Goal: Task Accomplishment & Management: Manage account settings

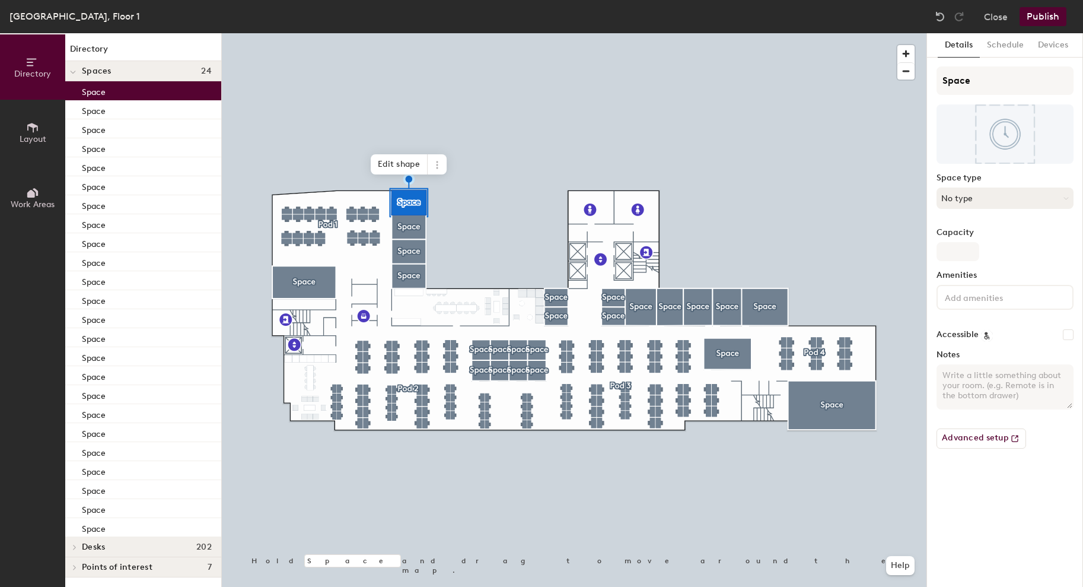
click at [971, 199] on button "No type" at bounding box center [1005, 197] width 137 height 21
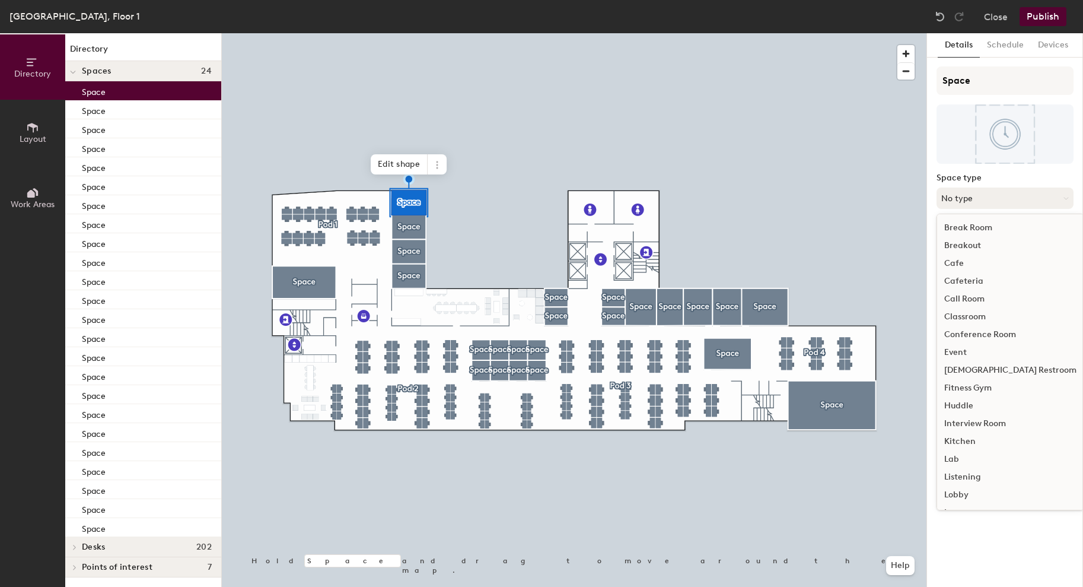
click at [971, 199] on button "No type" at bounding box center [1005, 197] width 137 height 21
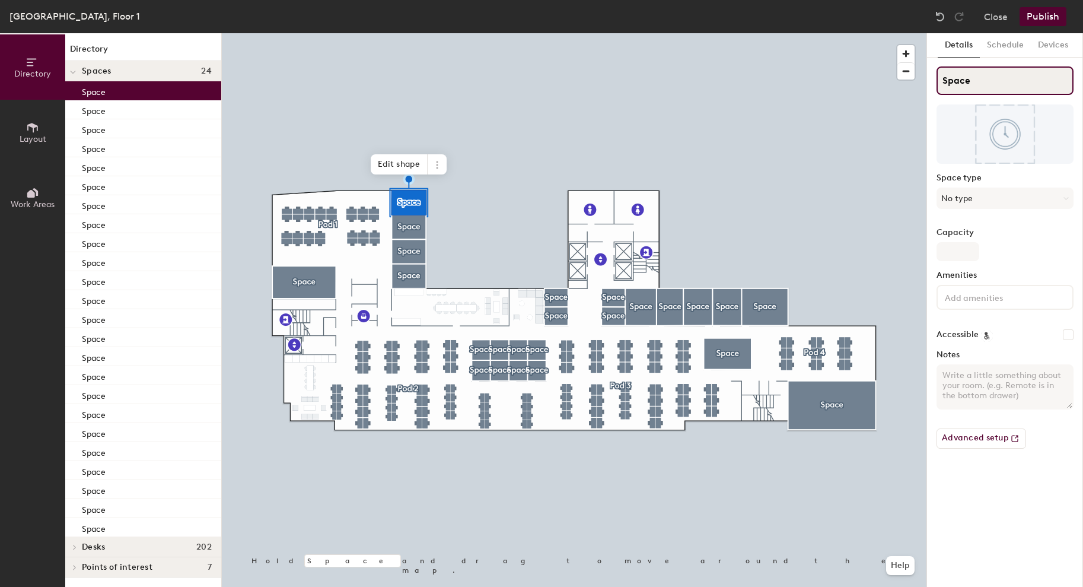
click at [982, 72] on input "Space" at bounding box center [1005, 80] width 137 height 28
click at [1012, 80] on input "Albany ParkSpace" at bounding box center [1005, 80] width 137 height 28
type input "Albany Park"
click at [973, 193] on button "No type" at bounding box center [1005, 197] width 137 height 21
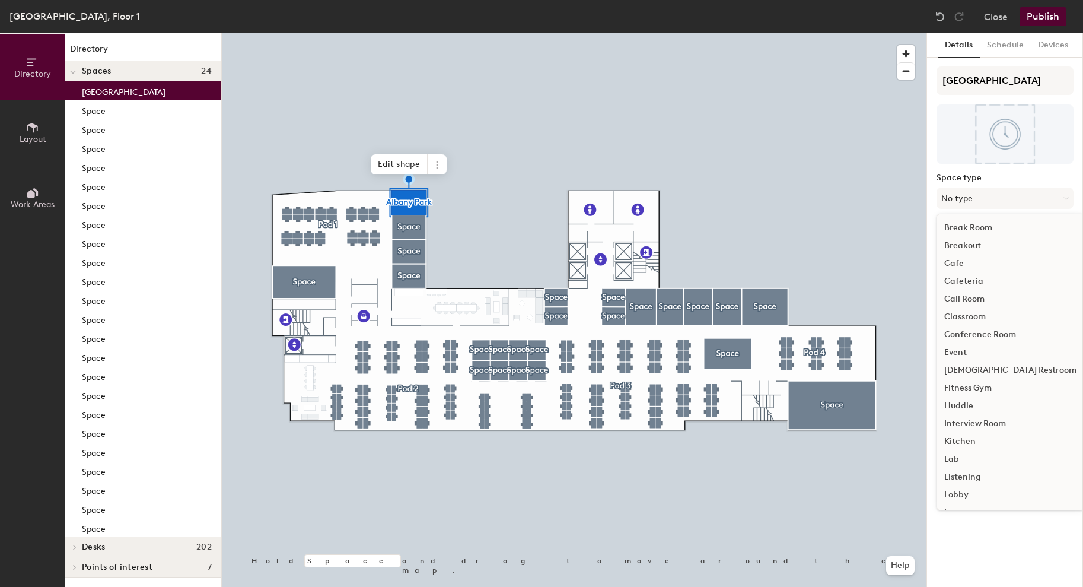
click at [981, 333] on div "Conference Room" at bounding box center [1010, 335] width 147 height 18
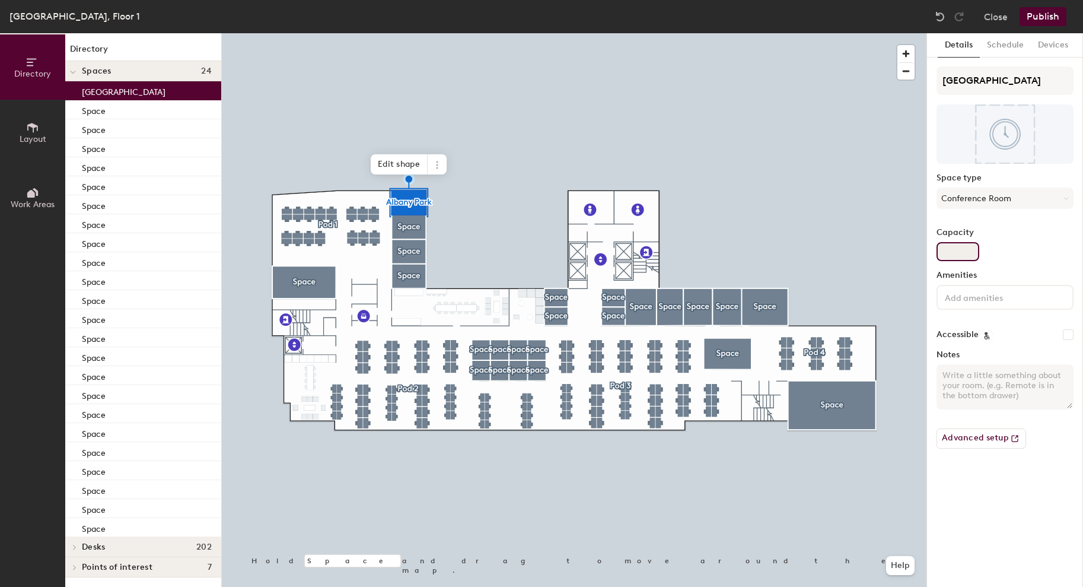
click at [957, 249] on input "Capacity" at bounding box center [958, 251] width 43 height 19
type input "5"
click at [977, 300] on input at bounding box center [996, 297] width 107 height 14
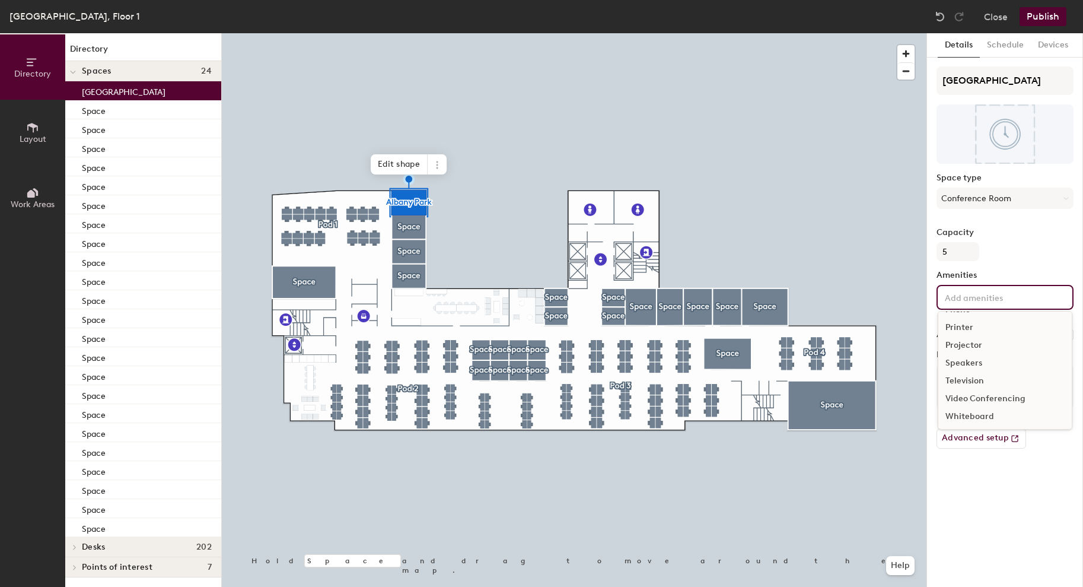
scroll to position [70, 0]
click at [978, 399] on div "Video Conferencing" at bounding box center [1005, 398] width 133 height 18
click at [981, 435] on div "Whiteboard" at bounding box center [1005, 433] width 133 height 18
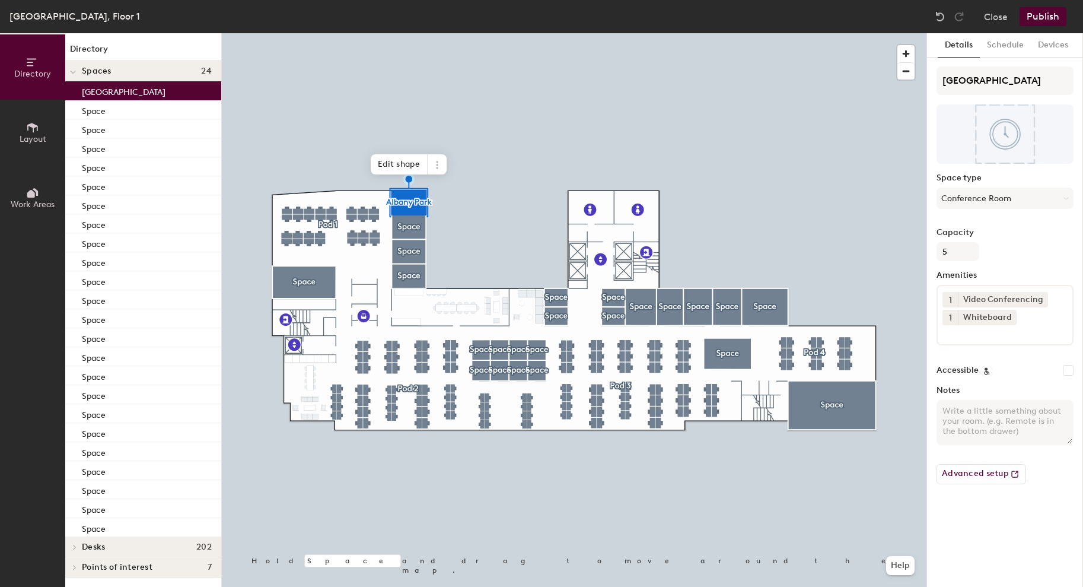
click at [969, 535] on div "Details Schedule Devices Albany Park Space type Conference Room Capacity 5 Amen…" at bounding box center [1005, 310] width 156 height 554
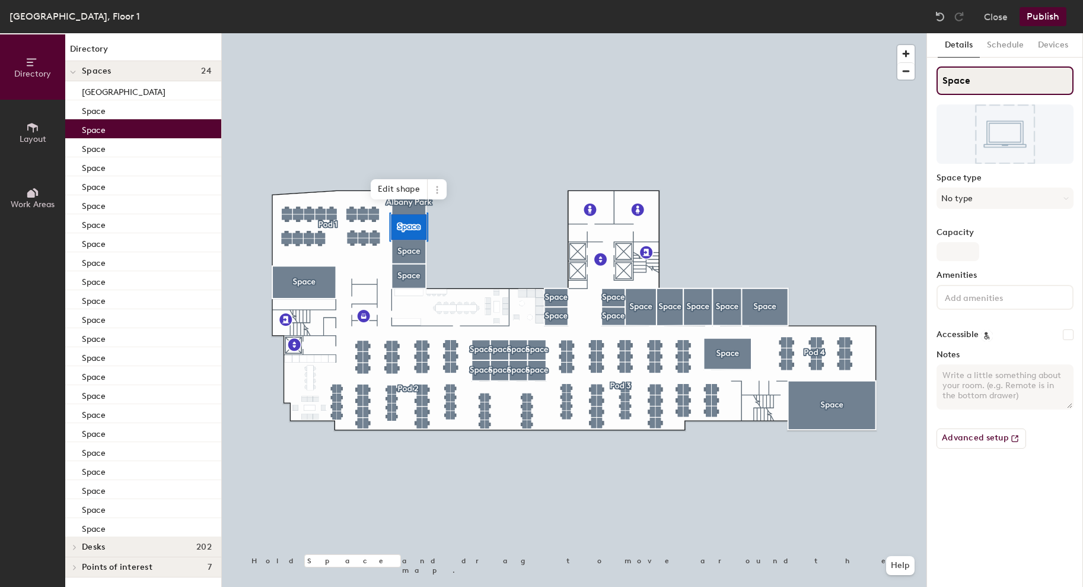
click at [972, 77] on input "Space" at bounding box center [1005, 80] width 137 height 28
click at [968, 77] on input "Space" at bounding box center [1005, 80] width 137 height 28
click at [976, 77] on input "Space" at bounding box center [1005, 80] width 137 height 28
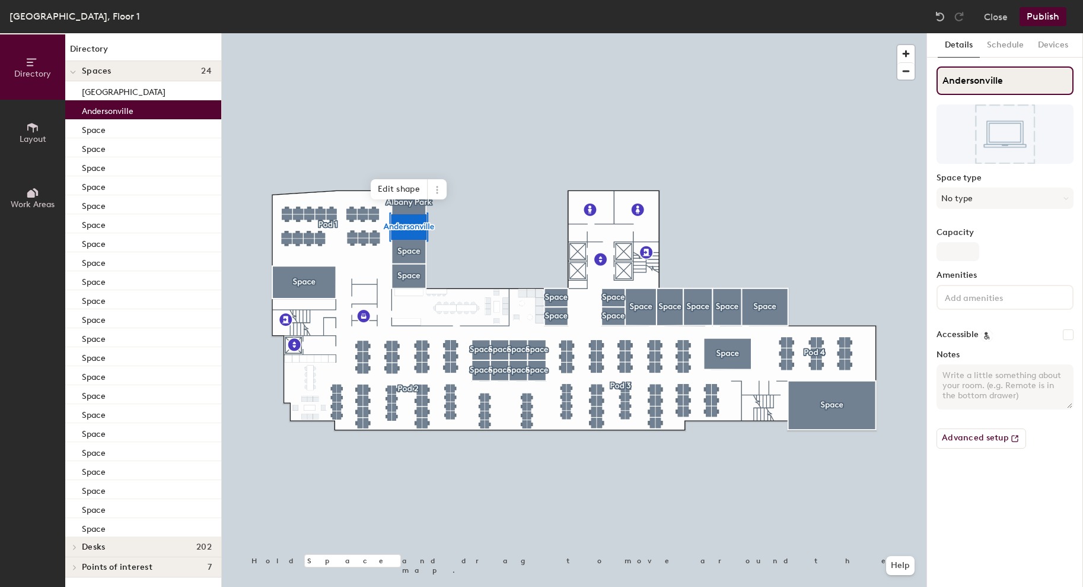
type input "Andersonville"
click at [993, 198] on button "No type" at bounding box center [1005, 197] width 137 height 21
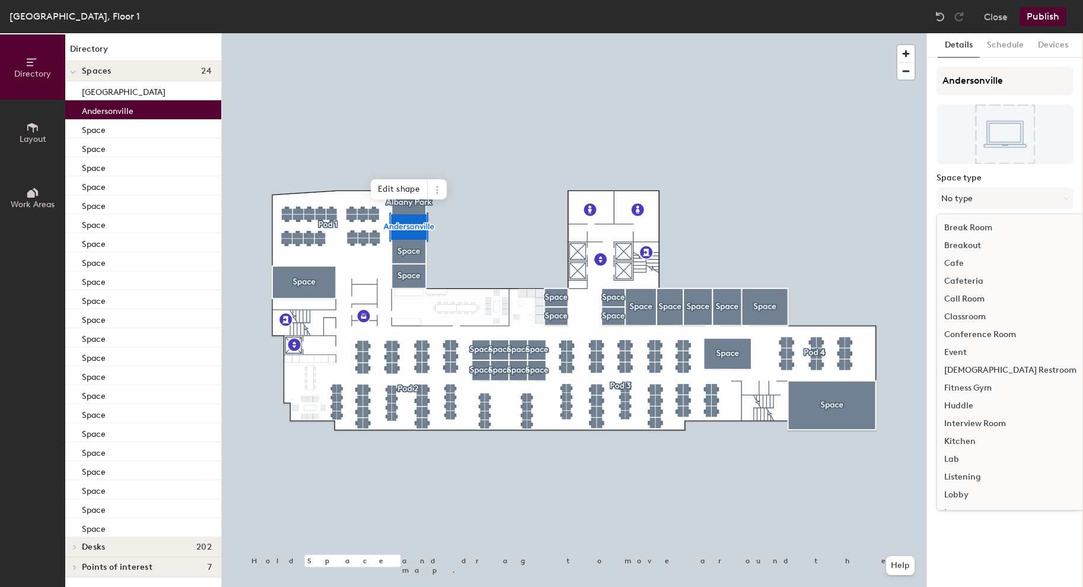
click at [954, 404] on div "Huddle" at bounding box center [1010, 406] width 147 height 18
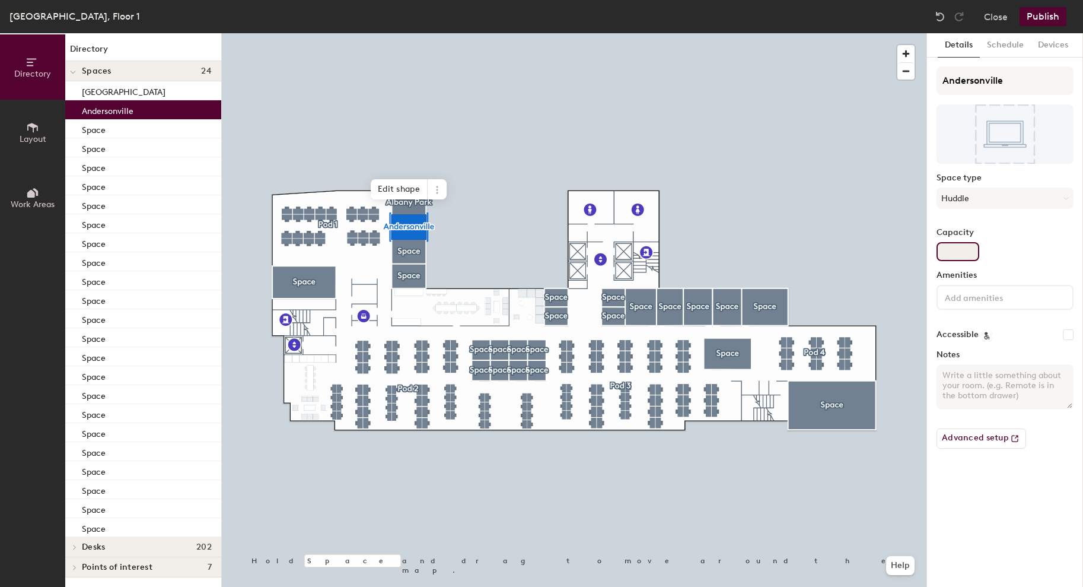
click at [962, 255] on input "Capacity" at bounding box center [958, 251] width 43 height 19
type input "5"
click at [991, 297] on input at bounding box center [996, 297] width 107 height 14
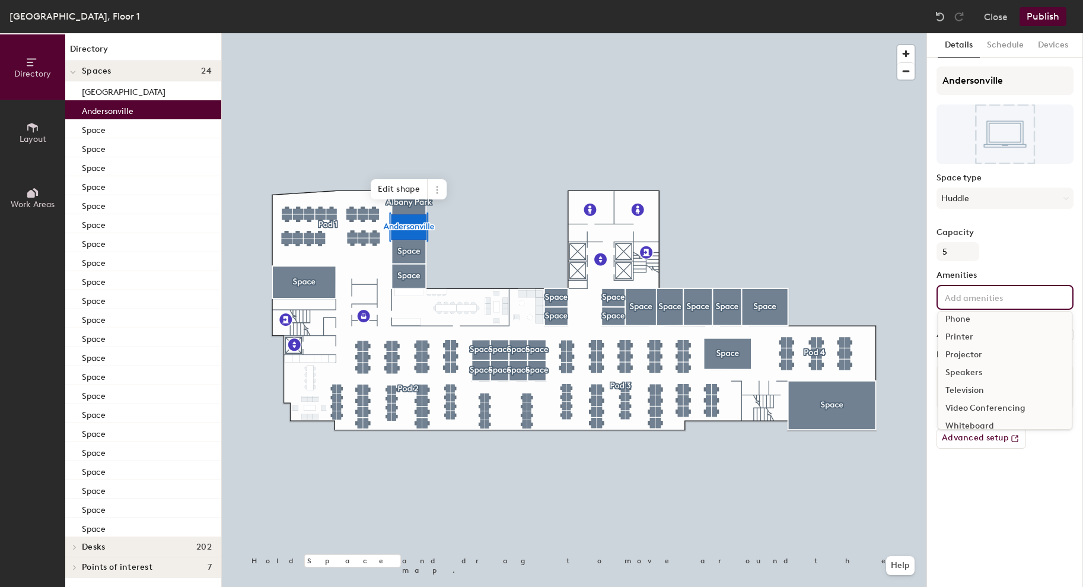
scroll to position [62, 0]
click at [972, 405] on div "Video Conferencing" at bounding box center [1005, 406] width 133 height 18
click at [972, 428] on div "Whiteboard" at bounding box center [1005, 433] width 133 height 18
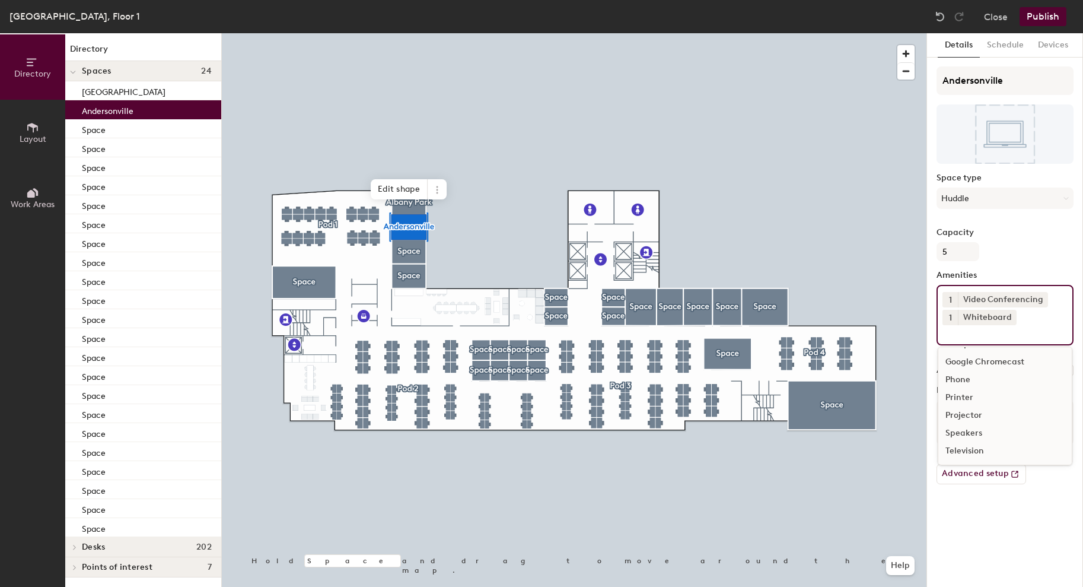
click at [971, 539] on div "Details Schedule Devices Andersonville Space type Huddle Capacity 5 Amenities 1…" at bounding box center [1005, 310] width 156 height 554
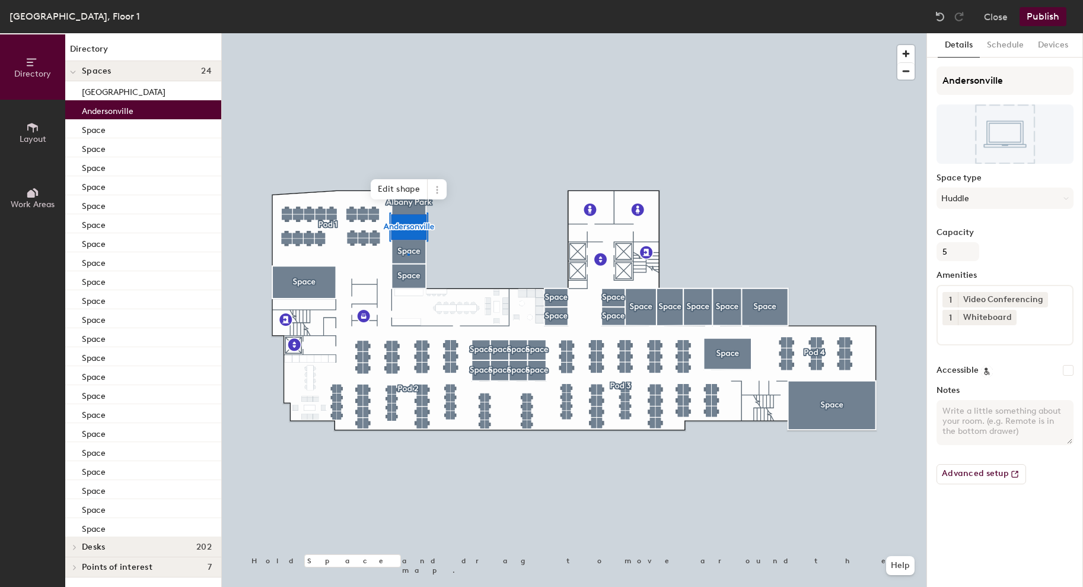
click at [408, 33] on div at bounding box center [574, 33] width 705 height 0
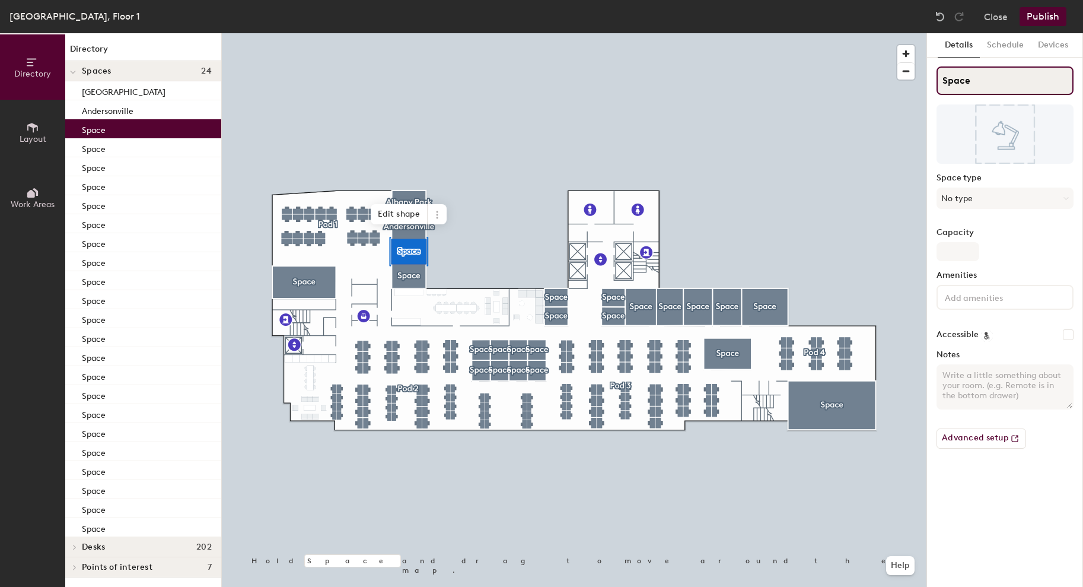
click at [962, 90] on input "Space" at bounding box center [1005, 80] width 137 height 28
click at [1007, 75] on input "Space" at bounding box center [1005, 80] width 137 height 28
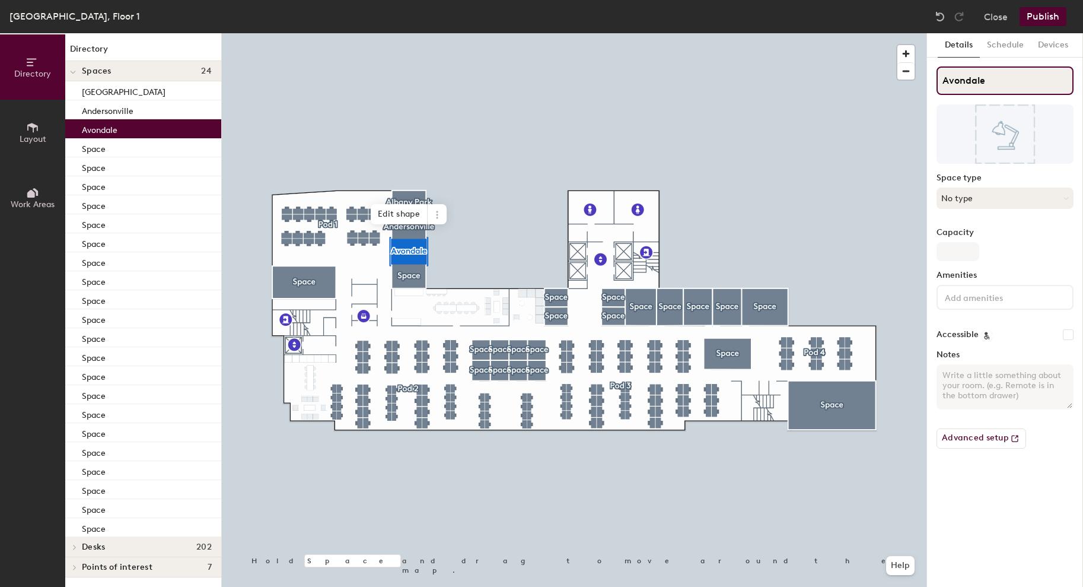
type input "Avondale"
click at [980, 199] on button "No type" at bounding box center [1005, 197] width 137 height 21
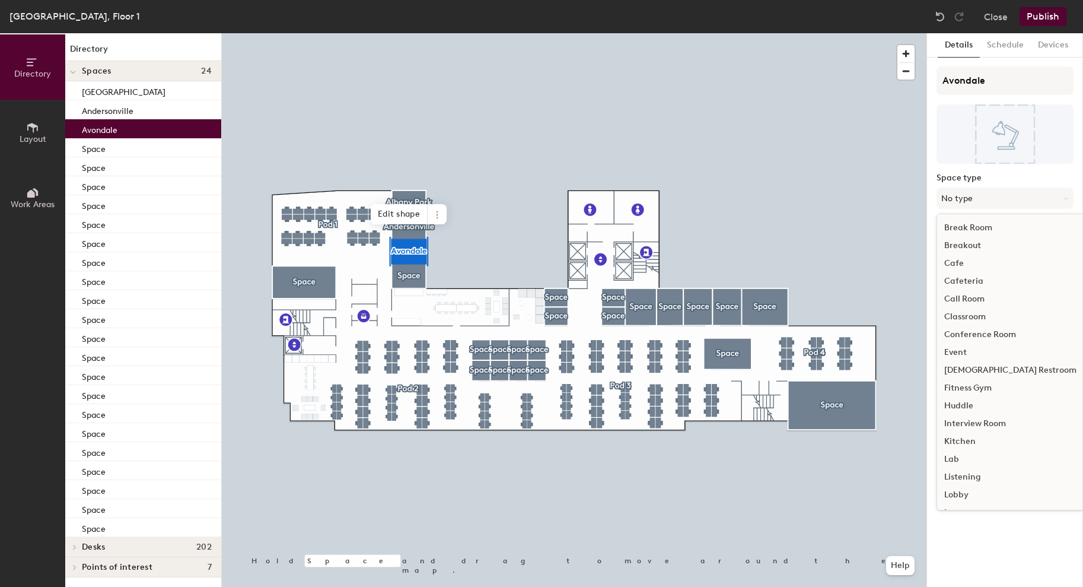
click at [963, 405] on div "Huddle" at bounding box center [1010, 406] width 147 height 18
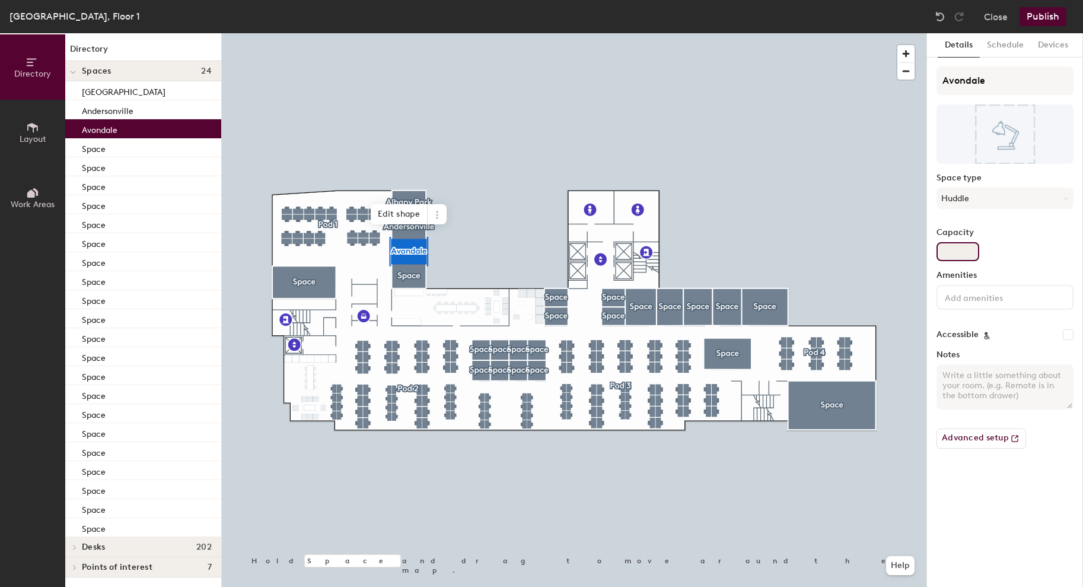
click at [963, 253] on input "Capacity" at bounding box center [958, 251] width 43 height 19
type input "5"
click at [997, 298] on input at bounding box center [996, 297] width 107 height 14
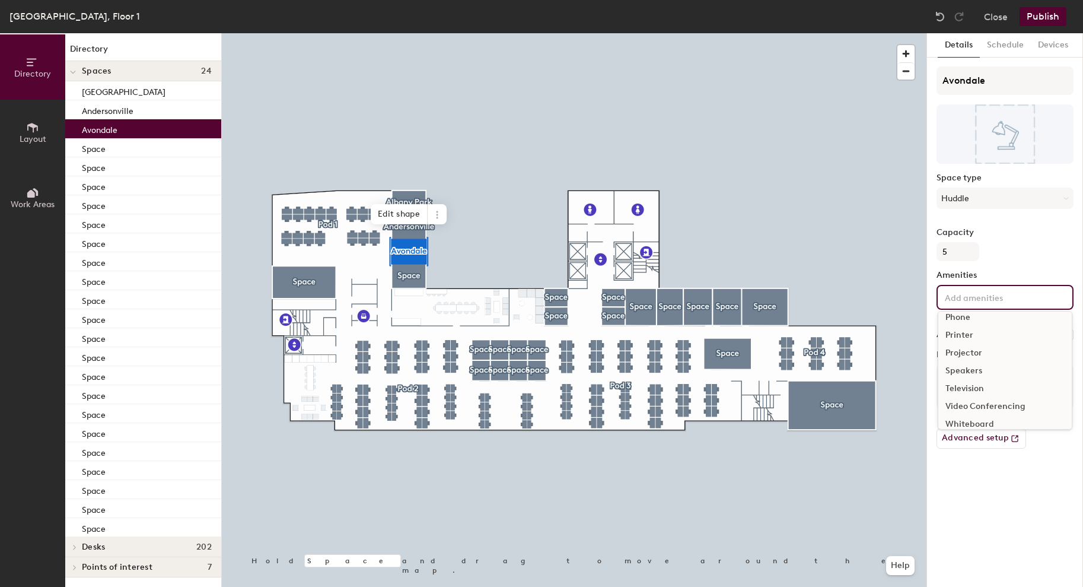
scroll to position [70, 0]
click at [985, 399] on div "Video Conferencing" at bounding box center [1005, 398] width 133 height 18
click at [981, 431] on div "Whiteboard" at bounding box center [1005, 433] width 133 height 18
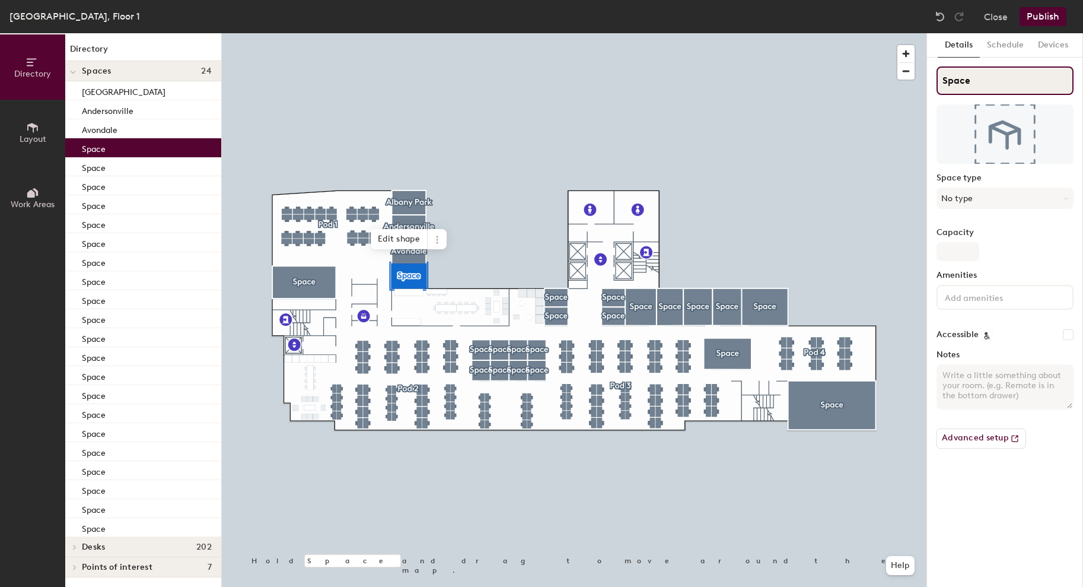
click at [977, 74] on input "Space" at bounding box center [1005, 80] width 137 height 28
type input "Bridgeport"
click at [960, 201] on button "No type" at bounding box center [1005, 197] width 137 height 21
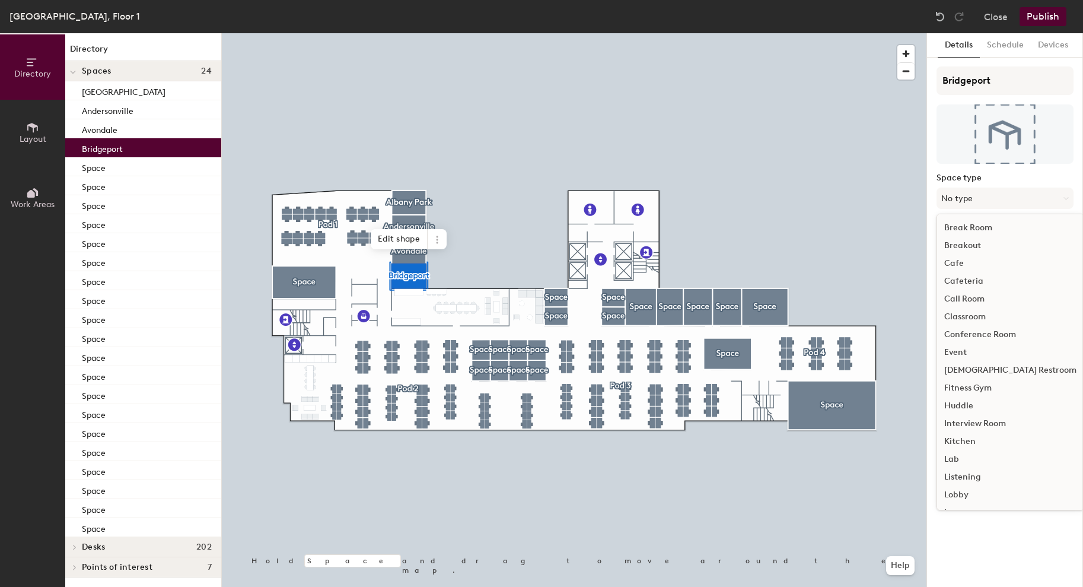
click at [962, 406] on div "Huddle" at bounding box center [1010, 406] width 147 height 18
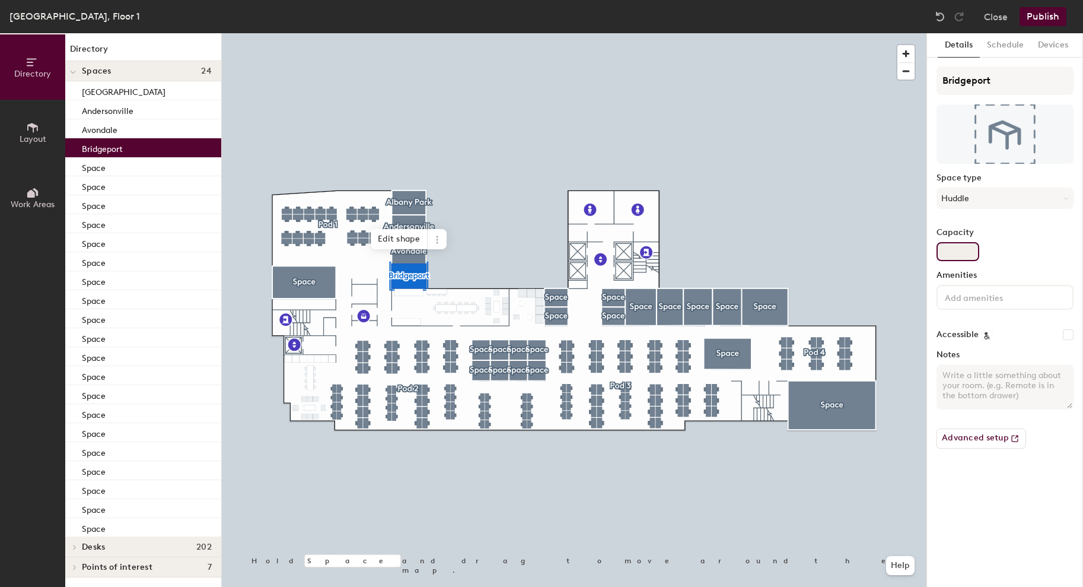
click at [965, 250] on input "Capacity" at bounding box center [958, 251] width 43 height 19
type input "5"
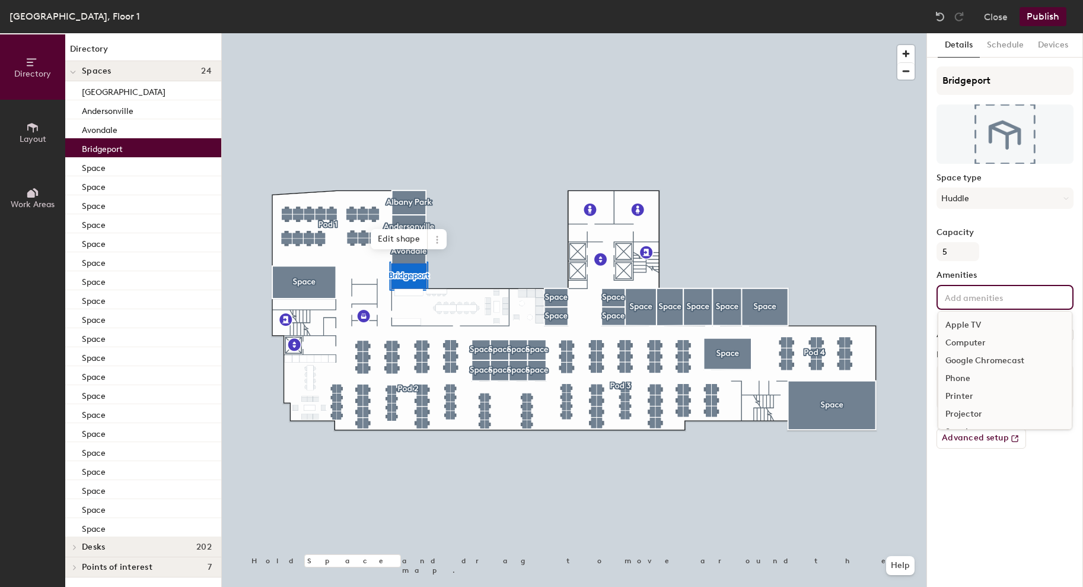
click at [966, 302] on input at bounding box center [996, 297] width 107 height 14
click at [963, 399] on div "Video Conferencing" at bounding box center [1005, 398] width 133 height 18
click at [970, 432] on div "Whiteboard" at bounding box center [1005, 433] width 133 height 18
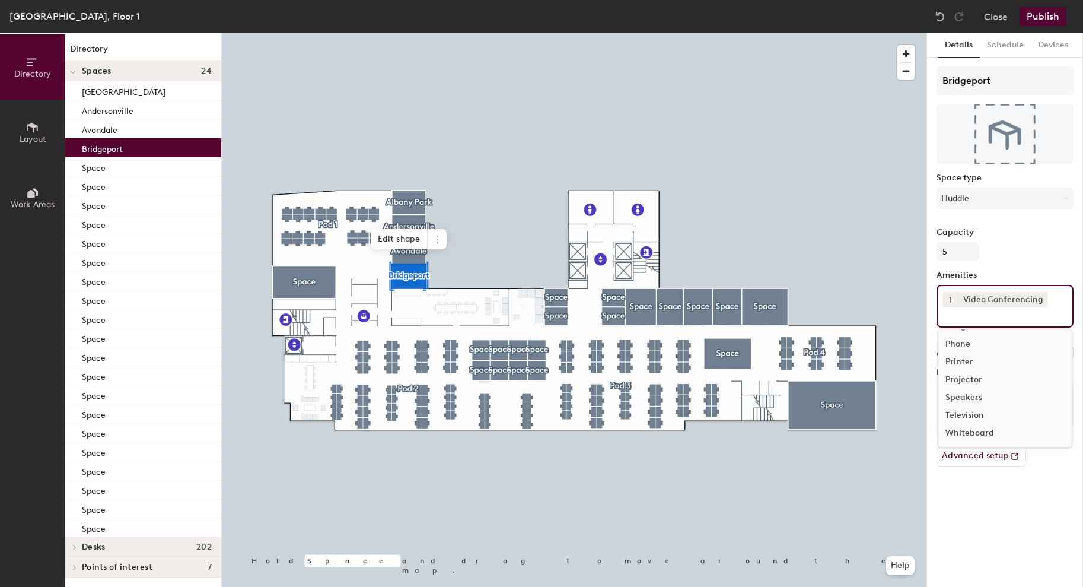
scroll to position [34, 0]
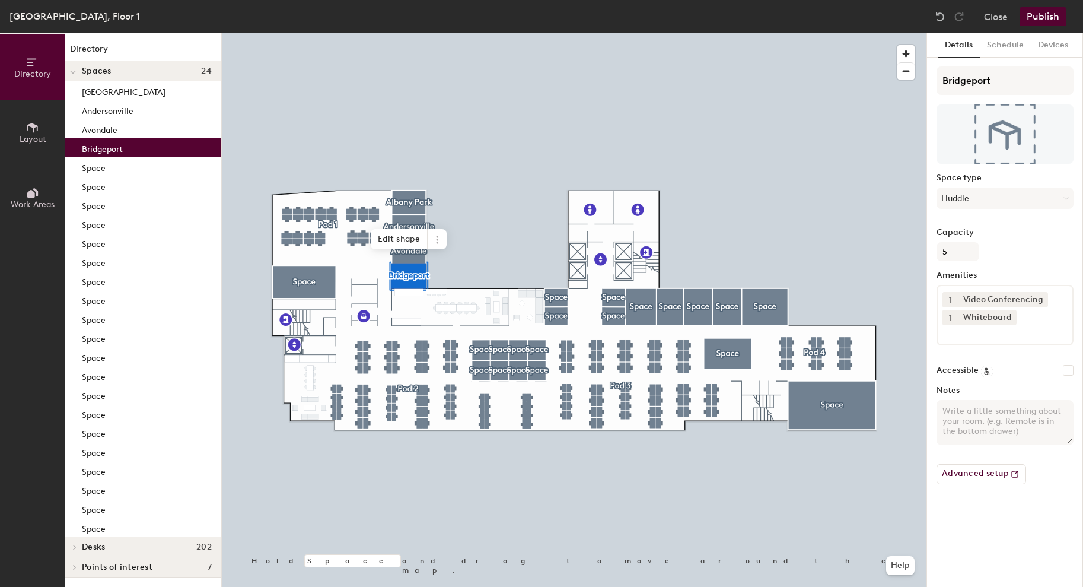
click at [1020, 504] on div "Details Schedule Devices Bridgeport Space type Huddle Capacity 5 Amenities 1 Vi…" at bounding box center [1005, 310] width 156 height 554
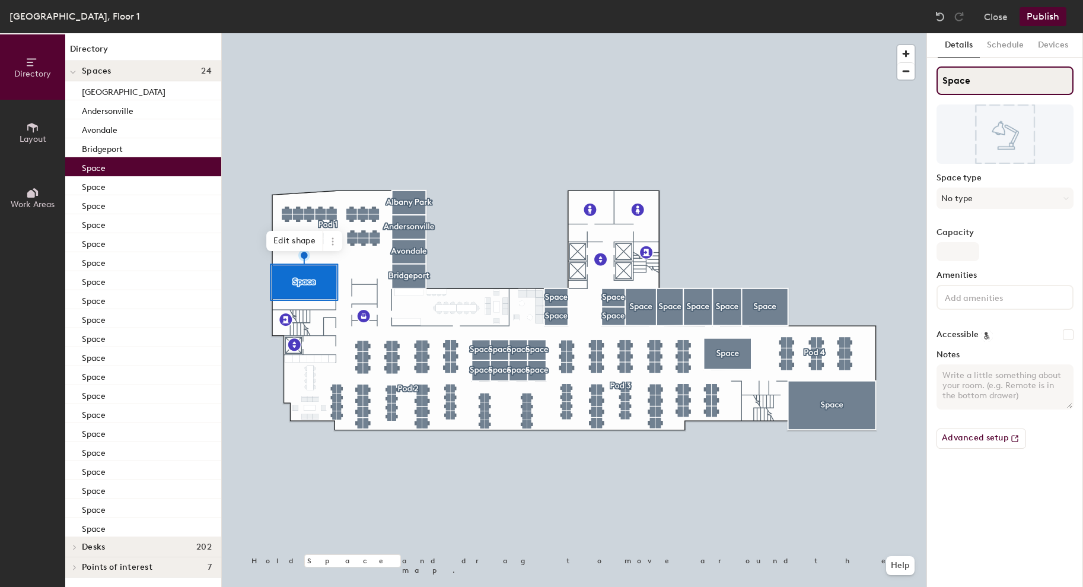
click at [955, 81] on input "Space" at bounding box center [1005, 80] width 137 height 28
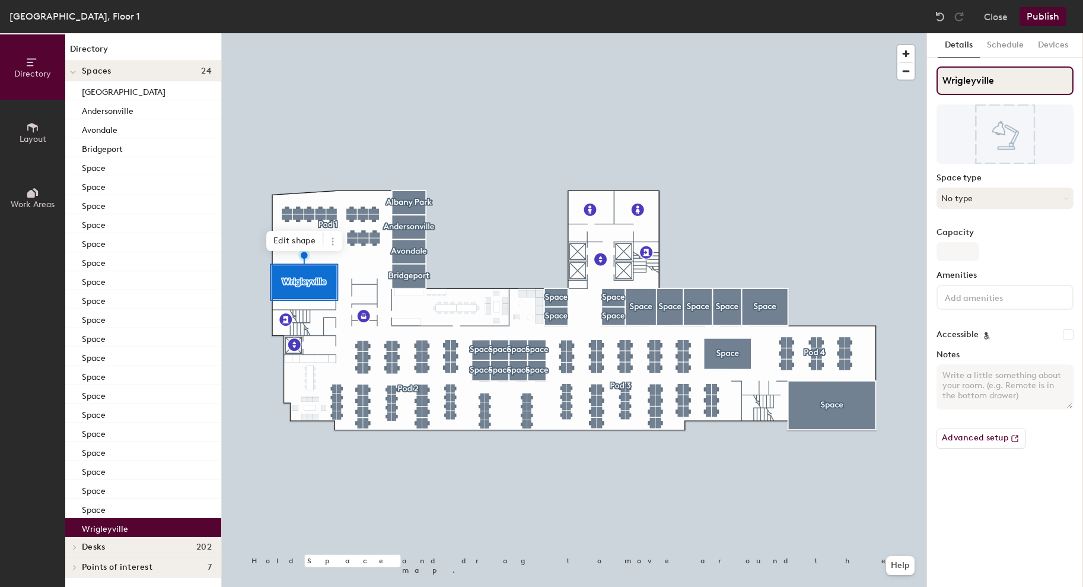
type input "Wrigleyville"
click at [986, 195] on button "No type" at bounding box center [1005, 197] width 137 height 21
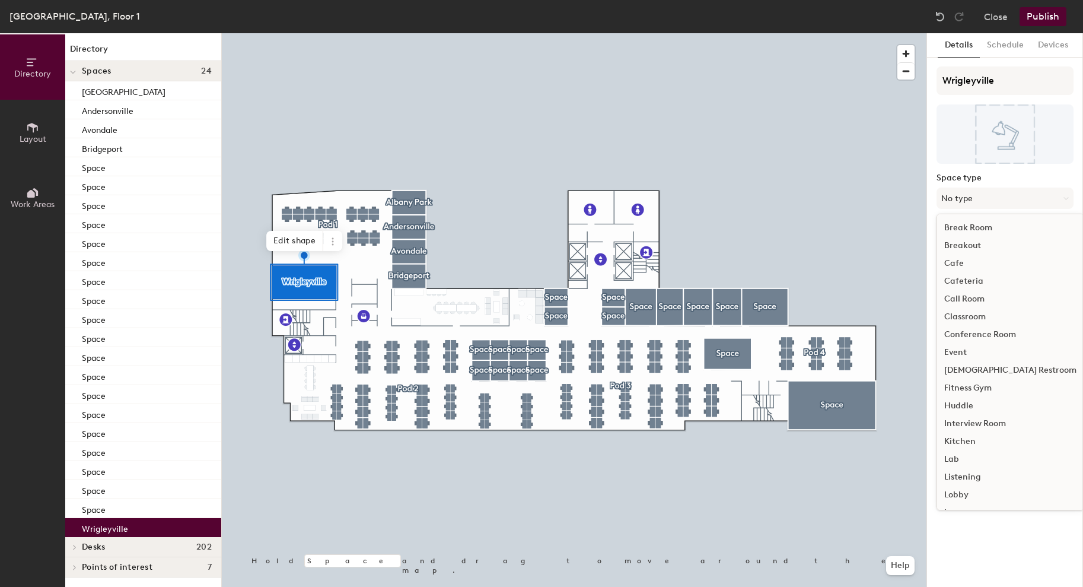
click at [990, 337] on div "Conference Room" at bounding box center [1010, 335] width 147 height 18
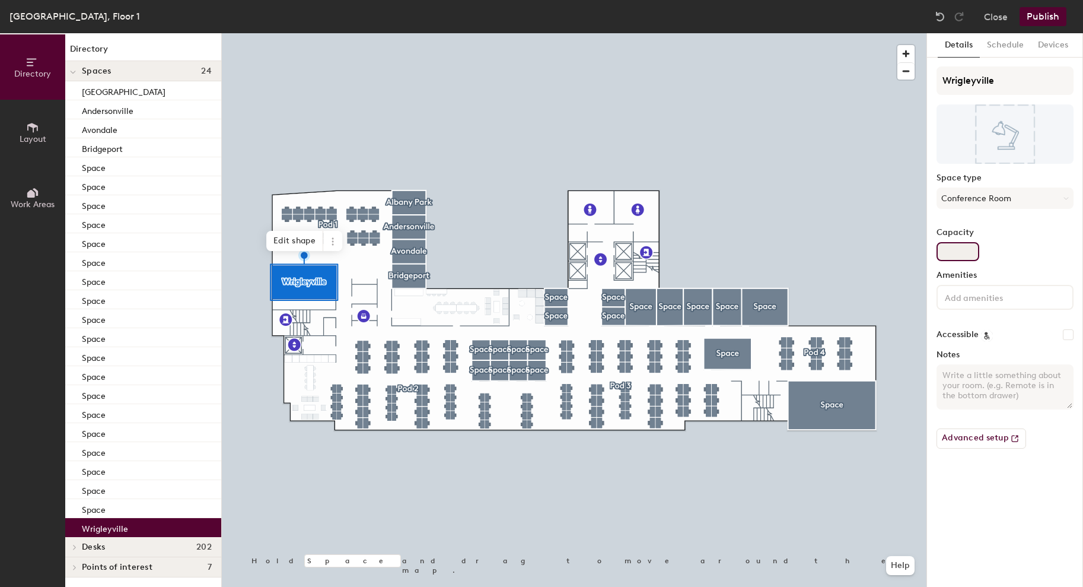
click at [959, 252] on input "Capacity" at bounding box center [958, 251] width 43 height 19
type input "10"
click at [978, 299] on input at bounding box center [996, 297] width 107 height 14
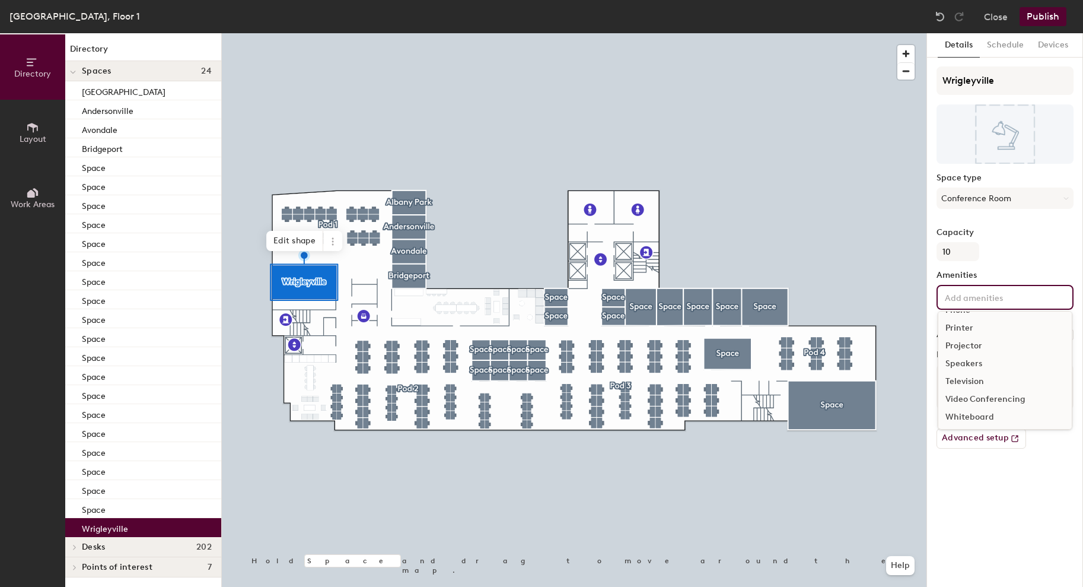
scroll to position [70, 0]
click at [979, 397] on div "Video Conferencing" at bounding box center [1005, 398] width 133 height 18
click at [978, 434] on div "Whiteboard" at bounding box center [1005, 433] width 133 height 18
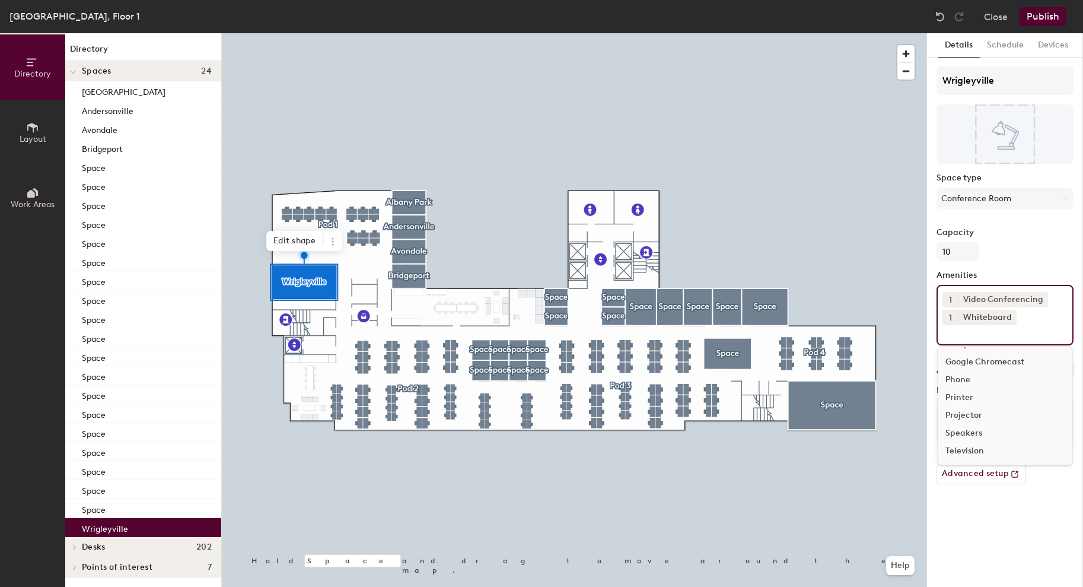
scroll to position [34, 0]
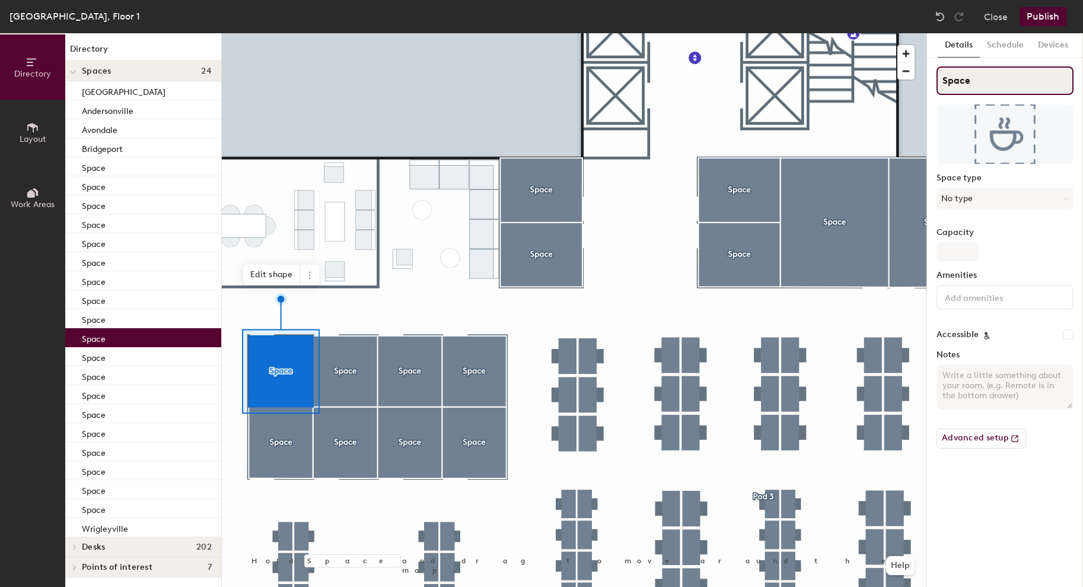
click at [955, 83] on input "Space" at bounding box center [1005, 80] width 137 height 28
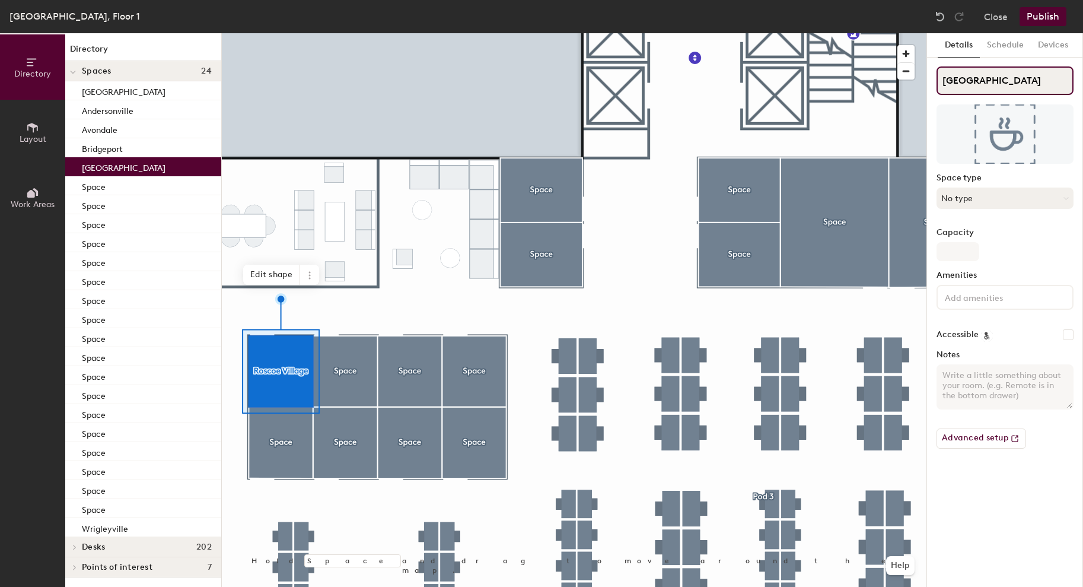
type input "[GEOGRAPHIC_DATA]"
click at [971, 194] on button "No type" at bounding box center [1005, 197] width 137 height 21
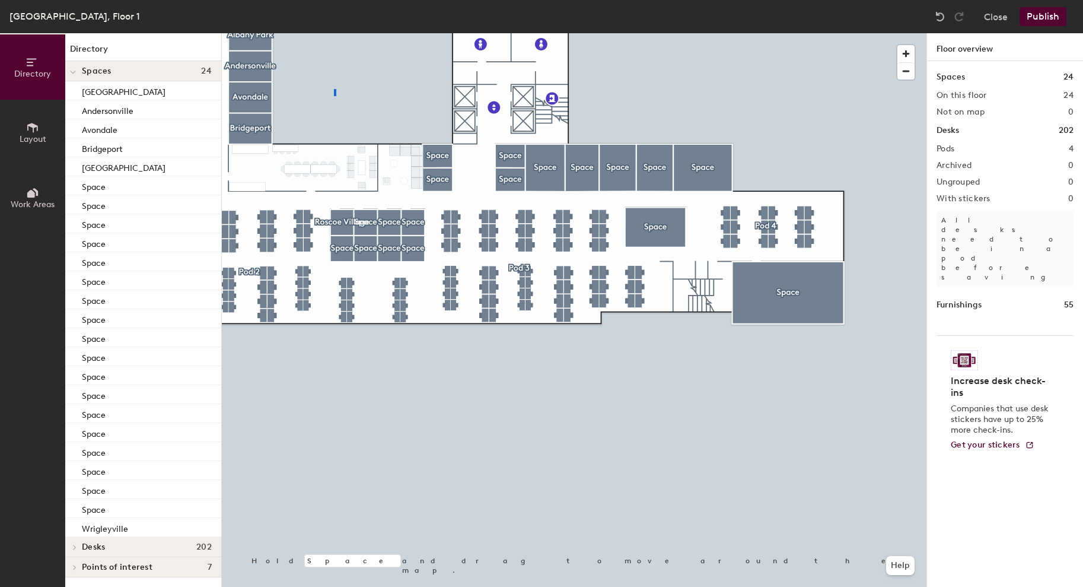
click at [334, 33] on div at bounding box center [574, 33] width 705 height 0
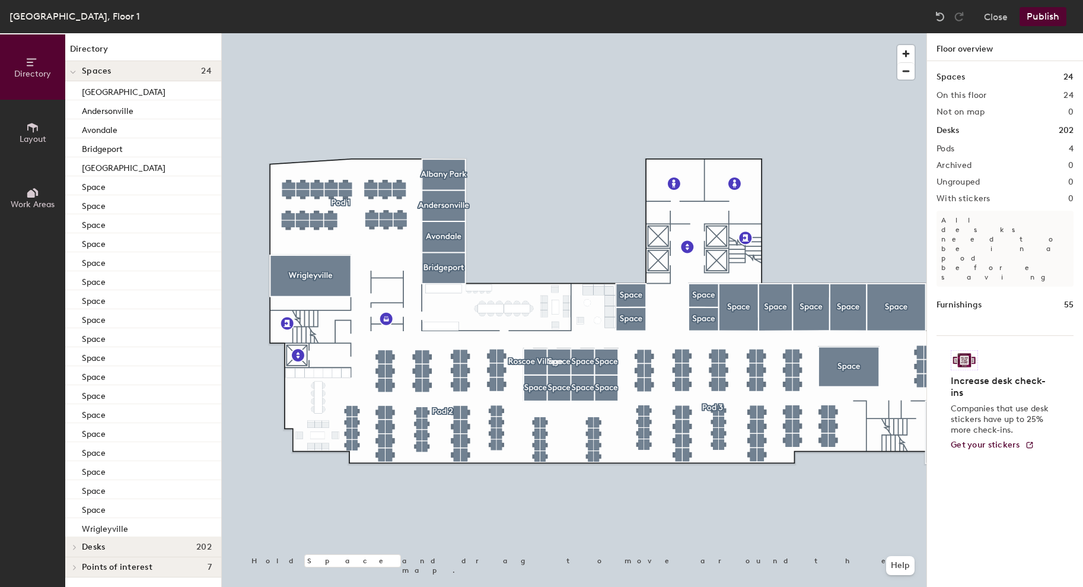
click at [439, 33] on div at bounding box center [574, 33] width 705 height 0
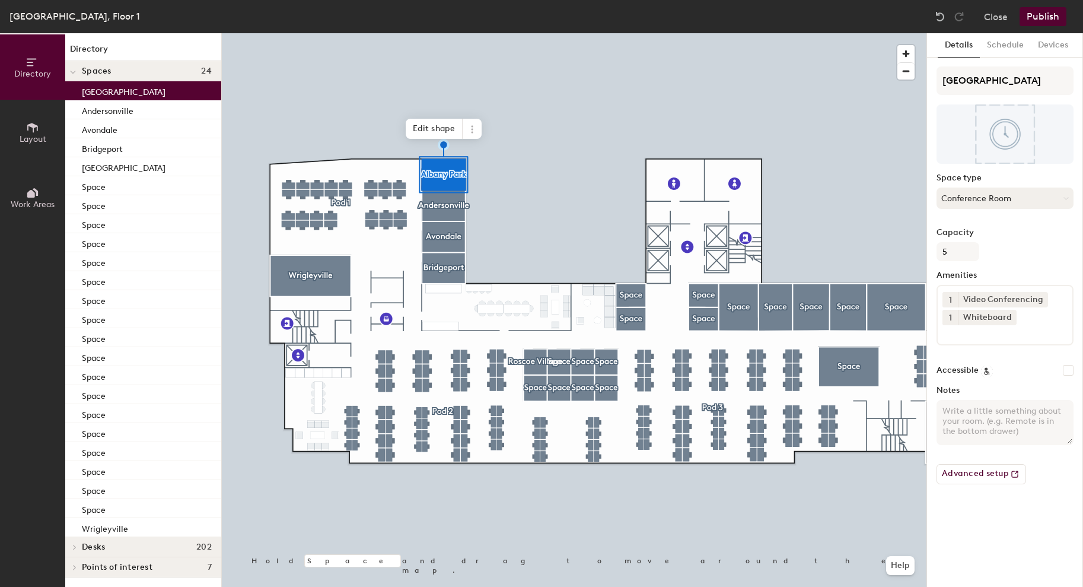
click at [958, 196] on button "Conference Room" at bounding box center [1005, 197] width 137 height 21
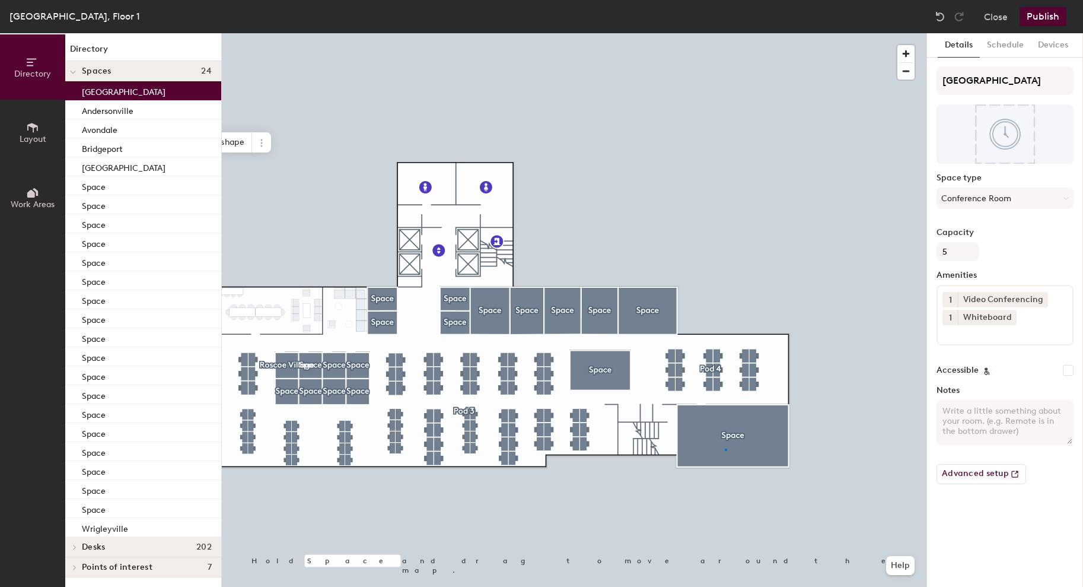
click at [725, 33] on div at bounding box center [574, 33] width 705 height 0
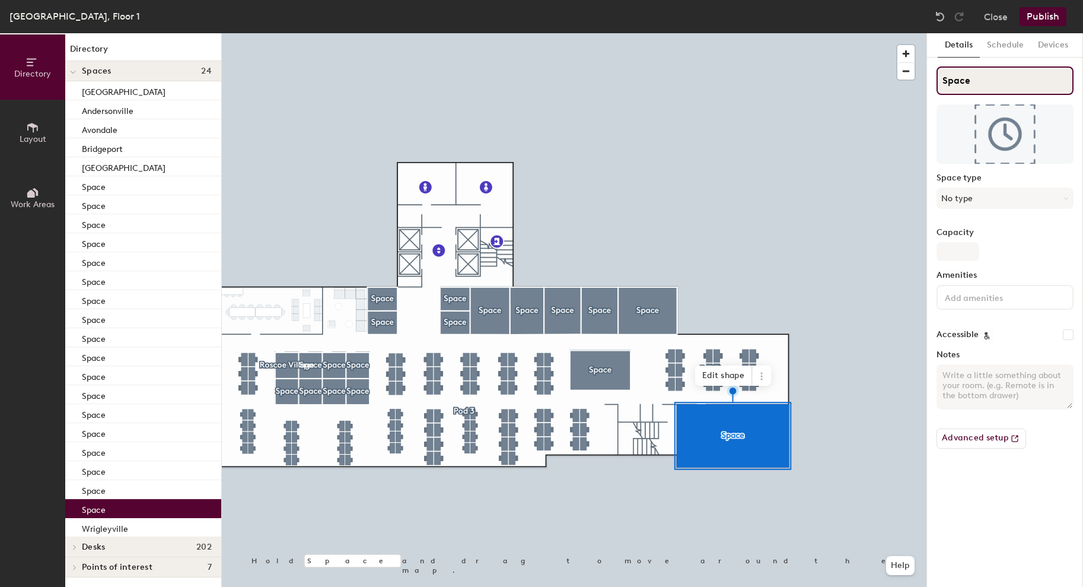
click at [954, 75] on input "Space" at bounding box center [1005, 80] width 137 height 28
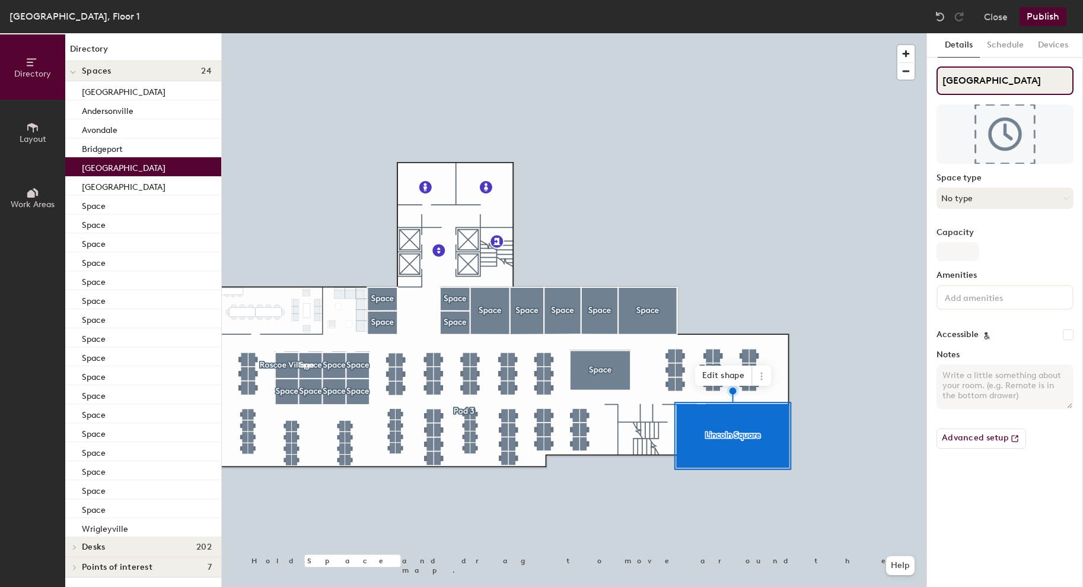
type input "[GEOGRAPHIC_DATA]"
click at [963, 199] on button "No type" at bounding box center [1005, 197] width 137 height 21
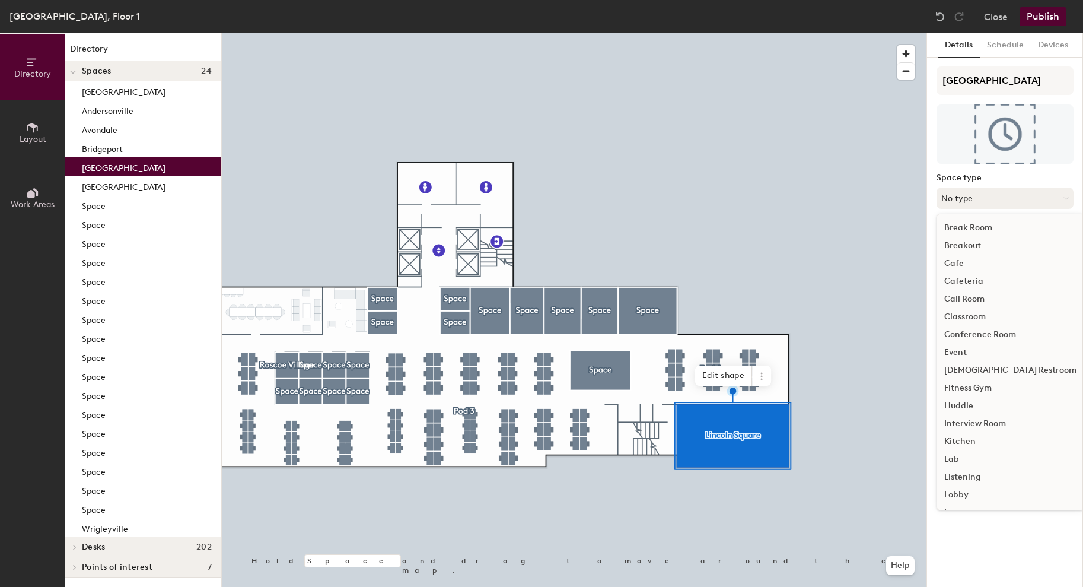
click at [937, 187] on button "No type" at bounding box center [1005, 197] width 137 height 21
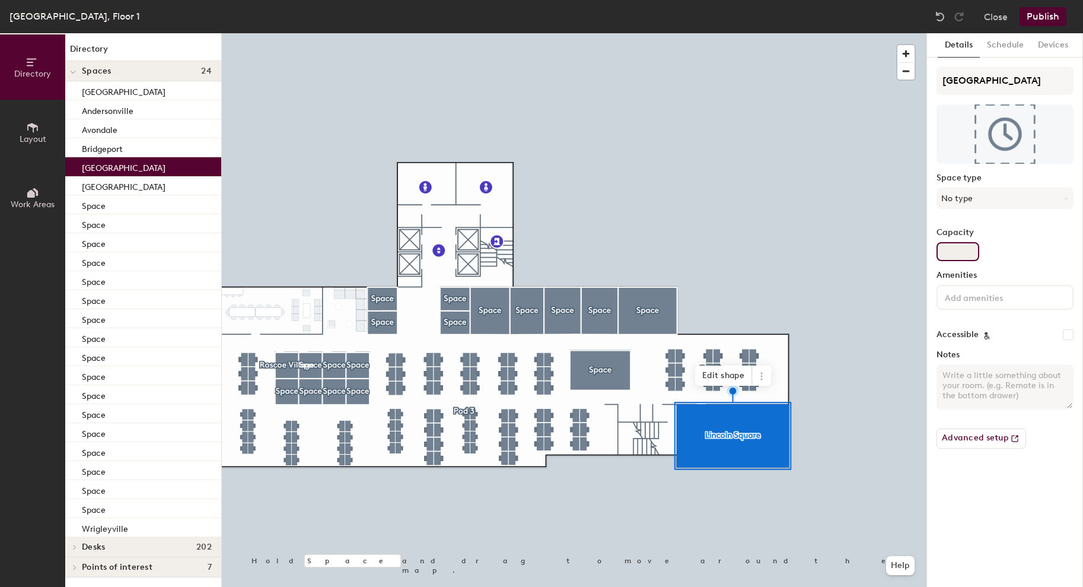
click at [953, 248] on input "Capacity" at bounding box center [958, 251] width 43 height 19
type input "12"
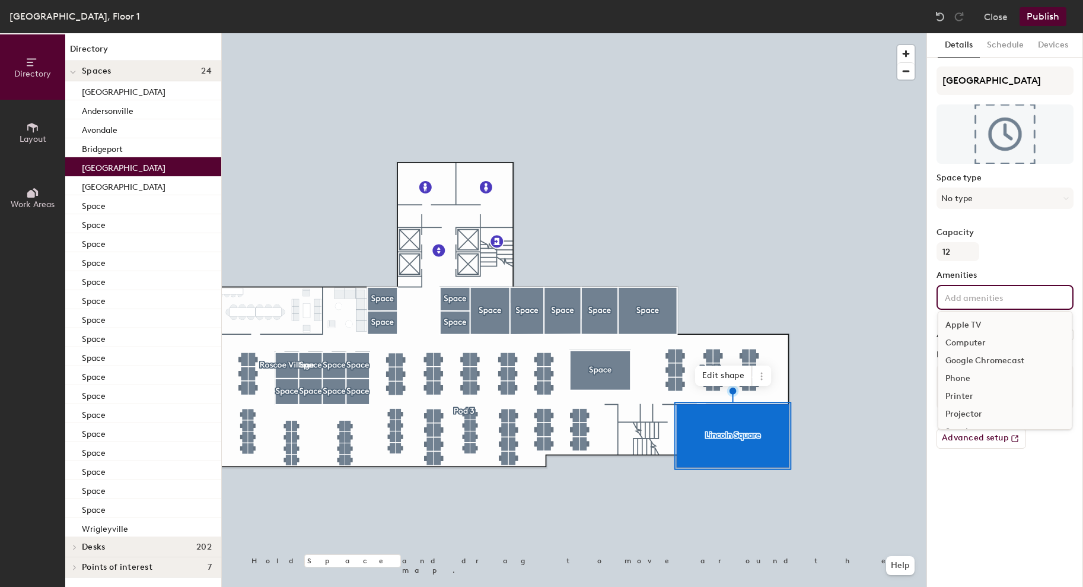
click at [960, 301] on input at bounding box center [996, 297] width 107 height 14
click at [970, 405] on div "Video Conferencing" at bounding box center [1005, 398] width 133 height 18
click at [975, 431] on div "Whiteboard" at bounding box center [1005, 433] width 133 height 18
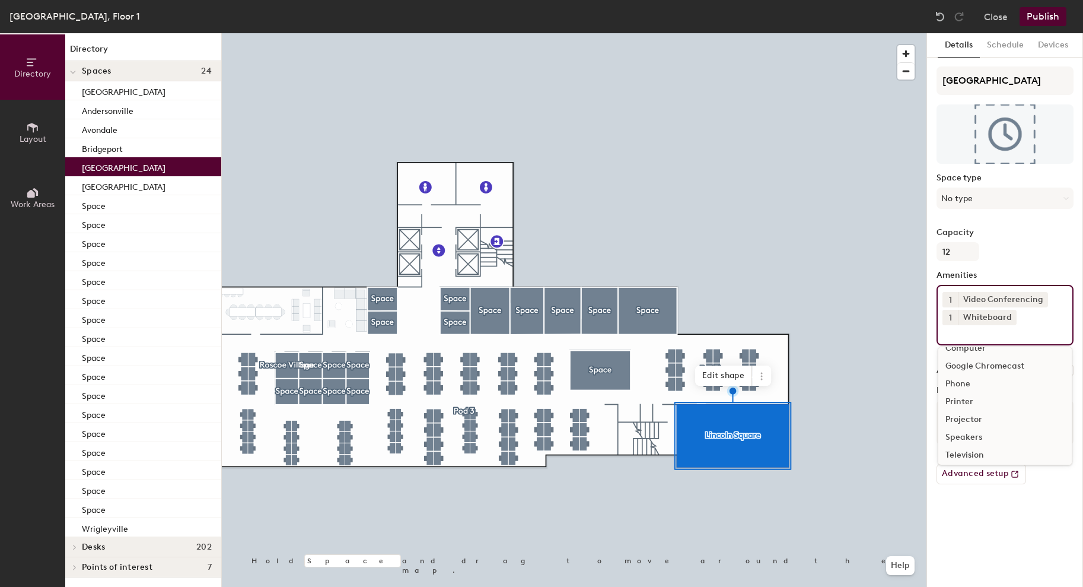
scroll to position [34, 0]
click at [978, 515] on div "Details Schedule Devices Lincoln Square Space type No type Capacity 12 Amenitie…" at bounding box center [1005, 310] width 156 height 554
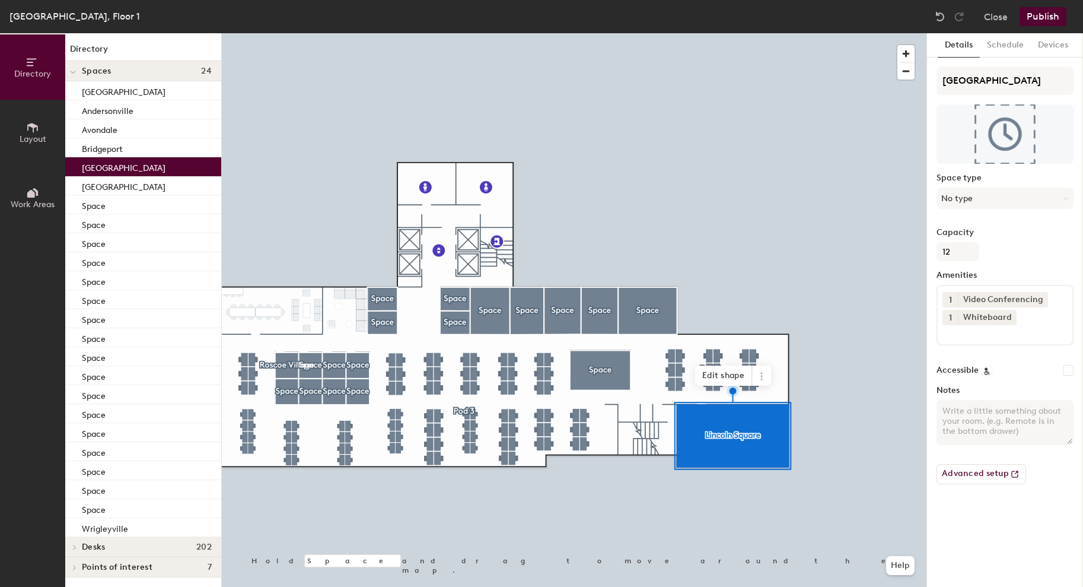
click at [968, 408] on textarea "Notes" at bounding box center [1005, 422] width 137 height 45
type textarea "Stools"
click at [1006, 552] on div "Details Schedule Devices Lincoln Square Space type No type Capacity 12 Amenitie…" at bounding box center [1005, 310] width 156 height 554
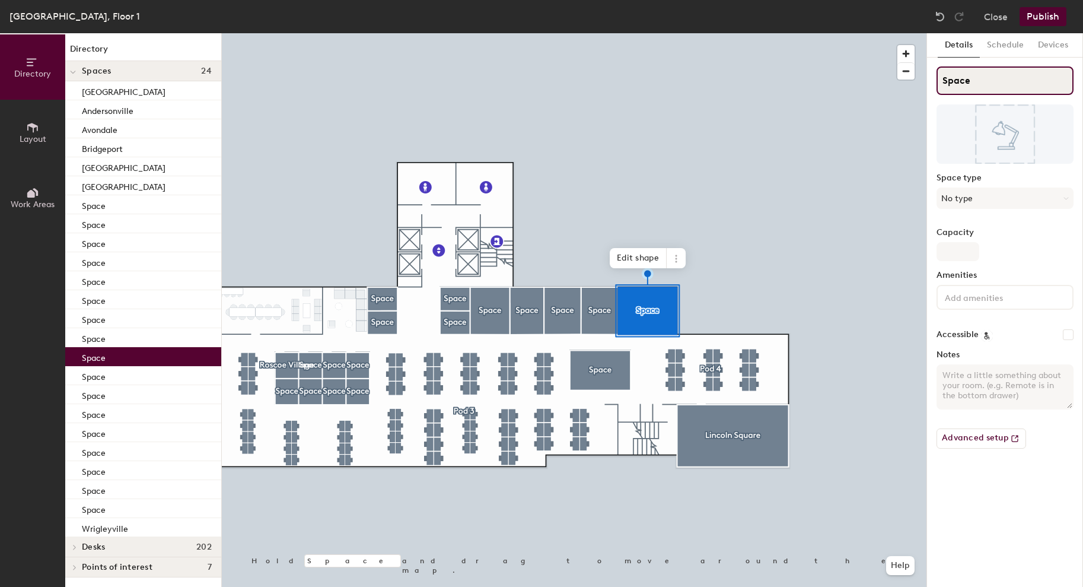
click at [960, 77] on input "Space" at bounding box center [1005, 80] width 137 height 28
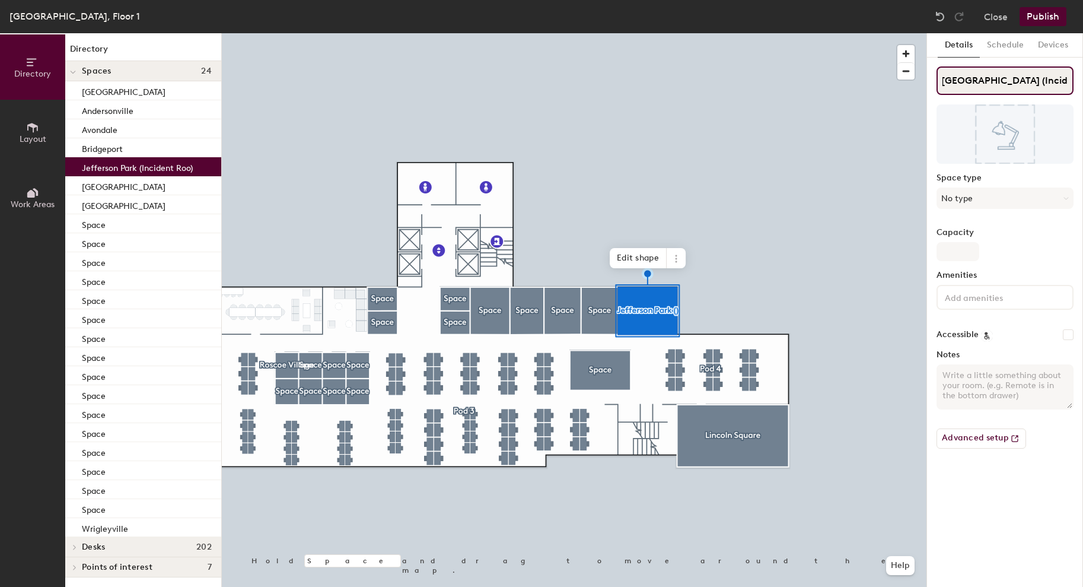
scroll to position [0, 10]
click at [971, 78] on input "[GEOGRAPHIC_DATA] (Incident Room)" at bounding box center [1005, 80] width 137 height 28
type input "[GEOGRAPHIC_DATA] (Incident Room)"
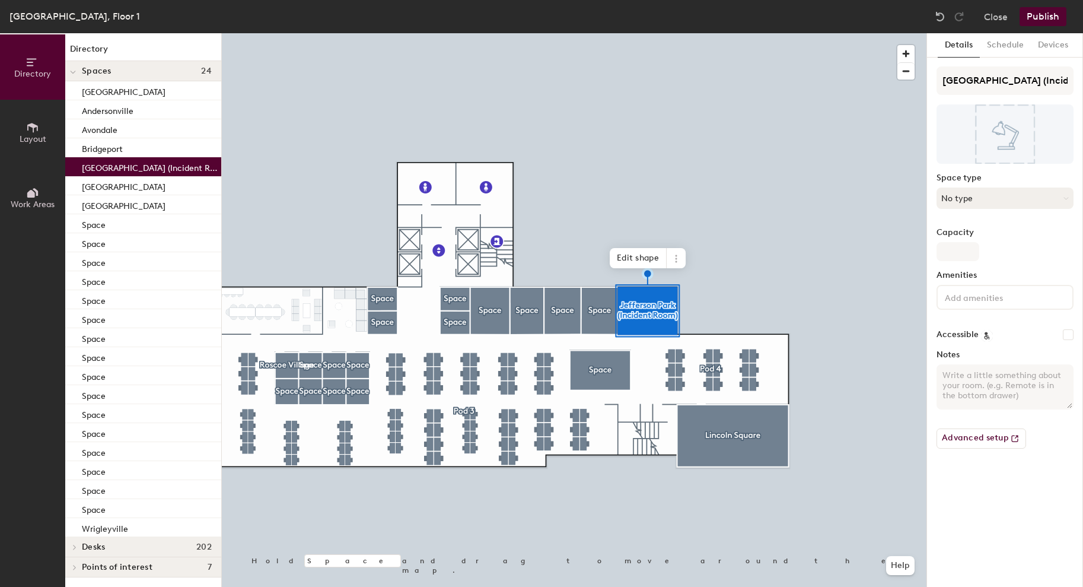
click at [965, 192] on button "No type" at bounding box center [1005, 197] width 137 height 21
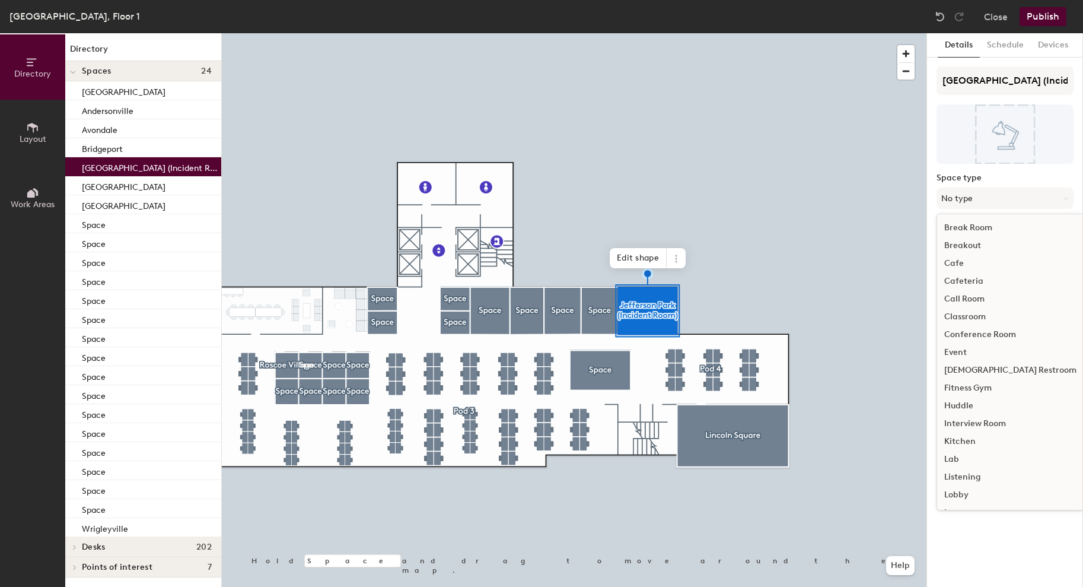
click at [976, 338] on div "Conference Room" at bounding box center [1010, 335] width 147 height 18
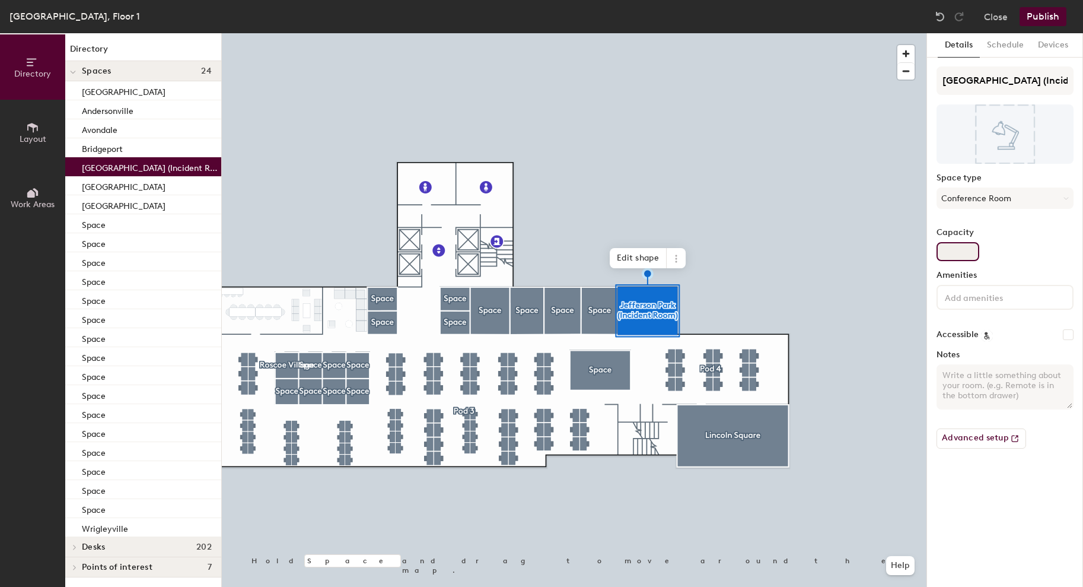
click at [957, 253] on input "Capacity" at bounding box center [958, 251] width 43 height 19
type input "7"
click at [960, 297] on input at bounding box center [996, 297] width 107 height 14
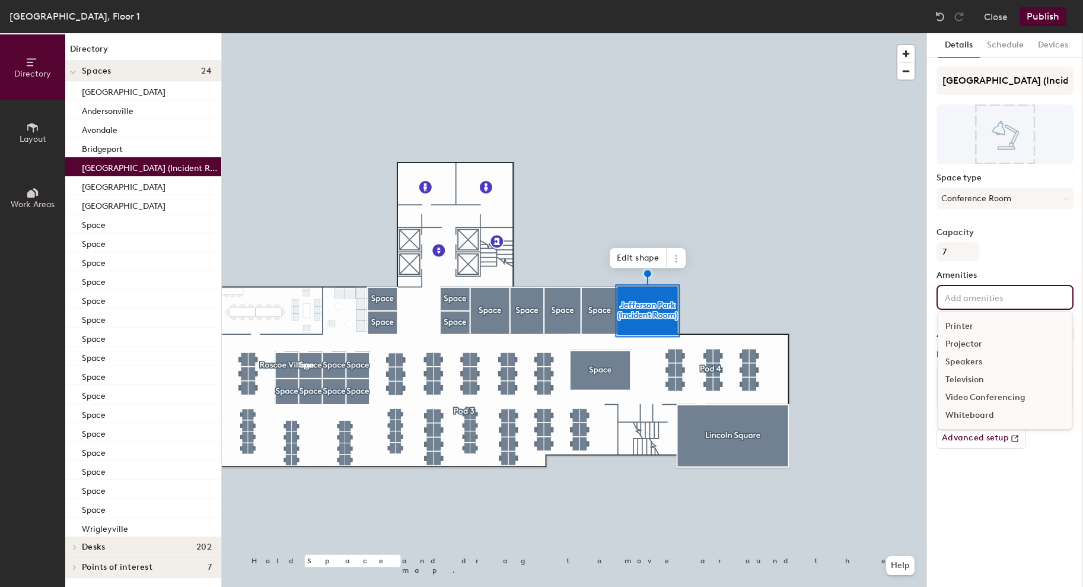
click at [979, 397] on div "Video Conferencing" at bounding box center [1005, 398] width 133 height 18
click at [975, 432] on div "Whiteboard" at bounding box center [1005, 433] width 133 height 18
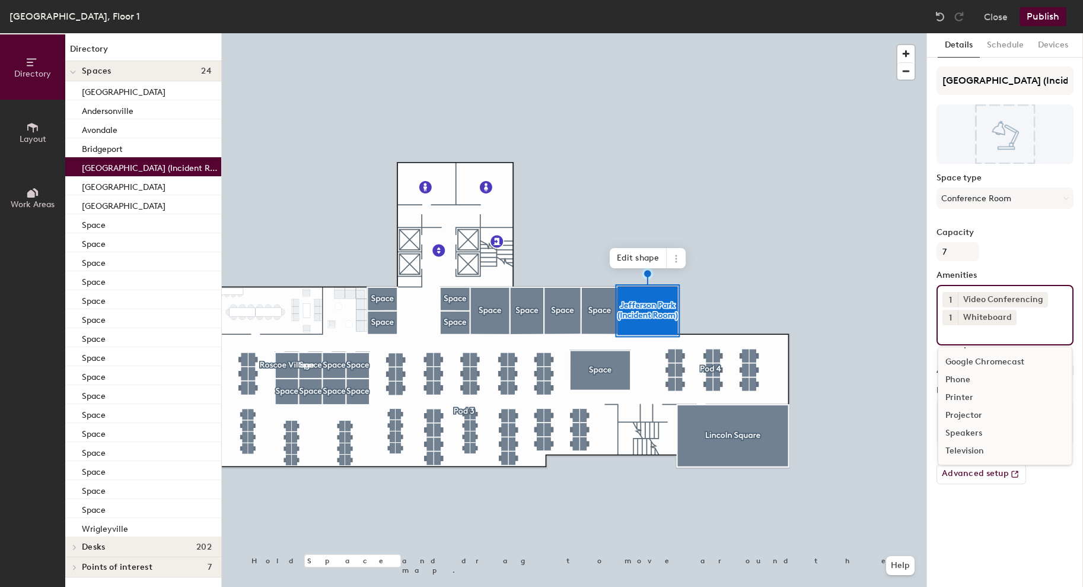
scroll to position [34, 0]
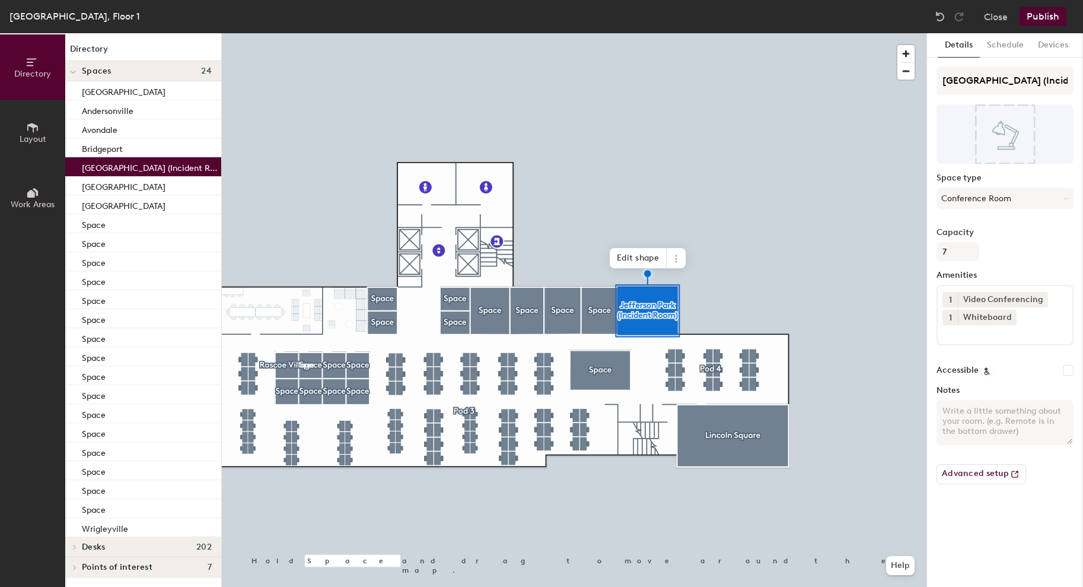
click at [984, 536] on div "Details Schedule Devices Jefferson Park (Incident Room) Space type Conference R…" at bounding box center [1005, 310] width 156 height 554
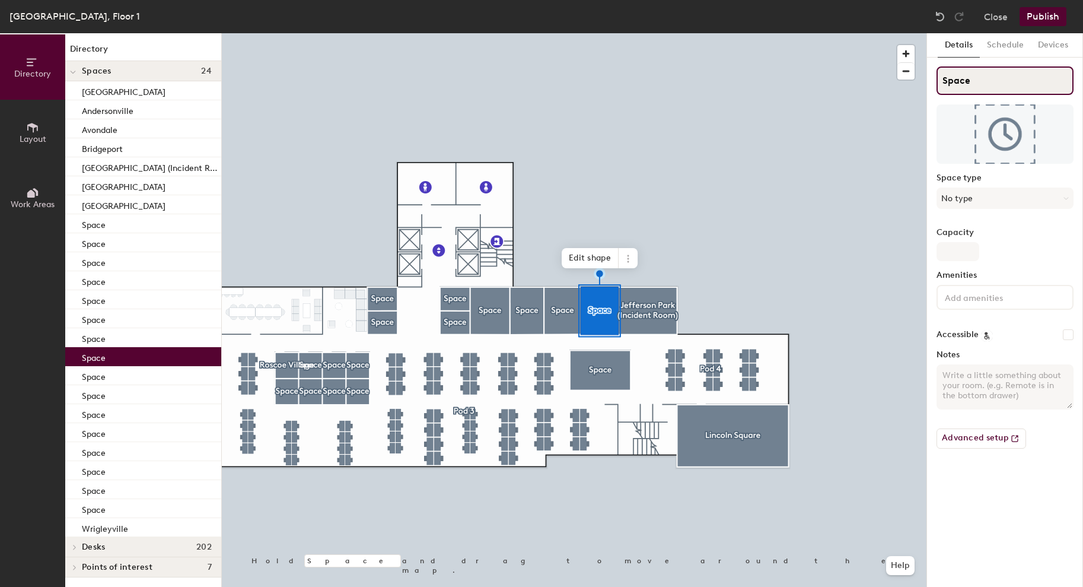
click at [979, 76] on input "Space" at bounding box center [1005, 80] width 137 height 28
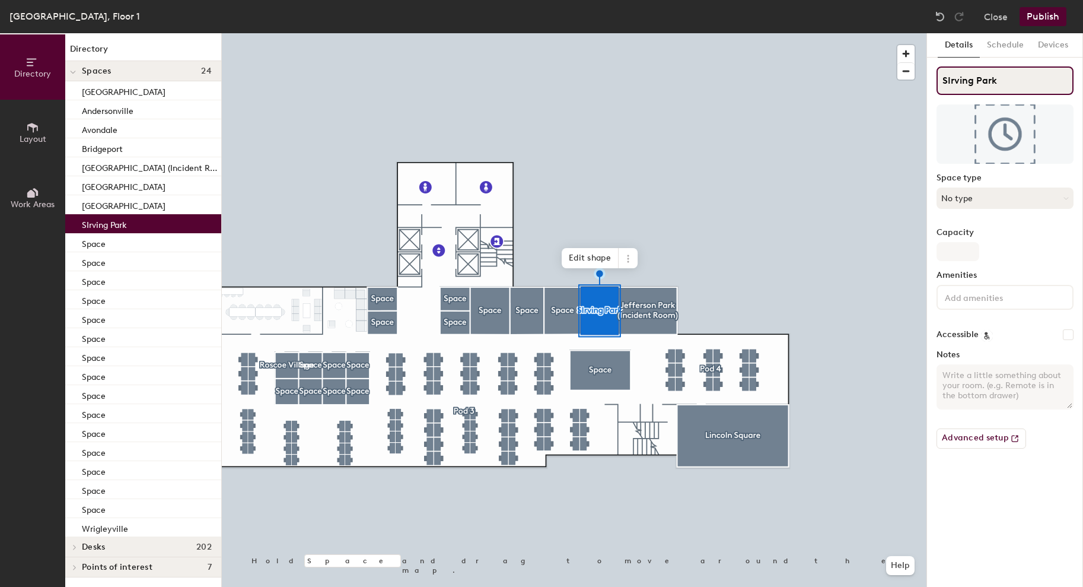
type input "SIrving Park"
click at [970, 199] on button "No type" at bounding box center [1005, 197] width 137 height 21
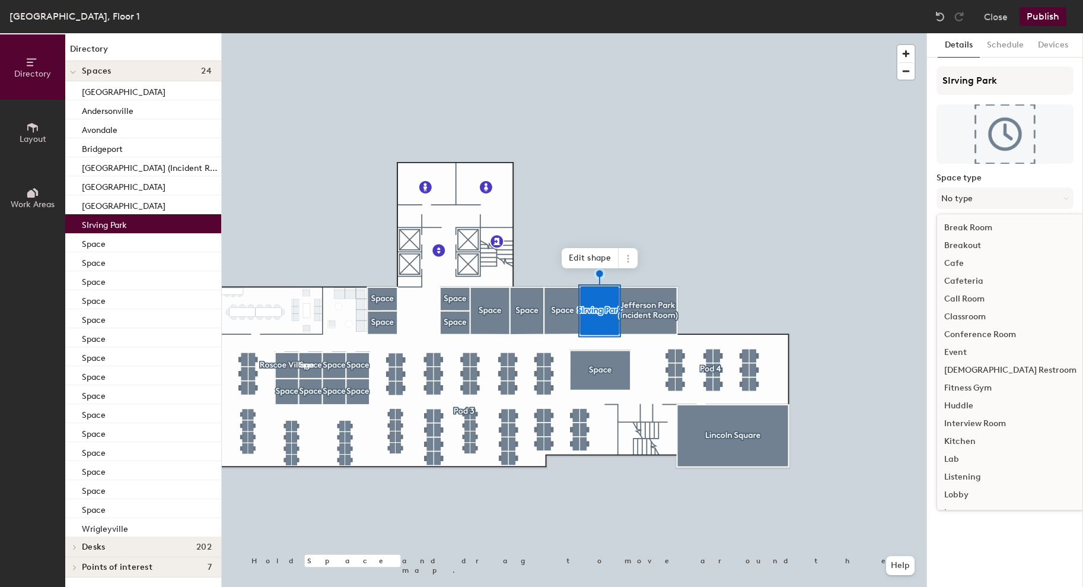
click at [986, 335] on div "Conference Room" at bounding box center [1010, 335] width 147 height 18
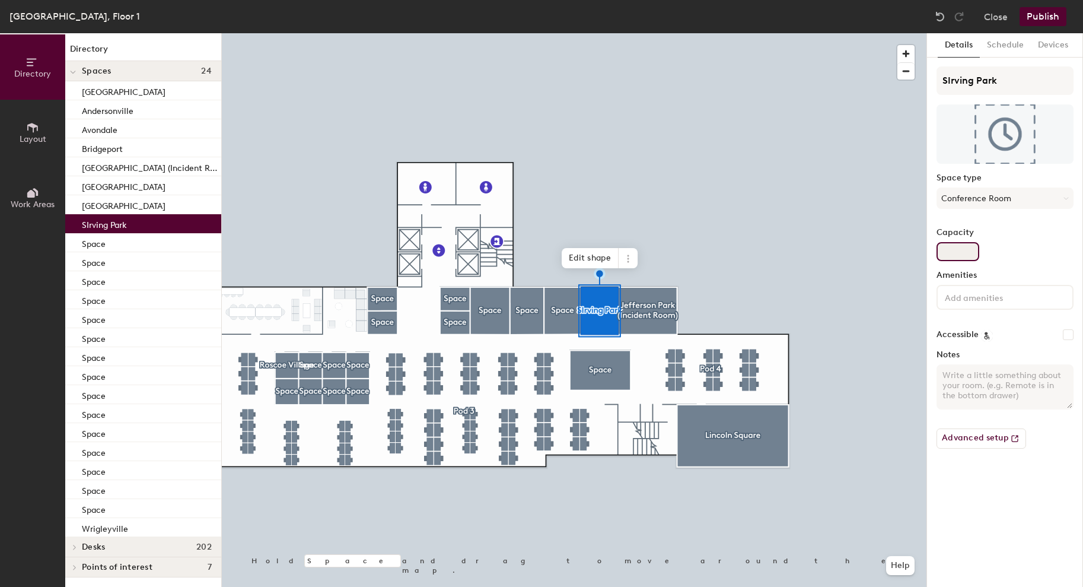
click at [957, 251] on input "Capacity" at bounding box center [958, 251] width 43 height 19
type input "7"
click at [986, 305] on div at bounding box center [1005, 297] width 137 height 25
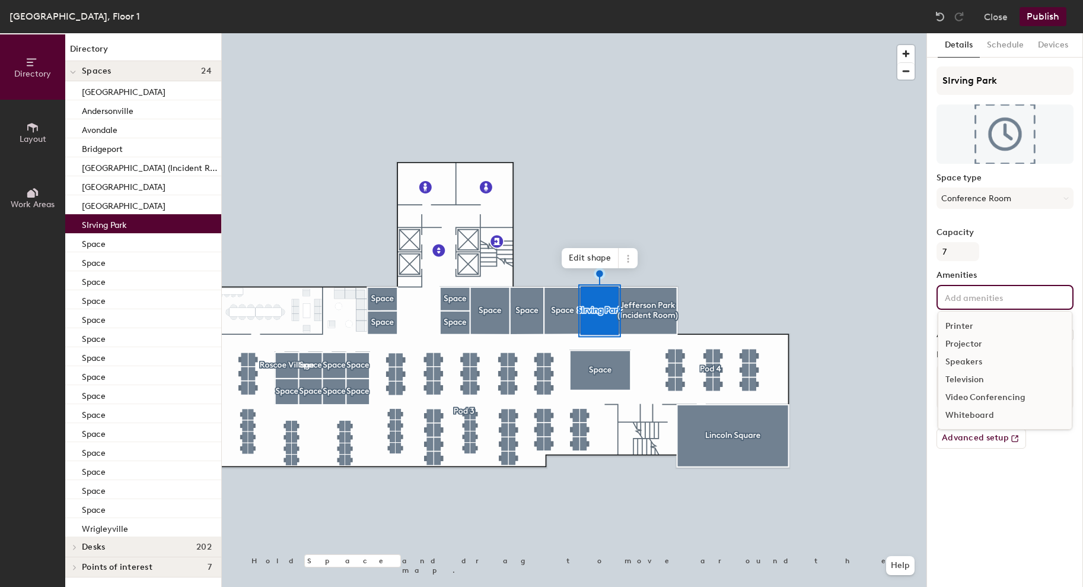
click at [996, 399] on div "Video Conferencing" at bounding box center [1005, 398] width 133 height 18
click at [985, 434] on div "Whiteboard" at bounding box center [1005, 433] width 133 height 18
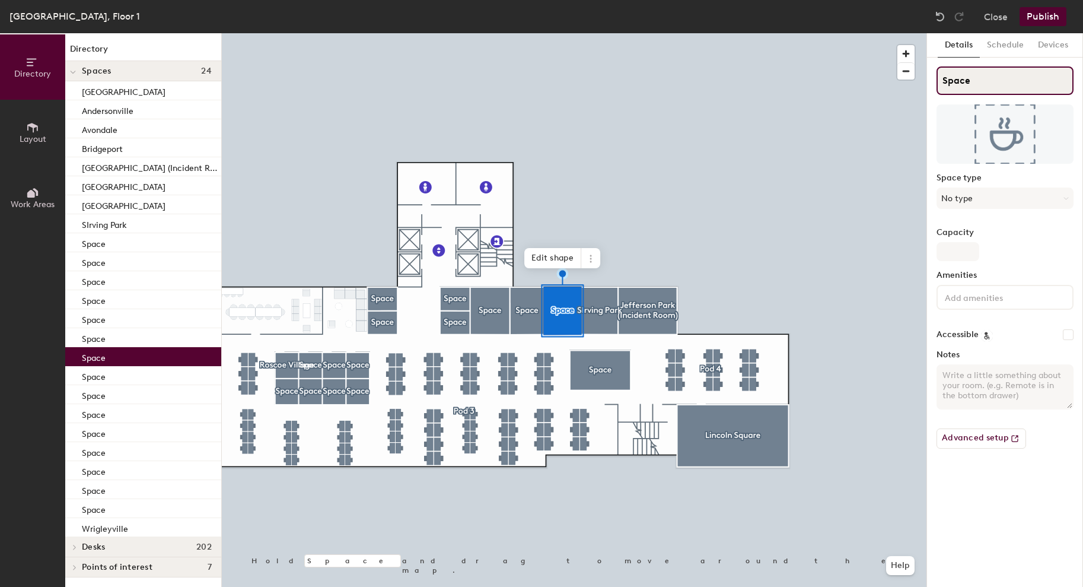
click at [960, 87] on input "Space" at bounding box center [1005, 80] width 137 height 28
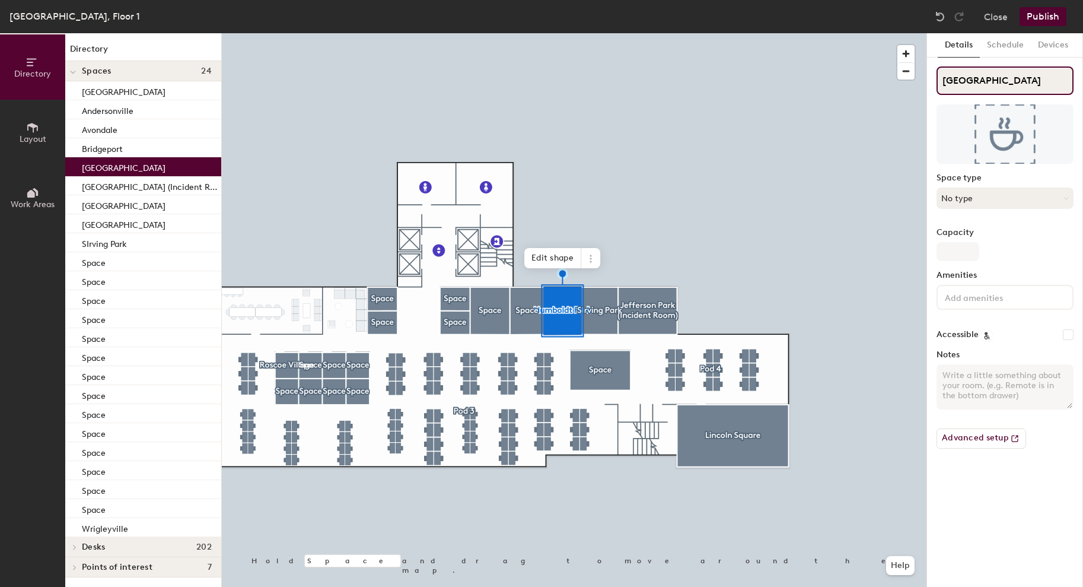
type input "[GEOGRAPHIC_DATA]"
click at [969, 195] on button "No type" at bounding box center [1005, 197] width 137 height 21
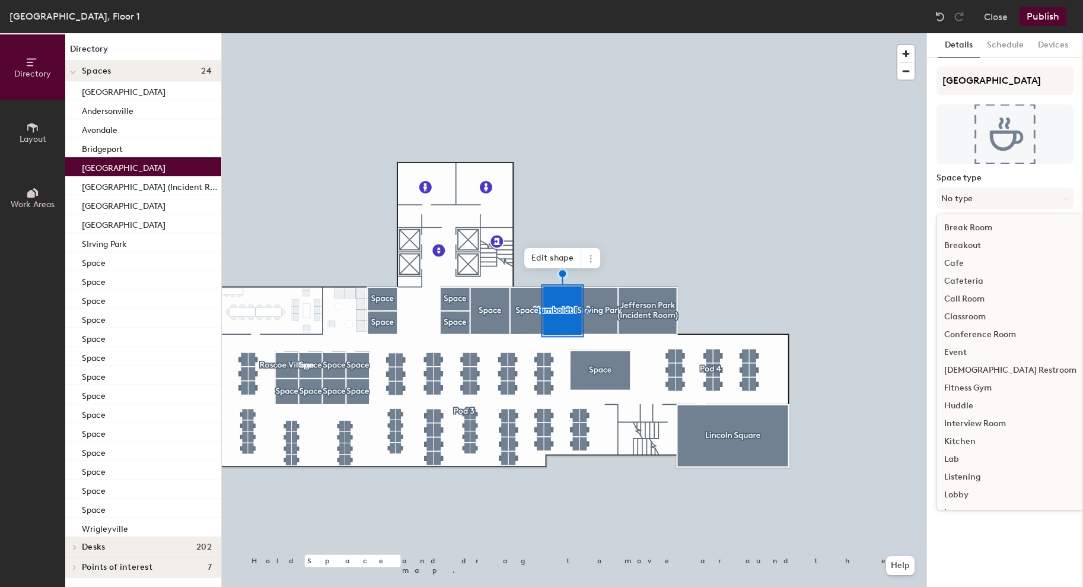
click at [987, 338] on div "Conference Room" at bounding box center [1010, 335] width 147 height 18
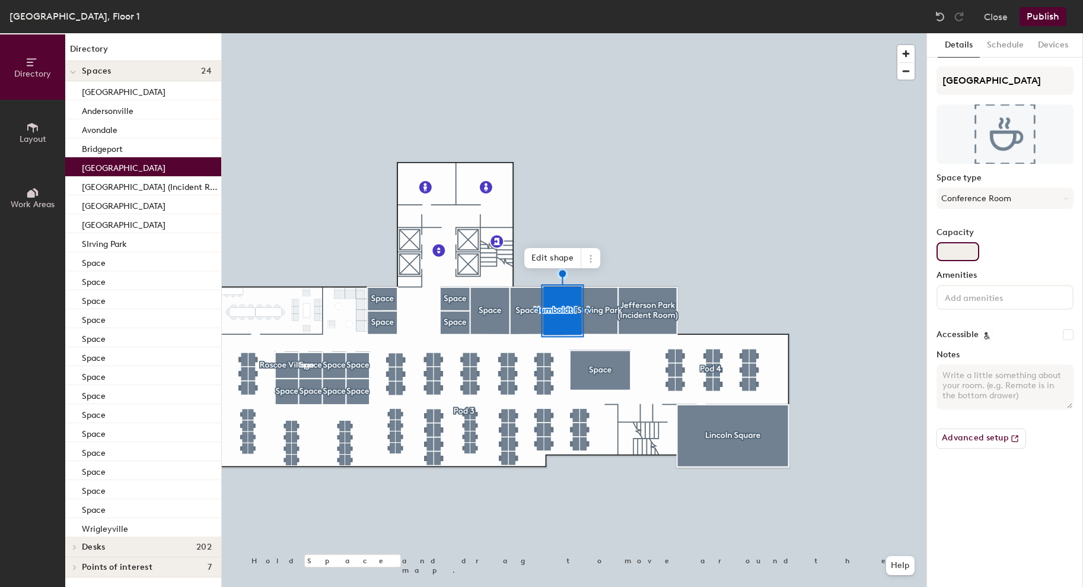
click at [967, 249] on input "Capacity" at bounding box center [958, 251] width 43 height 19
type input "7"
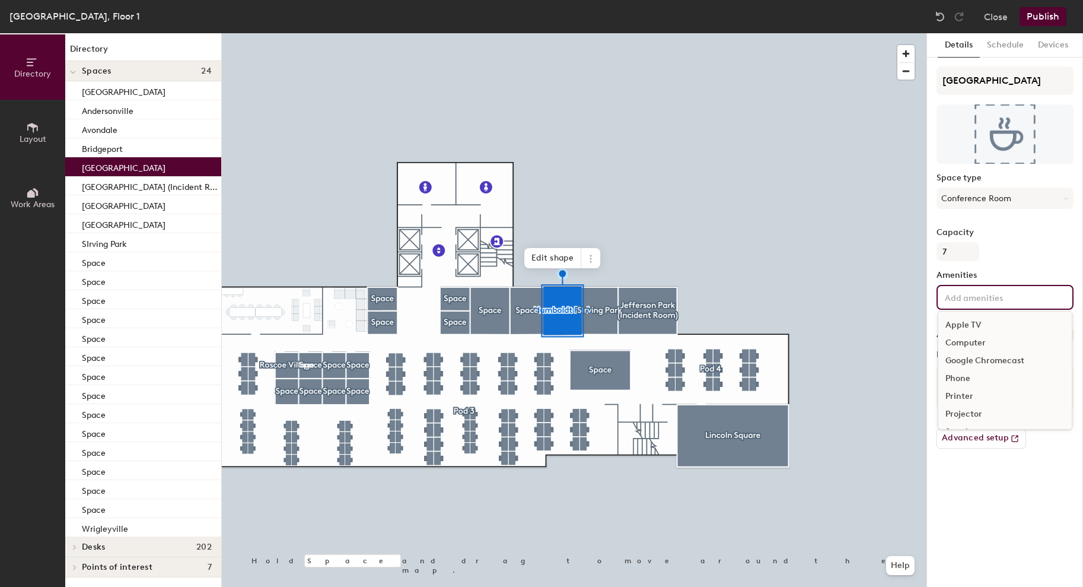
click at [960, 295] on input at bounding box center [996, 297] width 107 height 14
click at [982, 399] on div "Video Conferencing" at bounding box center [1005, 398] width 133 height 18
click at [981, 430] on div "Whiteboard" at bounding box center [1005, 433] width 133 height 18
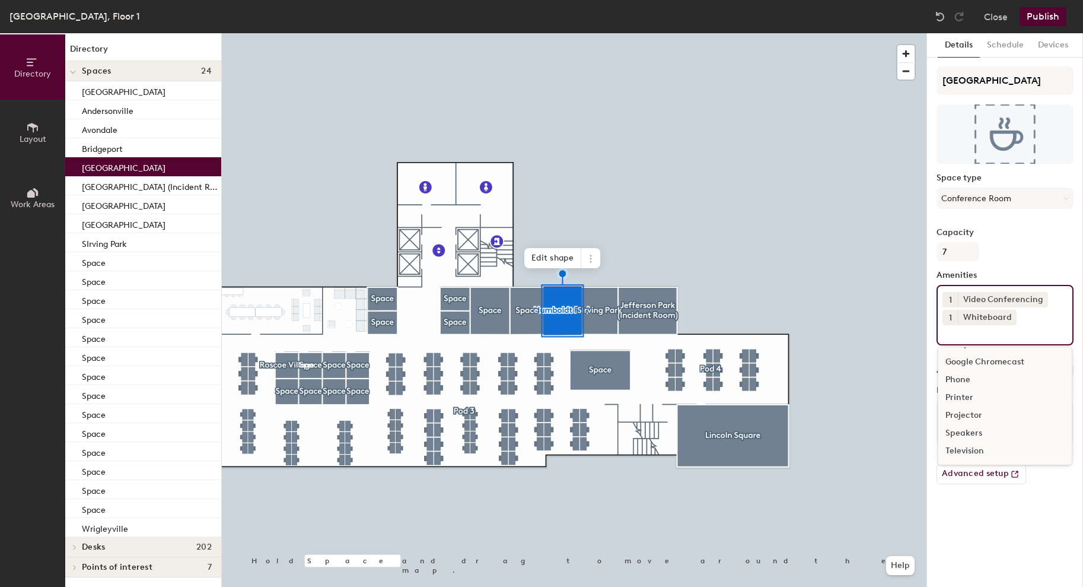
click at [533, 33] on div at bounding box center [574, 33] width 705 height 0
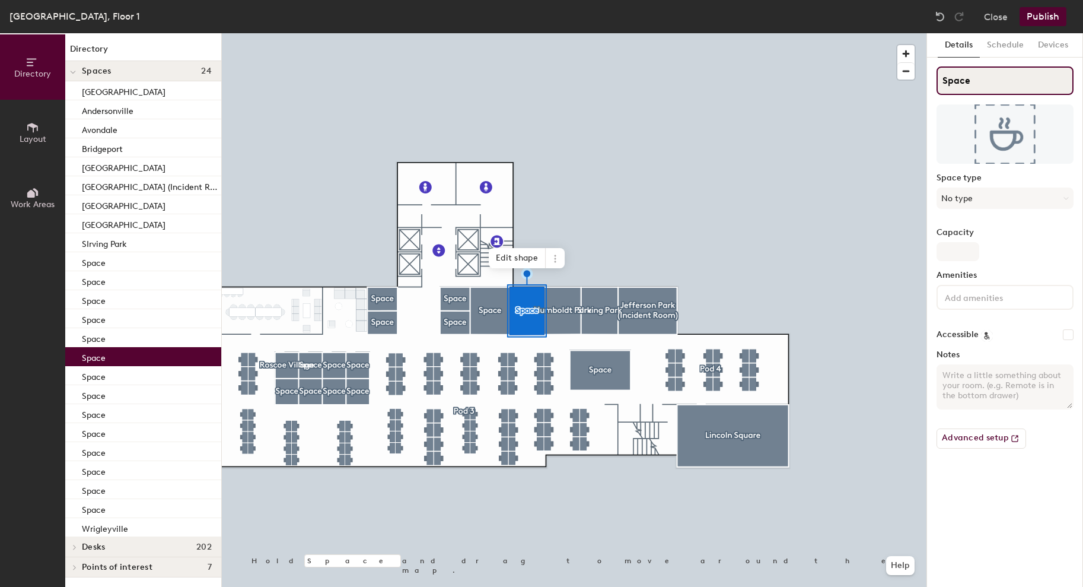
click at [944, 80] on input "Space" at bounding box center [1005, 80] width 137 height 28
click at [959, 83] on input "Space" at bounding box center [1005, 80] width 137 height 28
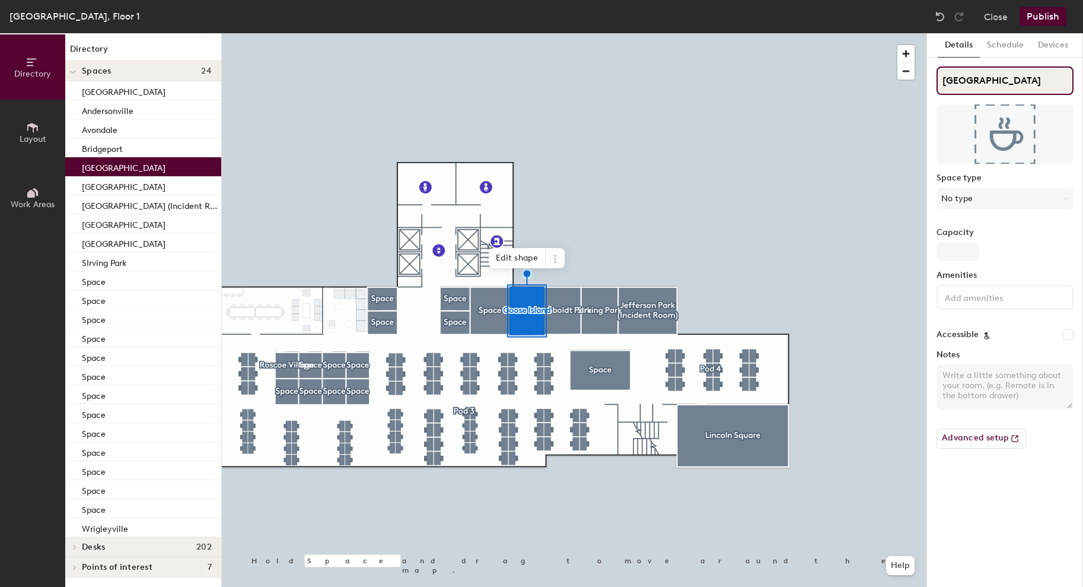
type input "[GEOGRAPHIC_DATA]"
click at [958, 255] on input "Capacity" at bounding box center [958, 251] width 43 height 19
type input "7"
click at [990, 193] on button "No type" at bounding box center [1005, 197] width 137 height 21
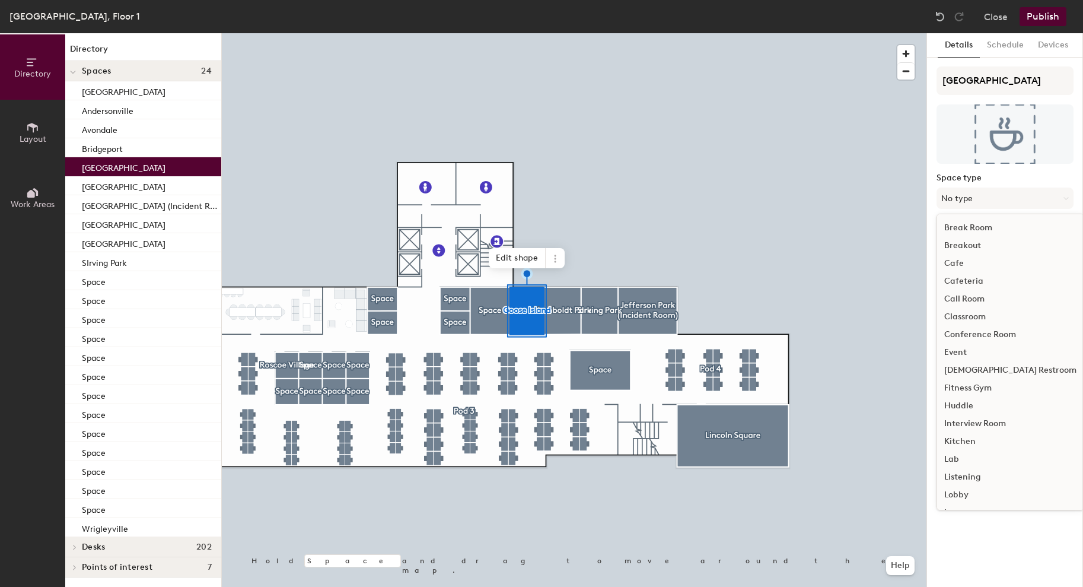
click at [987, 329] on div "Conference Room" at bounding box center [1010, 335] width 147 height 18
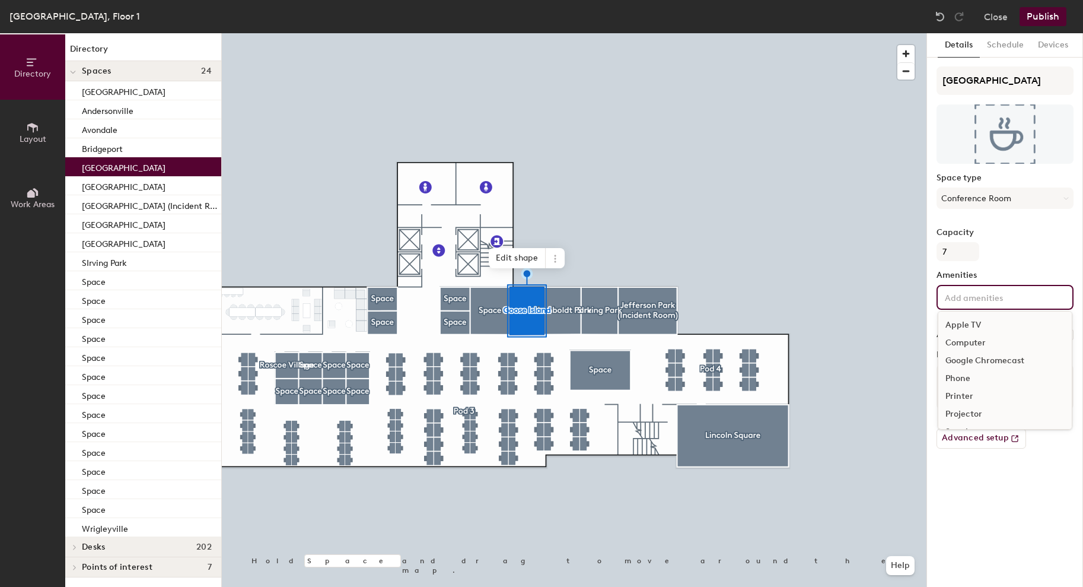
click at [984, 297] on input at bounding box center [996, 297] width 107 height 14
click at [984, 401] on div "Video Conferencing" at bounding box center [1005, 398] width 133 height 18
click at [985, 434] on div "Whiteboard" at bounding box center [1005, 433] width 133 height 18
click at [989, 529] on div "Details Schedule Devices Goose Island Space type Conference Room Capacity 7 Ame…" at bounding box center [1005, 310] width 156 height 554
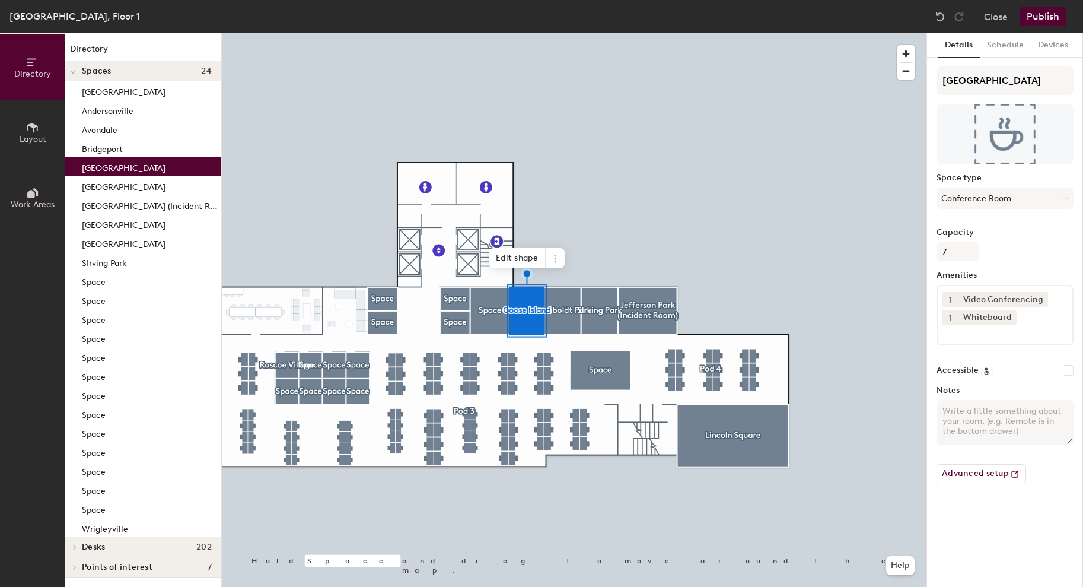
click at [492, 33] on div at bounding box center [574, 33] width 705 height 0
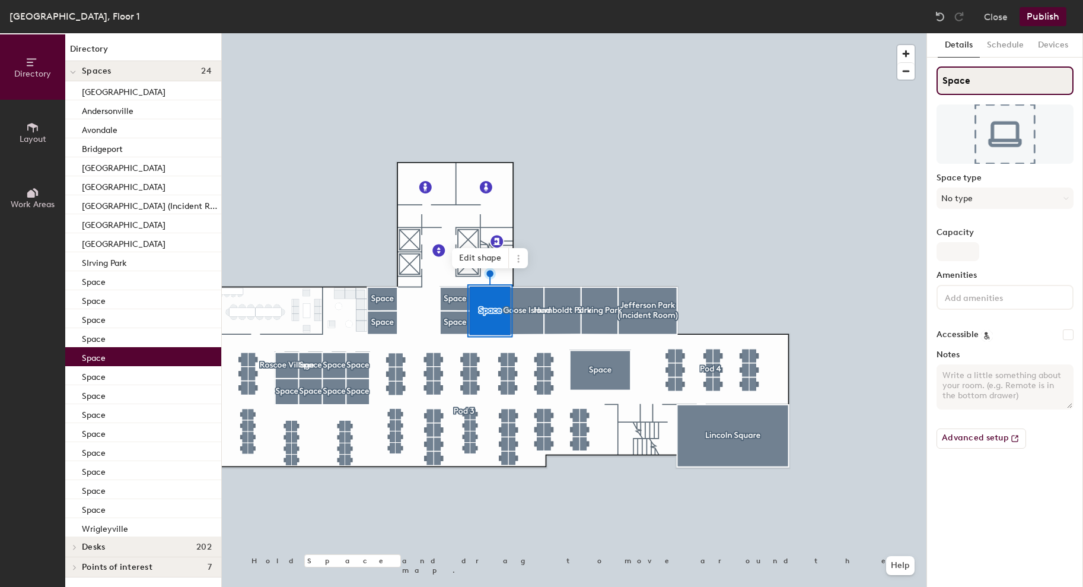
click at [964, 79] on input "Space" at bounding box center [1005, 80] width 137 height 28
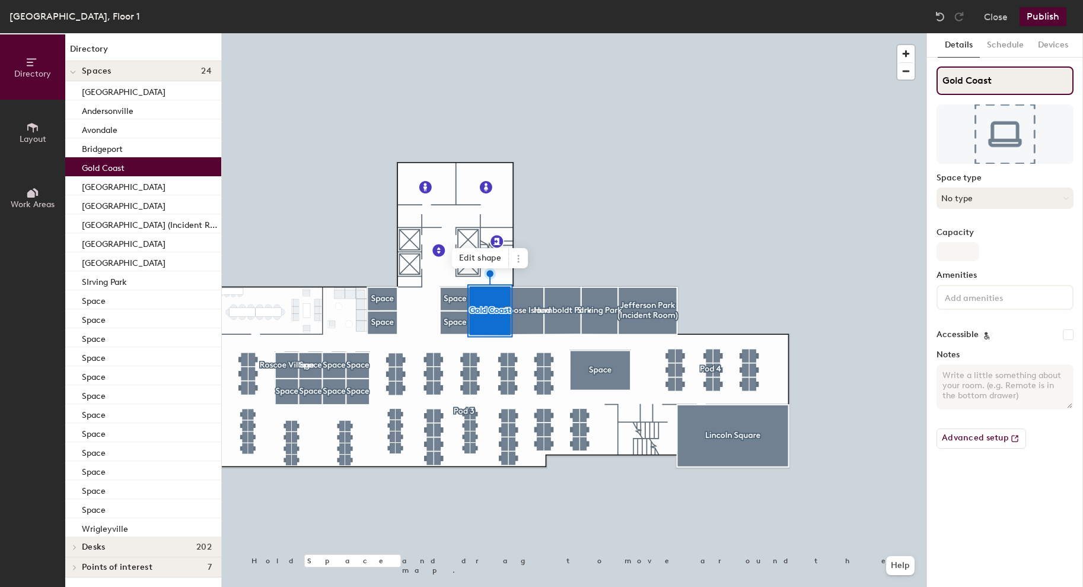
type input "Gold Coast"
click at [972, 203] on button "No type" at bounding box center [1005, 197] width 137 height 21
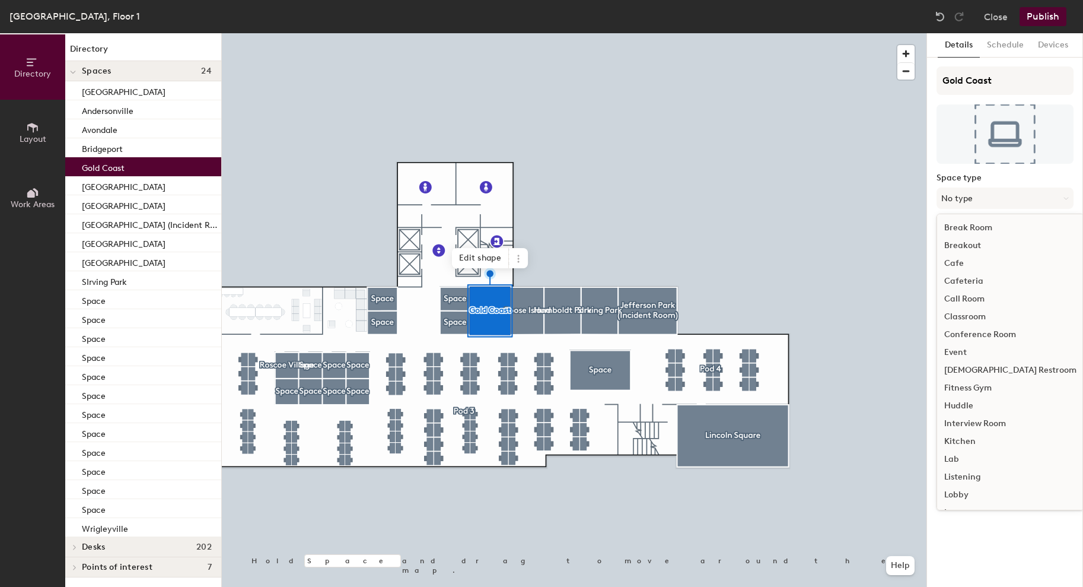
click at [978, 336] on div "Conference Room" at bounding box center [1010, 335] width 147 height 18
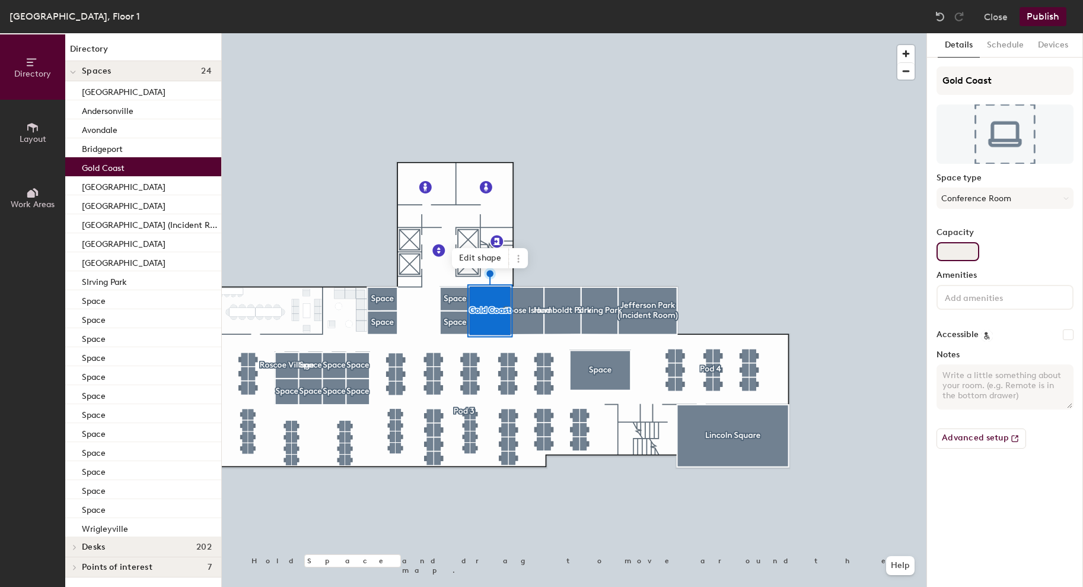
click at [957, 250] on input "Capacity" at bounding box center [958, 251] width 43 height 19
type input "7"
click at [984, 298] on input at bounding box center [996, 297] width 107 height 14
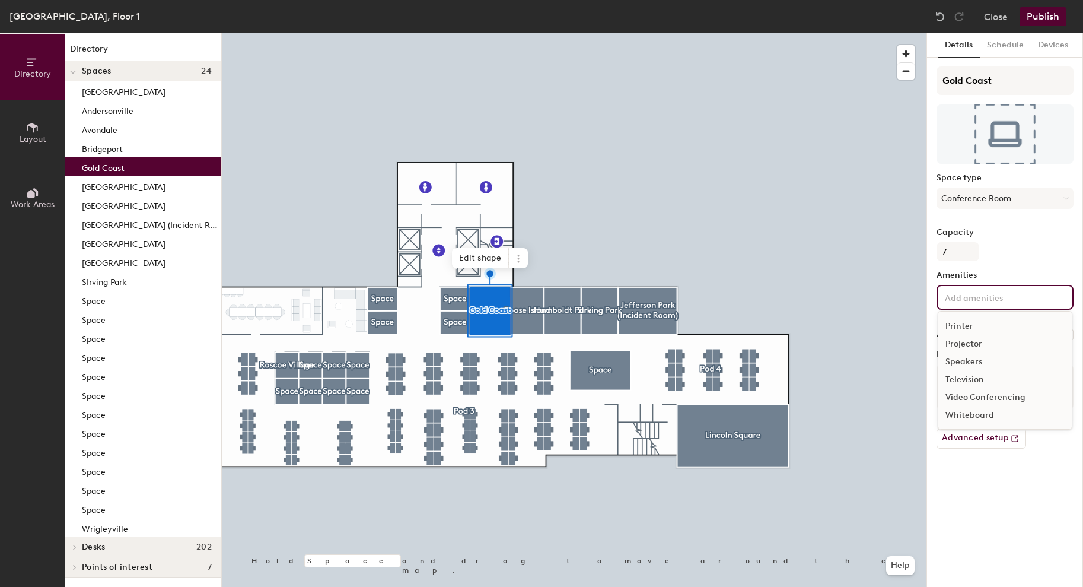
click at [977, 399] on div "Video Conferencing" at bounding box center [1005, 398] width 133 height 18
click at [978, 433] on div "Whiteboard" at bounding box center [1005, 433] width 133 height 18
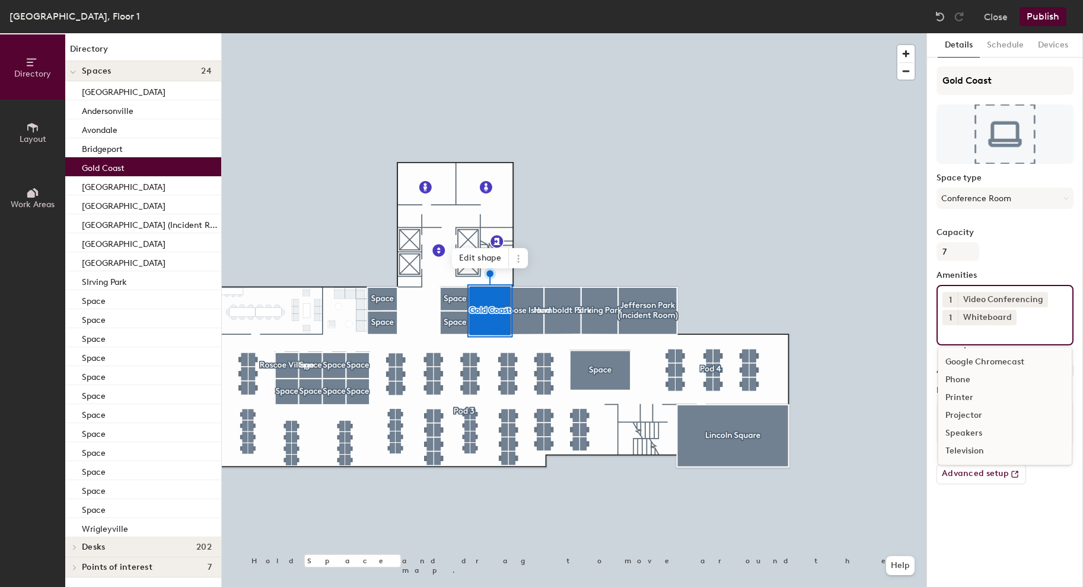
scroll to position [34, 0]
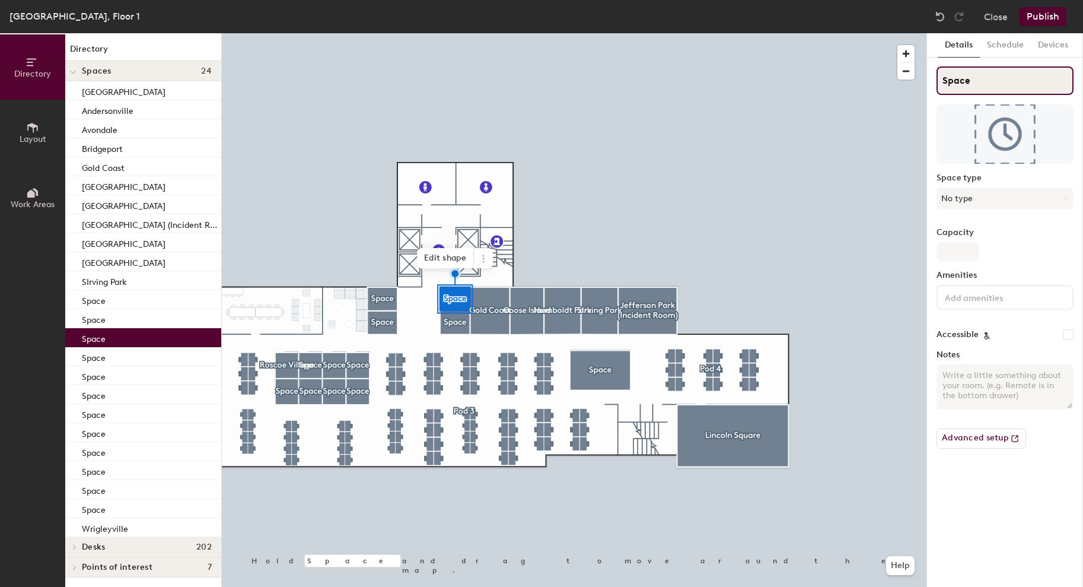
click at [953, 82] on input "Space" at bounding box center [1005, 80] width 137 height 28
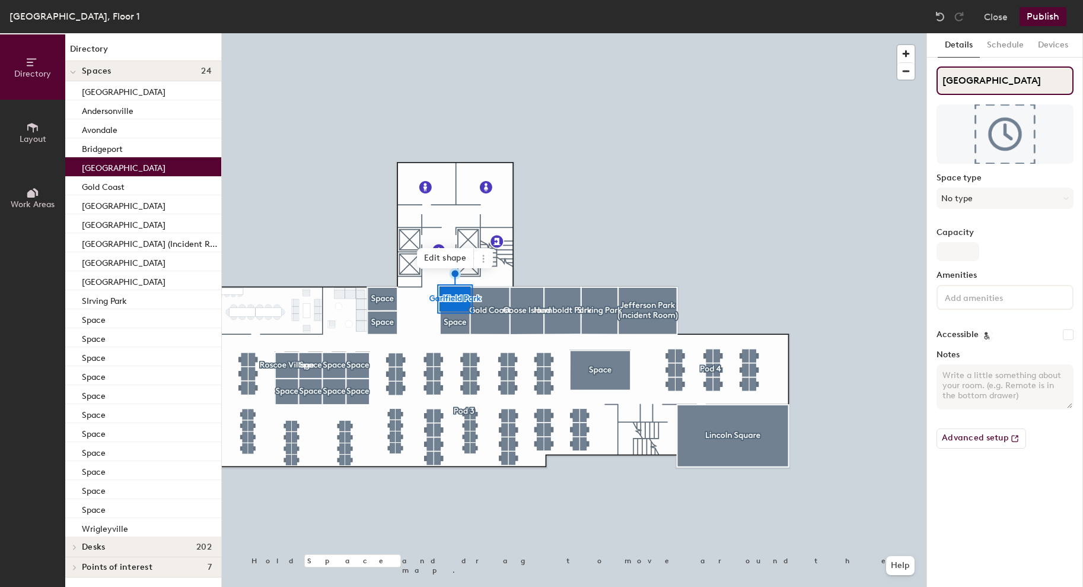
type input "Garlfield Park"
click at [966, 209] on div "Space type No type" at bounding box center [1005, 195] width 137 height 45
click at [966, 201] on button "No type" at bounding box center [1005, 197] width 137 height 21
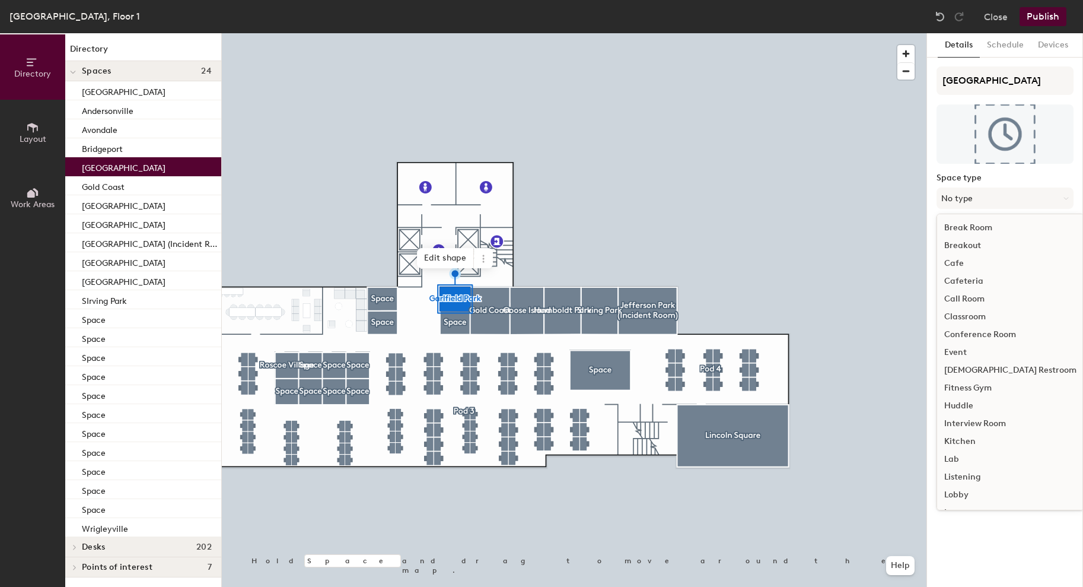
click at [965, 408] on div "Huddle" at bounding box center [1010, 406] width 147 height 18
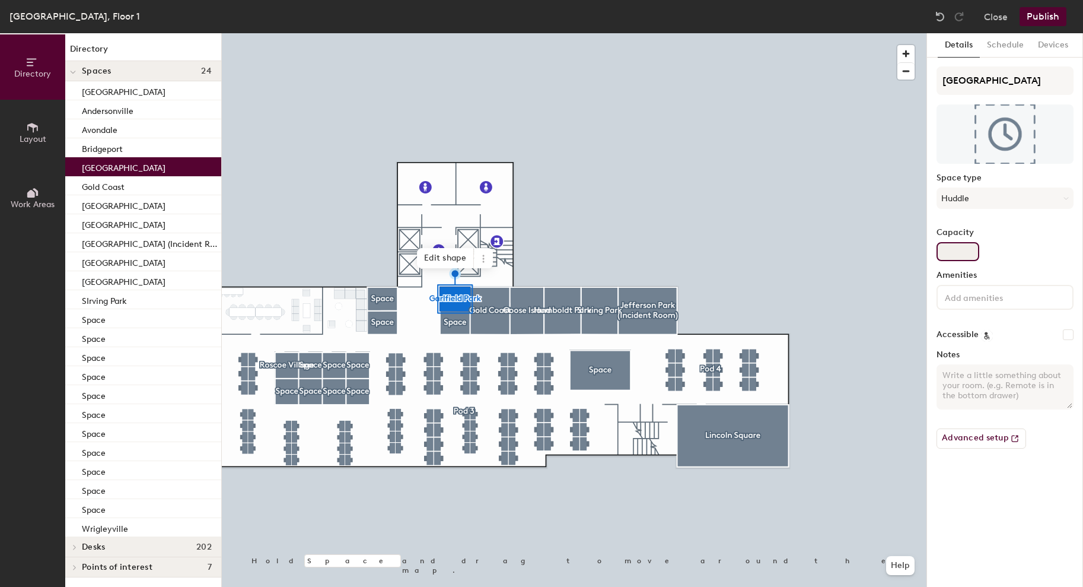
click at [955, 250] on input "Capacity" at bounding box center [958, 251] width 43 height 19
type input "2"
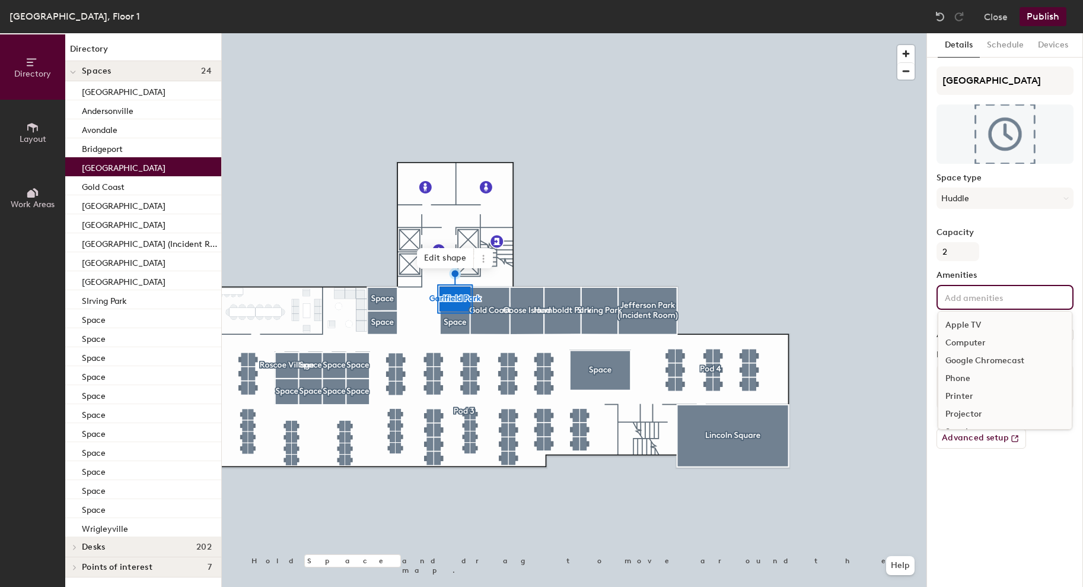
click at [965, 298] on input at bounding box center [996, 297] width 107 height 14
click at [982, 395] on div "Video Conferencing" at bounding box center [1005, 398] width 133 height 18
click at [977, 433] on div "Whiteboard" at bounding box center [1005, 433] width 133 height 18
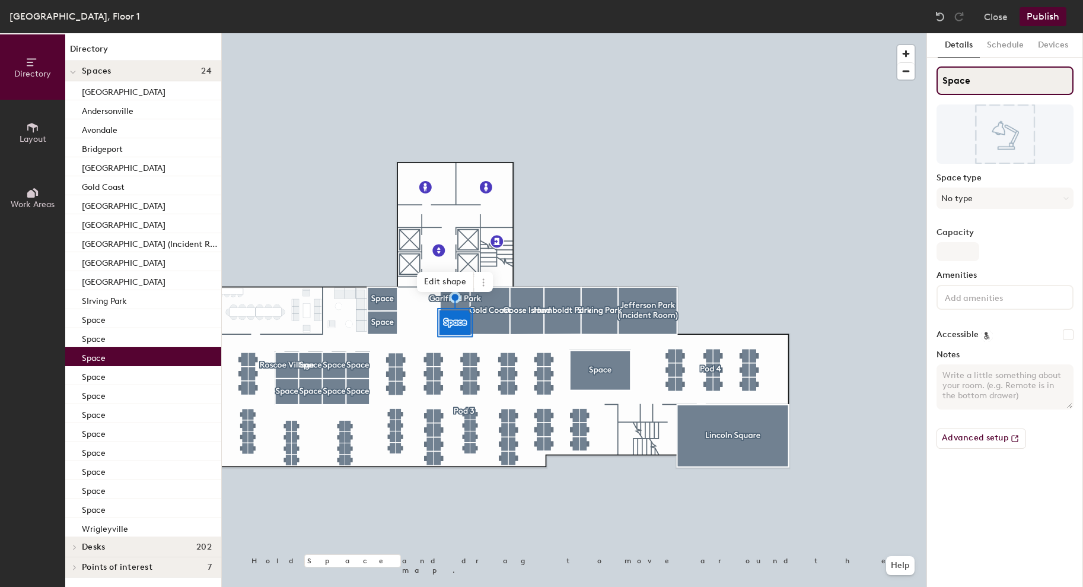
click at [960, 79] on input "Space" at bounding box center [1005, 80] width 137 height 28
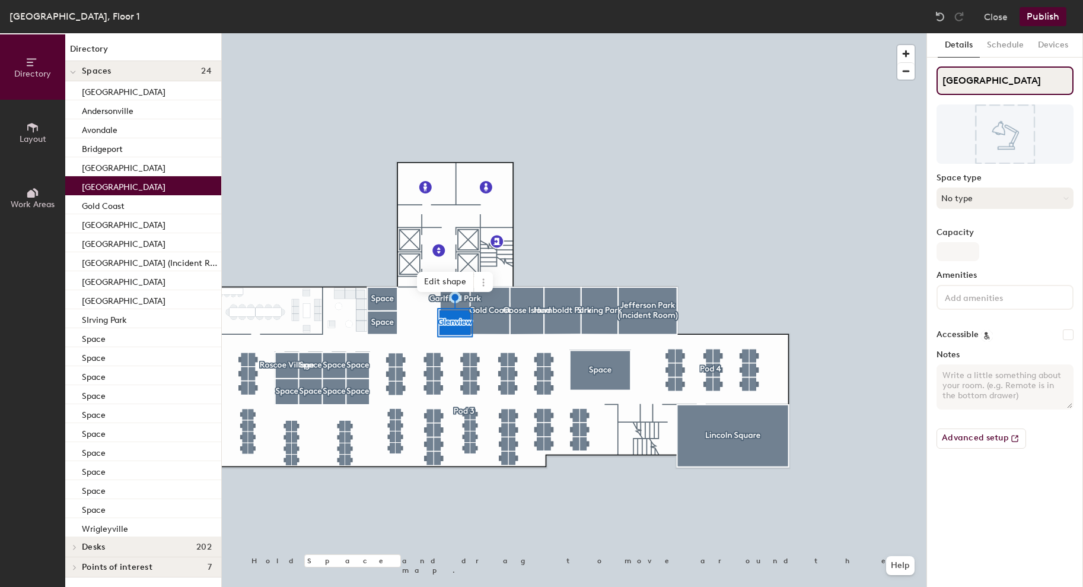
type input "Glenview"
click at [1001, 199] on button "No type" at bounding box center [1005, 197] width 137 height 21
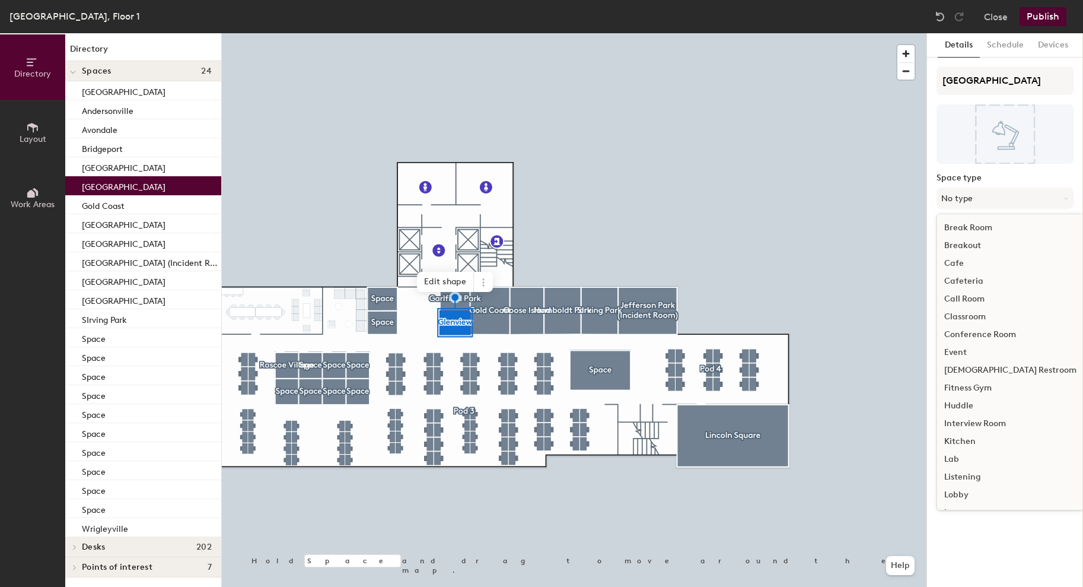
click at [959, 397] on div "Huddle" at bounding box center [1010, 406] width 147 height 18
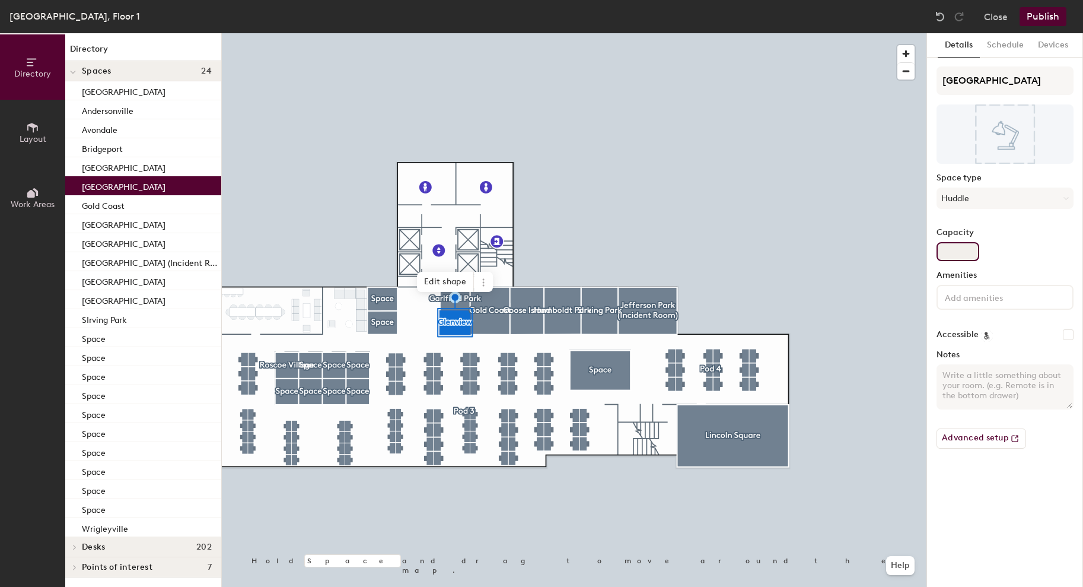
click at [953, 257] on input "Capacity" at bounding box center [958, 251] width 43 height 19
type input "2"
click at [981, 292] on input at bounding box center [996, 297] width 107 height 14
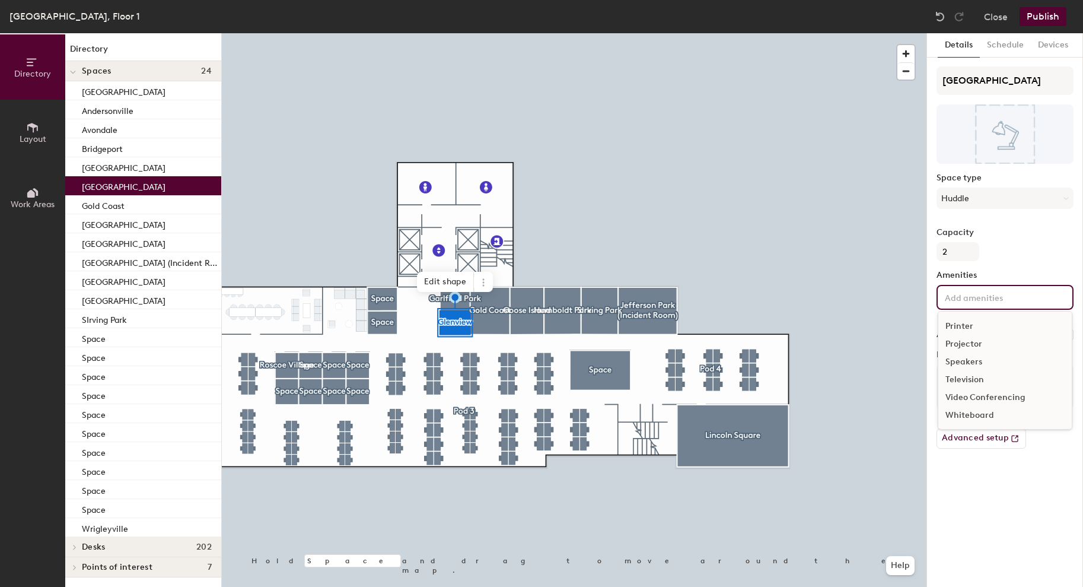
click at [981, 400] on div "Video Conferencing" at bounding box center [1005, 398] width 133 height 18
click at [978, 431] on div "Whiteboard" at bounding box center [1005, 433] width 133 height 18
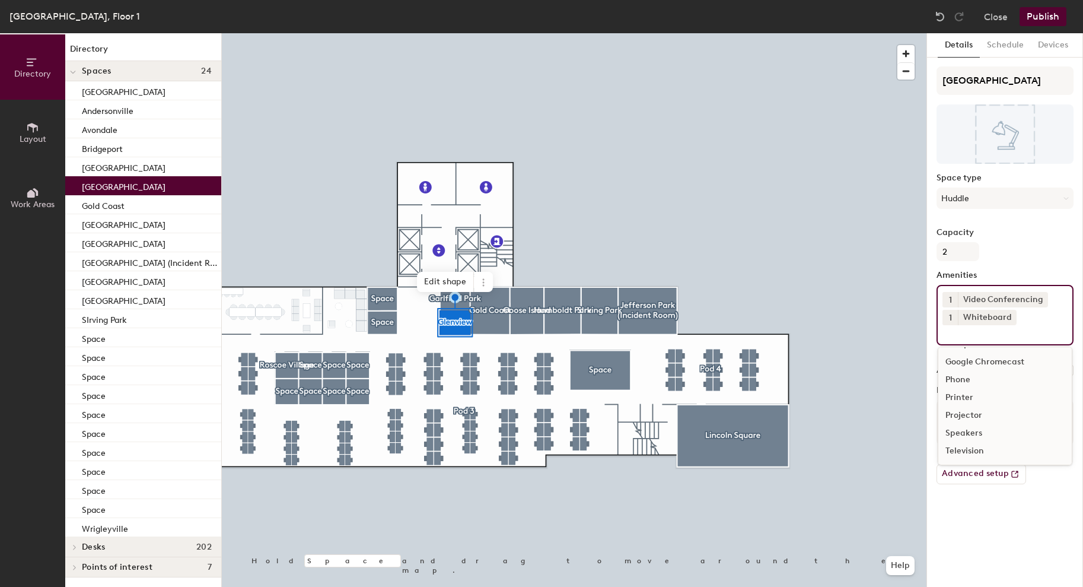
click at [600, 33] on div at bounding box center [574, 33] width 705 height 0
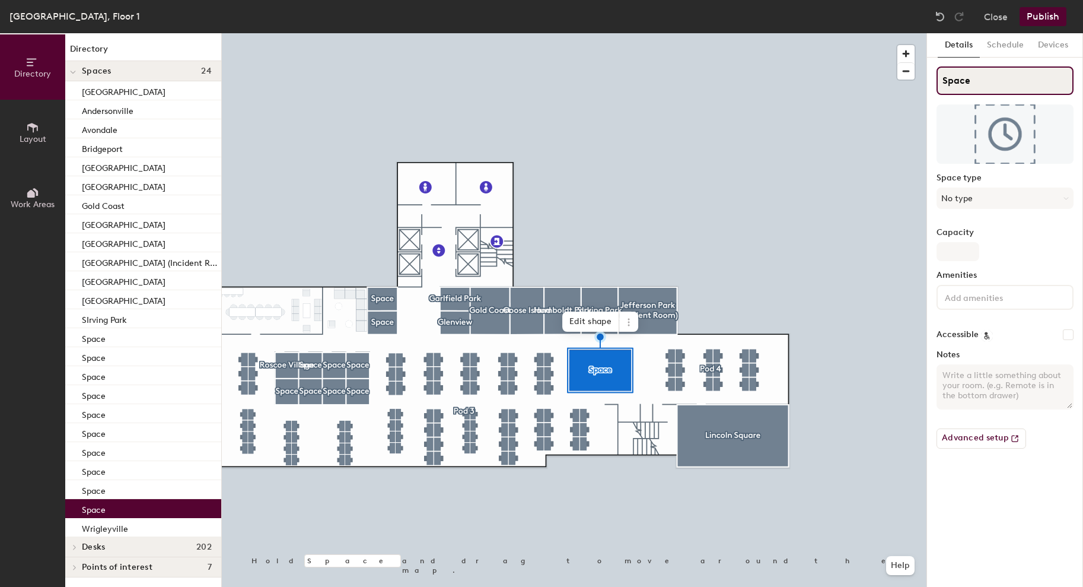
click at [965, 87] on input "Space" at bounding box center [1005, 80] width 137 height 28
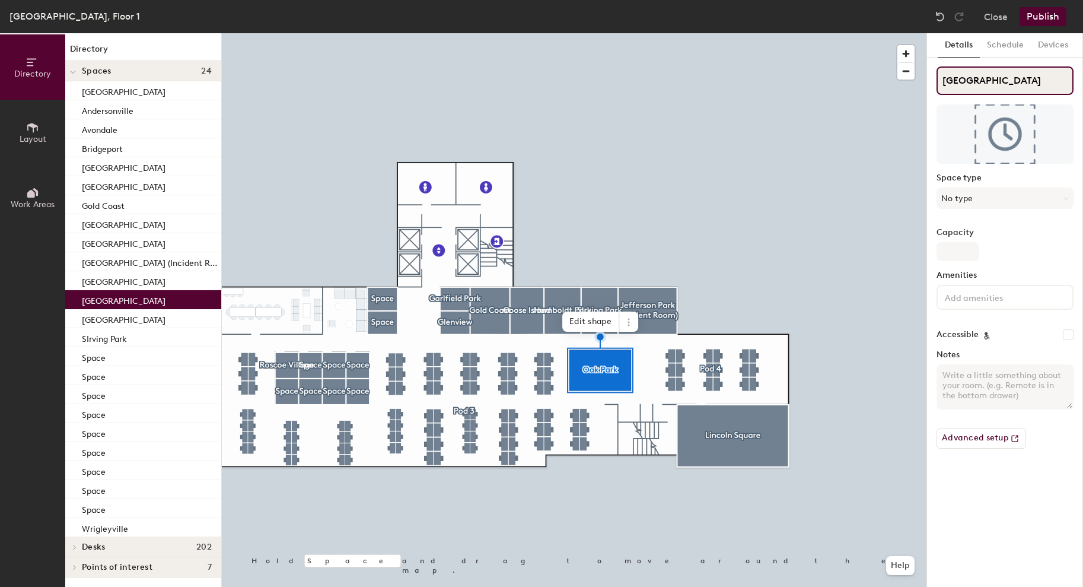
type input "Oak Park"
click at [973, 199] on button "No type" at bounding box center [1005, 197] width 137 height 21
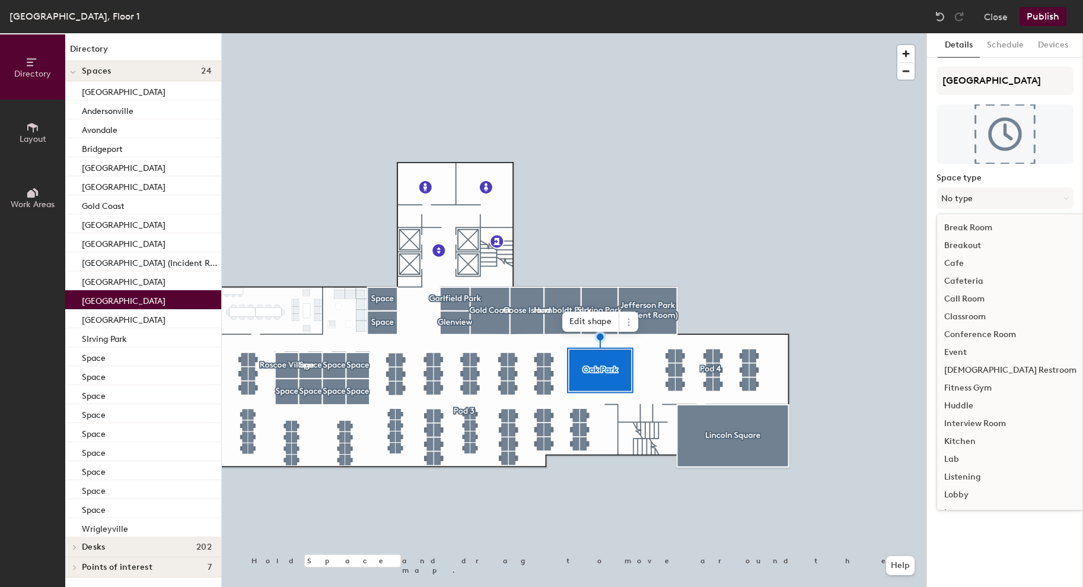
click at [989, 333] on div "Conference Room" at bounding box center [1010, 335] width 147 height 18
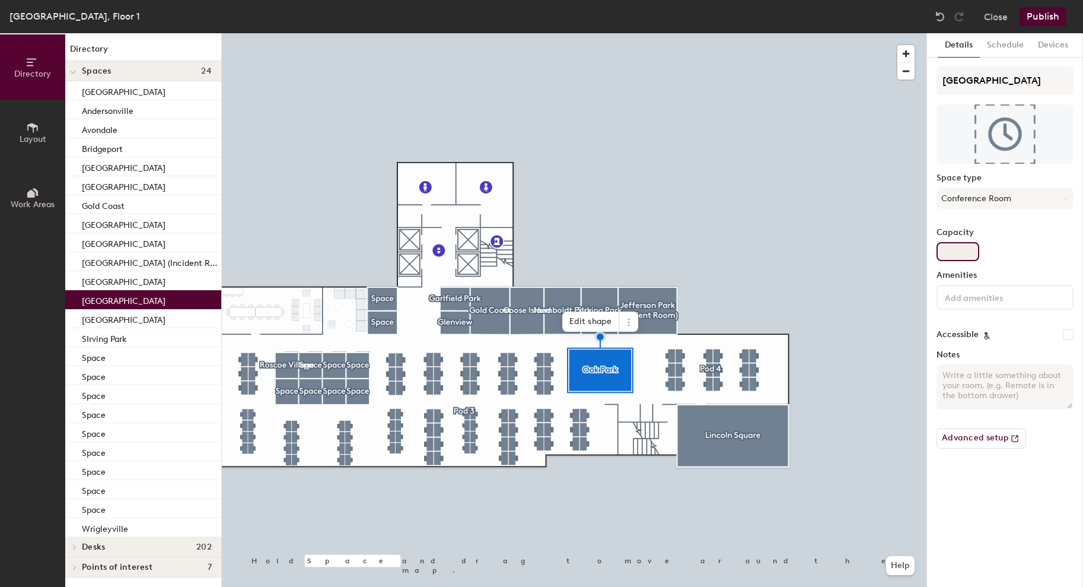
click at [962, 253] on input "Capacity" at bounding box center [958, 251] width 43 height 19
type input "7"
click at [984, 300] on input at bounding box center [996, 297] width 107 height 14
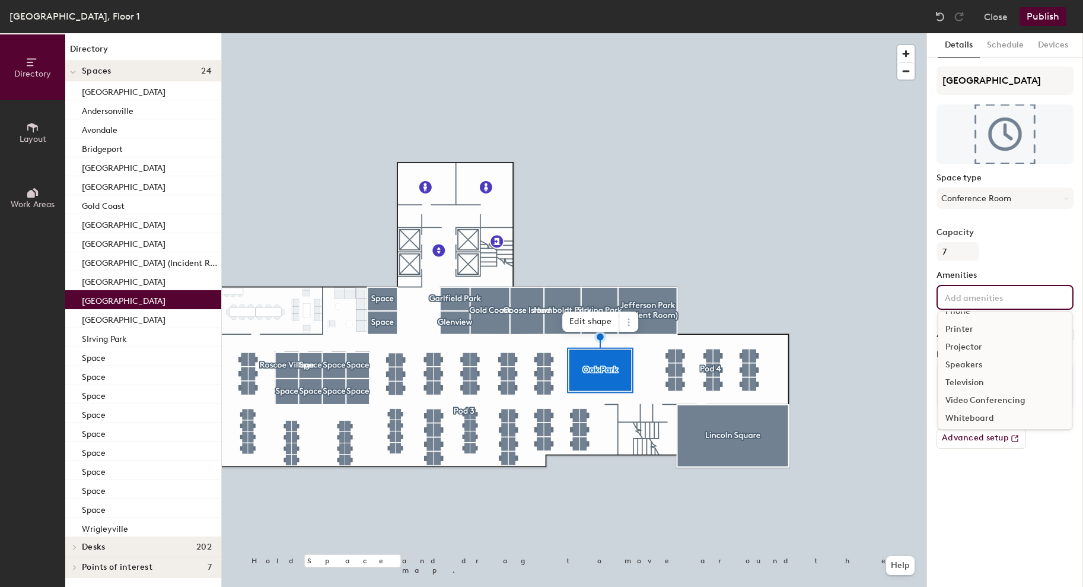
click at [979, 424] on div "Whiteboard" at bounding box center [1005, 418] width 133 height 18
click at [989, 503] on div "Details Schedule Devices Oak Park Space type Conference Room Capacity 7 Ameniti…" at bounding box center [1005, 310] width 156 height 554
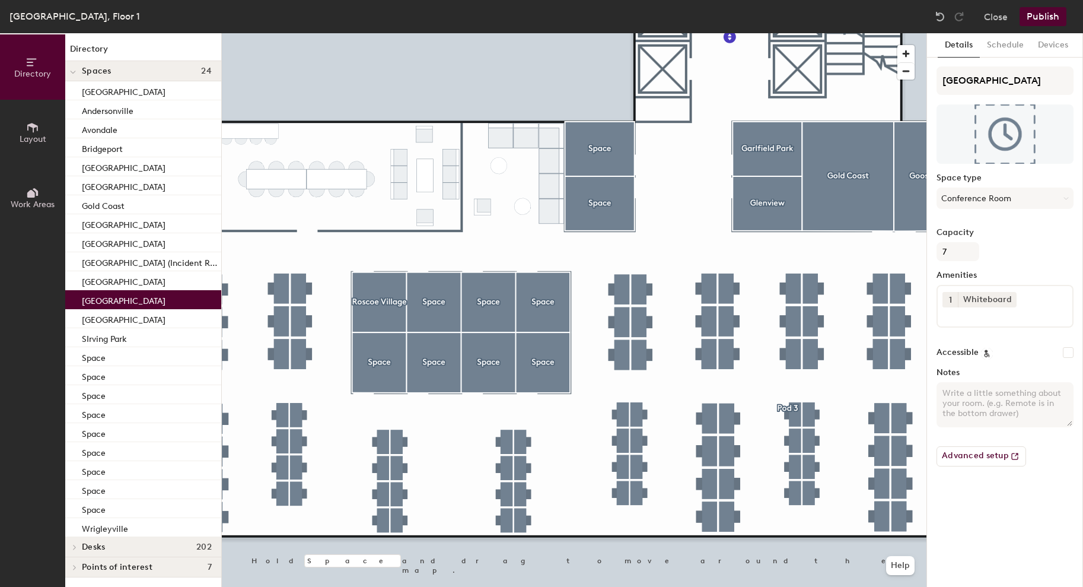
click at [374, 33] on div at bounding box center [574, 33] width 705 height 0
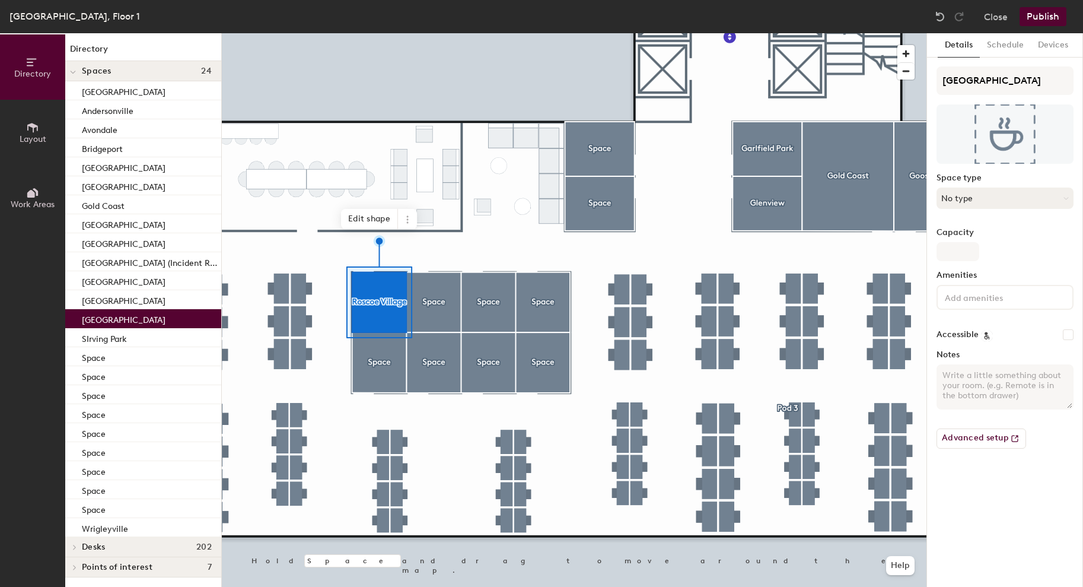
click at [1019, 199] on button "No type" at bounding box center [1005, 197] width 137 height 21
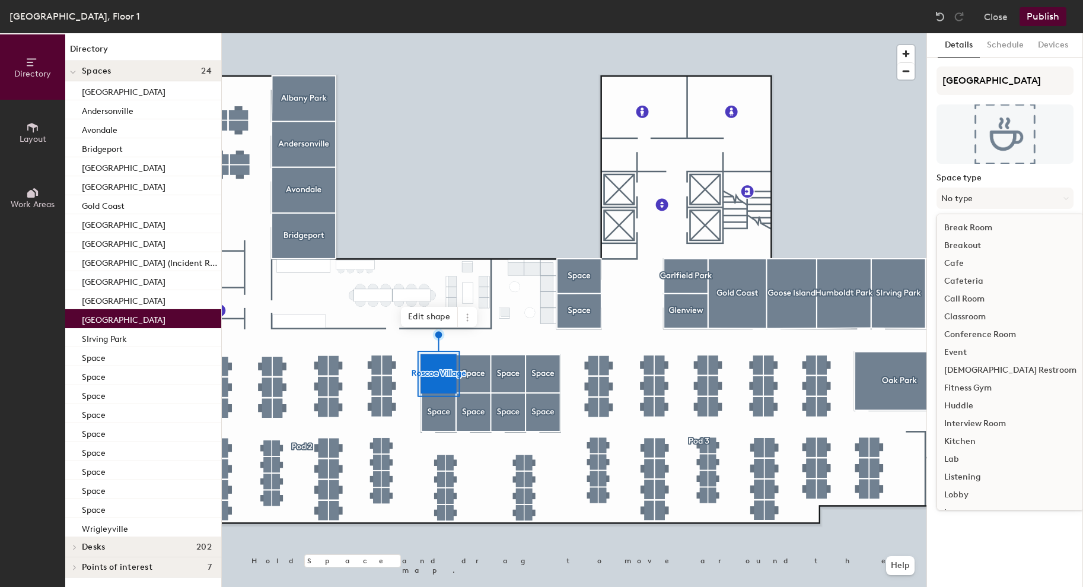
click at [587, 33] on div at bounding box center [574, 33] width 705 height 0
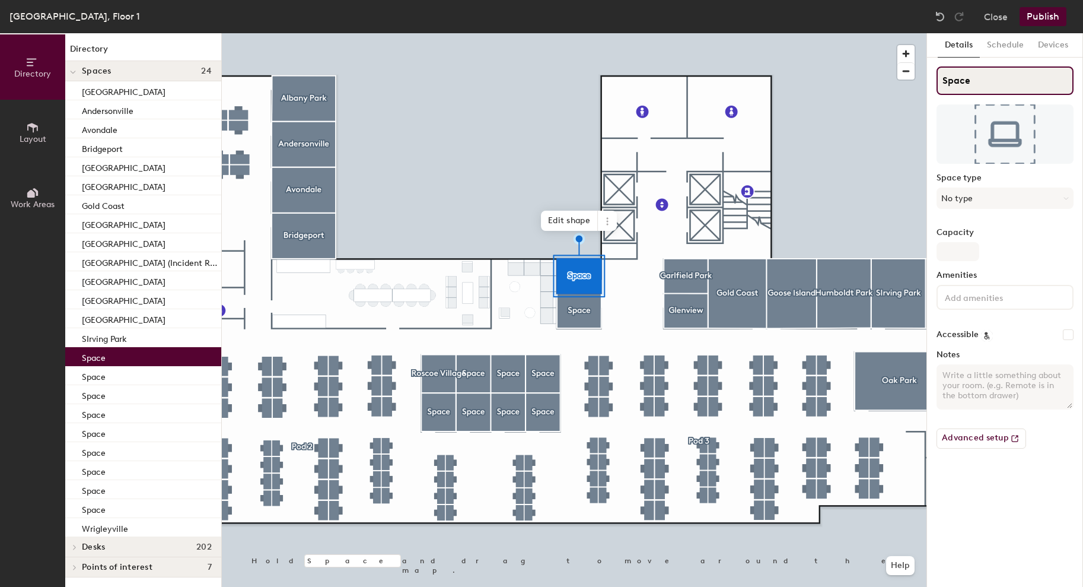
click at [962, 75] on input "Space" at bounding box center [1005, 80] width 137 height 28
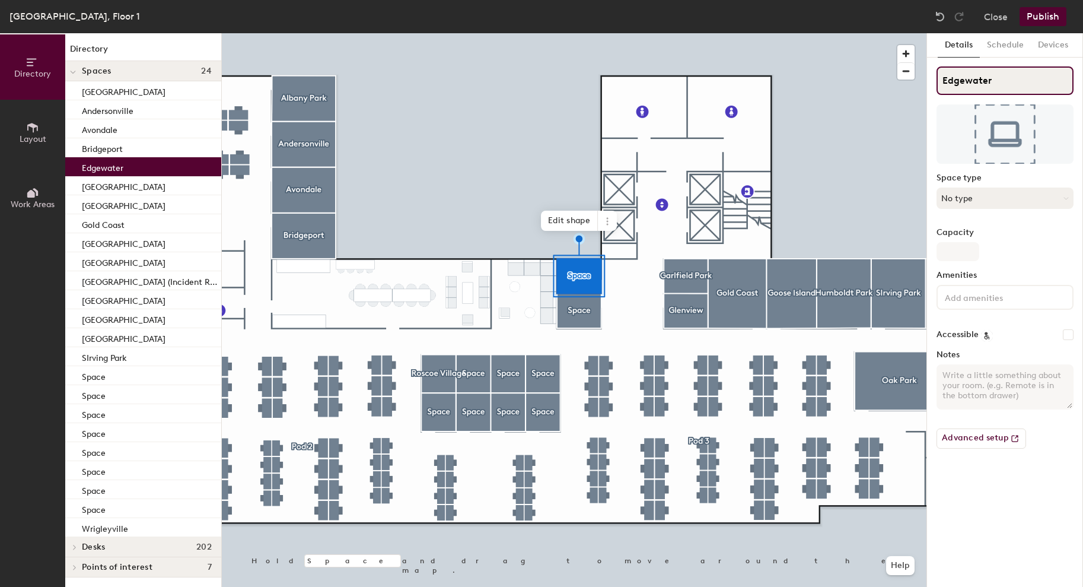
type input "Edgewater"
click at [960, 195] on button "No type" at bounding box center [1005, 197] width 137 height 21
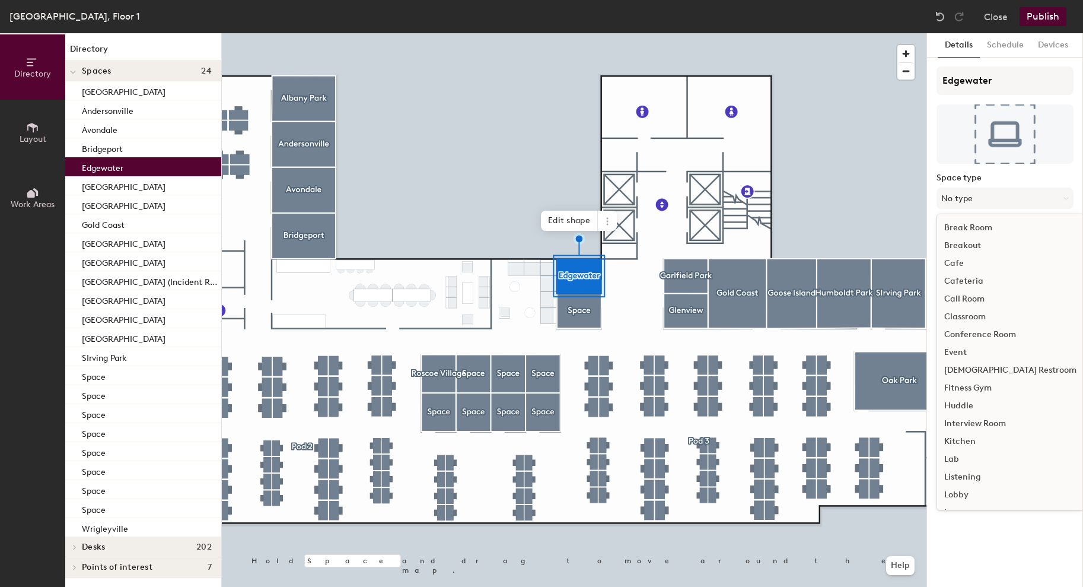
click at [963, 409] on div "Huddle" at bounding box center [1010, 406] width 147 height 18
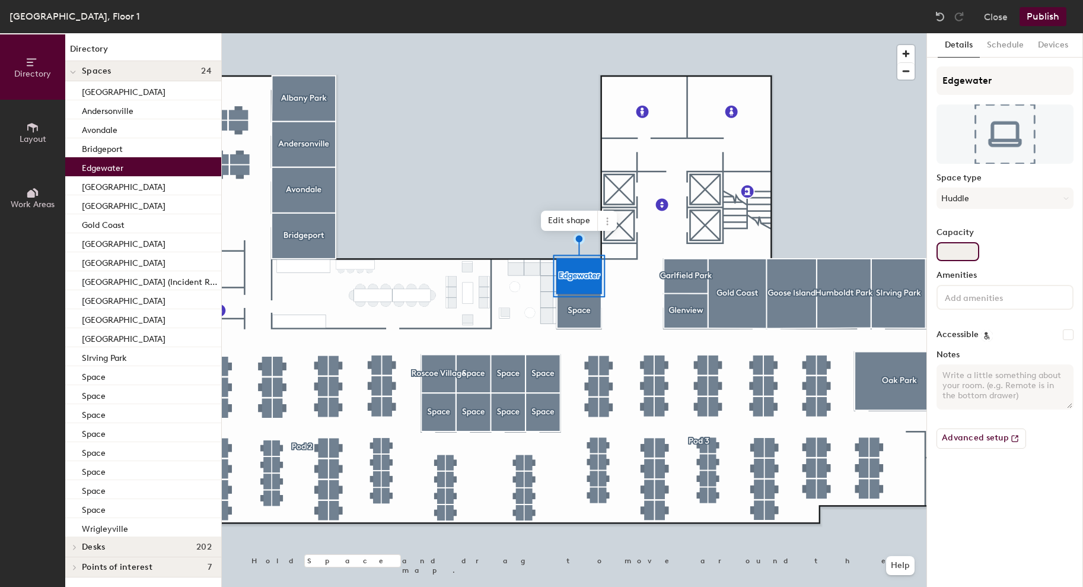
click at [959, 258] on input "Capacity" at bounding box center [958, 251] width 43 height 19
type input "2"
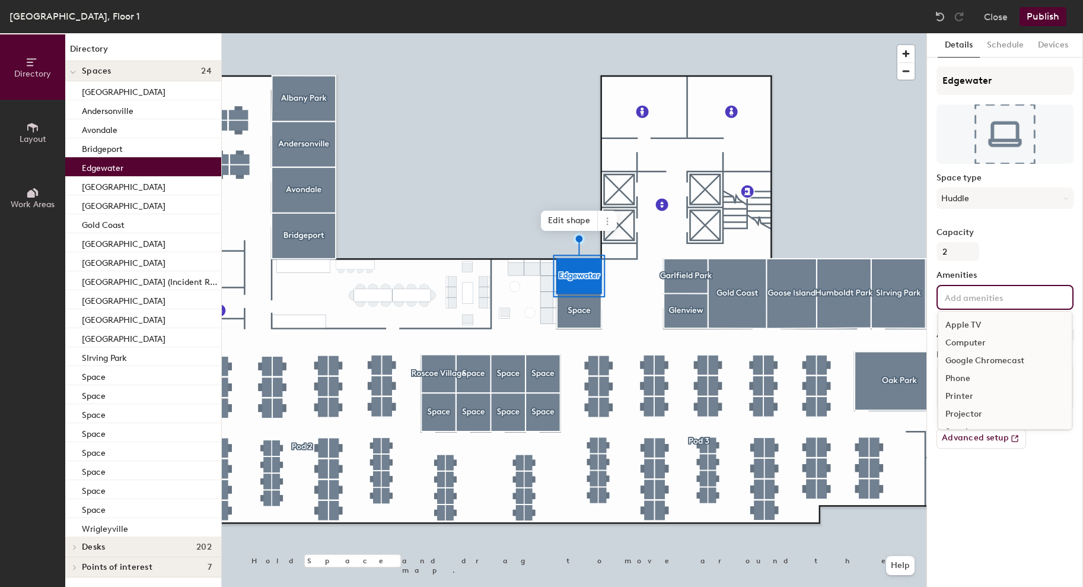
click at [962, 300] on input at bounding box center [996, 297] width 107 height 14
click at [976, 398] on div "Video Conferencing" at bounding box center [1005, 398] width 133 height 18
click at [976, 437] on div "Whiteboard" at bounding box center [1005, 433] width 133 height 18
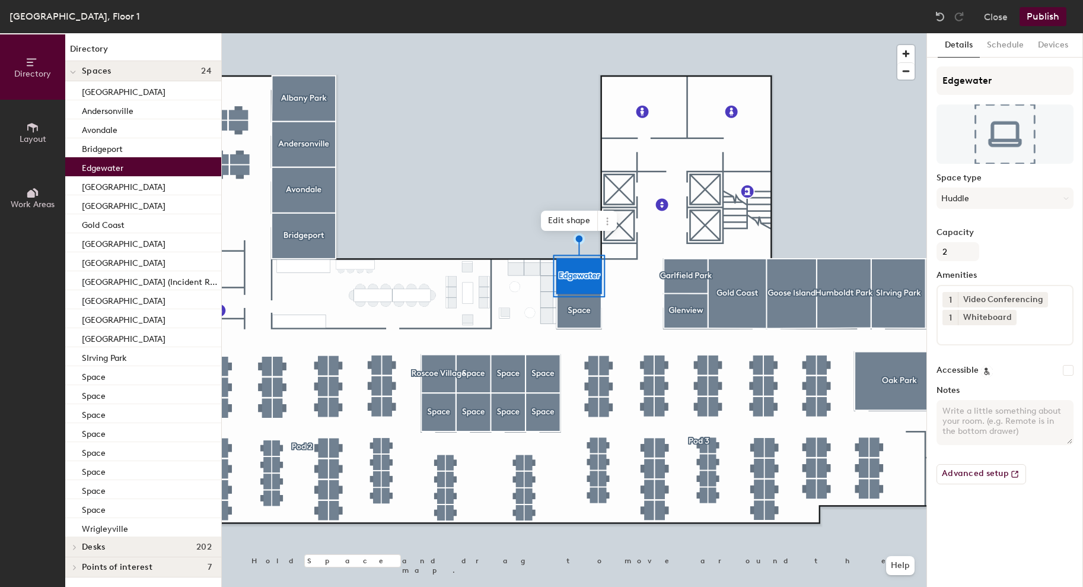
click at [580, 33] on div at bounding box center [574, 33] width 705 height 0
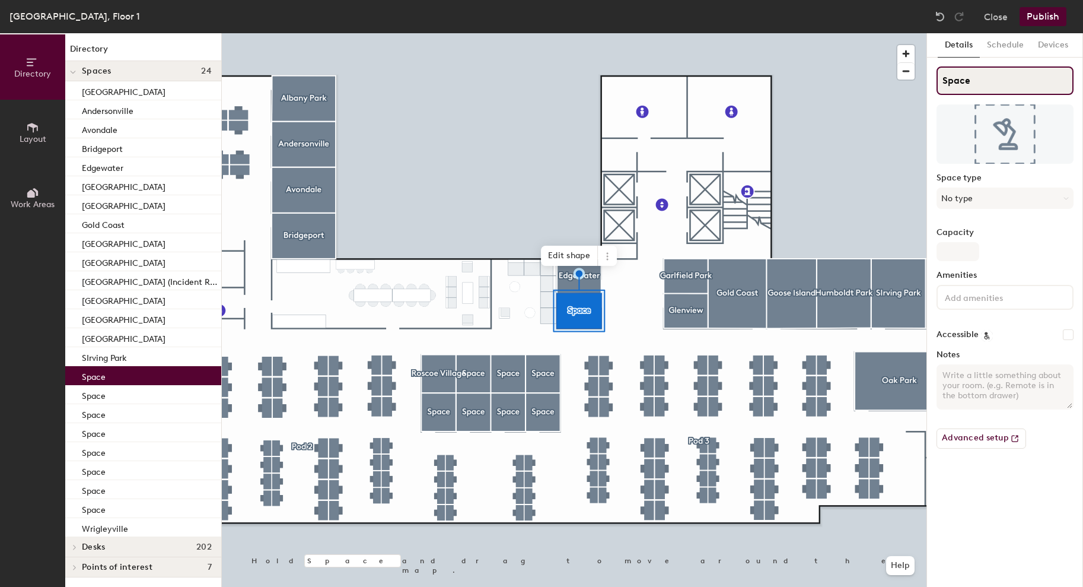
click at [963, 81] on input "Space" at bounding box center [1005, 80] width 137 height 28
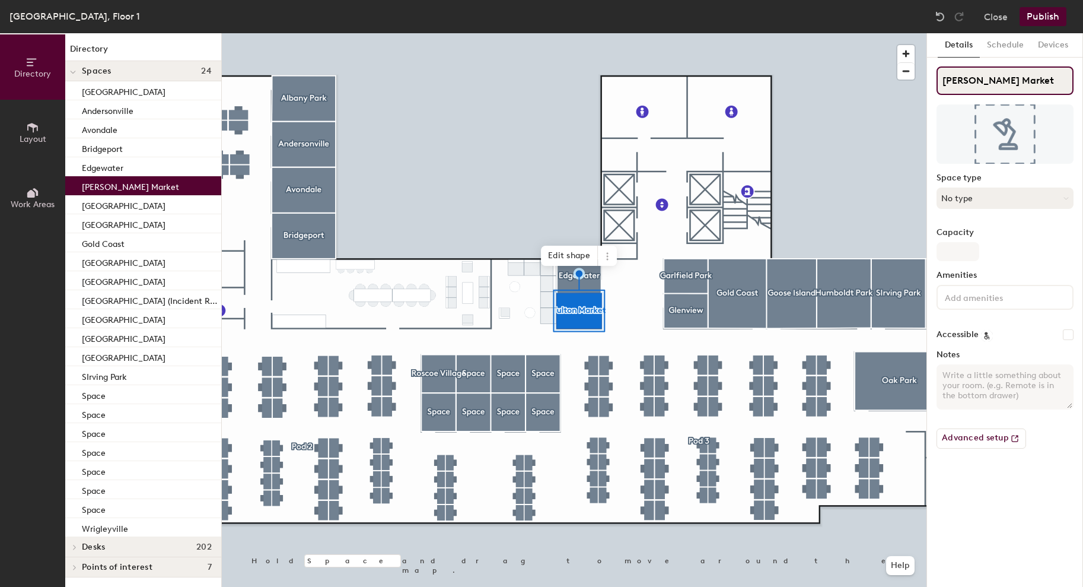
type input "Fulton Market"
click at [962, 192] on button "No type" at bounding box center [1005, 197] width 137 height 21
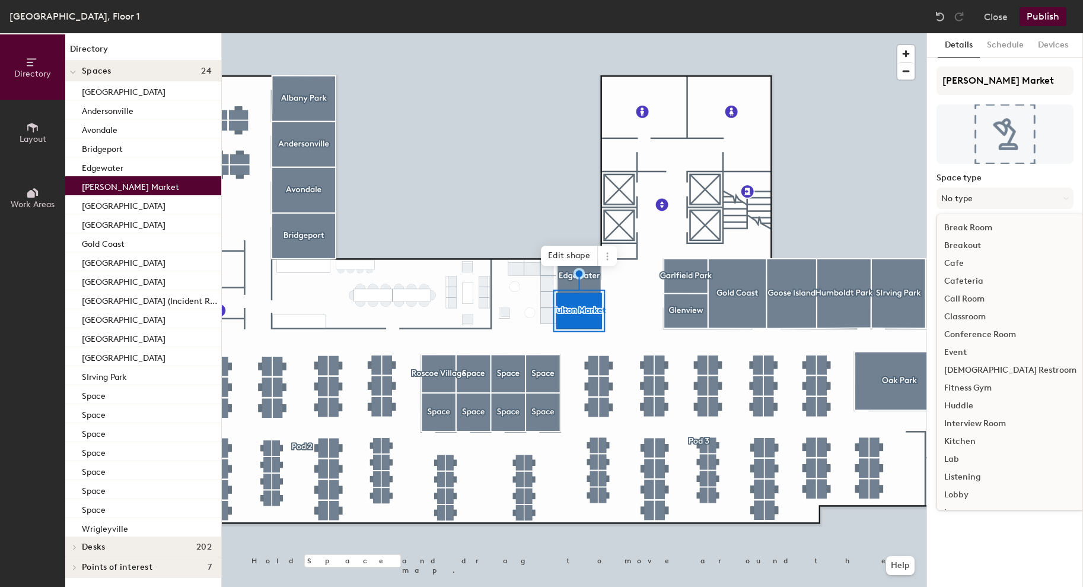
click at [968, 405] on div "Huddle" at bounding box center [1010, 406] width 147 height 18
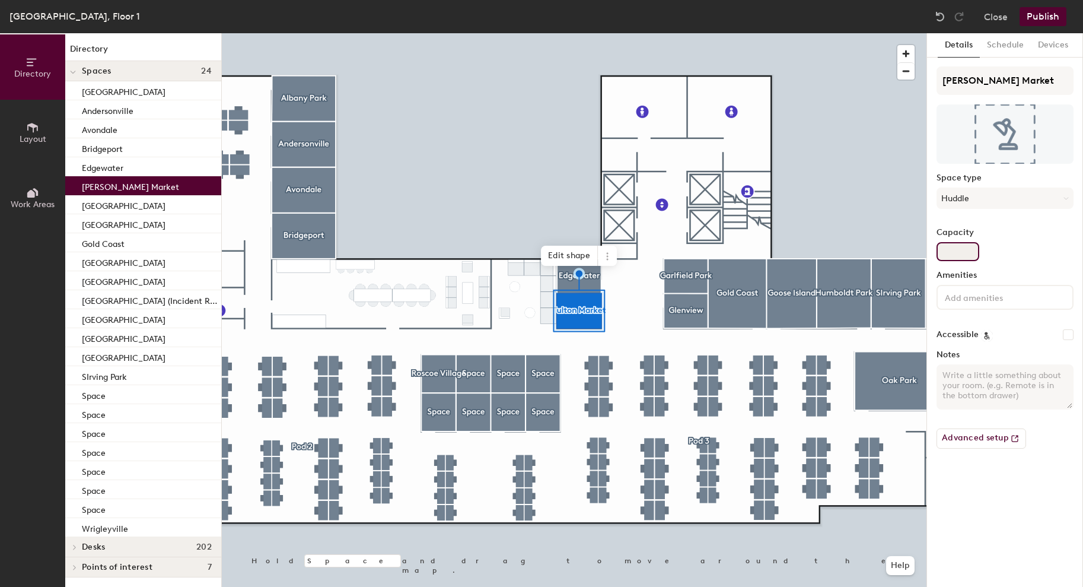
click at [966, 249] on input "Capacity" at bounding box center [958, 251] width 43 height 19
type input "2"
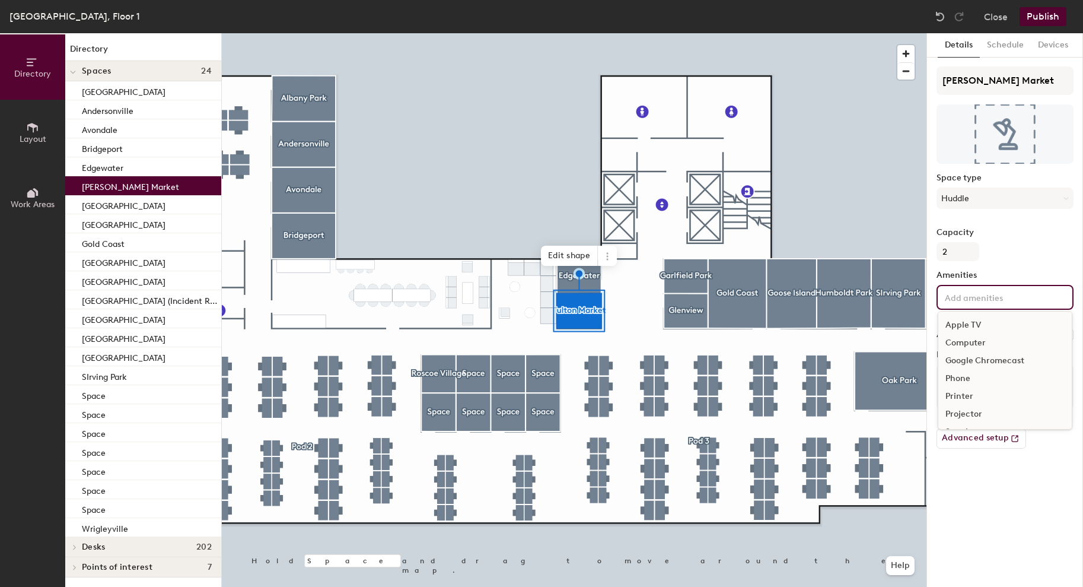
click at [959, 303] on input at bounding box center [996, 297] width 107 height 14
click at [974, 399] on div "Video Conferencing" at bounding box center [1005, 398] width 133 height 18
click at [972, 431] on div "Whiteboard" at bounding box center [1005, 433] width 133 height 18
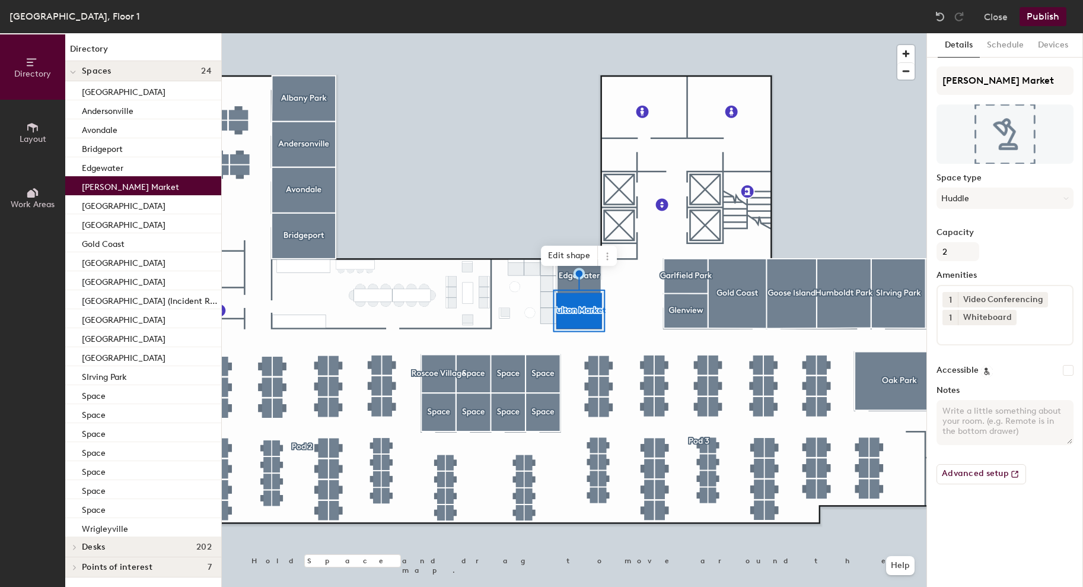
click at [990, 522] on div "Details Schedule Devices Fulton Market Space type Huddle Capacity 2 Amenities 1…" at bounding box center [1005, 310] width 156 height 554
click at [985, 202] on button "Huddle" at bounding box center [1005, 197] width 137 height 21
click at [987, 205] on button "Huddle" at bounding box center [1005, 197] width 137 height 21
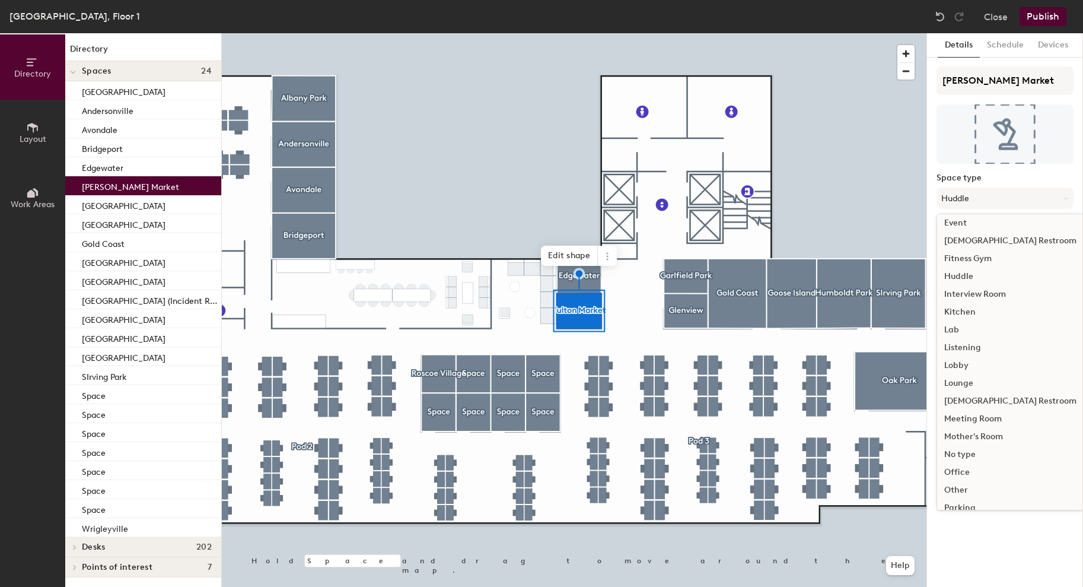
scroll to position [266, 0]
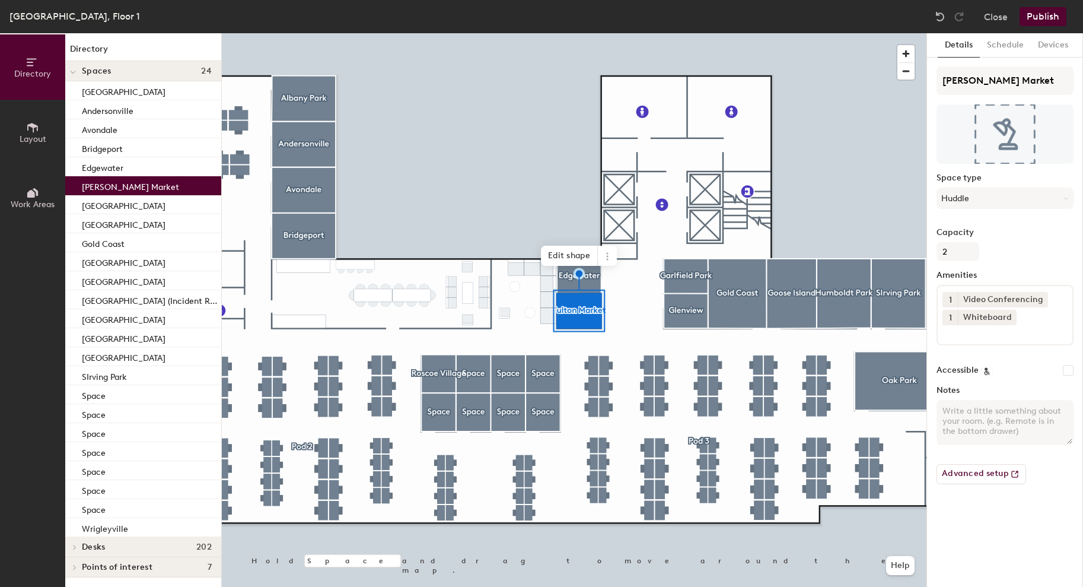
click at [428, 33] on div at bounding box center [574, 33] width 705 height 0
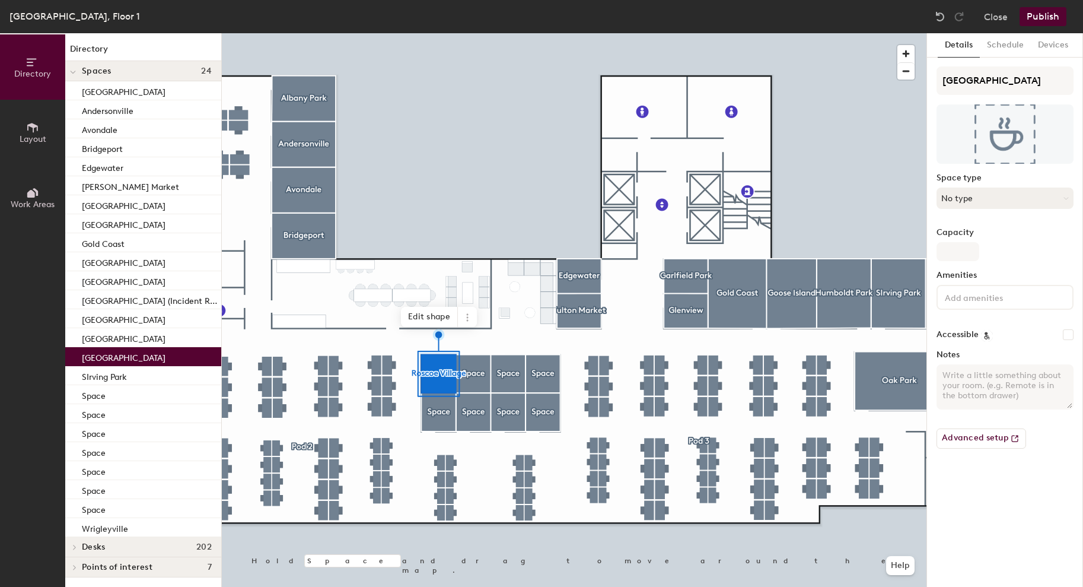
click at [994, 201] on button "No type" at bounding box center [1005, 197] width 137 height 21
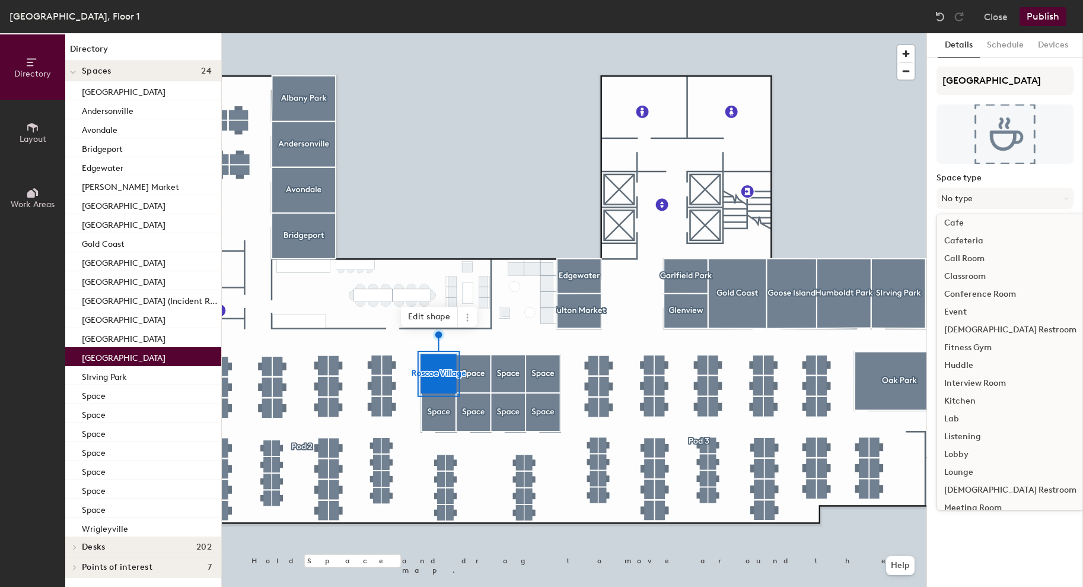
scroll to position [0, 0]
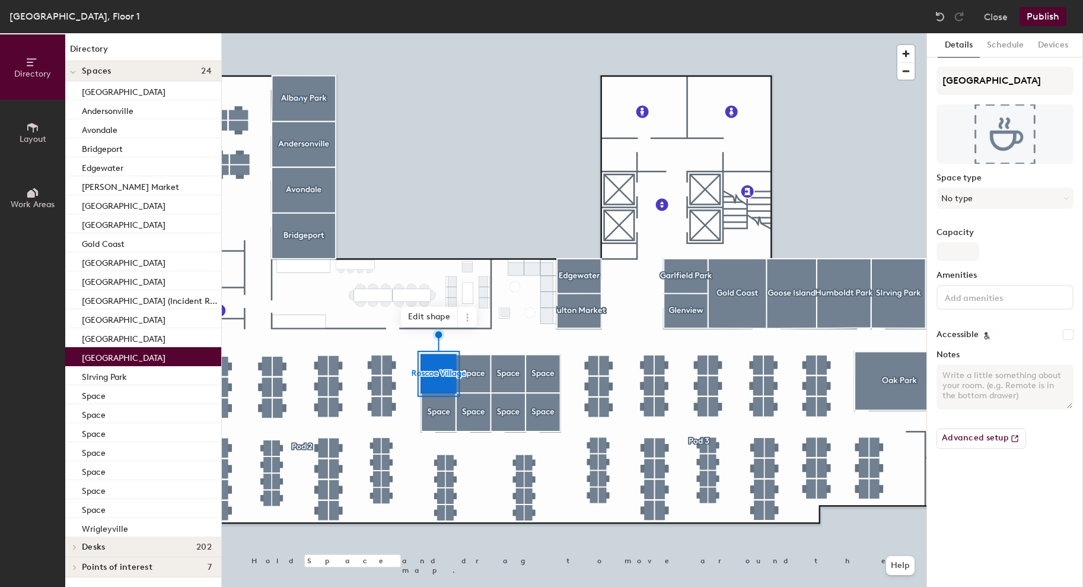
click at [298, 33] on div at bounding box center [574, 33] width 705 height 0
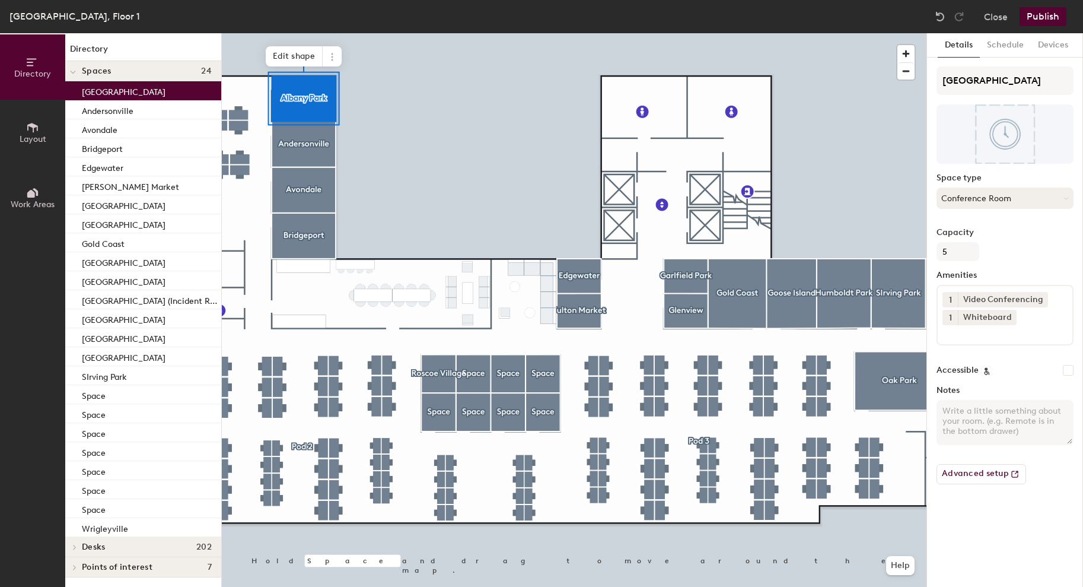
click at [1025, 205] on button "Conference Room" at bounding box center [1005, 197] width 137 height 21
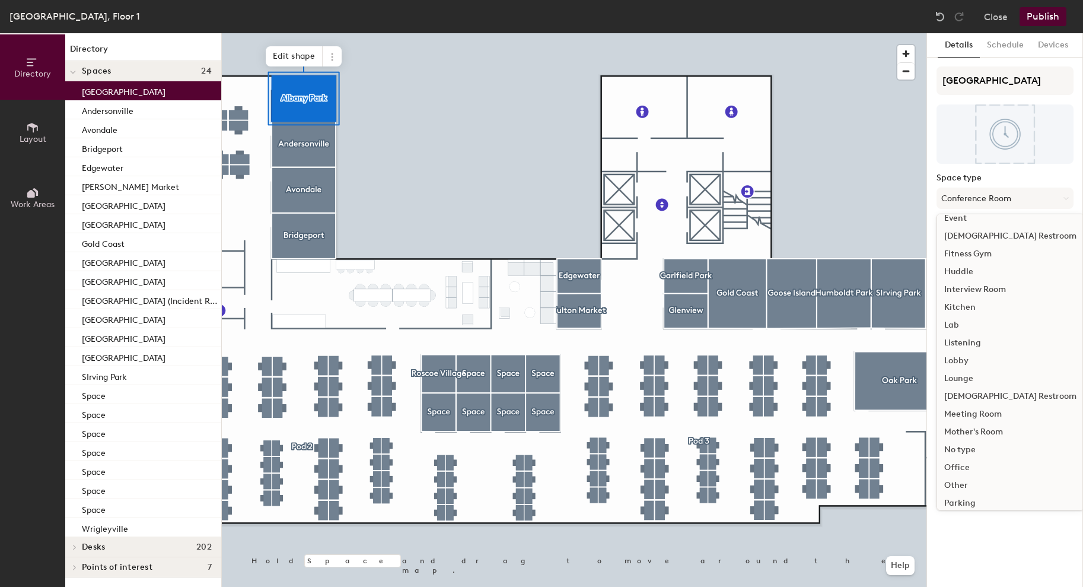
scroll to position [135, 0]
click at [982, 418] on div "Meeting Room" at bounding box center [1010, 414] width 147 height 18
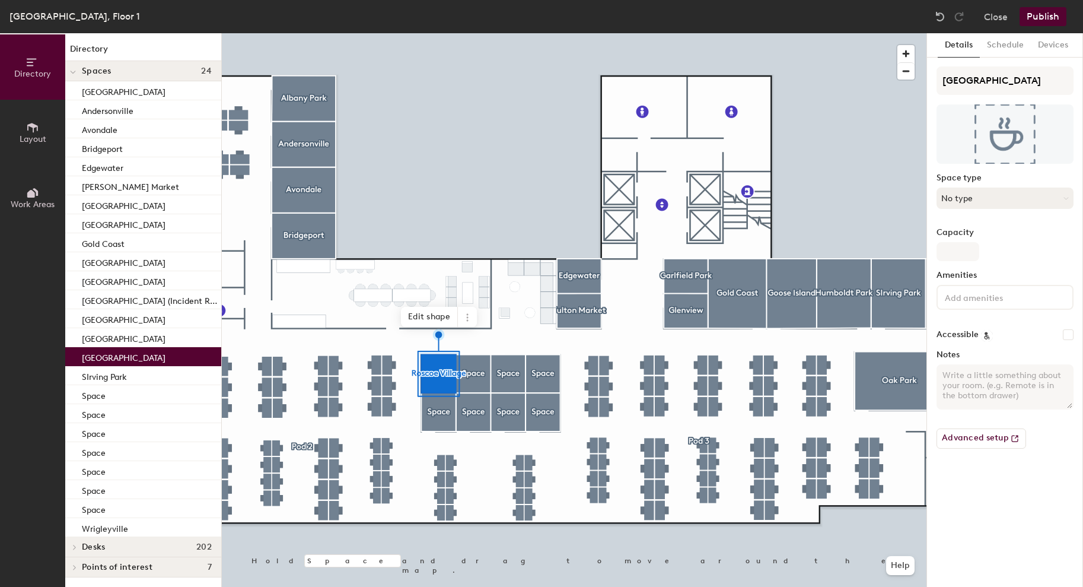
click at [1004, 205] on button "No type" at bounding box center [1005, 197] width 137 height 21
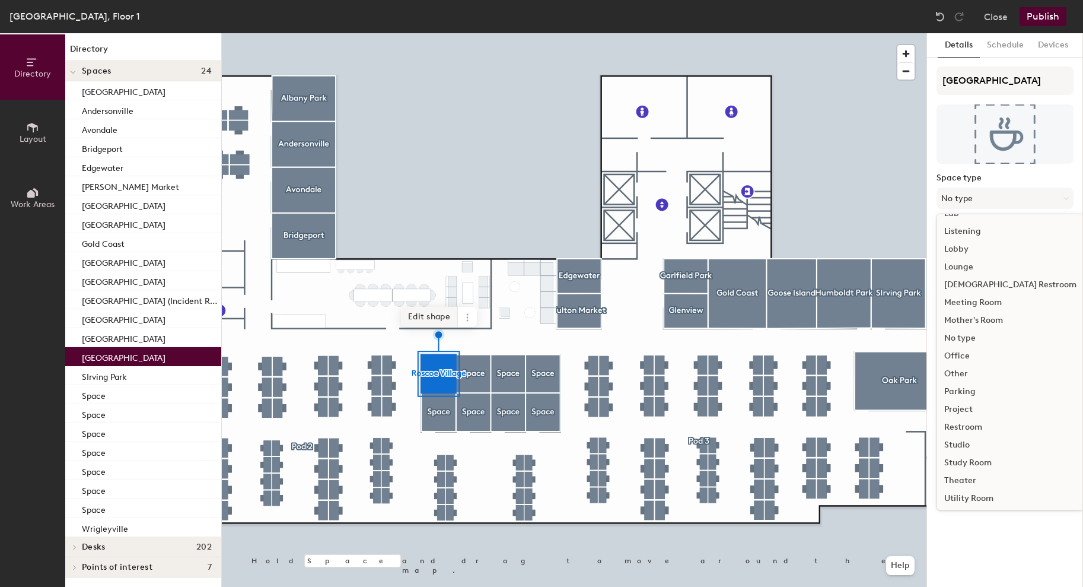
scroll to position [242, 0]
click at [963, 378] on div "Other" at bounding box center [1010, 377] width 147 height 18
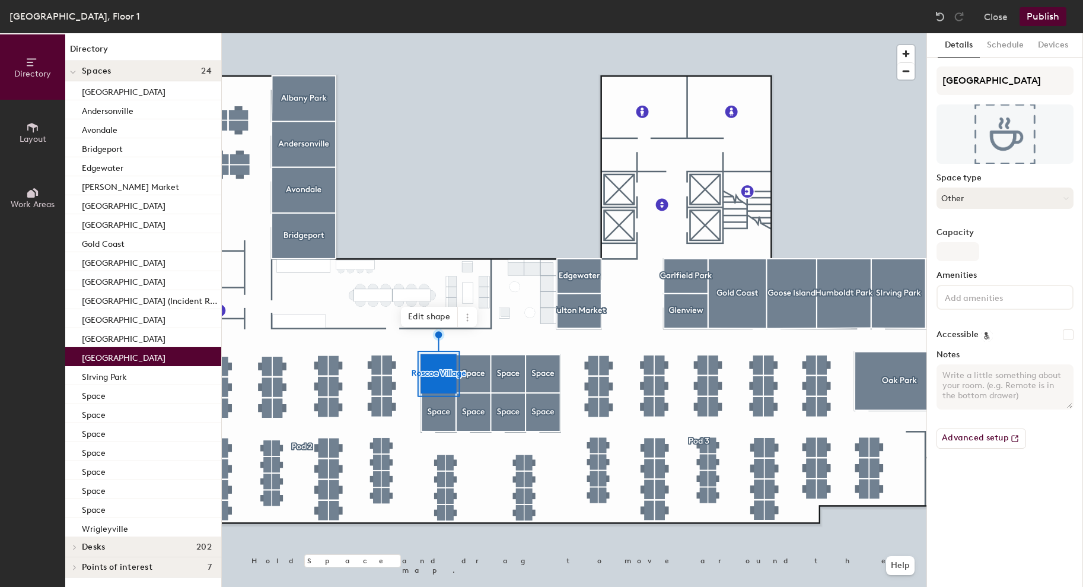
click at [978, 201] on button "Other" at bounding box center [1005, 197] width 137 height 21
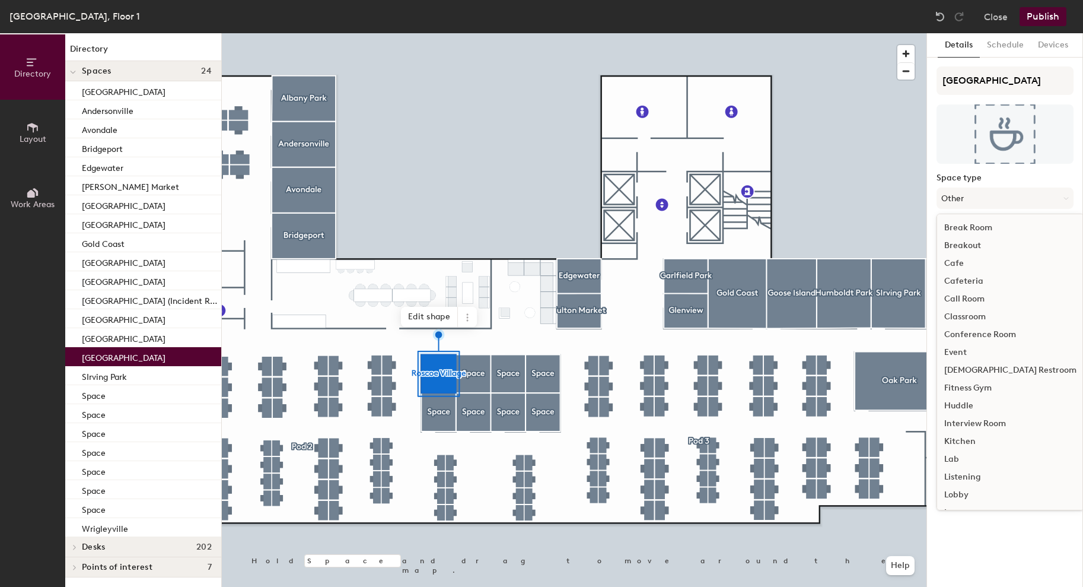
click at [478, 33] on div at bounding box center [574, 33] width 705 height 0
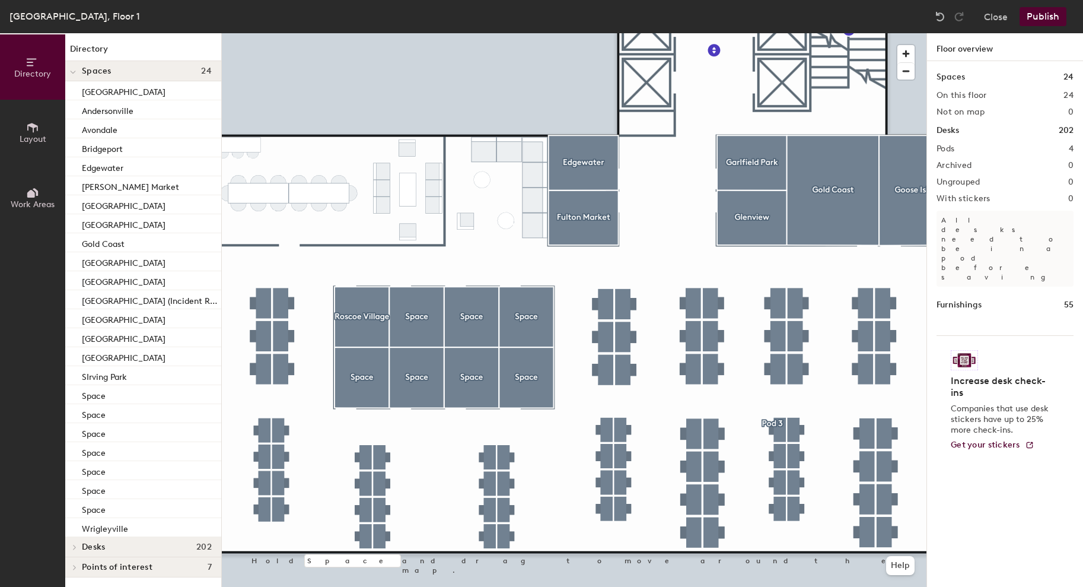
click at [1052, 18] on button "Publish" at bounding box center [1043, 16] width 47 height 19
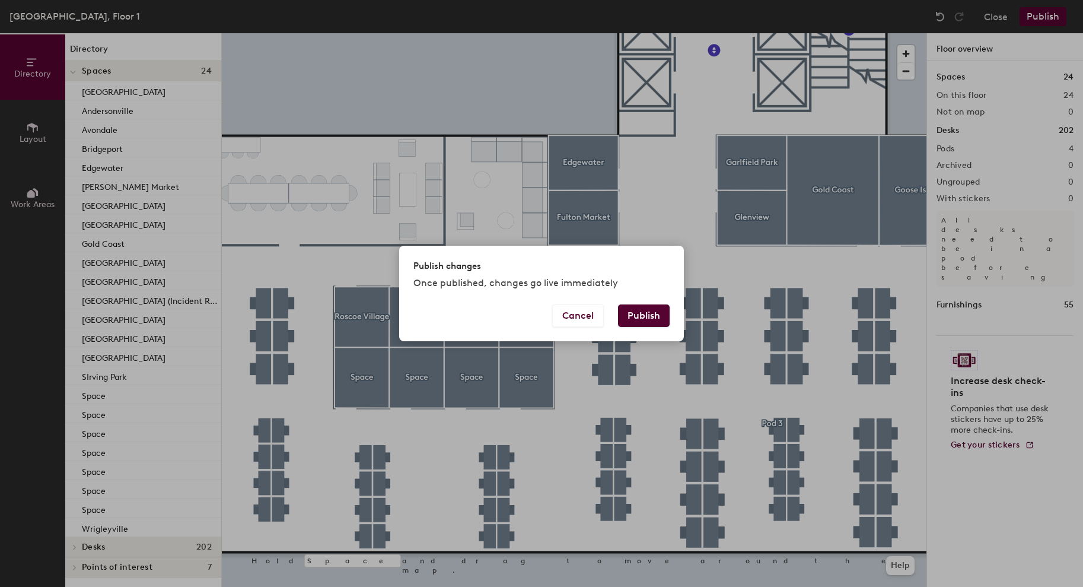
click at [643, 316] on button "Publish" at bounding box center [644, 315] width 52 height 23
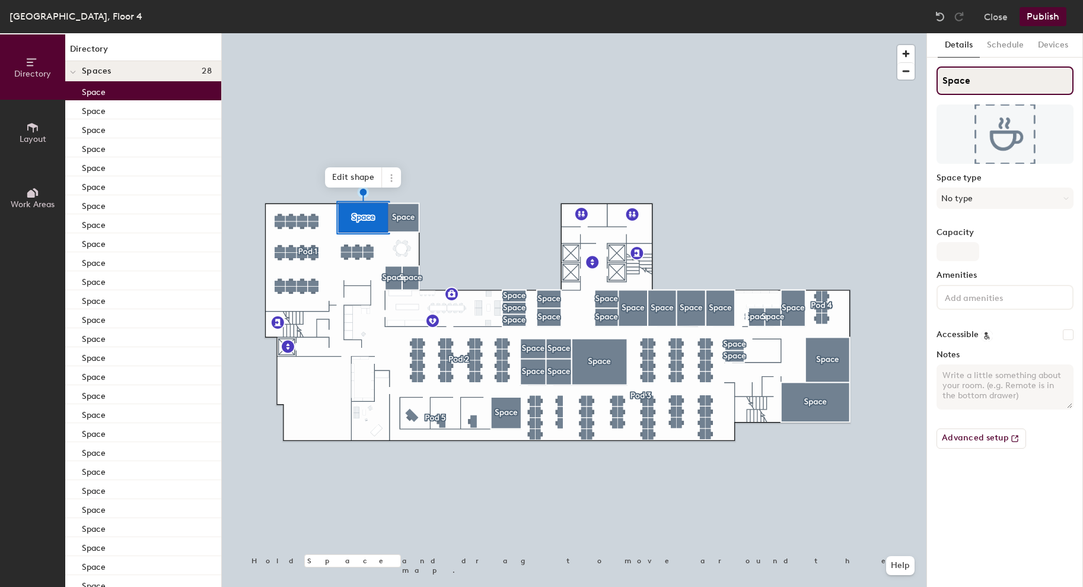
click at [977, 78] on input "Space" at bounding box center [1005, 80] width 137 height 28
click at [960, 77] on input "Space" at bounding box center [1005, 80] width 137 height 28
type input "[GEOGRAPHIC_DATA]"
click at [977, 199] on button "No type" at bounding box center [1005, 197] width 137 height 21
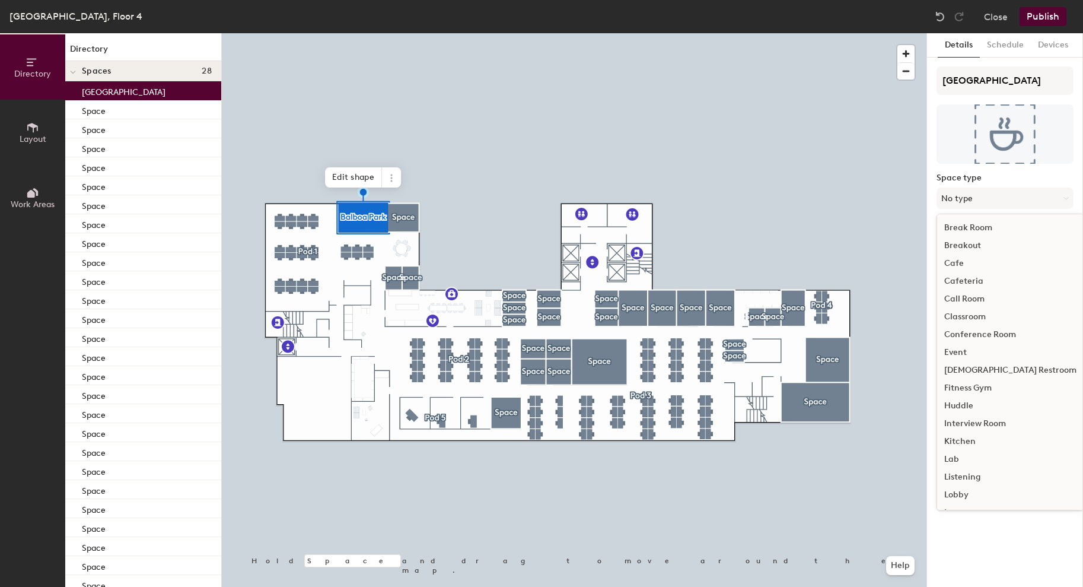
click at [992, 339] on div "Conference Room" at bounding box center [1010, 335] width 147 height 18
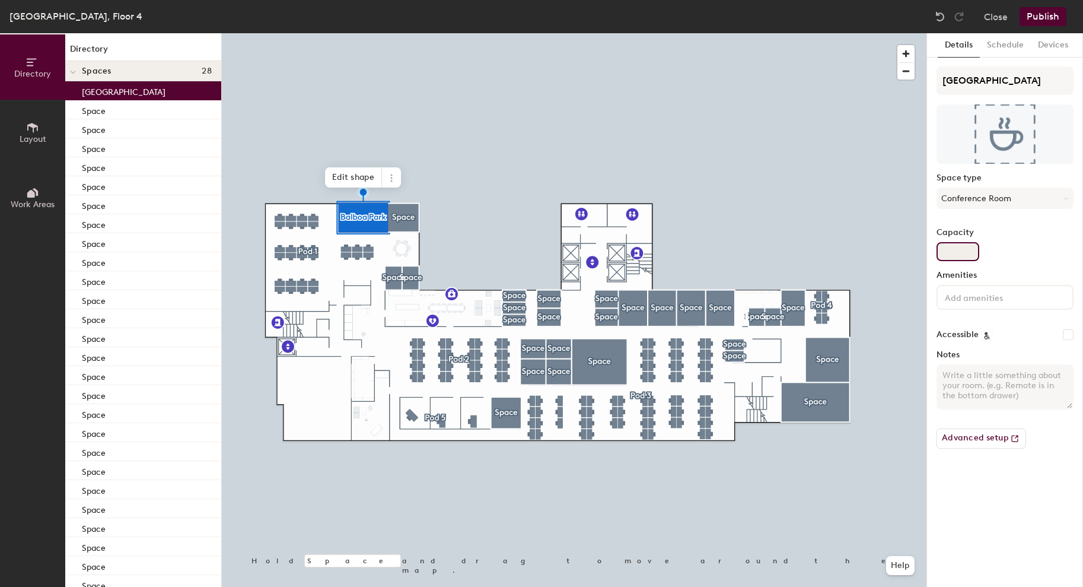
click at [962, 251] on input "Capacity" at bounding box center [958, 251] width 43 height 19
type input "7"
click at [971, 292] on input at bounding box center [996, 297] width 107 height 14
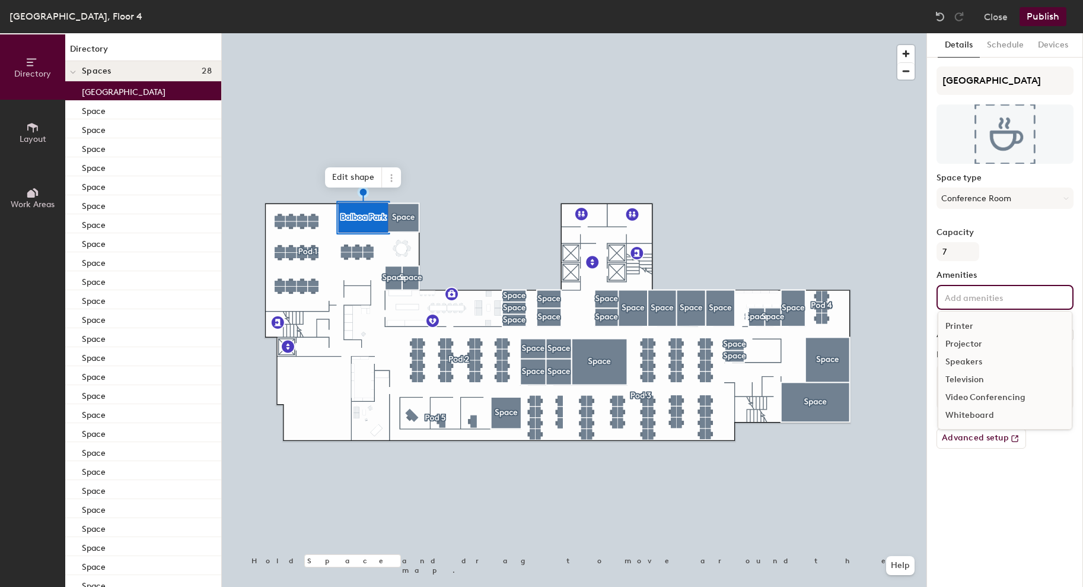
click at [977, 401] on div "Video Conferencing" at bounding box center [1005, 398] width 133 height 18
click at [979, 434] on div "Whiteboard" at bounding box center [1005, 433] width 133 height 18
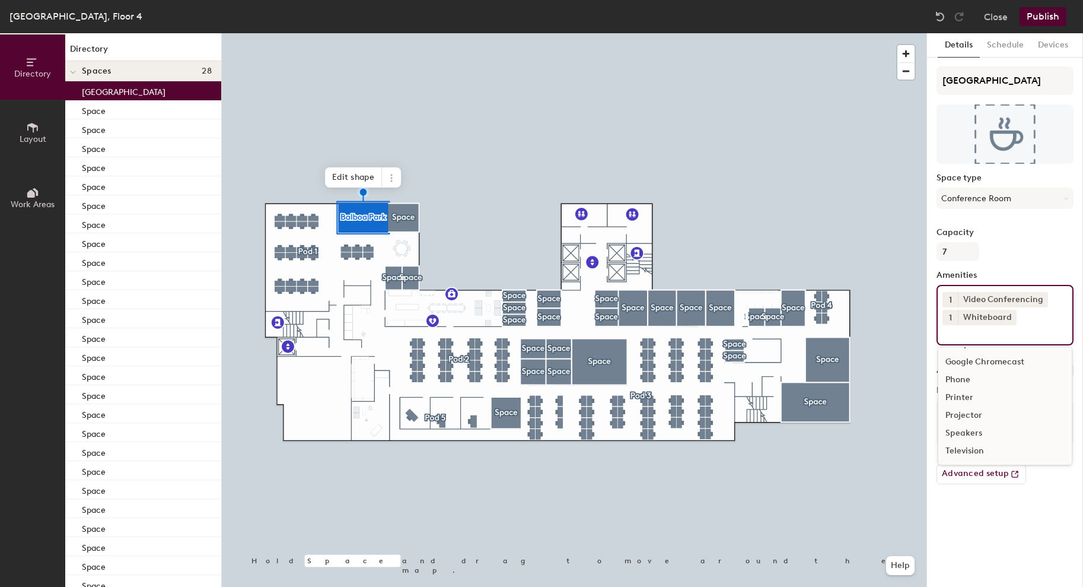
scroll to position [34, 0]
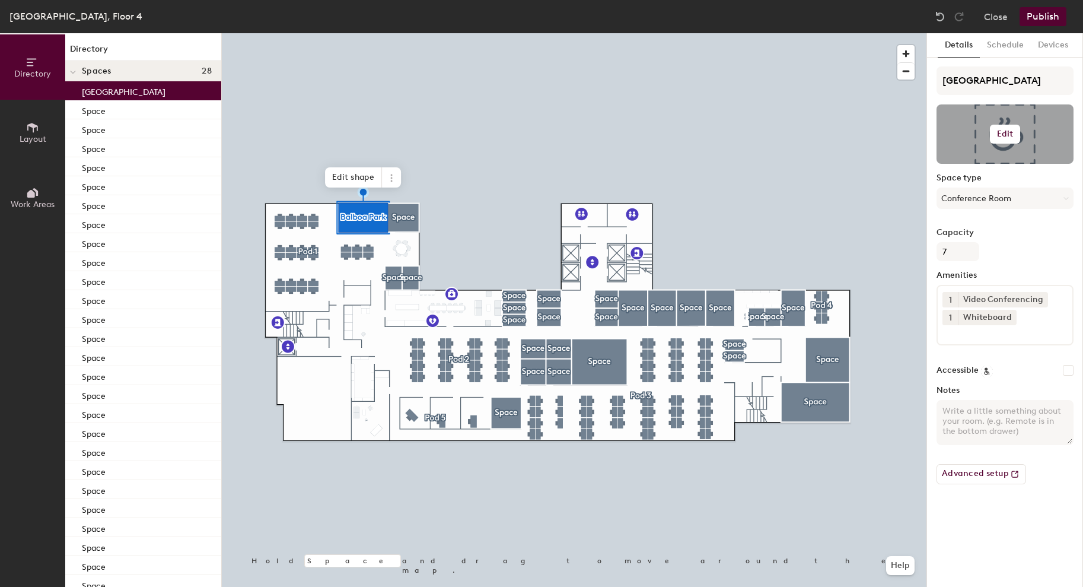
click at [1008, 129] on h6 "Edit" at bounding box center [1005, 133] width 17 height 9
click at [972, 163] on input "file" at bounding box center [1015, 169] width 136 height 18
click at [984, 161] on input "file" at bounding box center [1015, 169] width 136 height 18
click at [408, 33] on div at bounding box center [574, 33] width 705 height 0
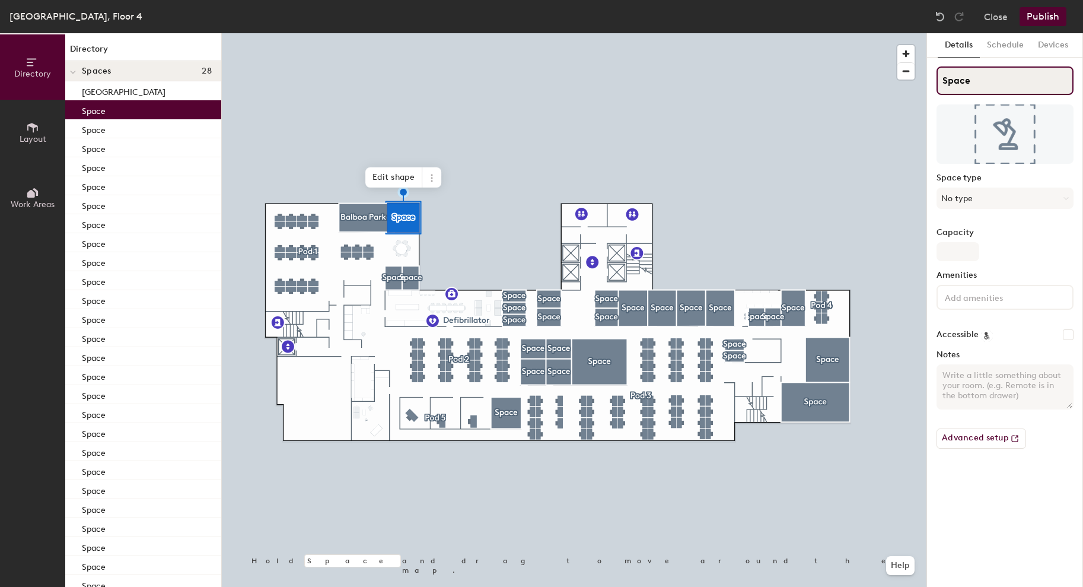
click at [962, 76] on input "Space" at bounding box center [1005, 80] width 137 height 28
type input "Bayview"
click at [955, 195] on button "No type" at bounding box center [1005, 197] width 137 height 21
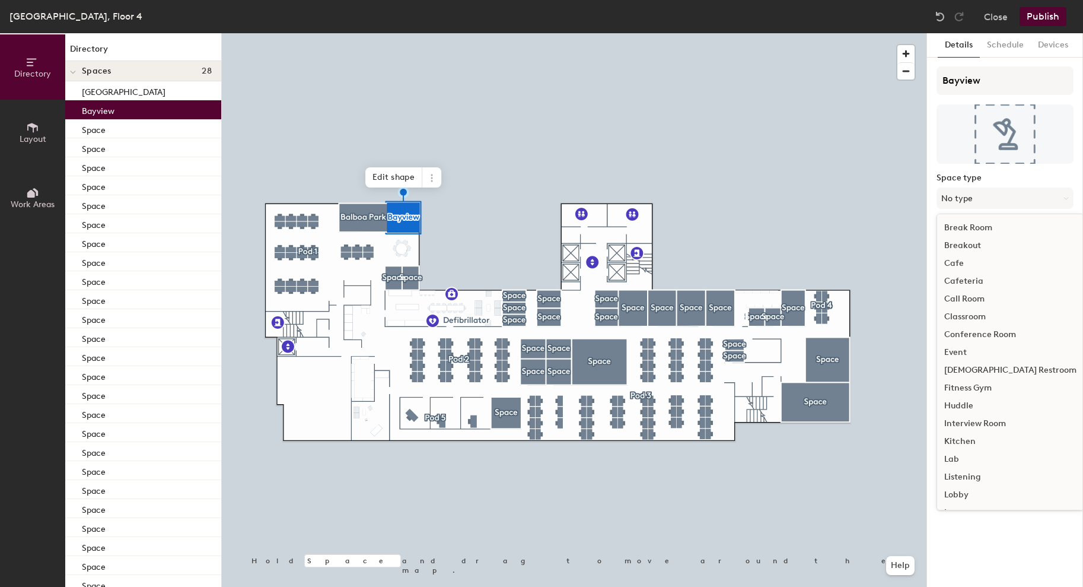
click at [984, 332] on div "Conference Room" at bounding box center [1010, 335] width 147 height 18
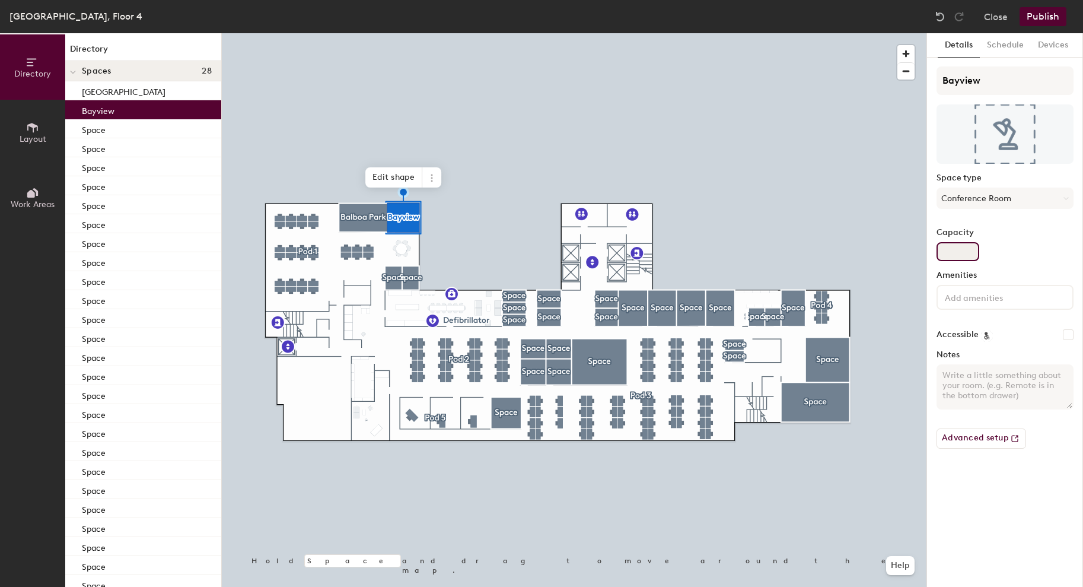
click at [958, 260] on div "Bayview Space type Conference Room Capacity Amenities Accessible Notes Advanced…" at bounding box center [1005, 262] width 137 height 392
type input "4"
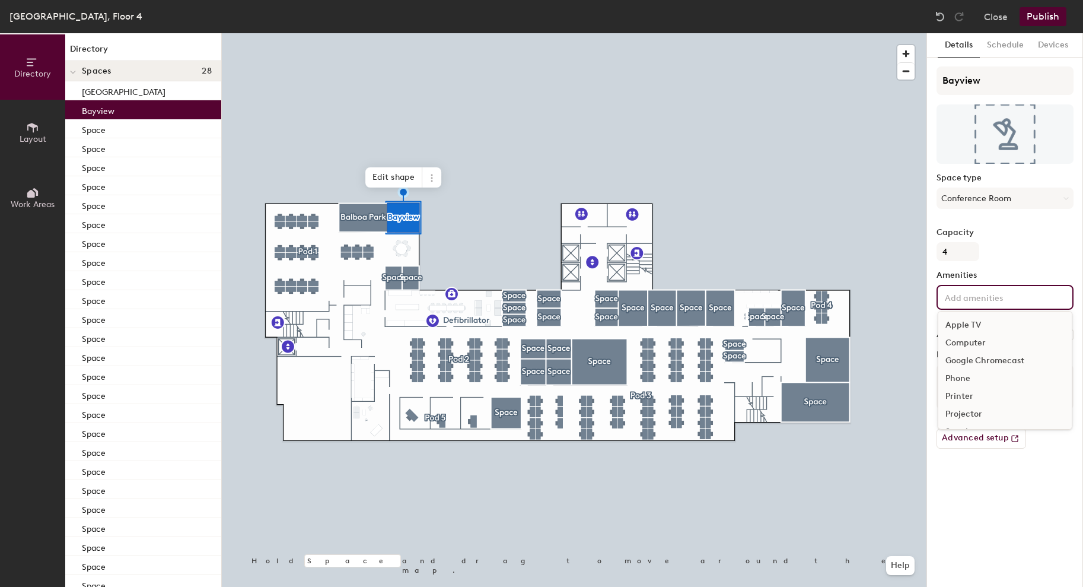
click at [970, 294] on input at bounding box center [996, 297] width 107 height 14
click at [976, 401] on div "Video Conferencing" at bounding box center [1005, 398] width 133 height 18
click at [982, 430] on div "Whiteboard" at bounding box center [1005, 433] width 133 height 18
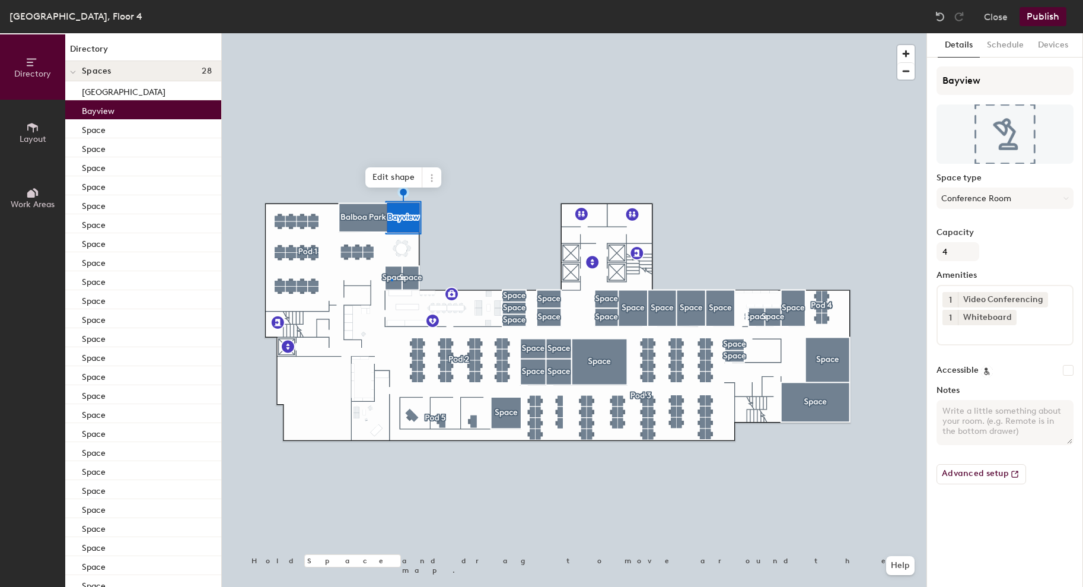
click at [391, 33] on div at bounding box center [574, 33] width 705 height 0
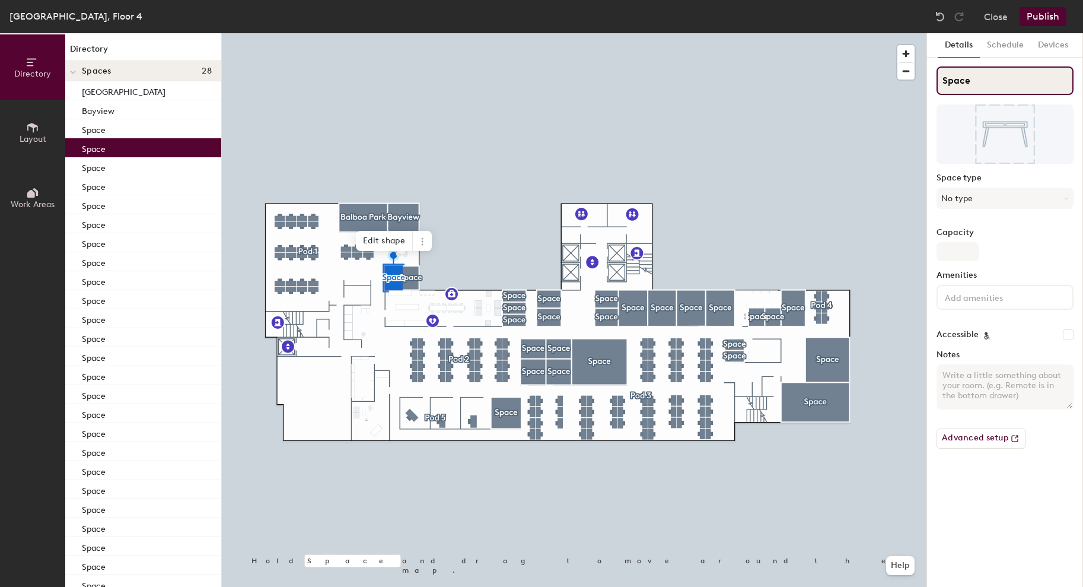
click at [960, 81] on input "Space" at bounding box center [1005, 80] width 137 height 28
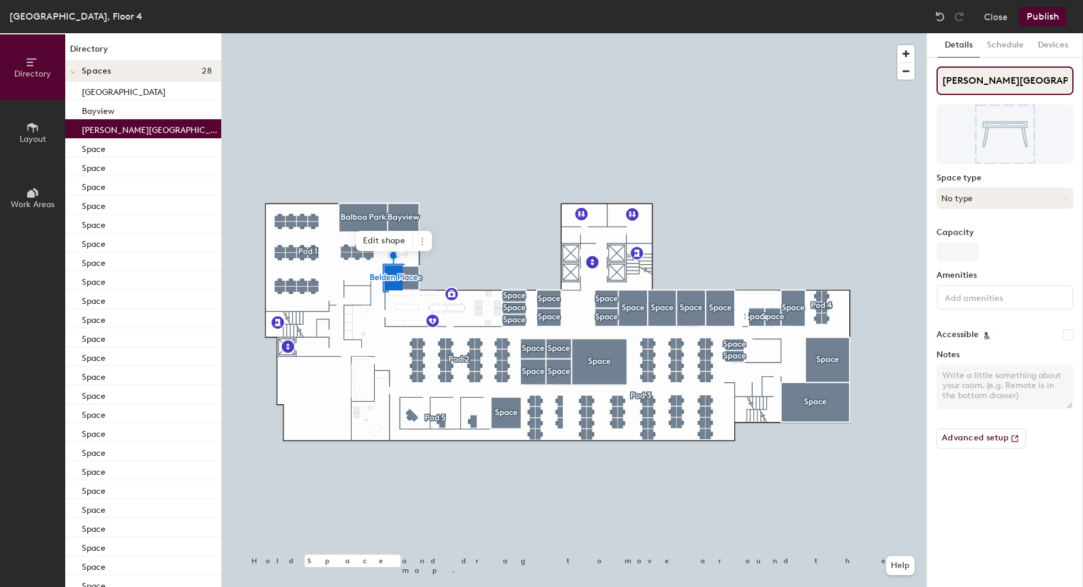
type input "Belden Place"
click at [964, 198] on button "No type" at bounding box center [1005, 197] width 137 height 21
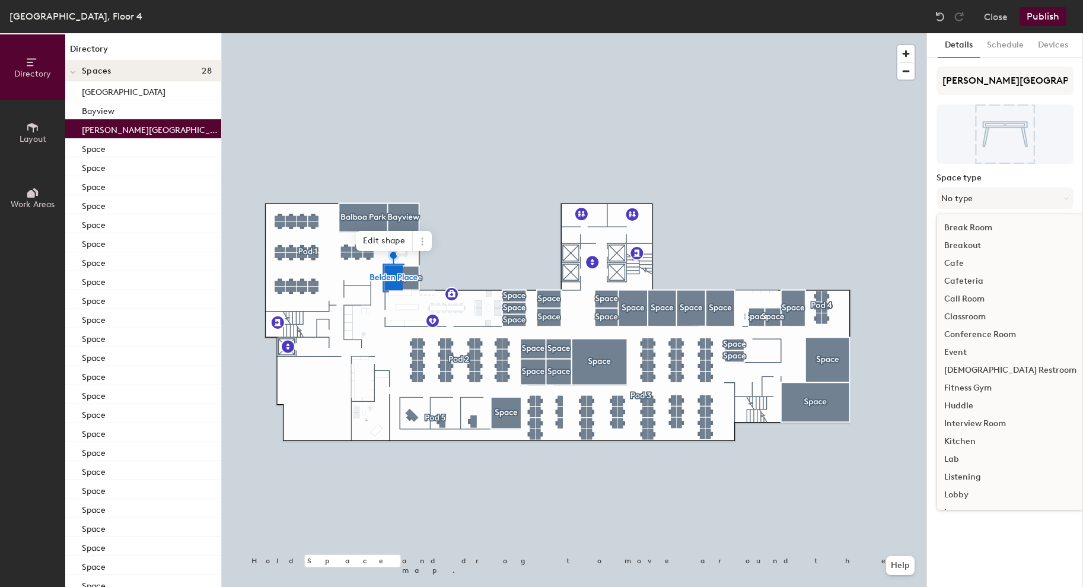
click at [962, 410] on div "Huddle" at bounding box center [1010, 406] width 147 height 18
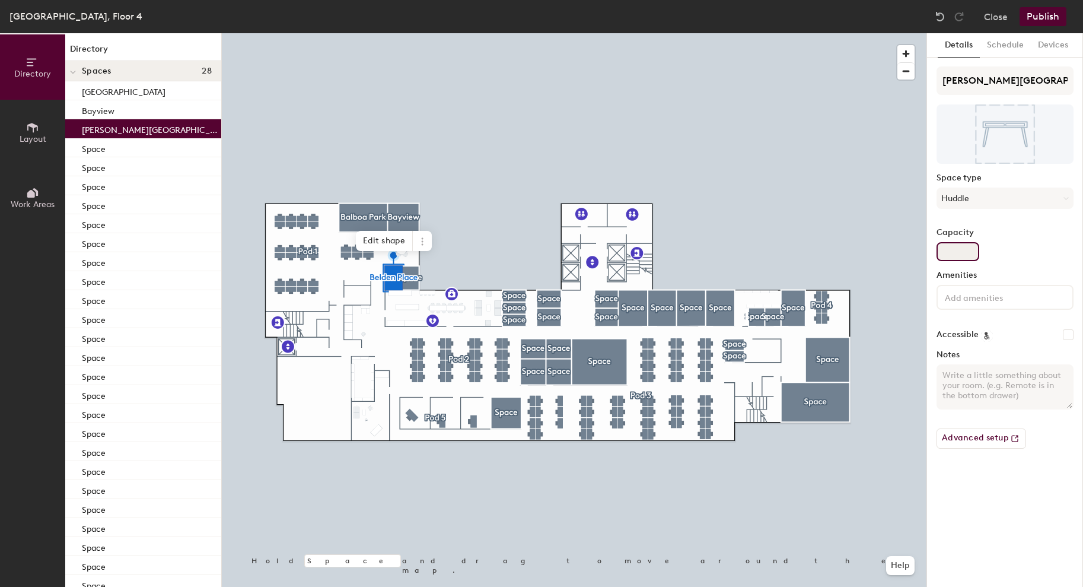
click at [955, 257] on input "Capacity" at bounding box center [958, 251] width 43 height 19
type input "2"
click at [958, 300] on input at bounding box center [996, 297] width 107 height 14
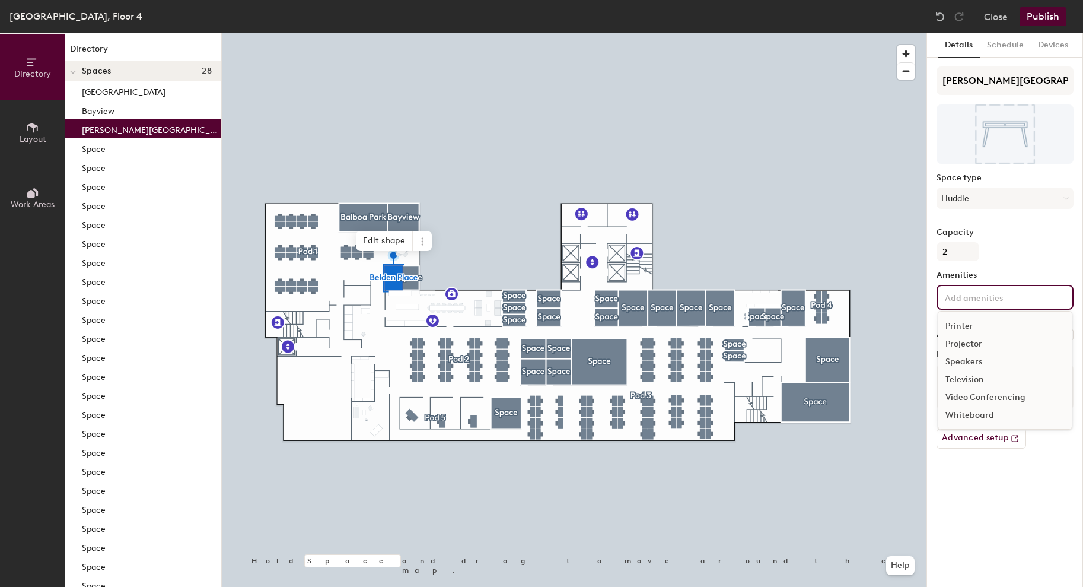
click at [982, 402] on div "Video Conferencing" at bounding box center [1005, 398] width 133 height 18
click at [980, 433] on div "Whiteboard" at bounding box center [1005, 433] width 133 height 18
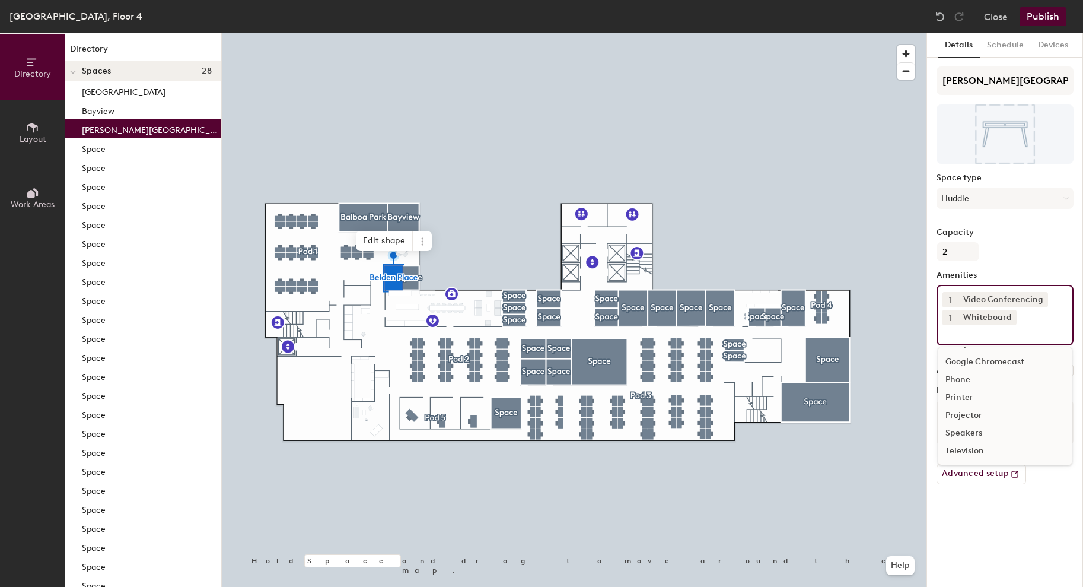
click at [964, 508] on div "Details Schedule Devices Belden Place Space type Huddle Capacity 2 Amenities 1 …" at bounding box center [1005, 310] width 156 height 554
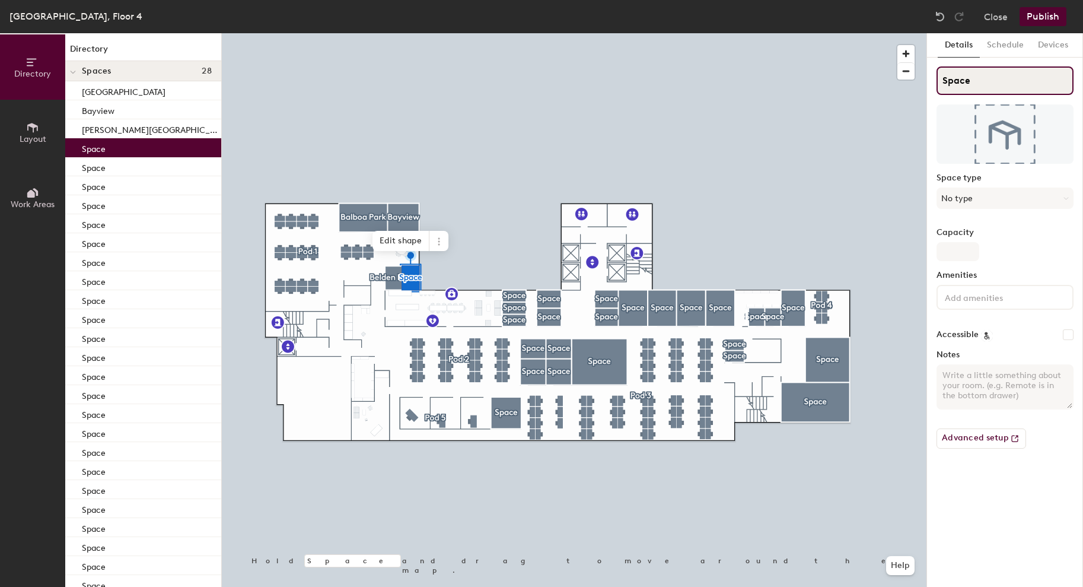
click at [955, 79] on input "Space" at bounding box center [1005, 80] width 137 height 28
type input "Berwyn"
click at [964, 198] on button "No type" at bounding box center [1005, 197] width 137 height 21
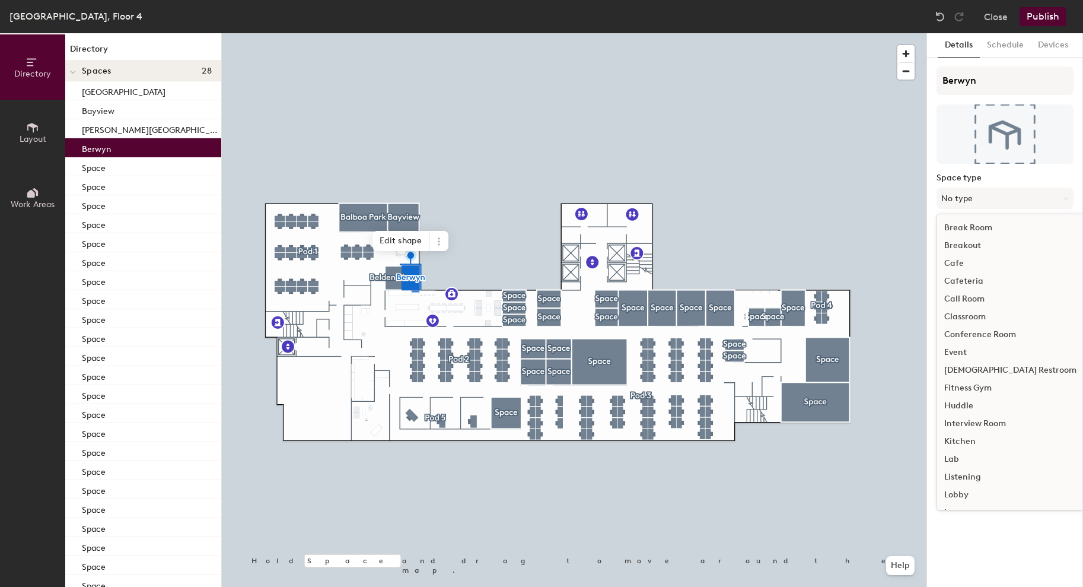
click at [966, 406] on div "Huddle" at bounding box center [1010, 406] width 147 height 18
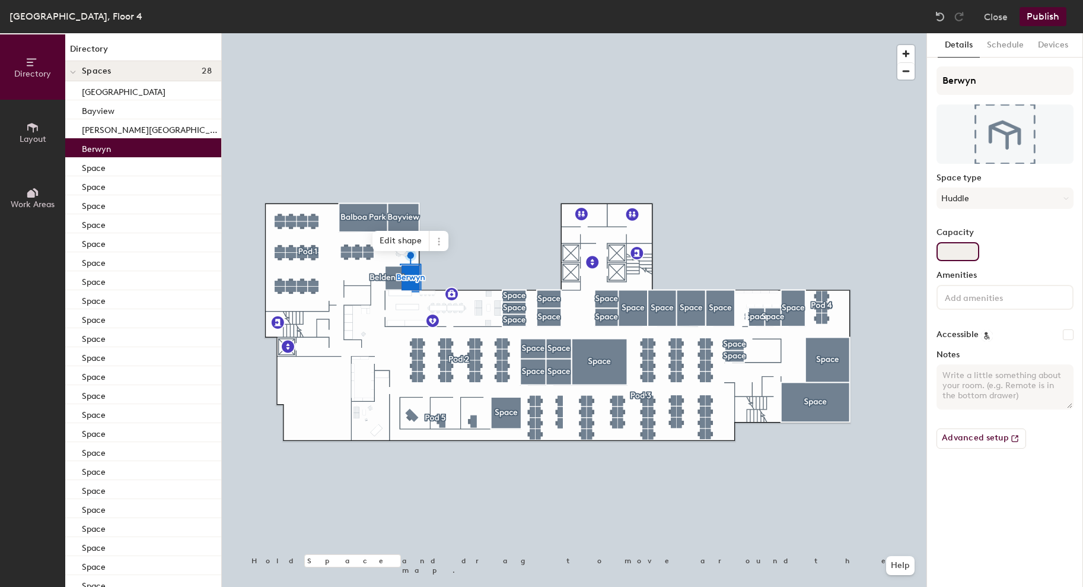
click at [958, 254] on input "Capacity" at bounding box center [958, 251] width 43 height 19
type input "2"
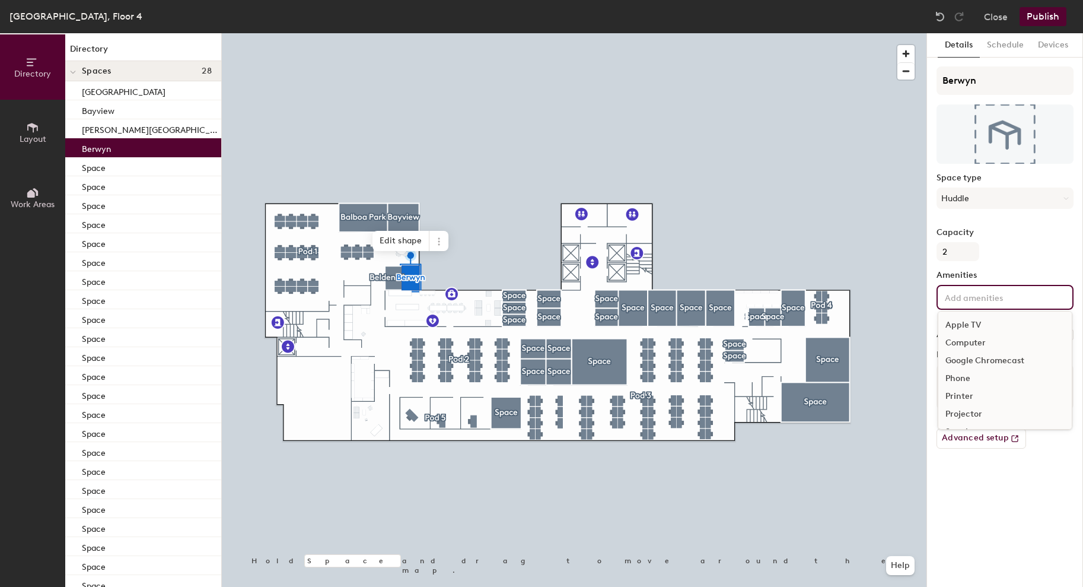
click at [968, 304] on div "Apple TV Computer Google Chromecast Phone Printer Projector Speakers Television…" at bounding box center [1005, 297] width 137 height 25
click at [988, 394] on div "Video Conferencing" at bounding box center [1005, 398] width 133 height 18
click at [977, 434] on div "Whiteboard" at bounding box center [1005, 433] width 133 height 18
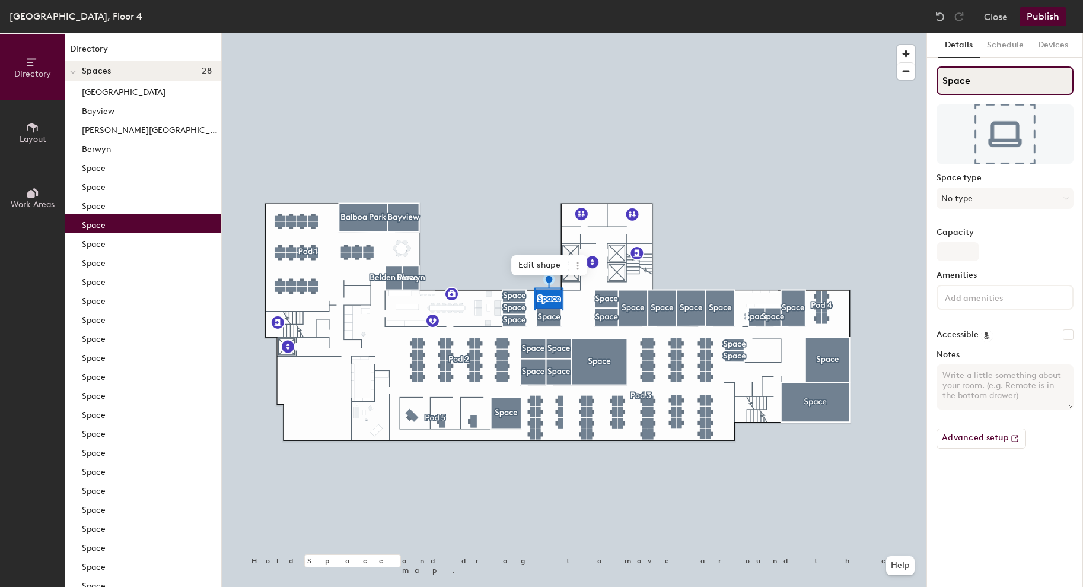
click at [955, 73] on input "Space" at bounding box center [1005, 80] width 137 height 28
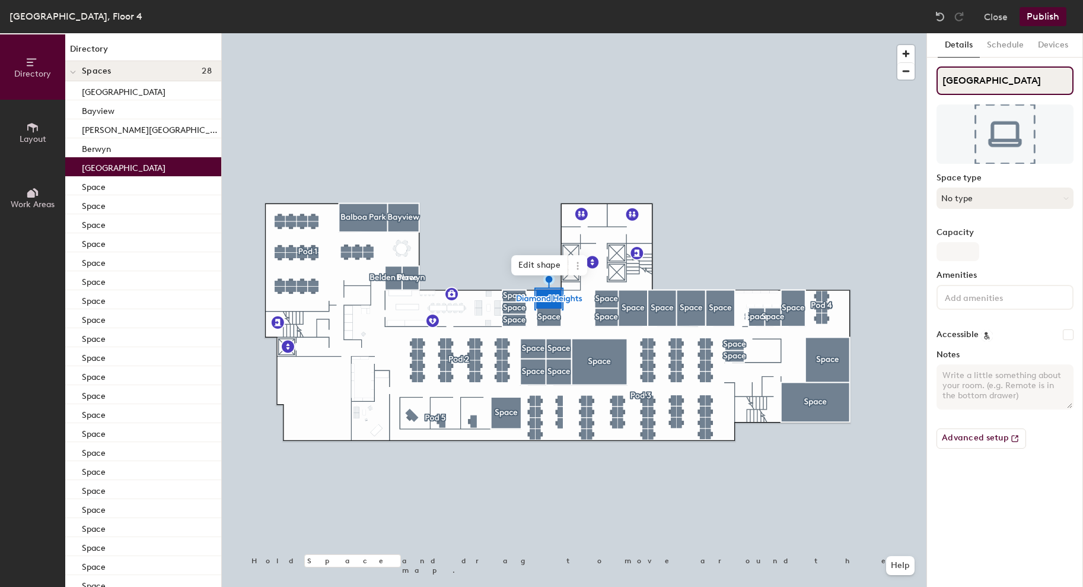
type input "Diamond Heights"
click at [962, 200] on button "No type" at bounding box center [1005, 197] width 137 height 21
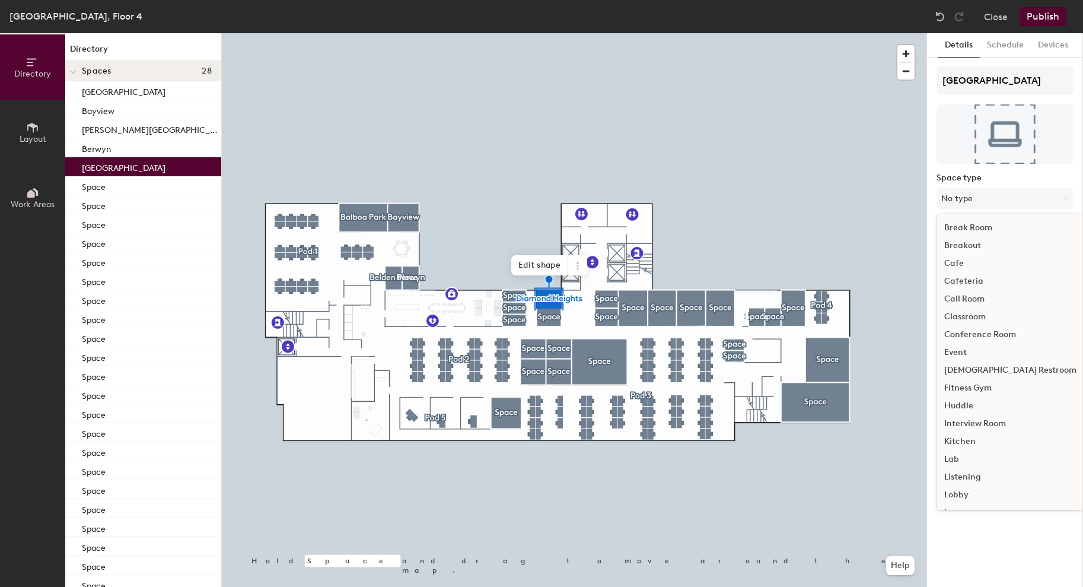
click at [962, 409] on div "Huddle" at bounding box center [1010, 406] width 147 height 18
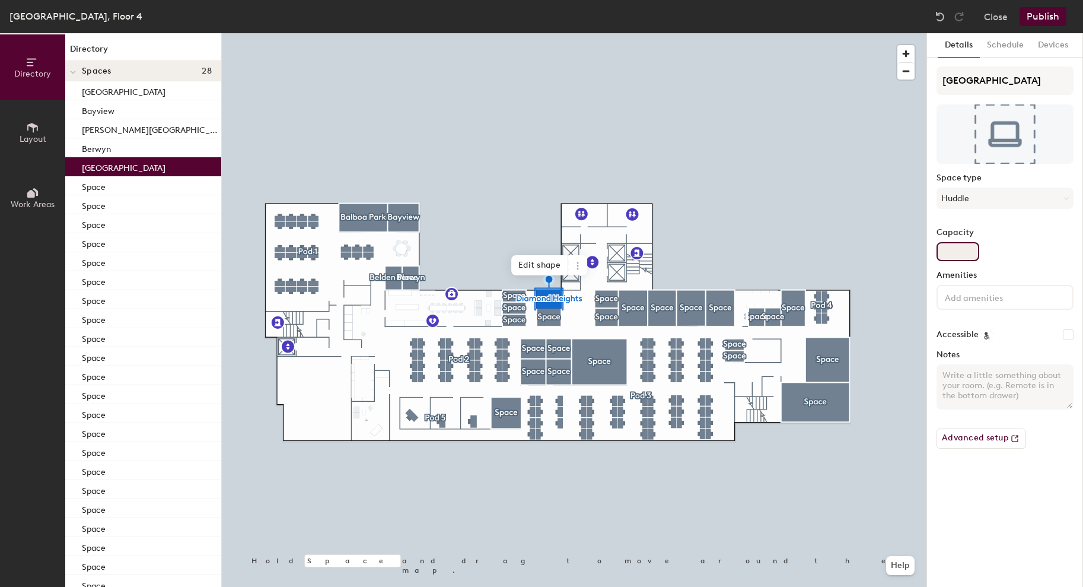
click at [955, 247] on input "Capacity" at bounding box center [958, 251] width 43 height 19
type input "2"
click at [977, 295] on input at bounding box center [996, 297] width 107 height 14
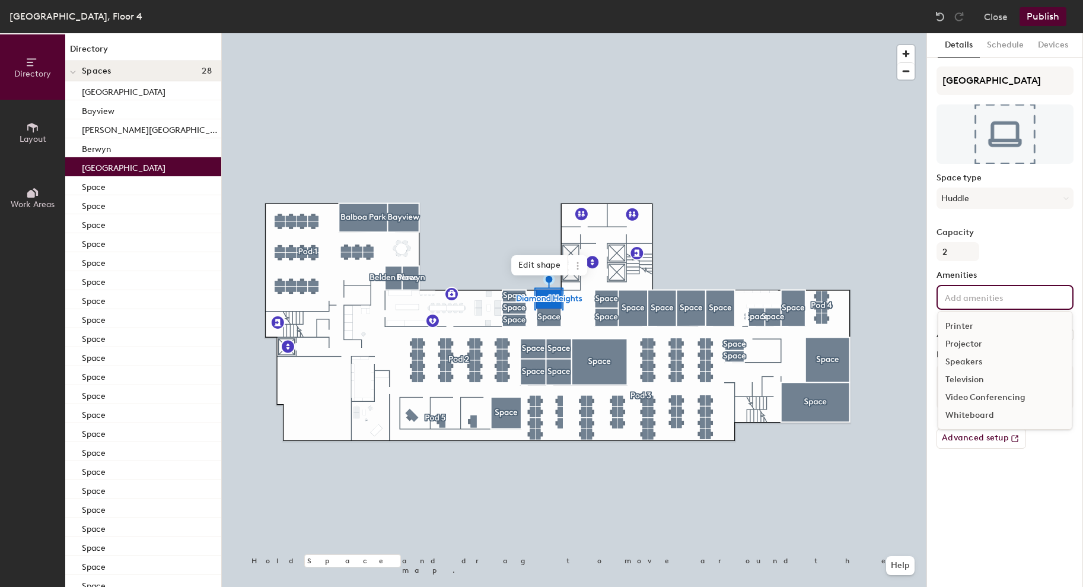
click at [975, 402] on div "Video Conferencing" at bounding box center [1005, 398] width 133 height 18
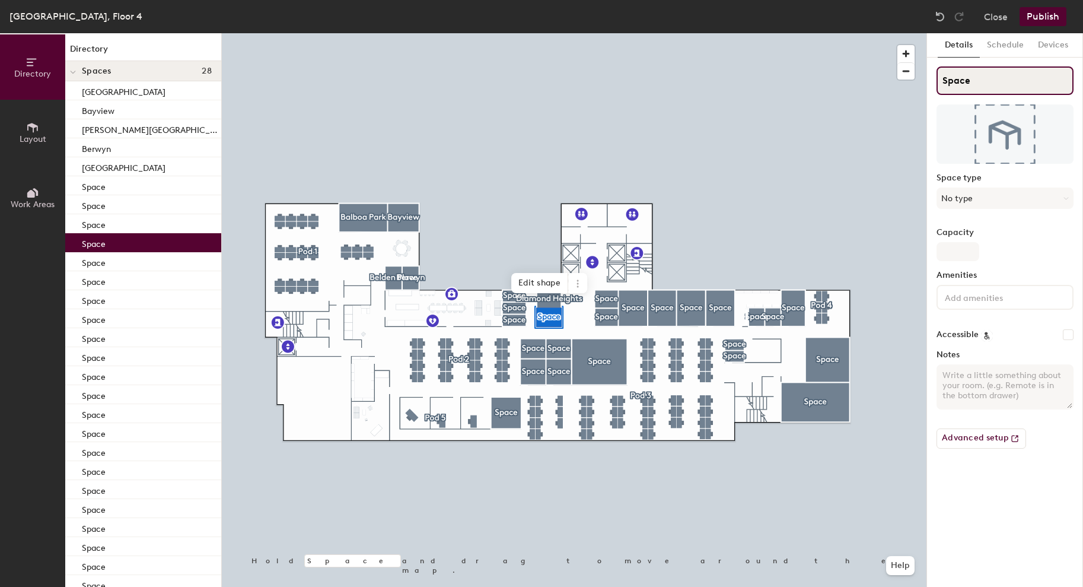
click at [958, 79] on input "Space" at bounding box center [1005, 80] width 137 height 28
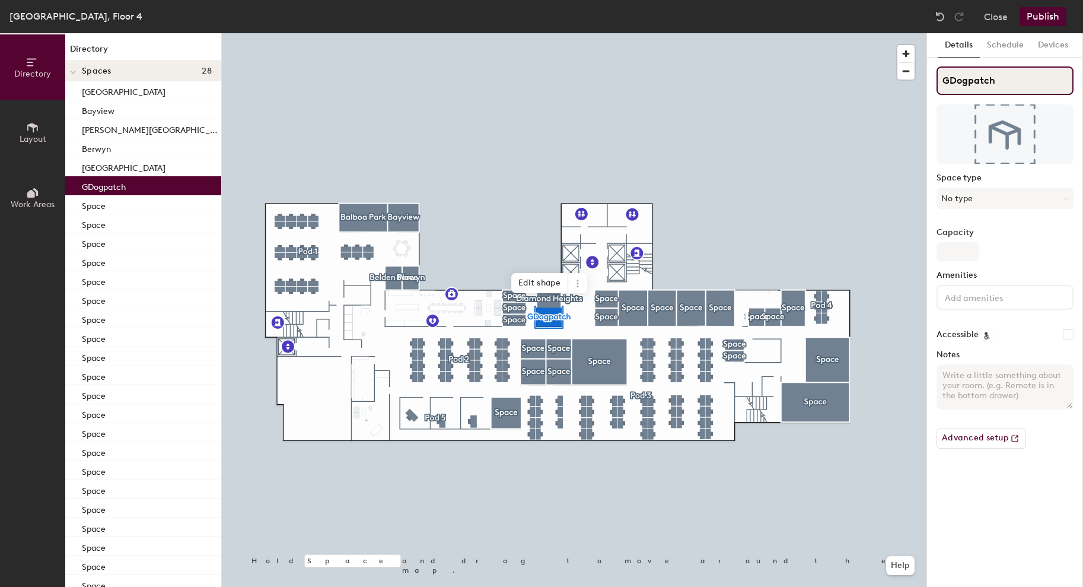
click at [956, 84] on input "GDogpatch" at bounding box center [1005, 80] width 137 height 28
type input "Dogpatch"
click at [966, 198] on button "No type" at bounding box center [1005, 197] width 137 height 21
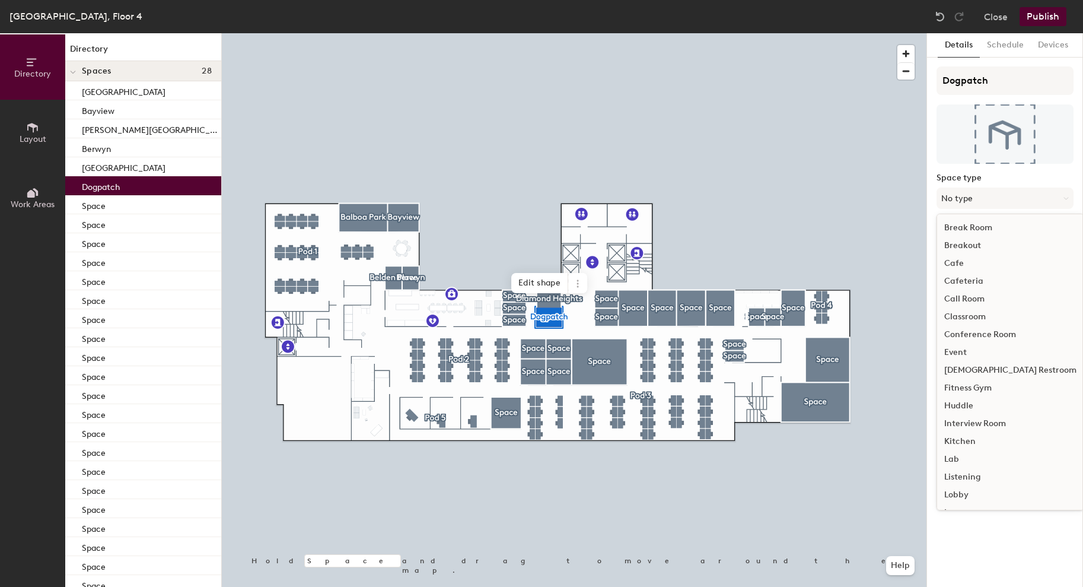
click at [961, 406] on div "Huddle" at bounding box center [1010, 406] width 147 height 18
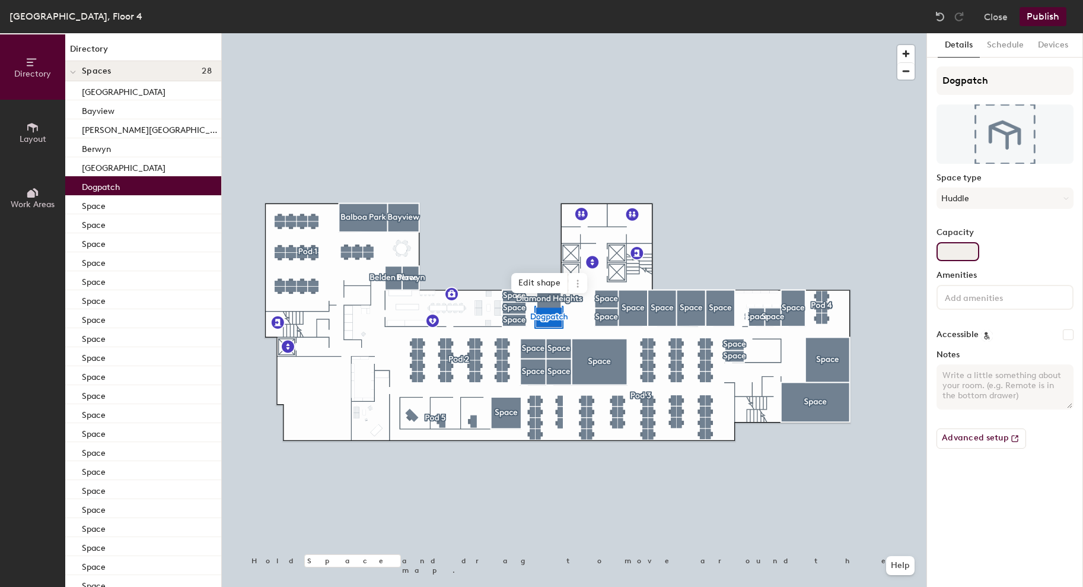
click at [953, 257] on input "Capacity" at bounding box center [958, 251] width 43 height 19
type input "2"
click at [990, 298] on input at bounding box center [996, 297] width 107 height 14
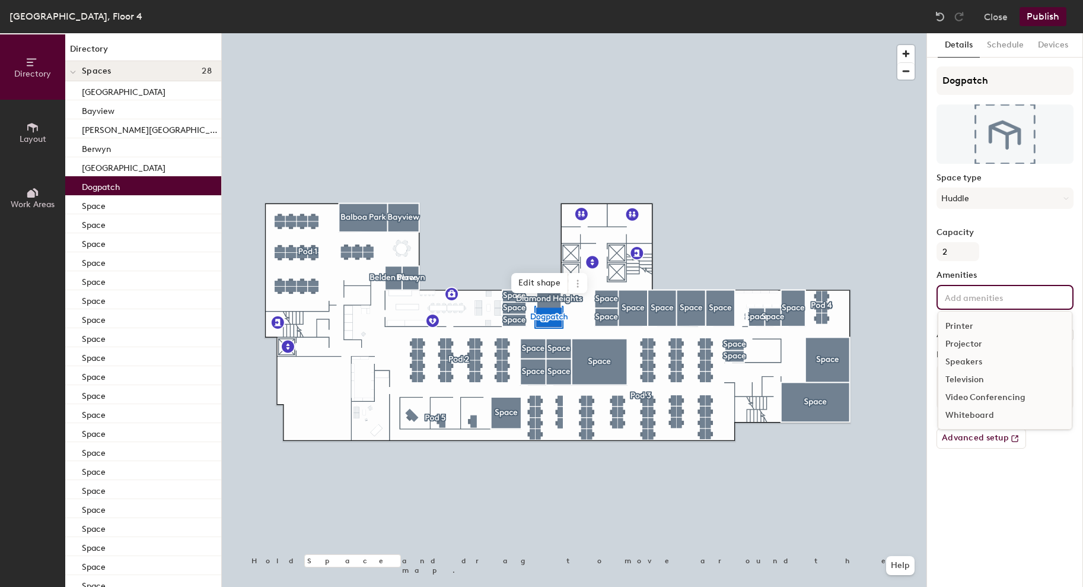
click at [987, 400] on div "Video Conferencing" at bounding box center [1005, 398] width 133 height 18
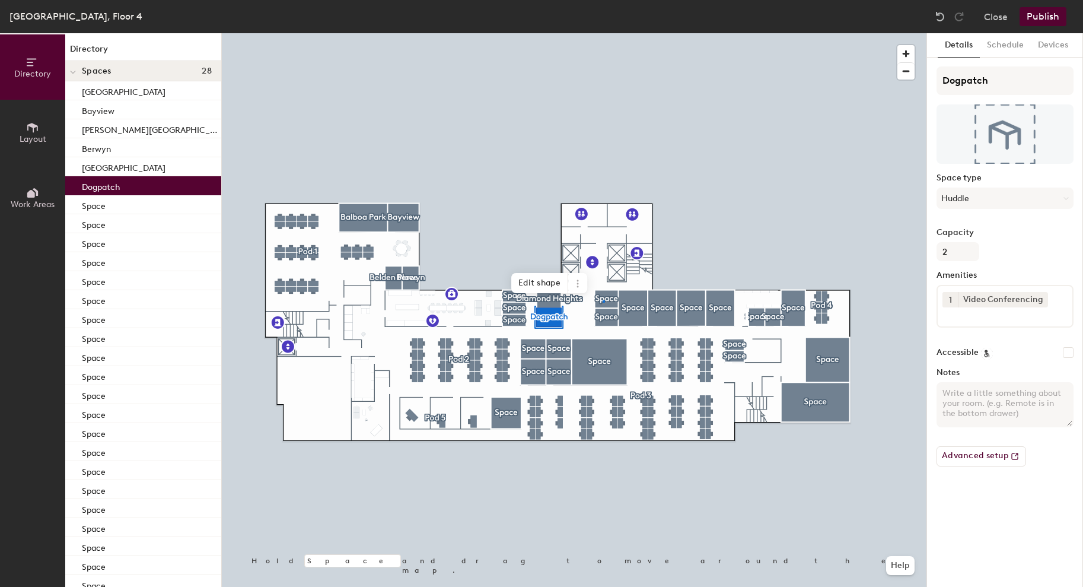
click at [603, 33] on div at bounding box center [574, 33] width 705 height 0
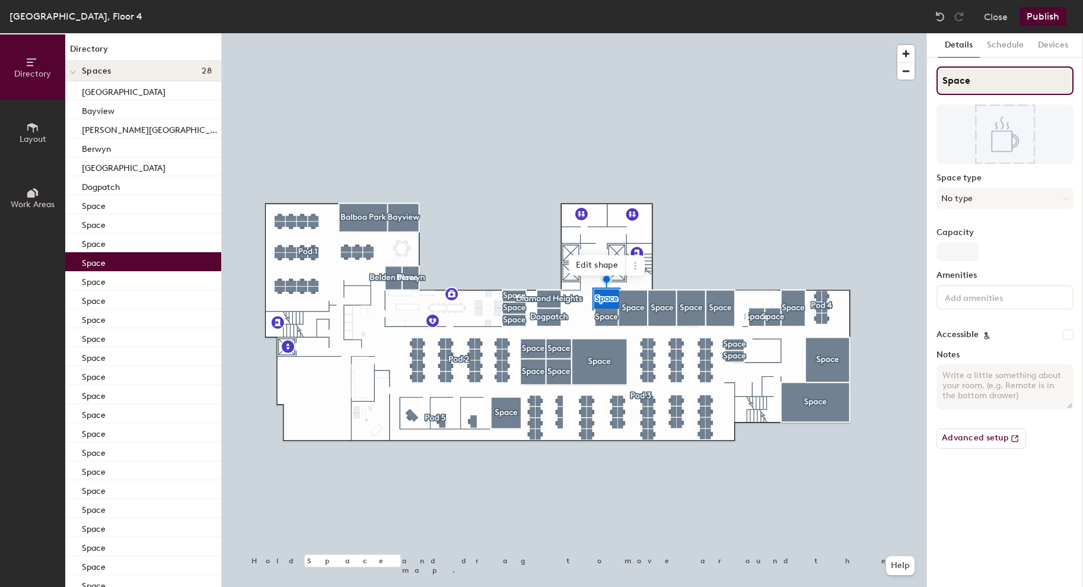
click at [959, 78] on input "Space" at bounding box center [1005, 80] width 137 height 28
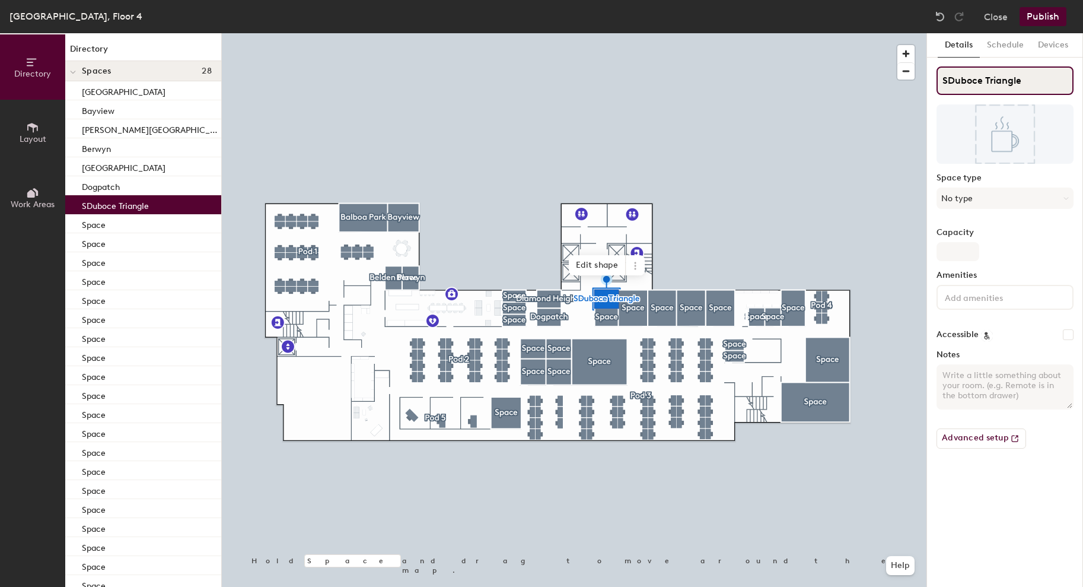
click at [941, 87] on input "SDuboce Triangle" at bounding box center [1005, 80] width 137 height 28
click at [945, 87] on input "SDuboce Triangle" at bounding box center [1005, 80] width 137 height 28
click at [950, 87] on input "SDuboce Triangle" at bounding box center [1005, 80] width 137 height 28
click at [949, 78] on input "SDuboce Triangle" at bounding box center [1005, 80] width 137 height 28
type input "Duboce Triangle"
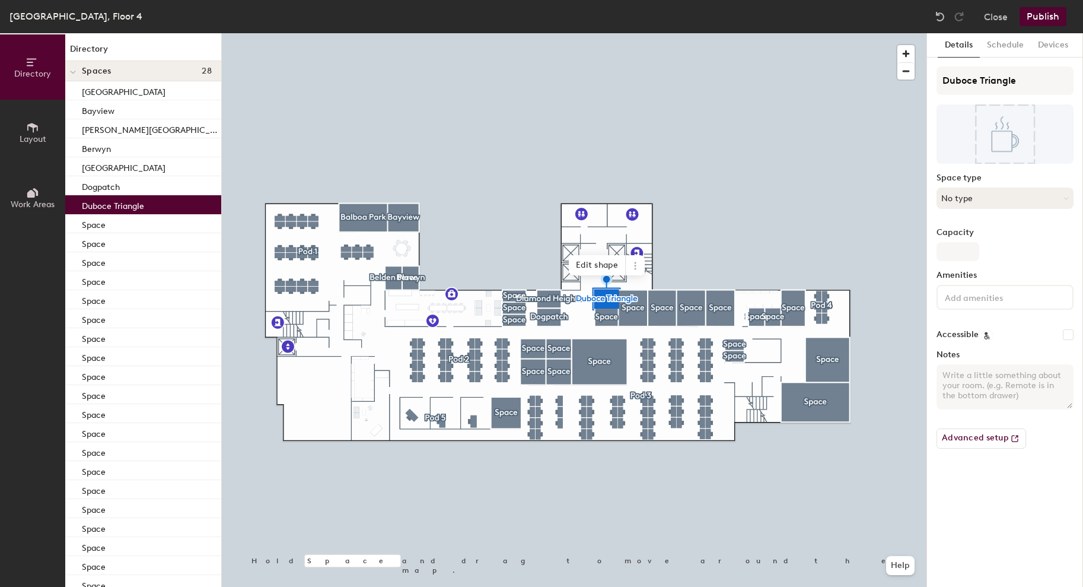
click at [969, 195] on button "No type" at bounding box center [1005, 197] width 137 height 21
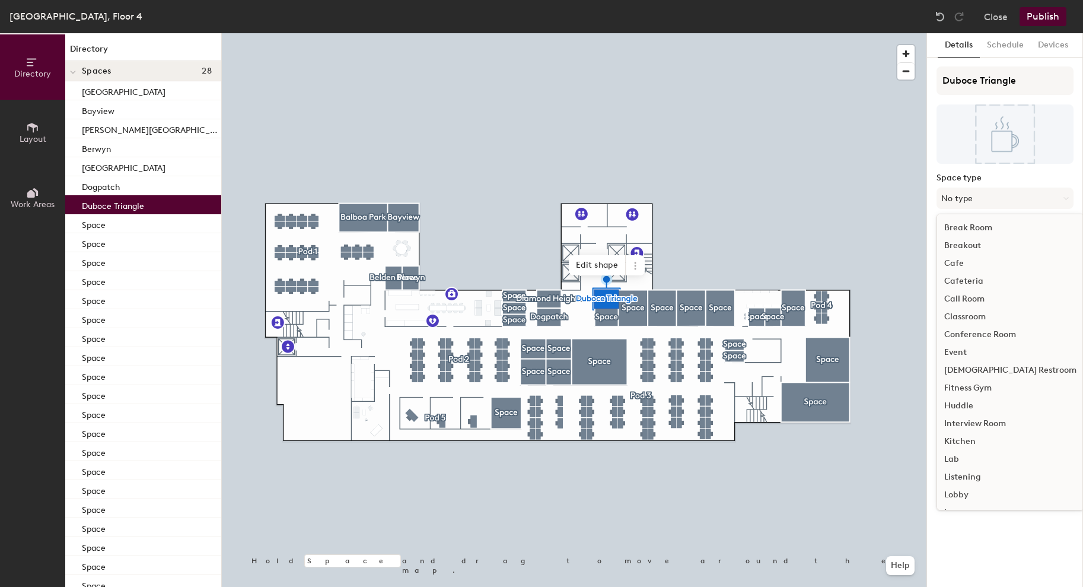
click at [971, 401] on div "Huddle" at bounding box center [1010, 406] width 147 height 18
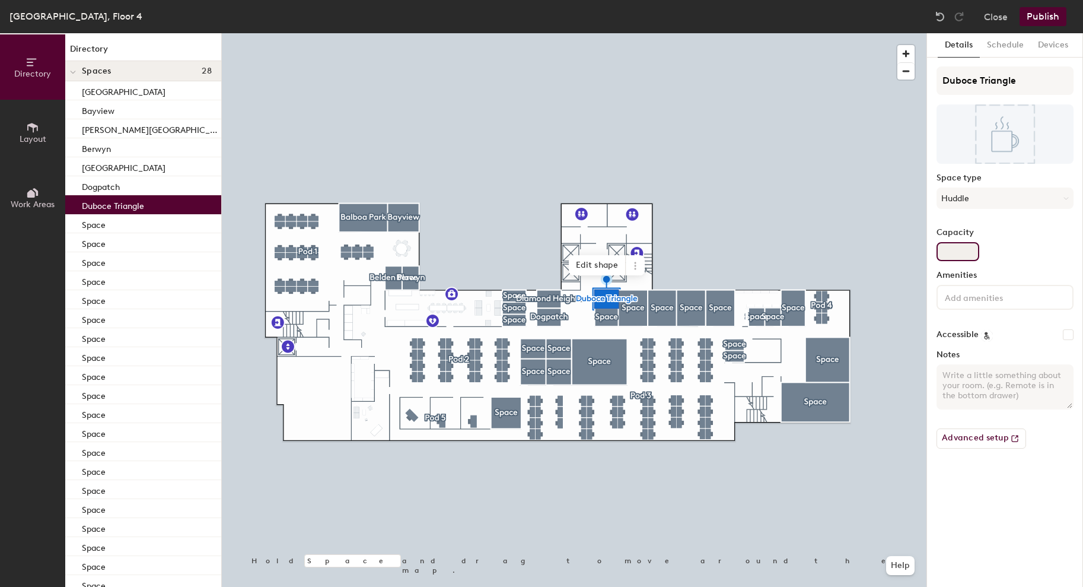
click at [966, 244] on input "Capacity" at bounding box center [958, 251] width 43 height 19
type input "2"
click at [988, 298] on input at bounding box center [996, 297] width 107 height 14
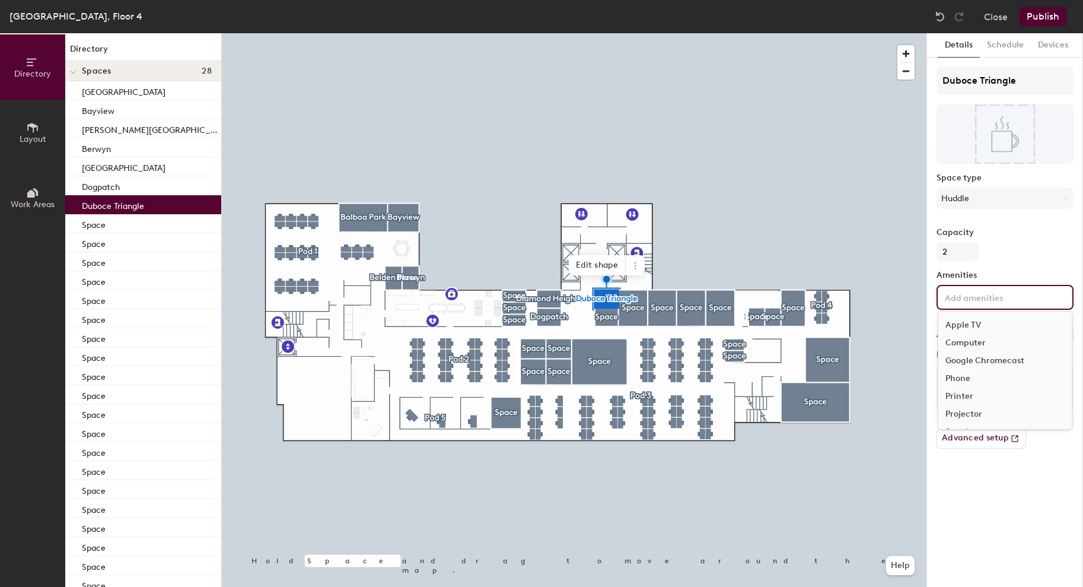
scroll to position [70, 0]
click at [975, 399] on div "Video Conferencing" at bounding box center [1005, 398] width 133 height 18
click at [975, 435] on div "Whiteboard" at bounding box center [1005, 433] width 133 height 18
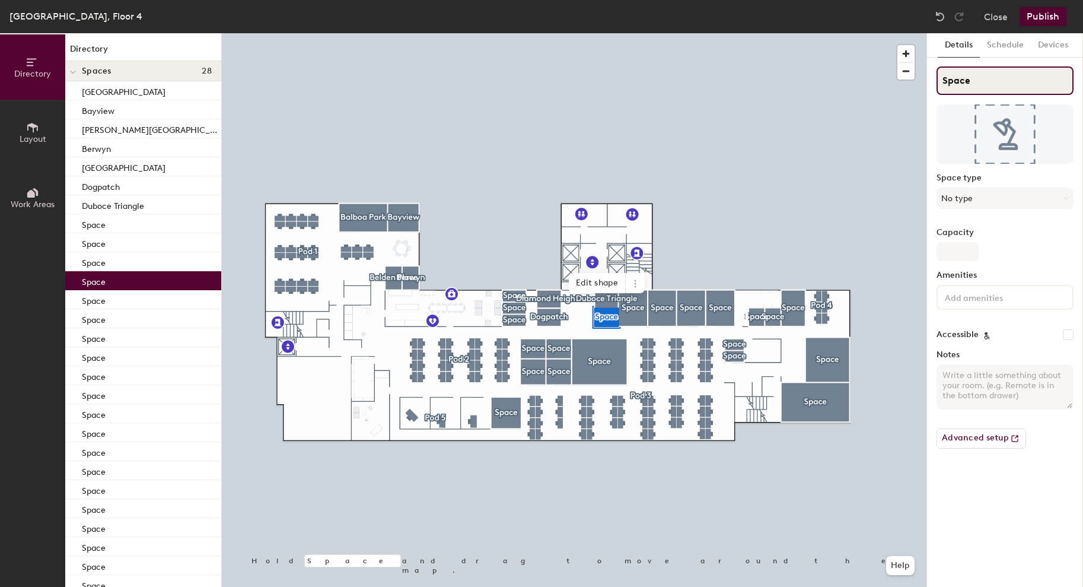
click at [950, 77] on input "Space" at bounding box center [1005, 80] width 137 height 28
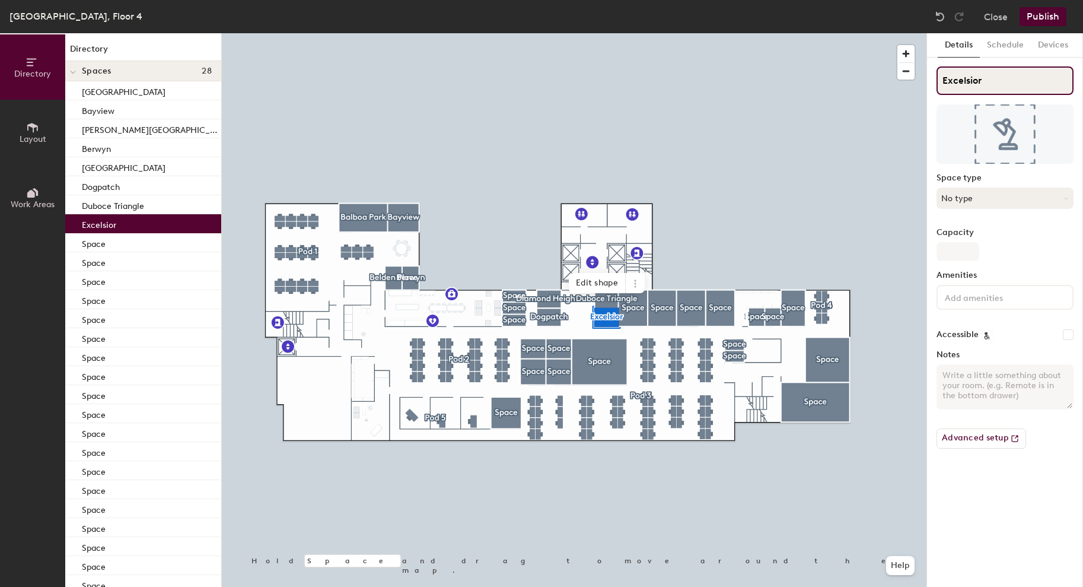
type input "Excelsior"
click at [972, 193] on button "No type" at bounding box center [1005, 197] width 137 height 21
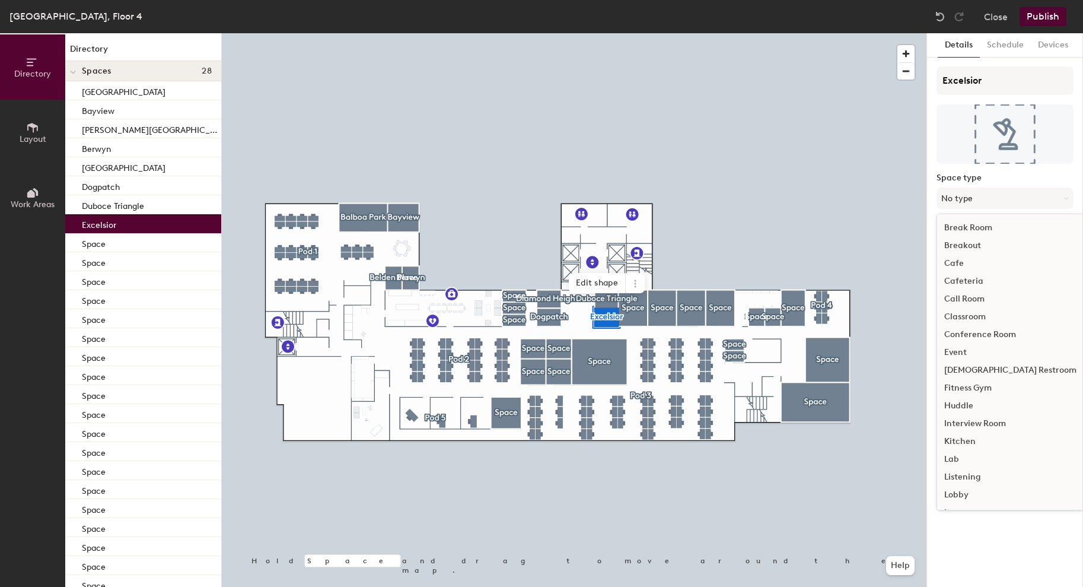
click at [965, 409] on div "Huddle" at bounding box center [1010, 406] width 147 height 18
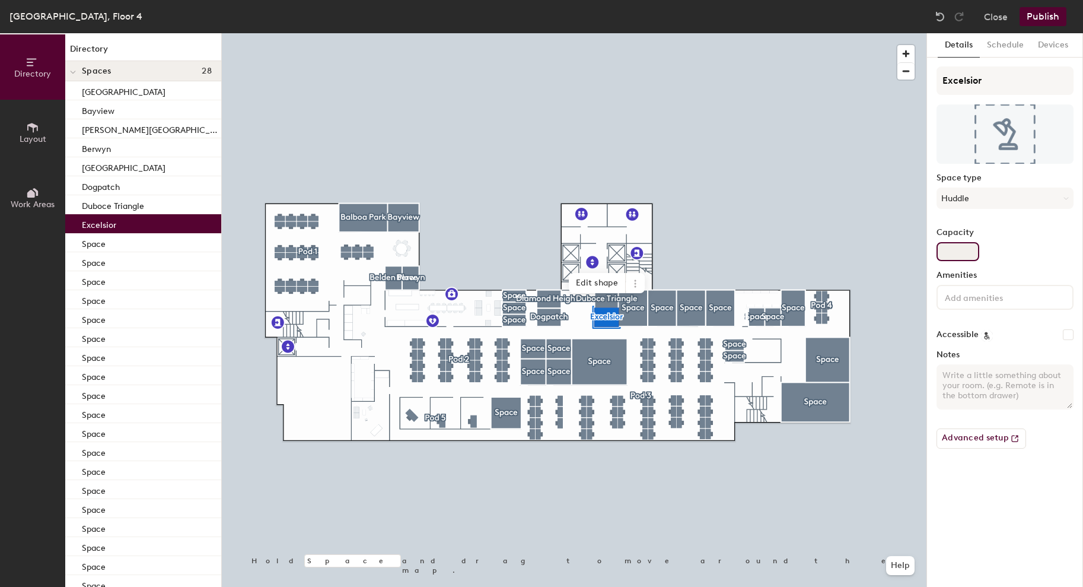
click at [953, 254] on input "Capacity" at bounding box center [958, 251] width 43 height 19
type input "2"
click at [987, 304] on div at bounding box center [1005, 297] width 137 height 25
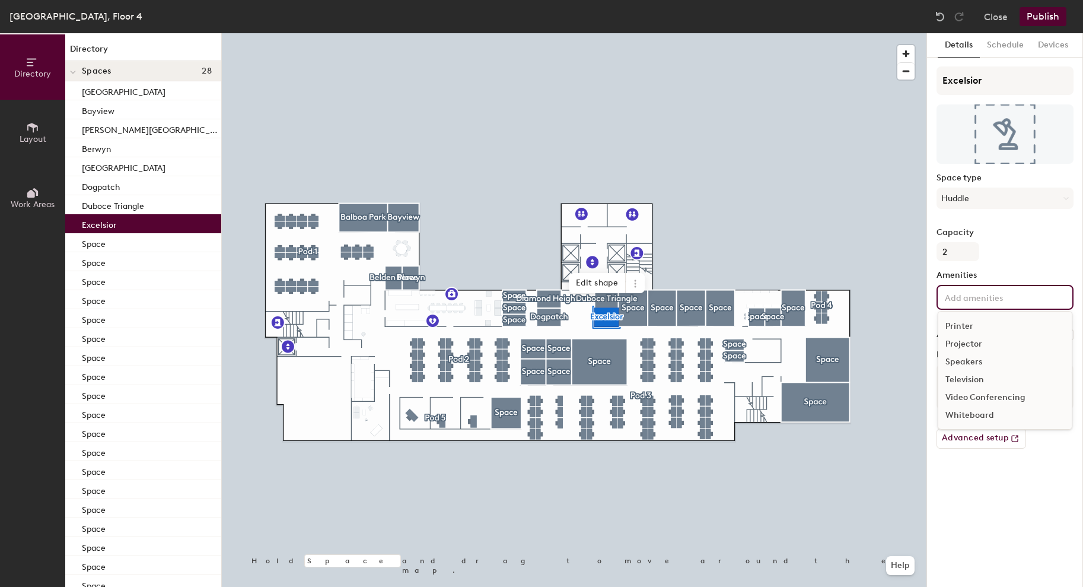
click at [990, 393] on div "Video Conferencing" at bounding box center [1005, 398] width 133 height 18
click at [974, 435] on div "Whiteboard" at bounding box center [1005, 433] width 133 height 18
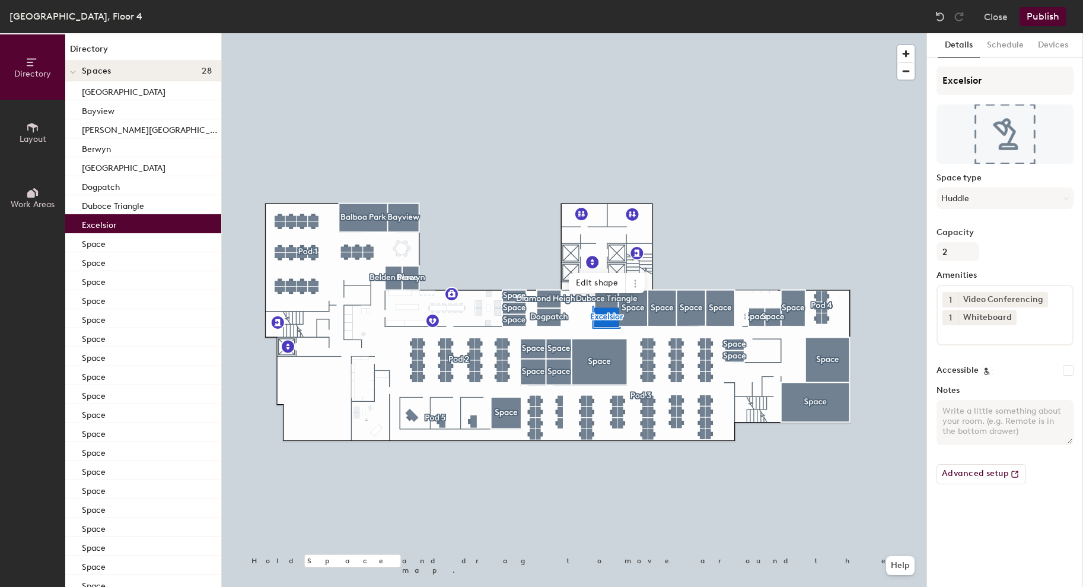
click at [973, 535] on div "Details Schedule Devices Excelsior Space type Huddle Capacity 2 Amenities 1 Vid…" at bounding box center [1005, 310] width 156 height 554
click at [631, 33] on div at bounding box center [574, 33] width 705 height 0
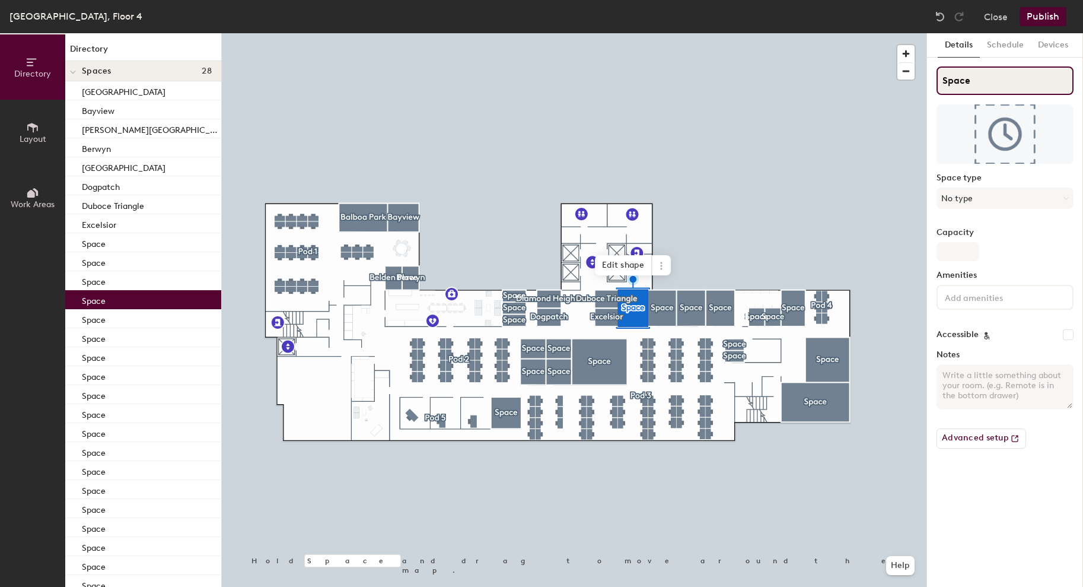
click at [953, 85] on input "Space" at bounding box center [1005, 80] width 137 height 28
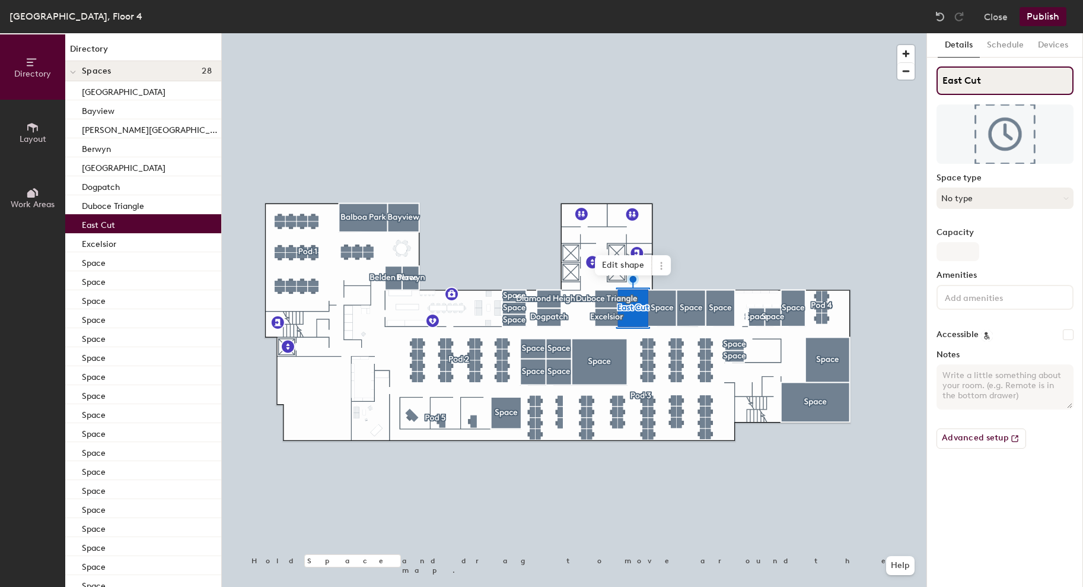
type input "East Cut"
click at [960, 207] on button "No type" at bounding box center [1005, 197] width 137 height 21
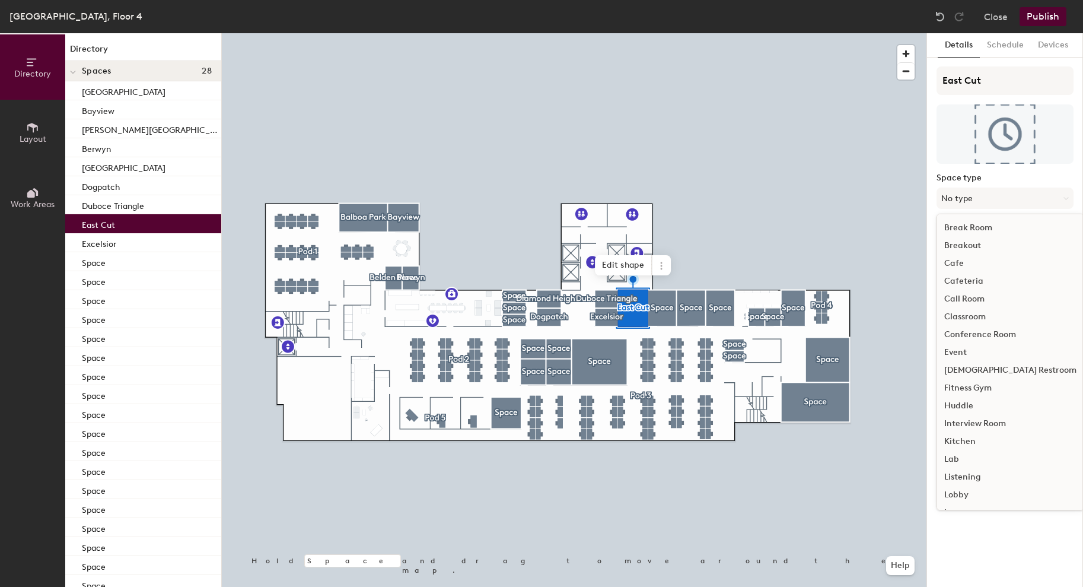
click at [976, 339] on div "Conference Room" at bounding box center [1010, 335] width 147 height 18
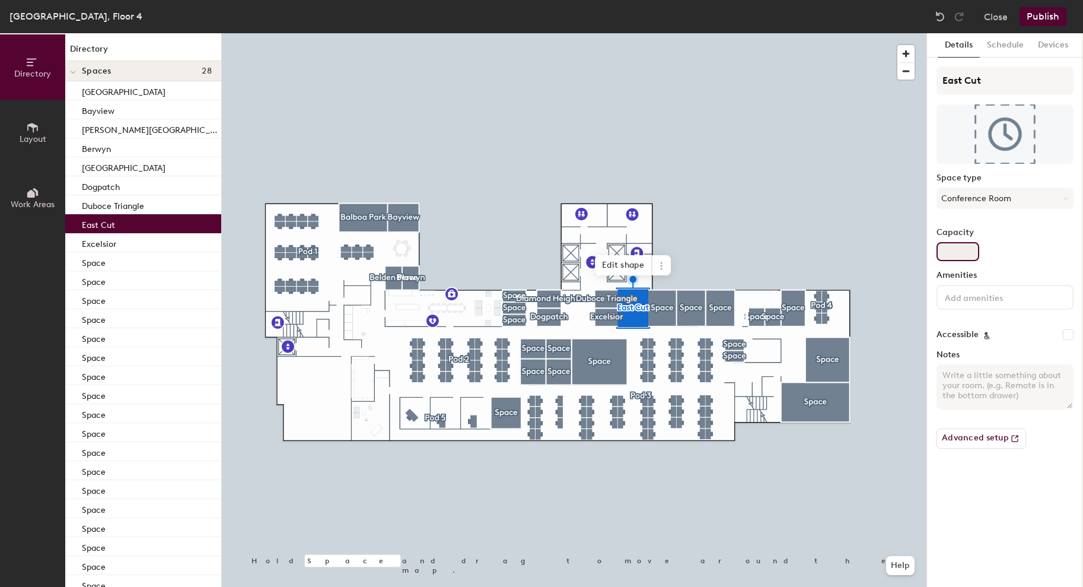
click at [969, 250] on input "Capacity" at bounding box center [958, 251] width 43 height 19
type input "6"
click at [981, 291] on input at bounding box center [996, 297] width 107 height 14
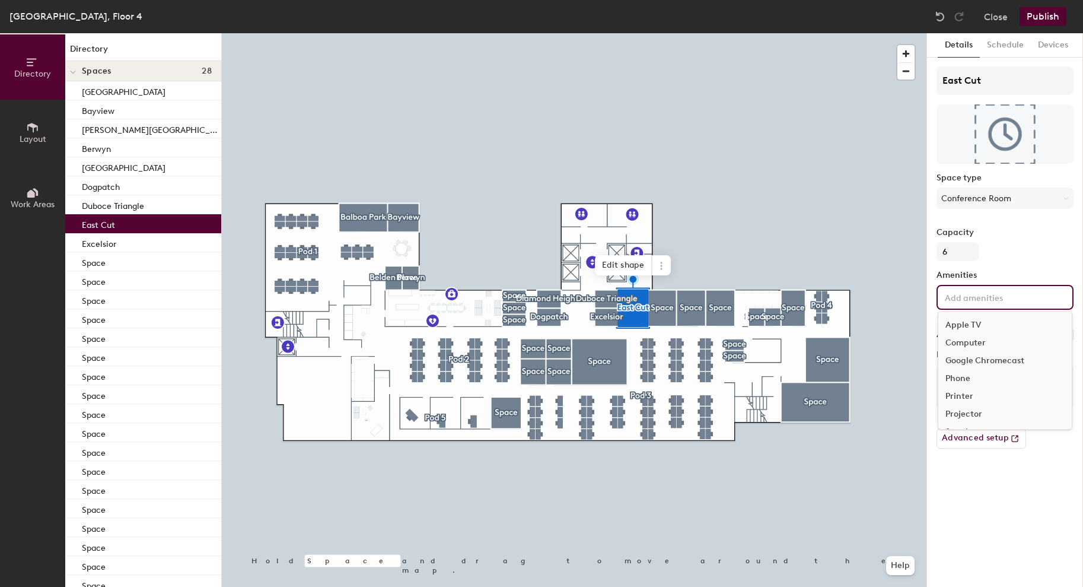
scroll to position [70, 0]
click at [996, 401] on div "Video Conferencing" at bounding box center [1005, 398] width 133 height 18
click at [977, 436] on div "Whiteboard" at bounding box center [1005, 433] width 133 height 18
click at [661, 33] on div at bounding box center [574, 33] width 705 height 0
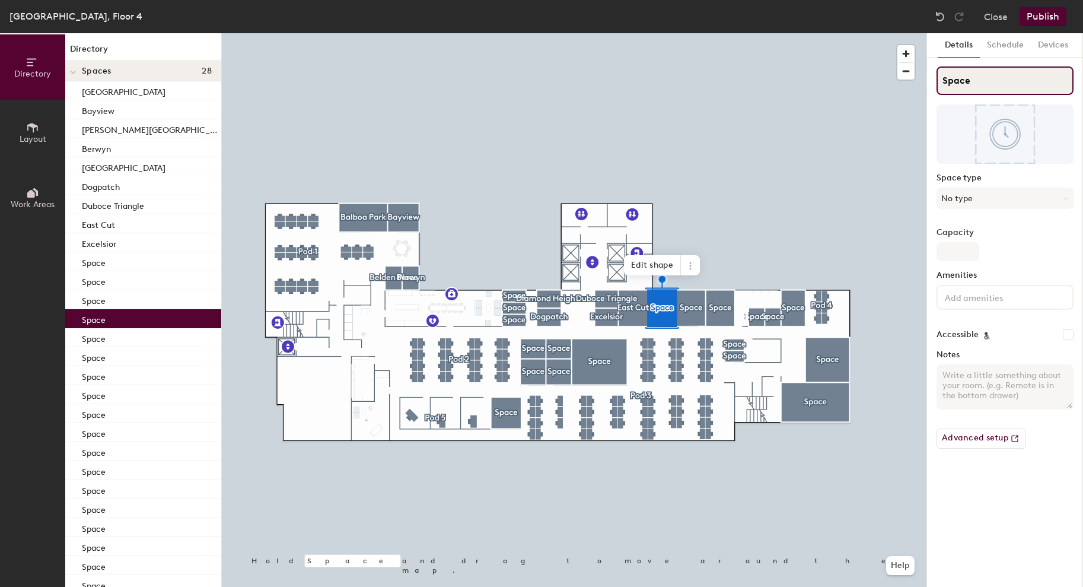
click at [956, 82] on input "Space" at bounding box center [1005, 80] width 137 height 28
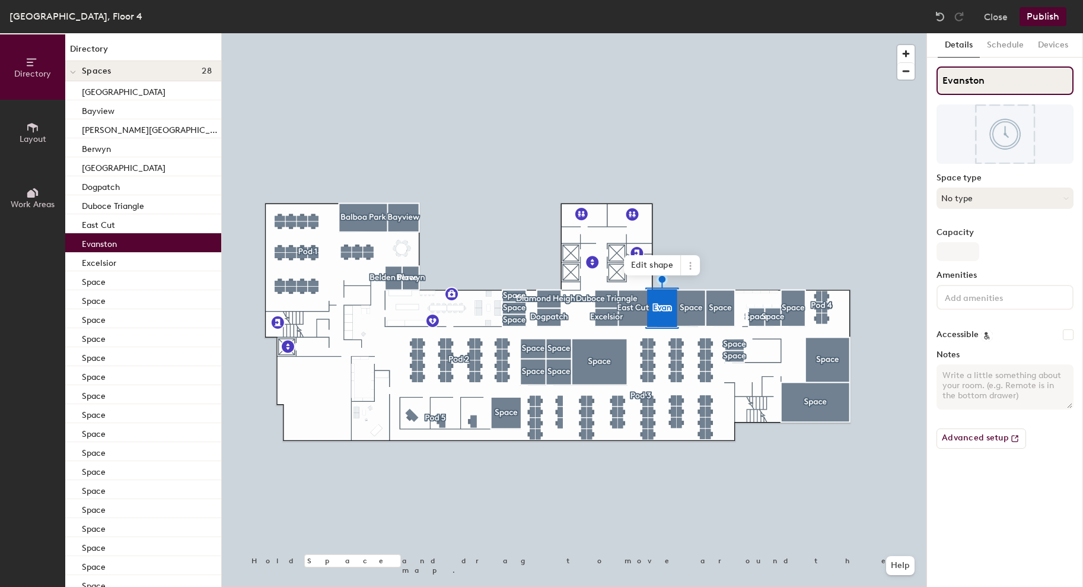
type input "Evanston"
click at [955, 196] on button "No type" at bounding box center [1005, 197] width 137 height 21
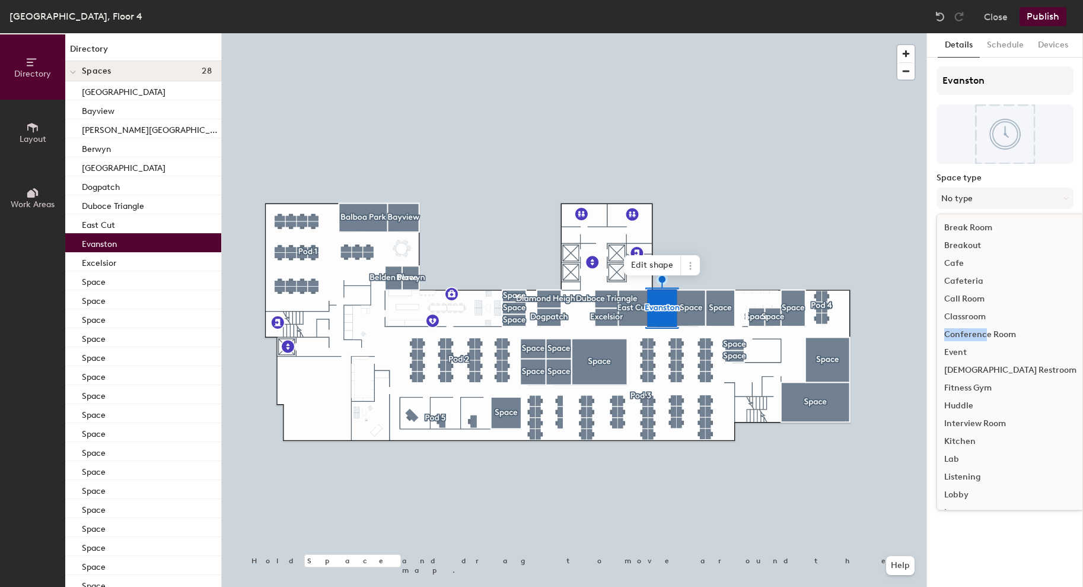
drag, startPoint x: 983, startPoint y: 325, endPoint x: 985, endPoint y: 332, distance: 7.3
click at [985, 332] on ul "Break Room Breakout Cafe Cafeteria Call Room Classroom Conference Room Event Fe…" at bounding box center [1010, 495] width 147 height 552
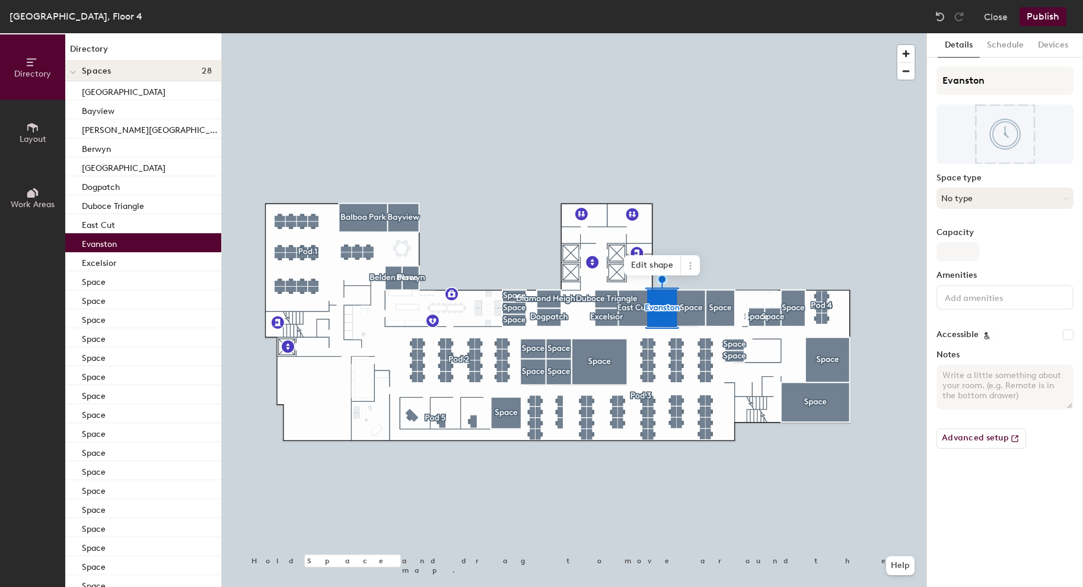
click at [987, 203] on button "No type" at bounding box center [1005, 197] width 137 height 21
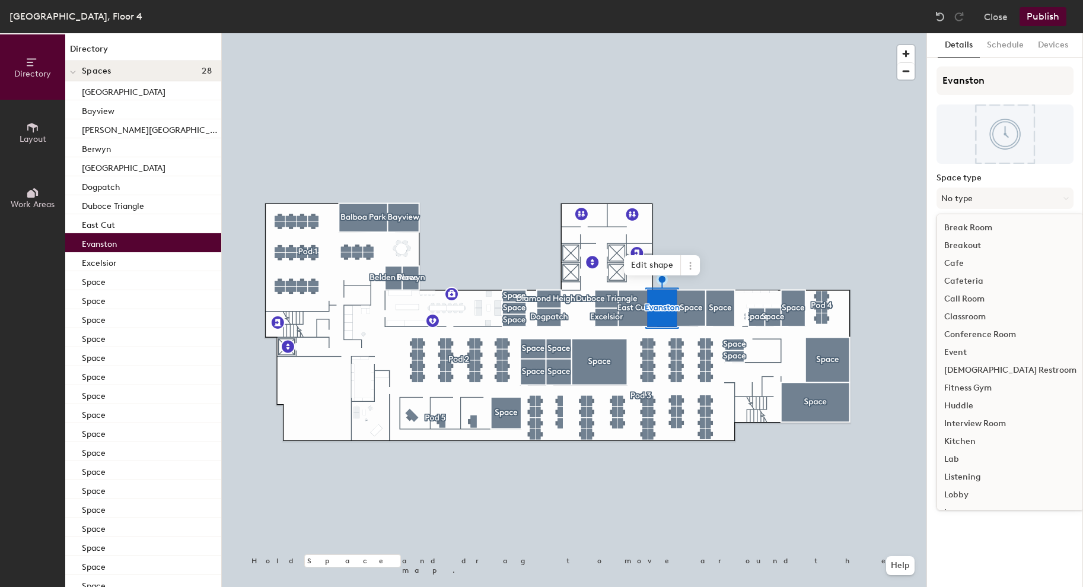
click at [985, 330] on div "Conference Room" at bounding box center [1010, 335] width 147 height 18
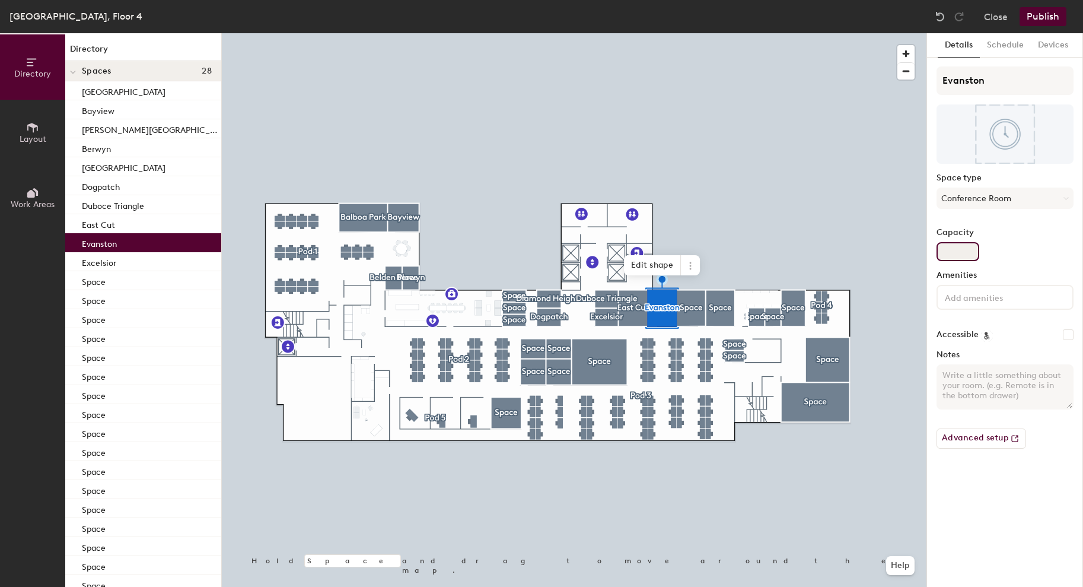
click at [960, 249] on input "Capacity" at bounding box center [958, 251] width 43 height 19
type input "6"
click at [958, 295] on input at bounding box center [996, 297] width 107 height 14
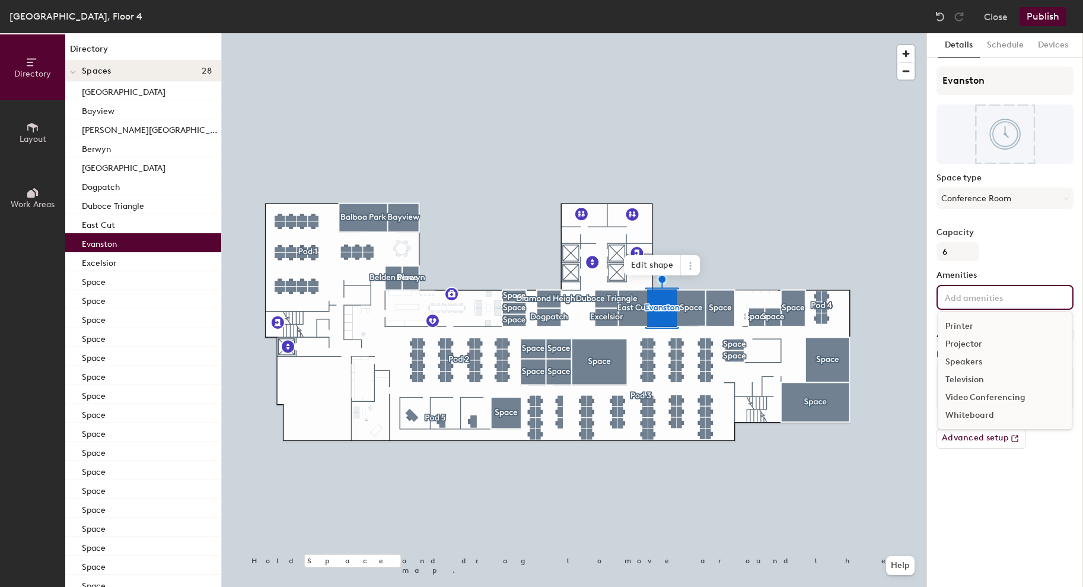
click at [978, 401] on div "Video Conferencing" at bounding box center [1005, 398] width 133 height 18
click at [977, 434] on div "Whiteboard" at bounding box center [1005, 433] width 133 height 18
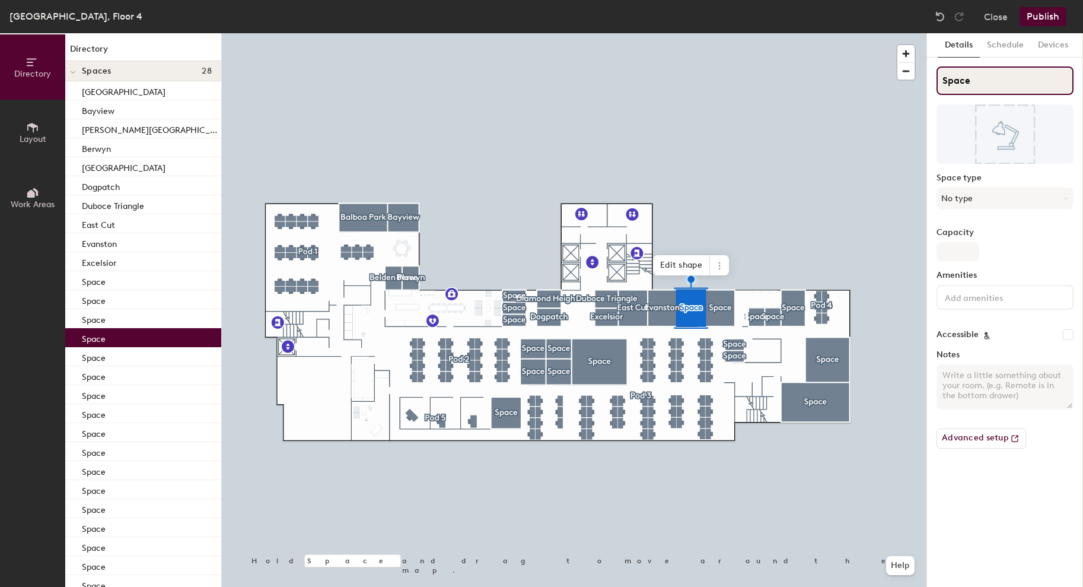
click at [949, 80] on input "Space" at bounding box center [1005, 80] width 137 height 28
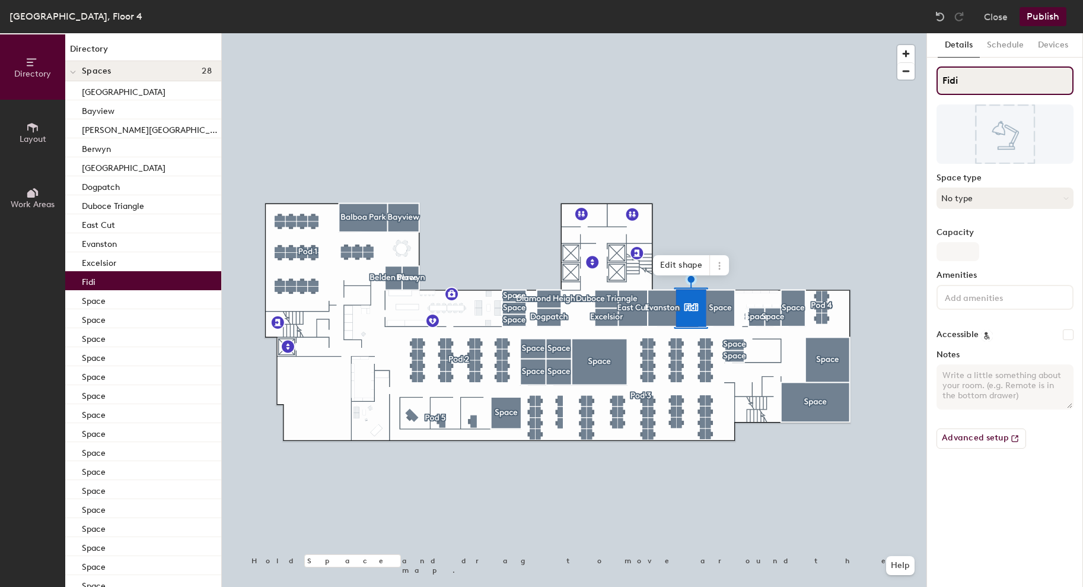
type input "Fidi"
click at [961, 202] on button "No type" at bounding box center [1005, 197] width 137 height 21
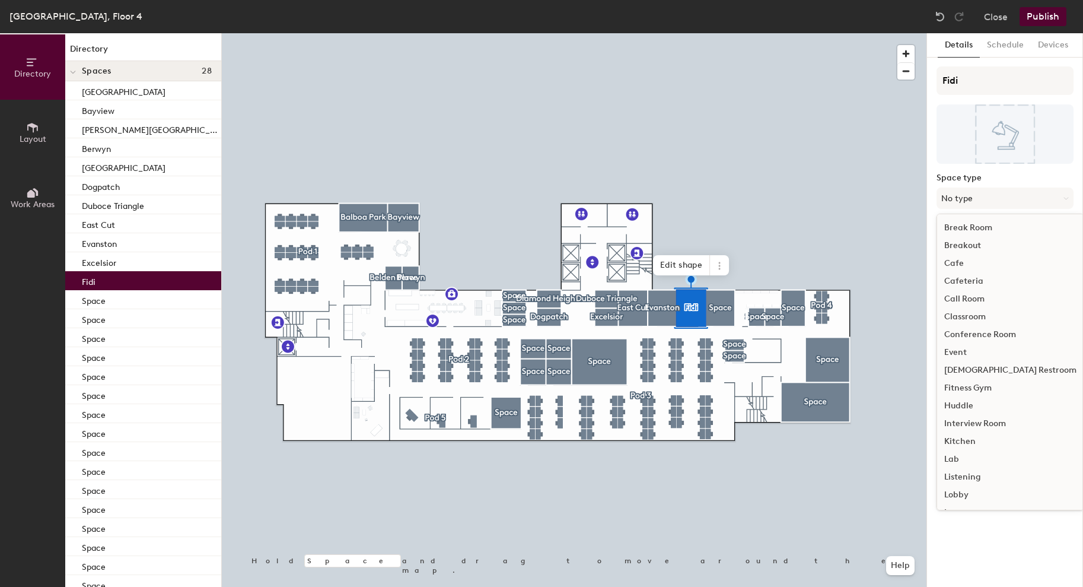
click at [981, 332] on div "Conference Room" at bounding box center [1010, 335] width 147 height 18
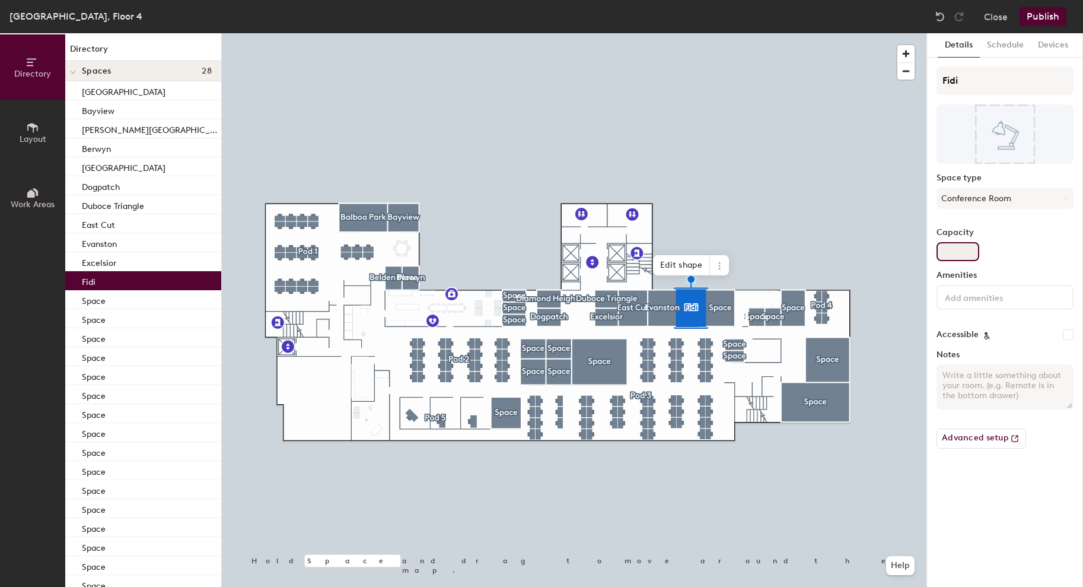
click at [960, 255] on input "Capacity" at bounding box center [958, 251] width 43 height 19
type input "6"
click at [996, 305] on div at bounding box center [1005, 297] width 137 height 25
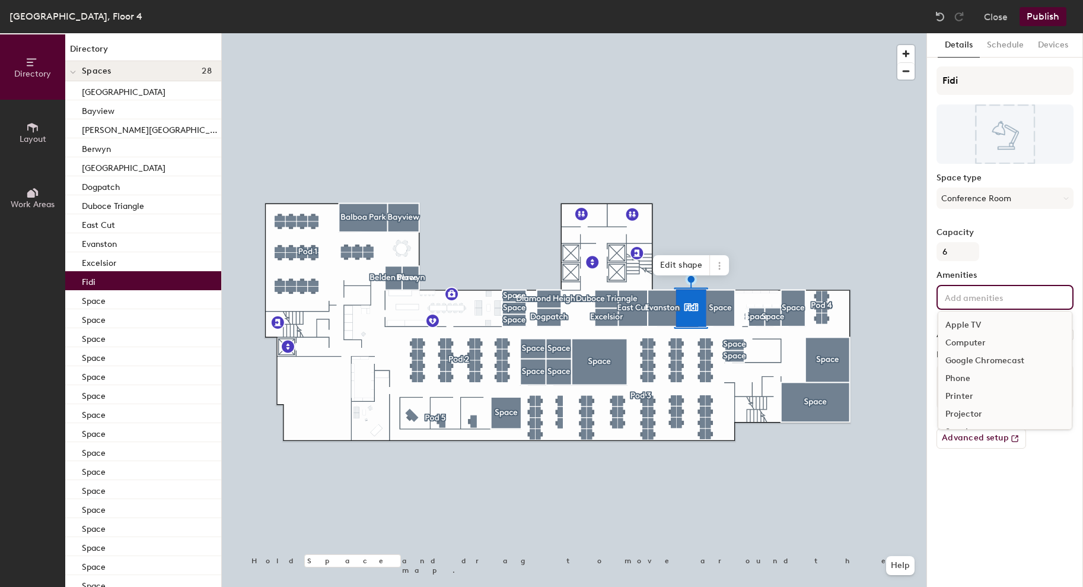
scroll to position [70, 0]
click at [978, 397] on div "Video Conferencing" at bounding box center [1005, 398] width 133 height 18
click at [980, 432] on div "Whiteboard" at bounding box center [1005, 433] width 133 height 18
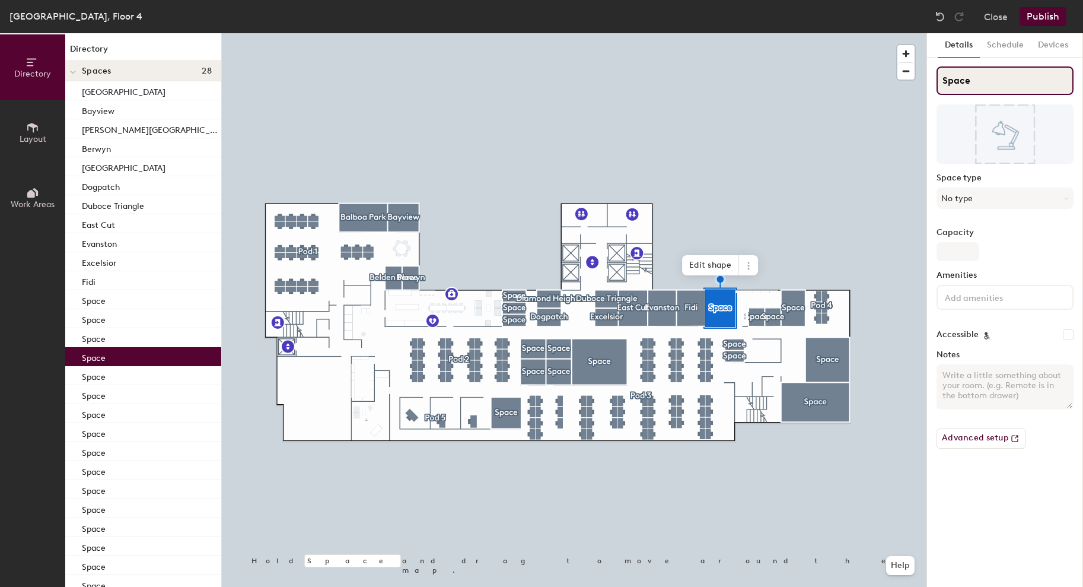
click at [961, 88] on input "Space" at bounding box center [1005, 80] width 137 height 28
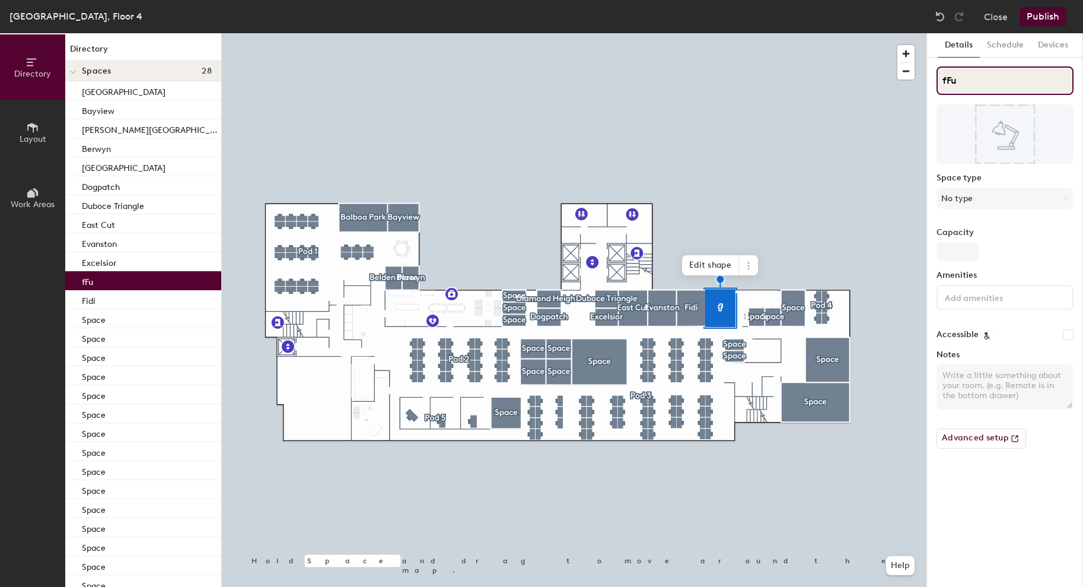
type input "fF"
click at [946, 81] on input "fFisherman's" at bounding box center [1005, 80] width 137 height 28
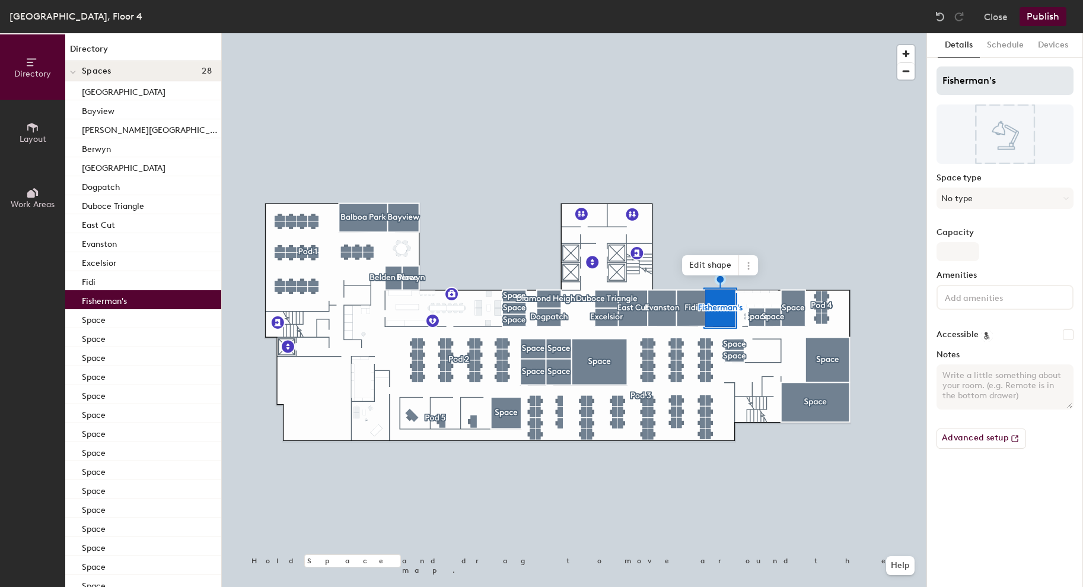
click at [1012, 82] on input "Fisherman's" at bounding box center [1005, 80] width 137 height 28
type input "Fisherman's Wharf"
click at [969, 195] on button "No type" at bounding box center [1005, 197] width 137 height 21
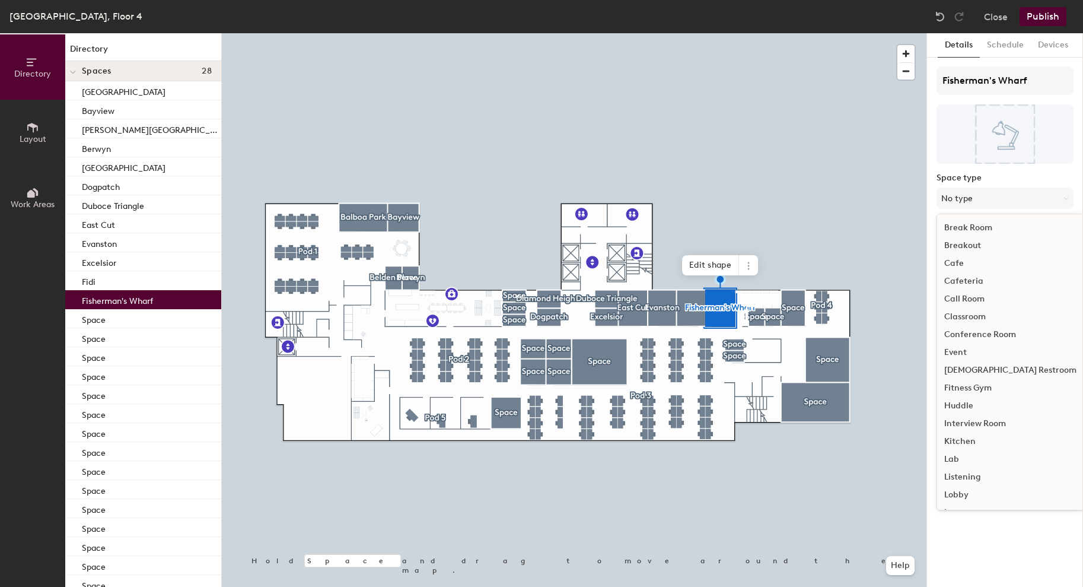
click at [981, 333] on div "Conference Room" at bounding box center [1010, 335] width 147 height 18
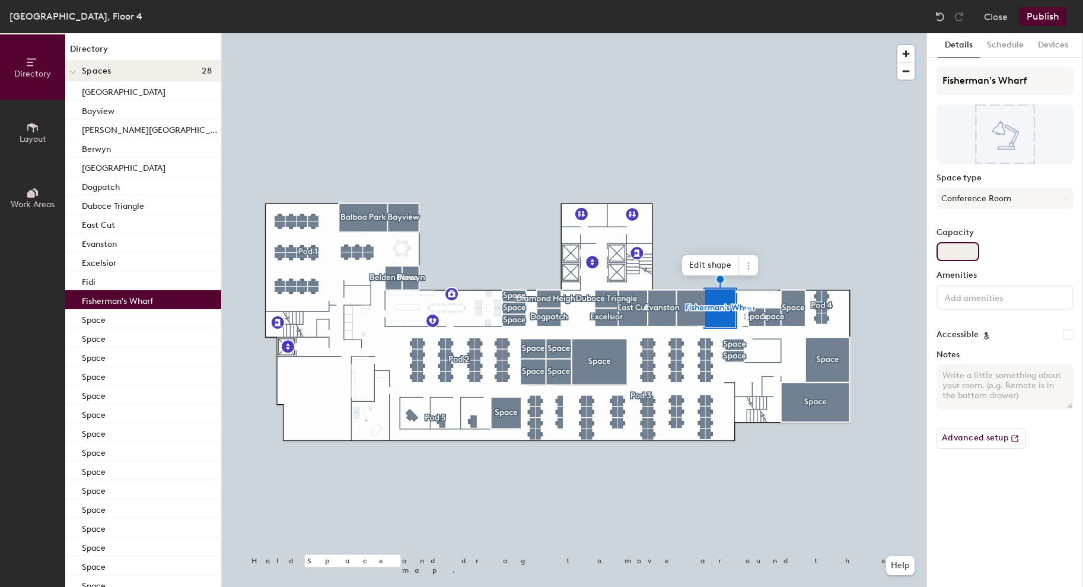
click at [964, 248] on input "Capacity" at bounding box center [958, 251] width 43 height 19
type input "6"
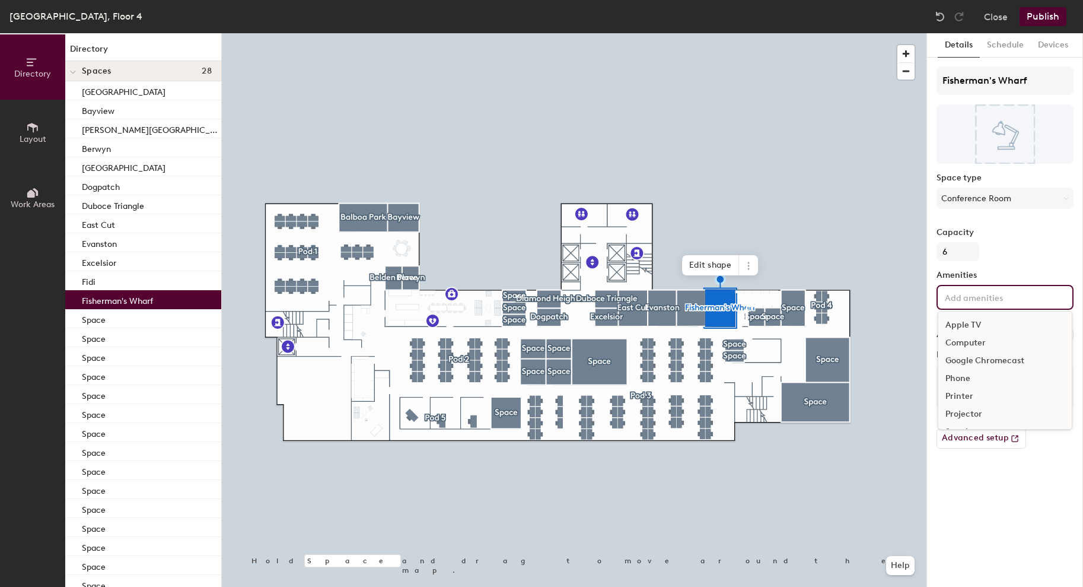
click at [969, 300] on input at bounding box center [996, 297] width 107 height 14
click at [981, 396] on div "Video Conferencing" at bounding box center [1005, 398] width 133 height 18
click at [980, 430] on div "Whiteboard" at bounding box center [1005, 433] width 133 height 18
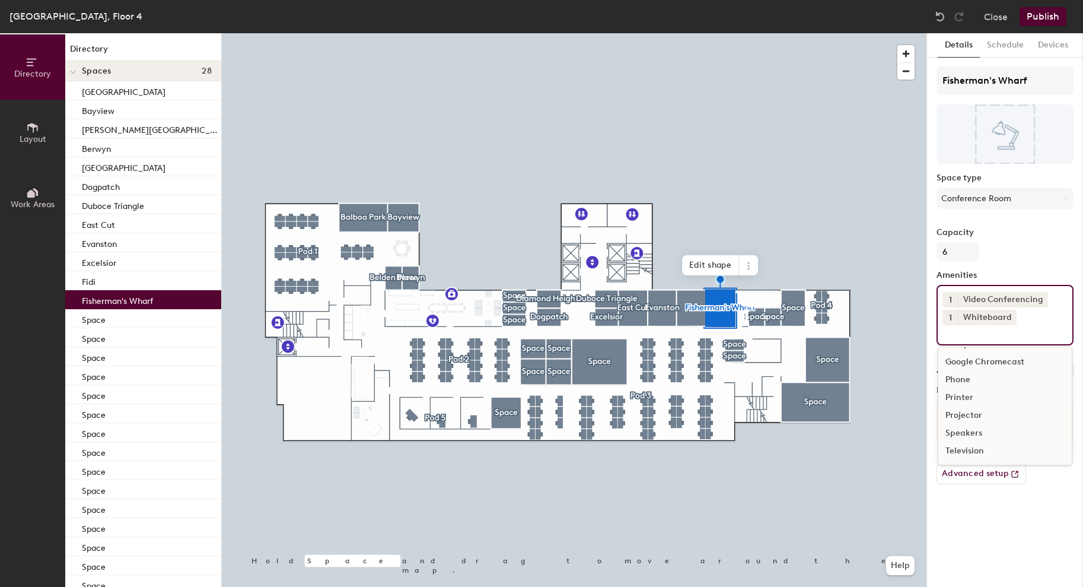
click at [757, 33] on div at bounding box center [574, 33] width 705 height 0
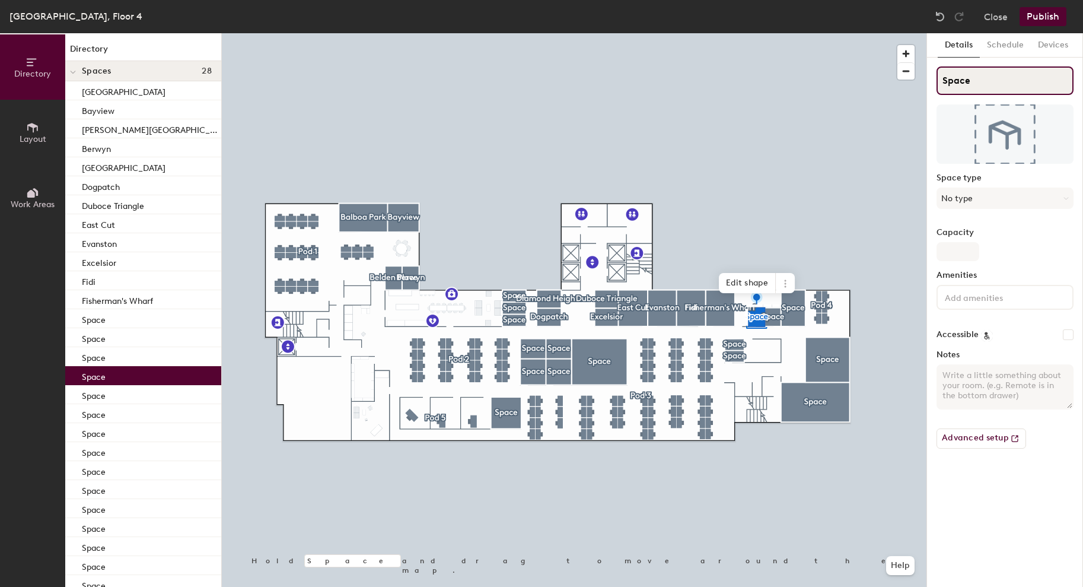
click at [963, 83] on input "Space" at bounding box center [1005, 80] width 137 height 28
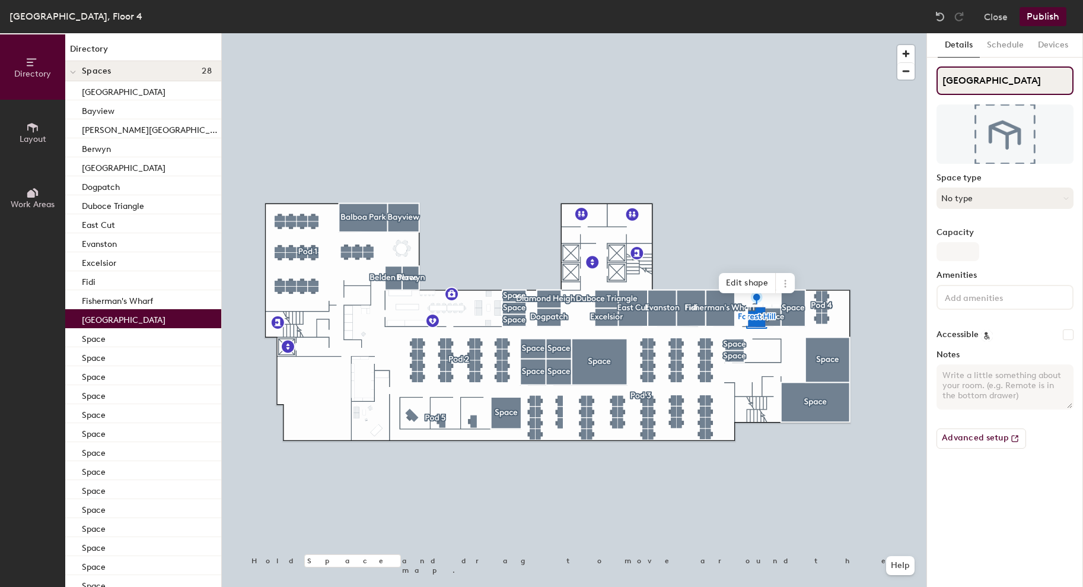
type input "[GEOGRAPHIC_DATA]"
click at [963, 199] on button "No type" at bounding box center [1005, 197] width 137 height 21
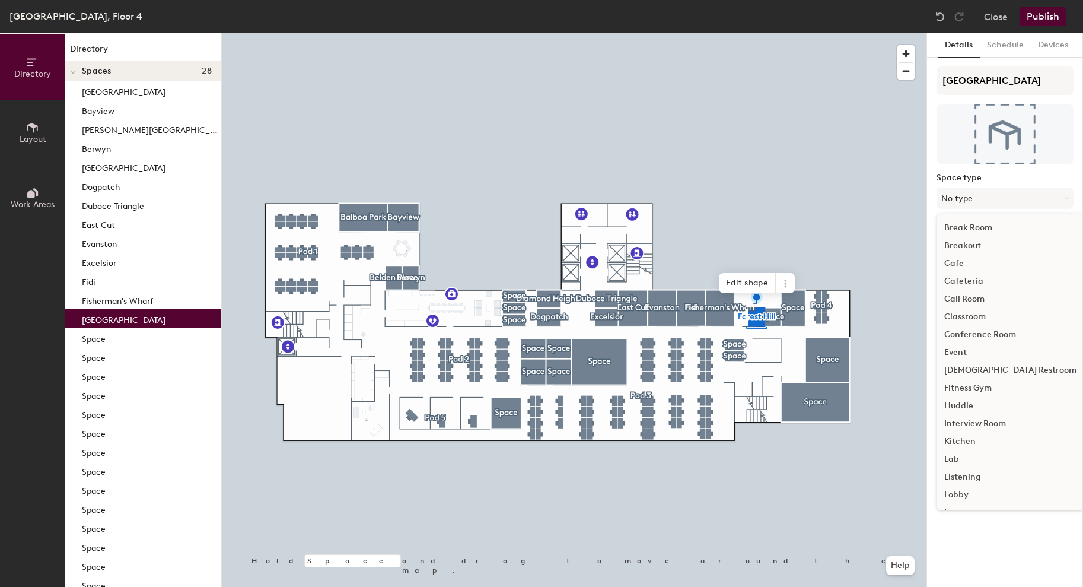
click at [966, 408] on div "Huddle" at bounding box center [1010, 406] width 147 height 18
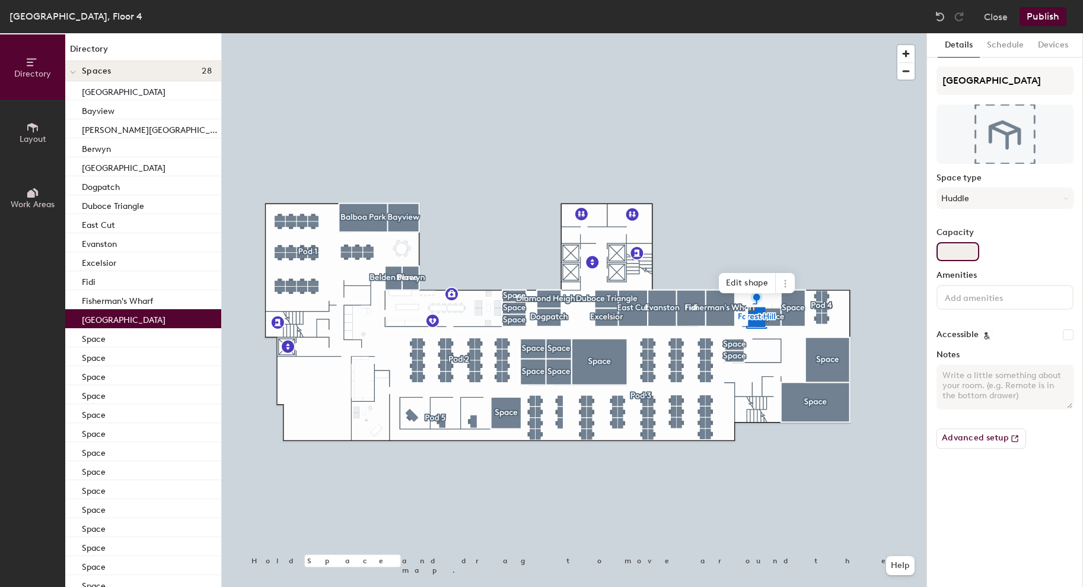
click at [961, 251] on input "Capacity" at bounding box center [958, 251] width 43 height 19
type input "2"
click at [969, 293] on input at bounding box center [996, 297] width 107 height 14
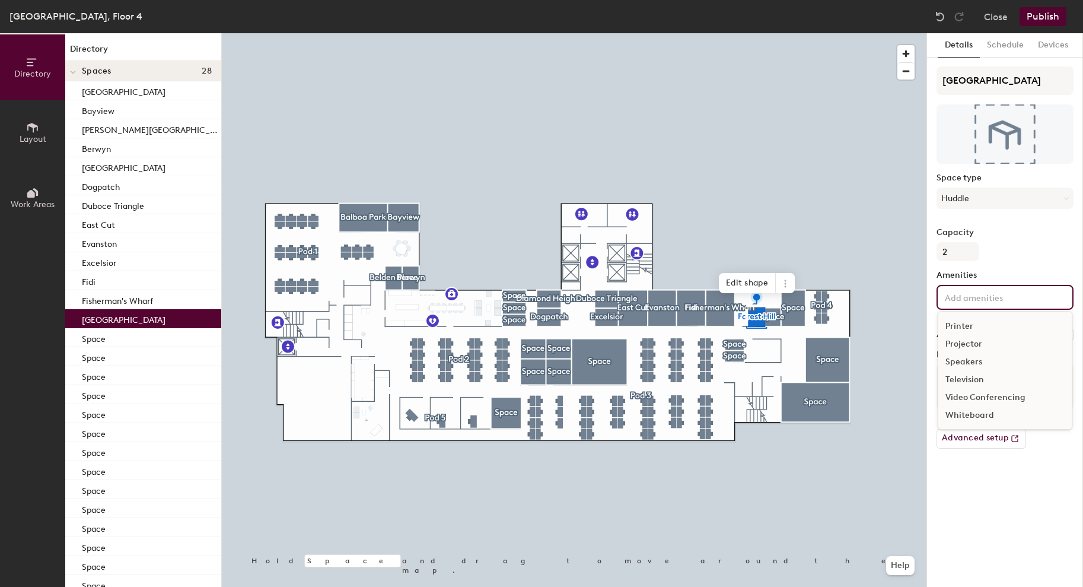
click at [978, 398] on div "Video Conferencing" at bounding box center [1005, 398] width 133 height 18
click at [979, 434] on div "Whiteboard" at bounding box center [1005, 433] width 133 height 18
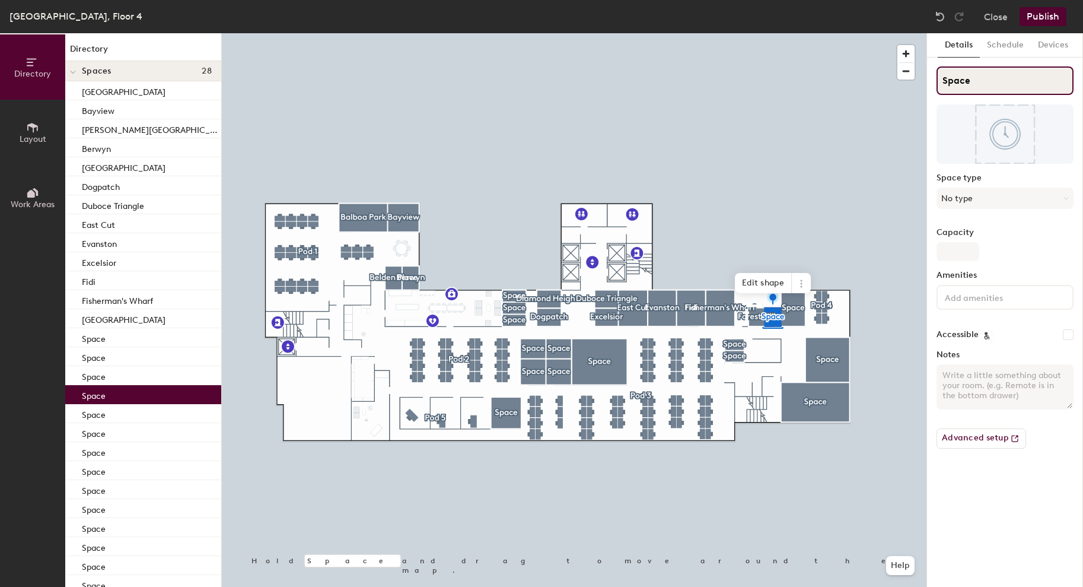
click at [954, 77] on input "Space" at bounding box center [1005, 80] width 137 height 28
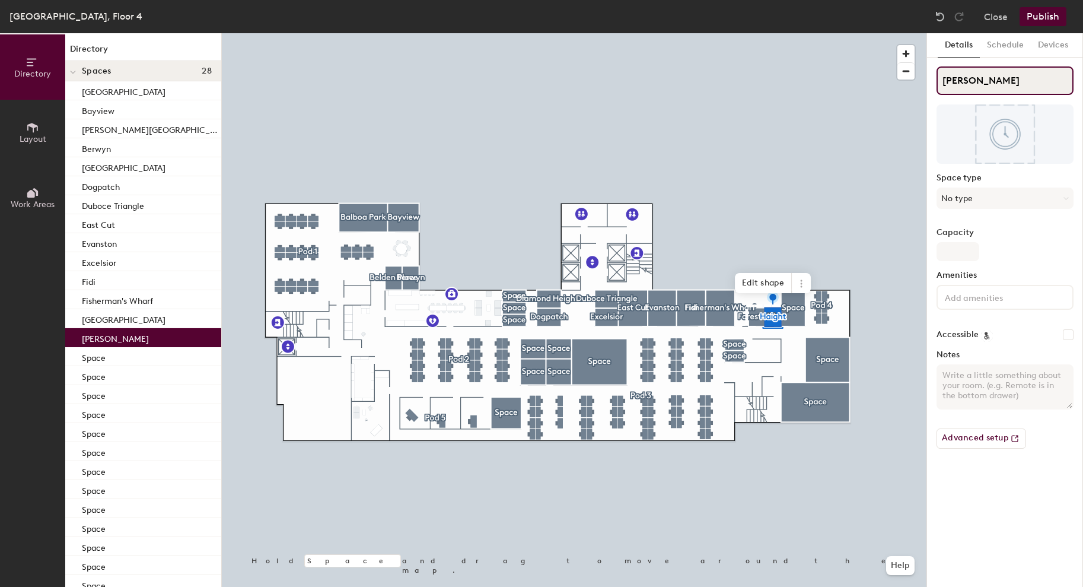
type input "Haight"
click at [966, 198] on button "No type" at bounding box center [1005, 197] width 137 height 21
click at [979, 197] on button "No type" at bounding box center [1005, 197] width 137 height 21
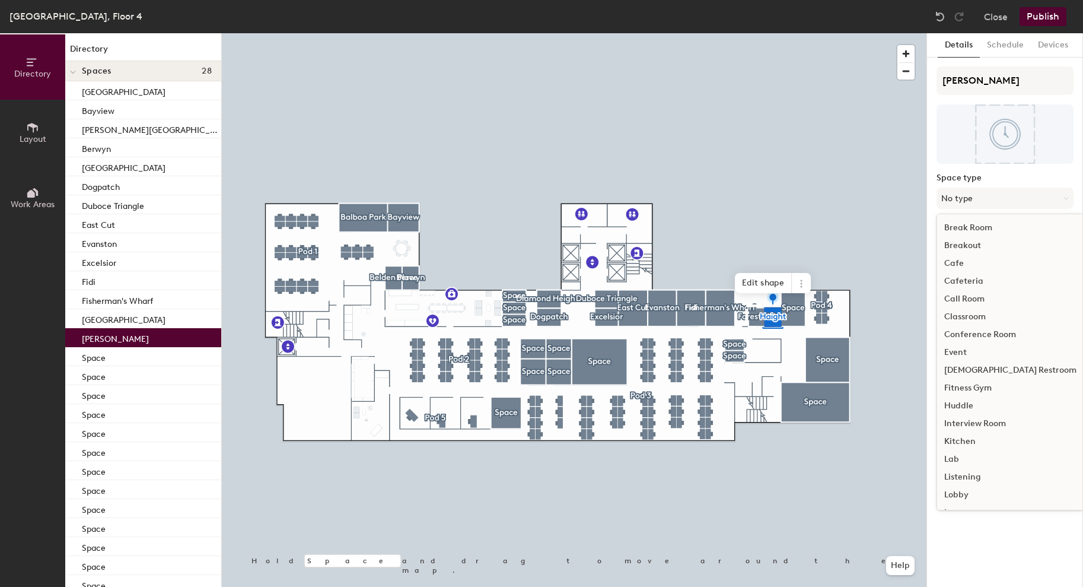
click at [963, 405] on div "Huddle" at bounding box center [1010, 406] width 147 height 18
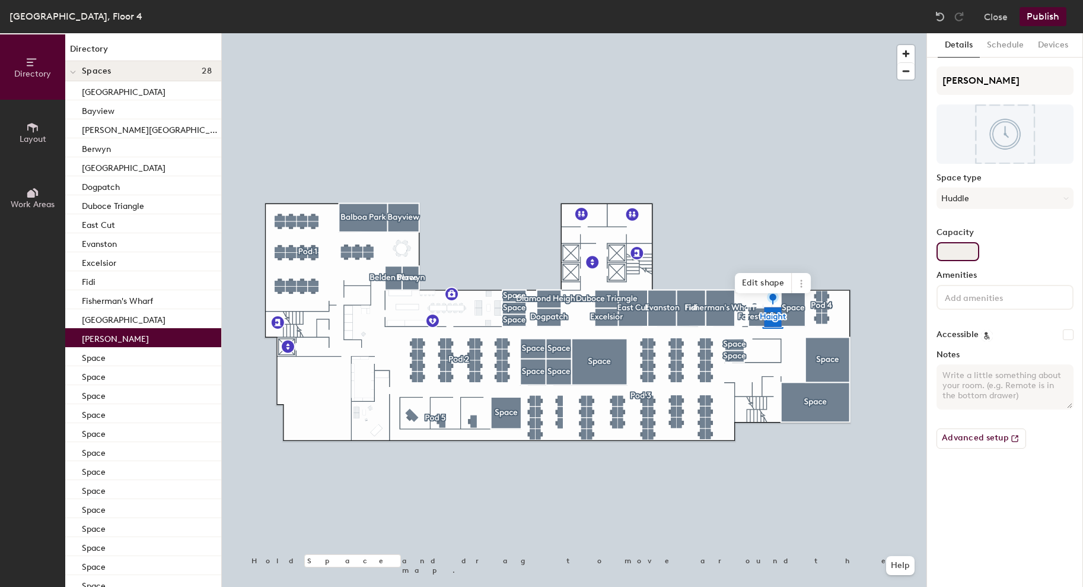
click at [955, 245] on input "Capacity" at bounding box center [958, 251] width 43 height 19
type input "2"
click at [960, 300] on input at bounding box center [996, 297] width 107 height 14
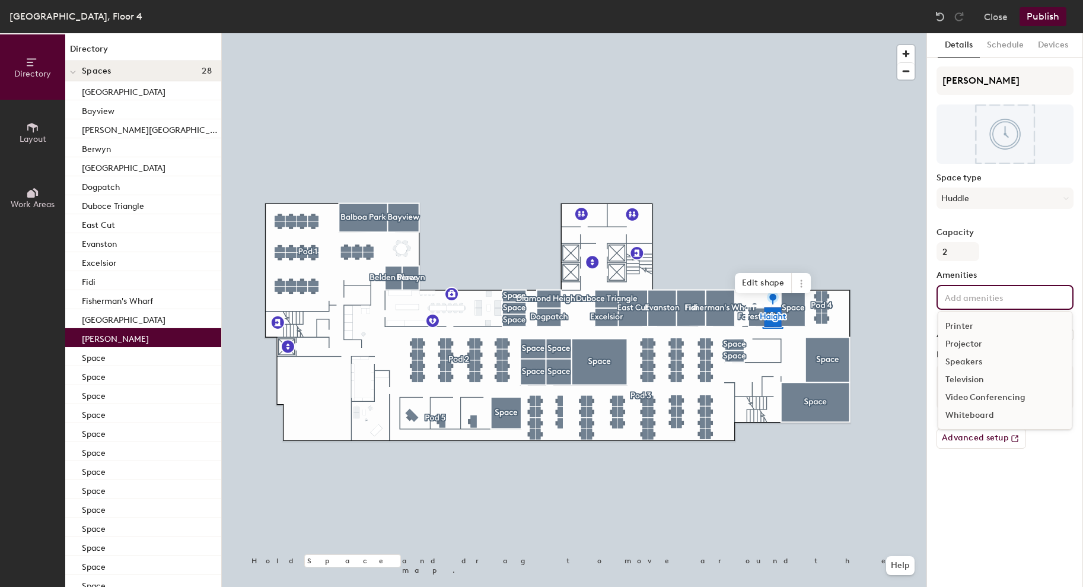
click at [978, 395] on div "Video Conferencing" at bounding box center [1005, 398] width 133 height 18
click at [978, 434] on div "Whiteboard" at bounding box center [1005, 433] width 133 height 18
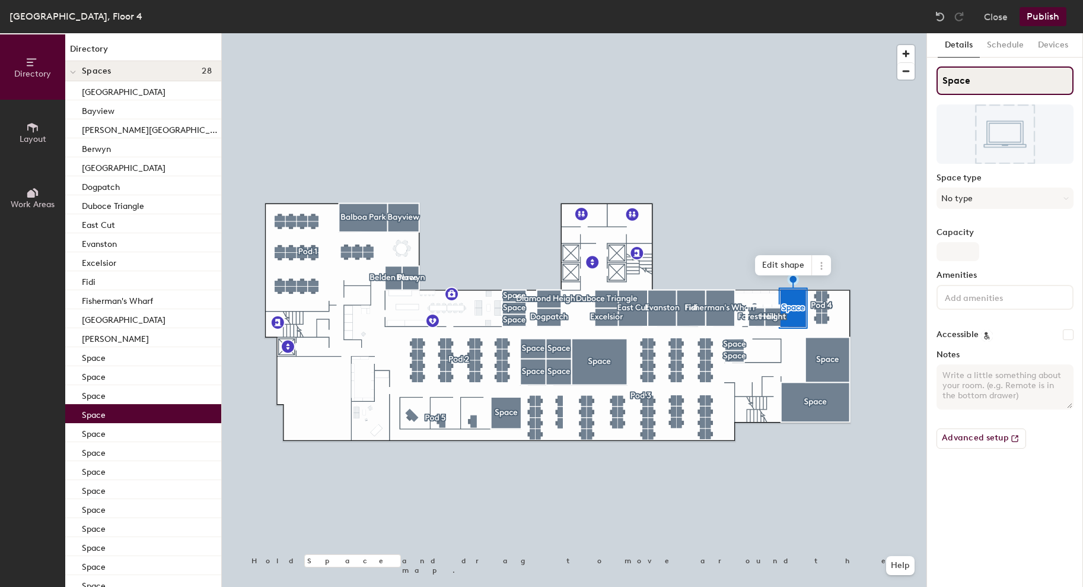
click at [962, 81] on input "Space" at bounding box center [1005, 80] width 137 height 28
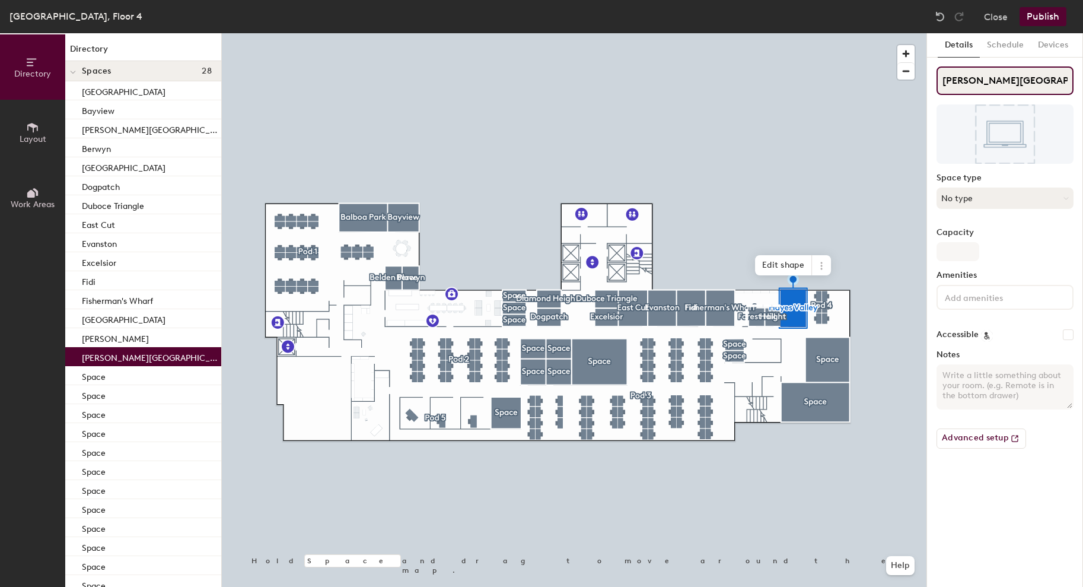
type input "Hayes Valley"
click at [964, 195] on button "No type" at bounding box center [1005, 197] width 137 height 21
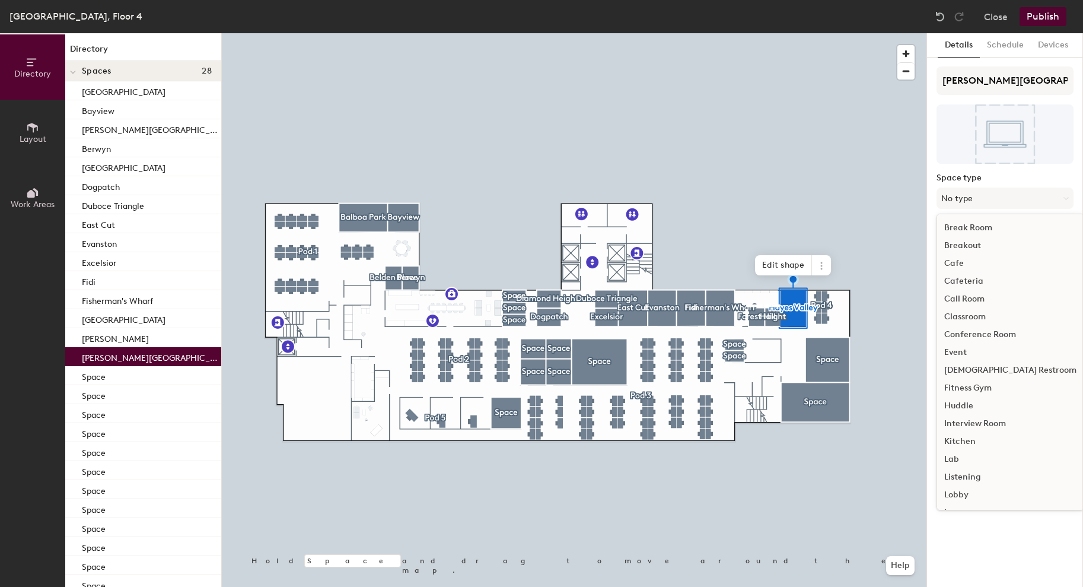
click at [982, 332] on div "Conference Room" at bounding box center [1010, 335] width 147 height 18
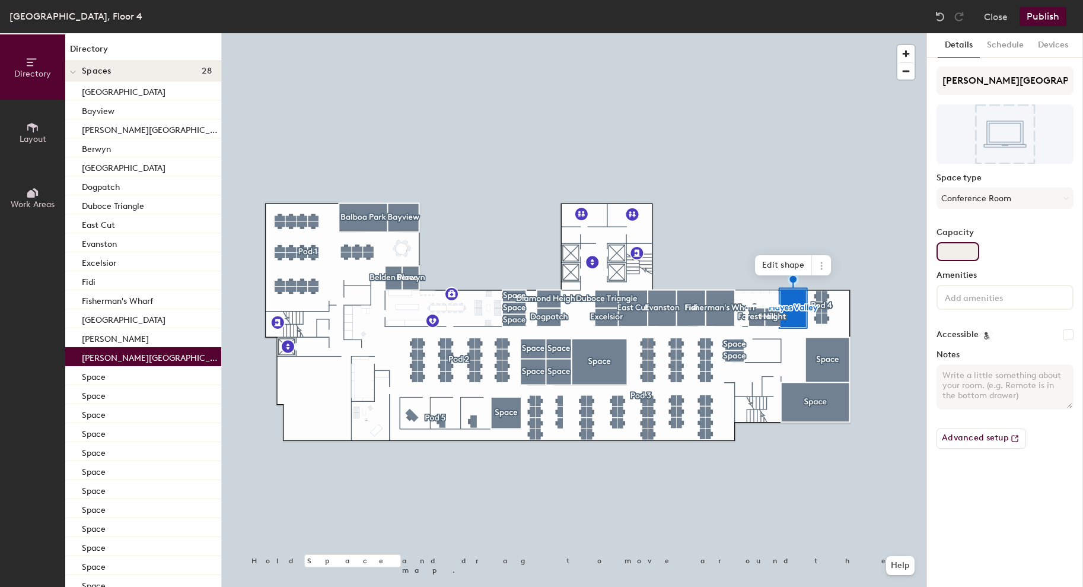
click at [958, 252] on input "Capacity" at bounding box center [958, 251] width 43 height 19
type input "6"
click at [980, 295] on input at bounding box center [996, 297] width 107 height 14
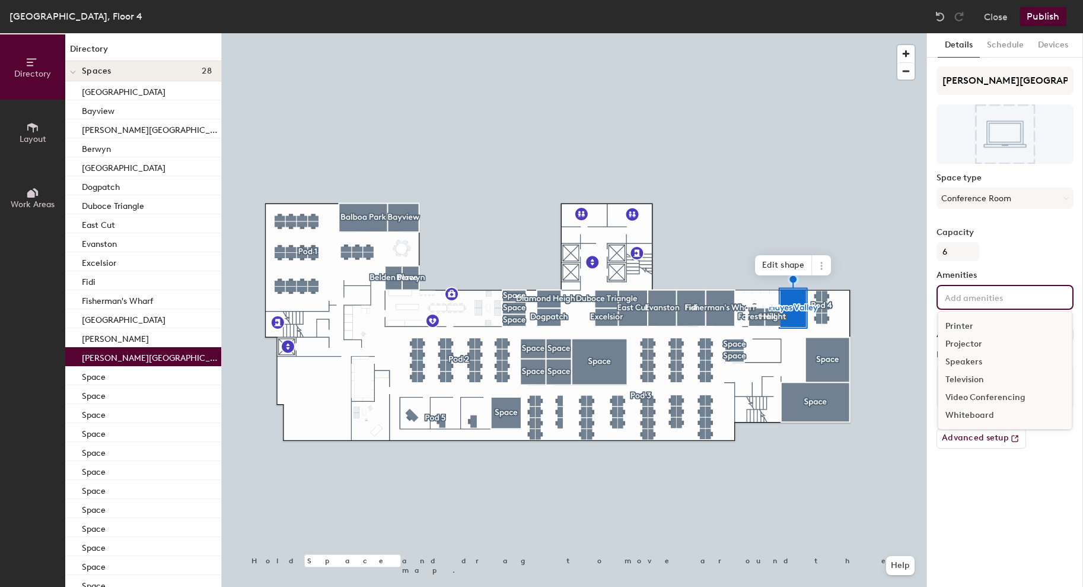
click at [984, 401] on div "Video Conferencing" at bounding box center [1005, 398] width 133 height 18
click at [981, 430] on div "Whiteboard" at bounding box center [1005, 433] width 133 height 18
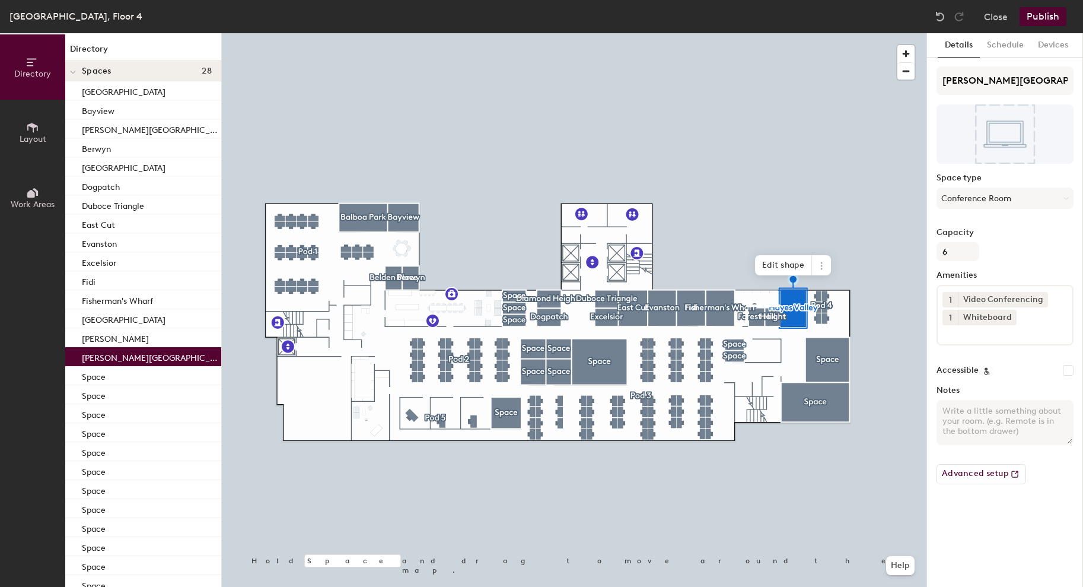
click at [998, 522] on div "Details Schedule Devices Hayes Valley Space type Conference Room Capacity 6 Ame…" at bounding box center [1005, 310] width 156 height 554
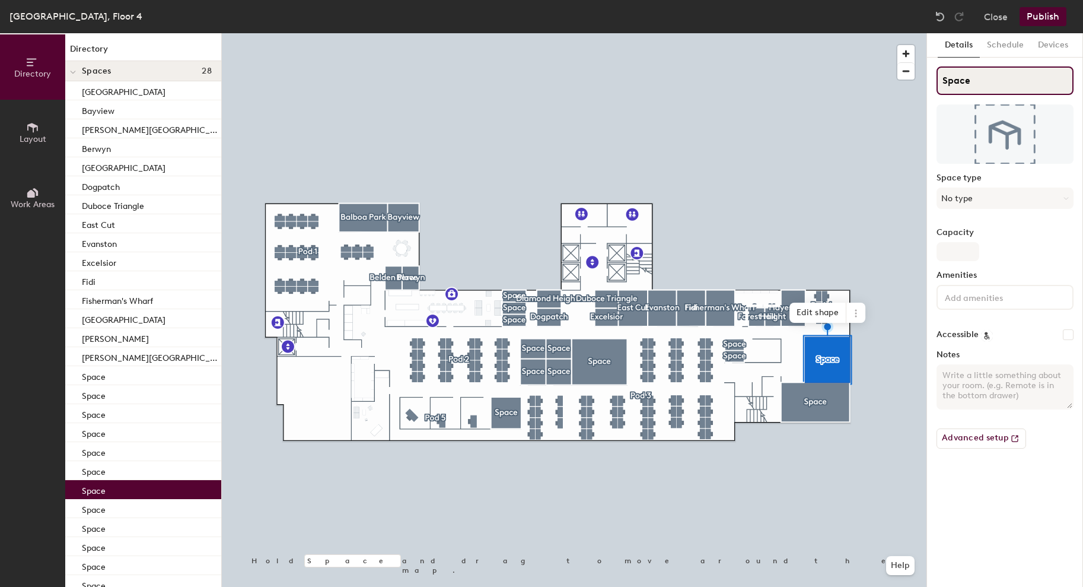
click at [954, 82] on input "Space" at bounding box center [1005, 80] width 137 height 28
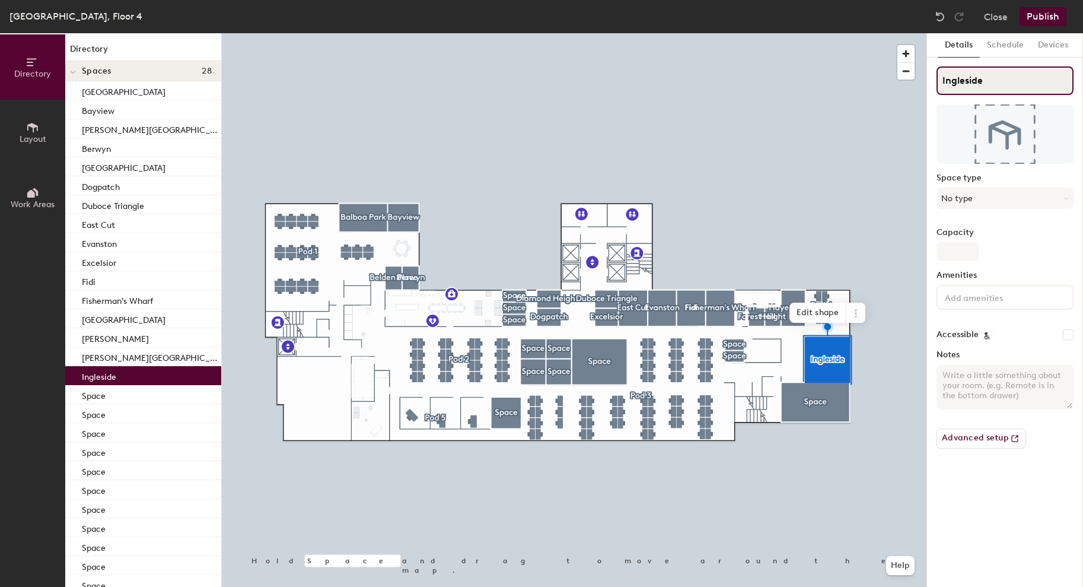
type input "Ingleside"
click at [956, 389] on textarea "Notes" at bounding box center [1005, 386] width 137 height 45
type textarea "Portal Room"
click at [958, 297] on input at bounding box center [996, 297] width 107 height 14
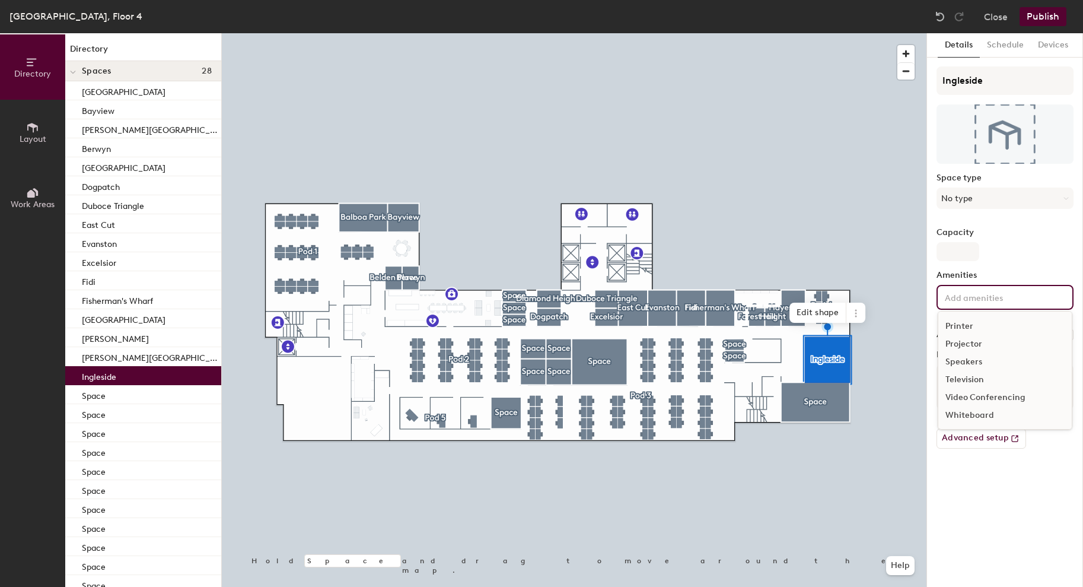
drag, startPoint x: 981, startPoint y: 399, endPoint x: 981, endPoint y: 407, distance: 8.3
click at [981, 399] on div "Video Conferencing" at bounding box center [1005, 398] width 133 height 18
click at [981, 432] on div "Whiteboard" at bounding box center [1005, 433] width 133 height 18
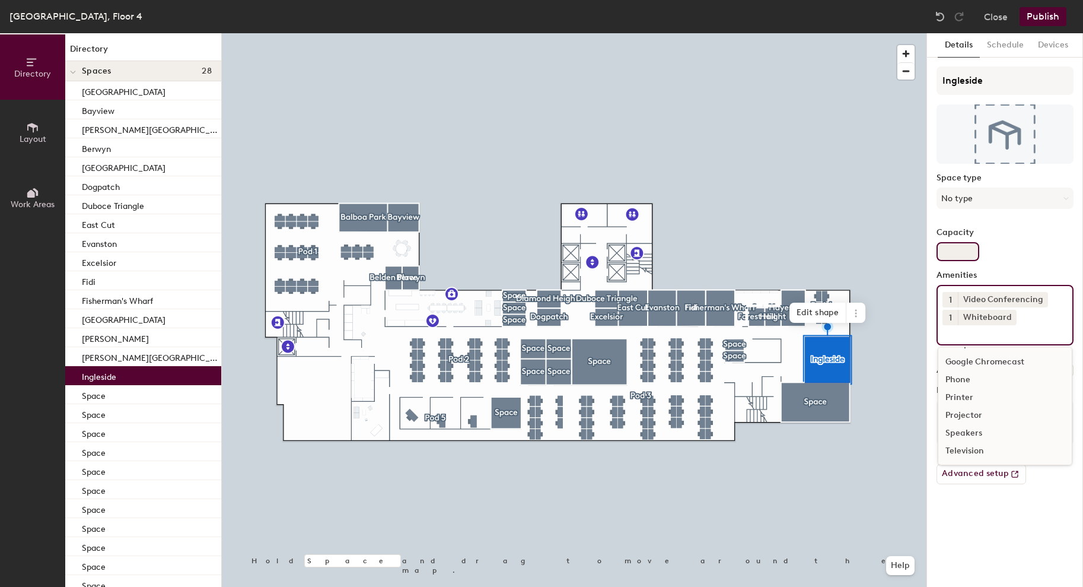
click at [955, 257] on input "Capacity" at bounding box center [958, 251] width 43 height 19
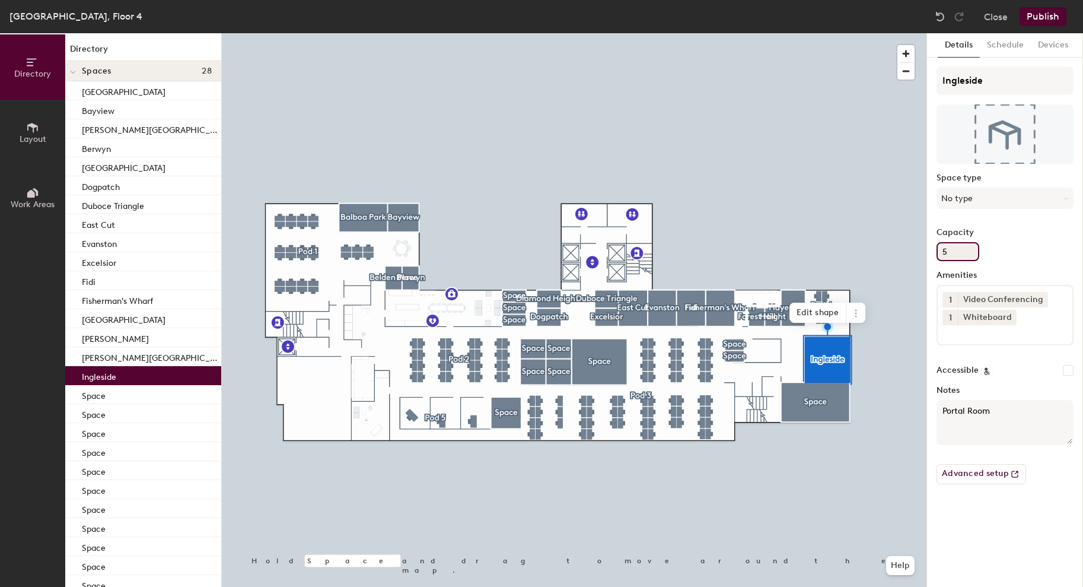
type input "5"
click at [817, 33] on div at bounding box center [574, 33] width 705 height 0
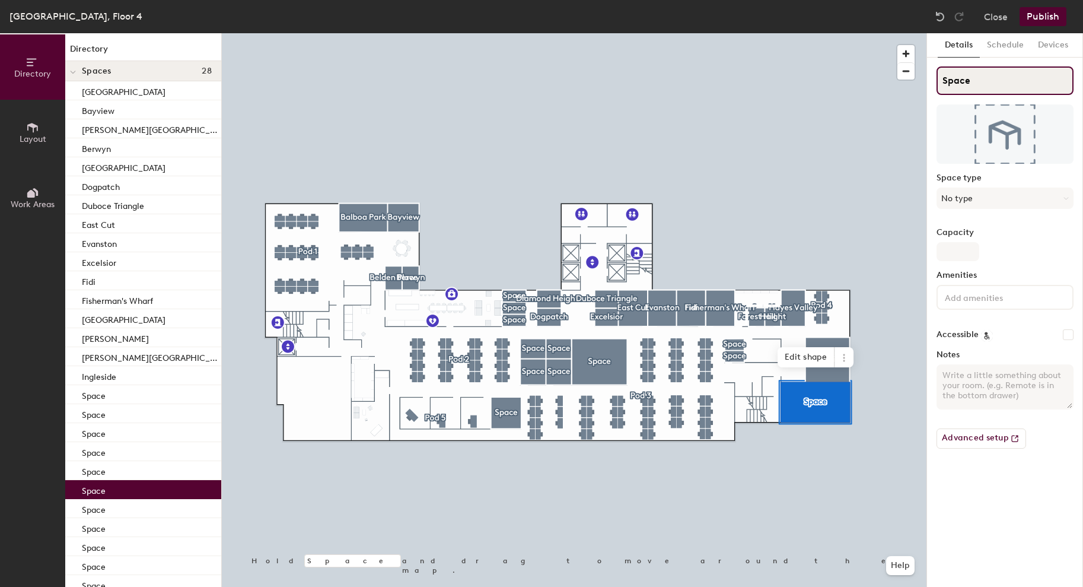
click at [950, 86] on input "Space" at bounding box center [1005, 80] width 137 height 28
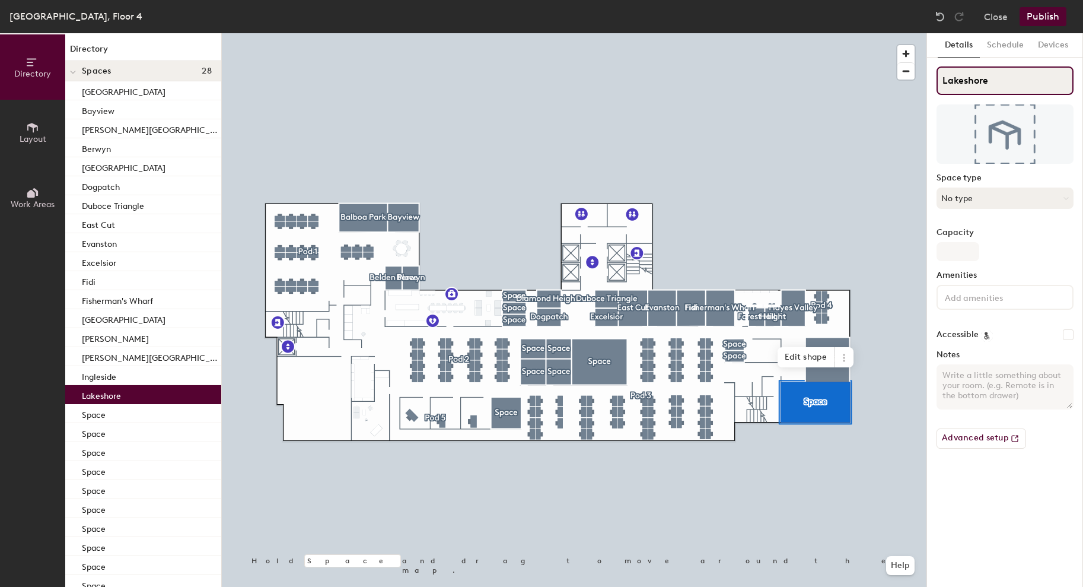
type input "Lakeshore"
click at [952, 198] on button "No type" at bounding box center [1005, 197] width 137 height 21
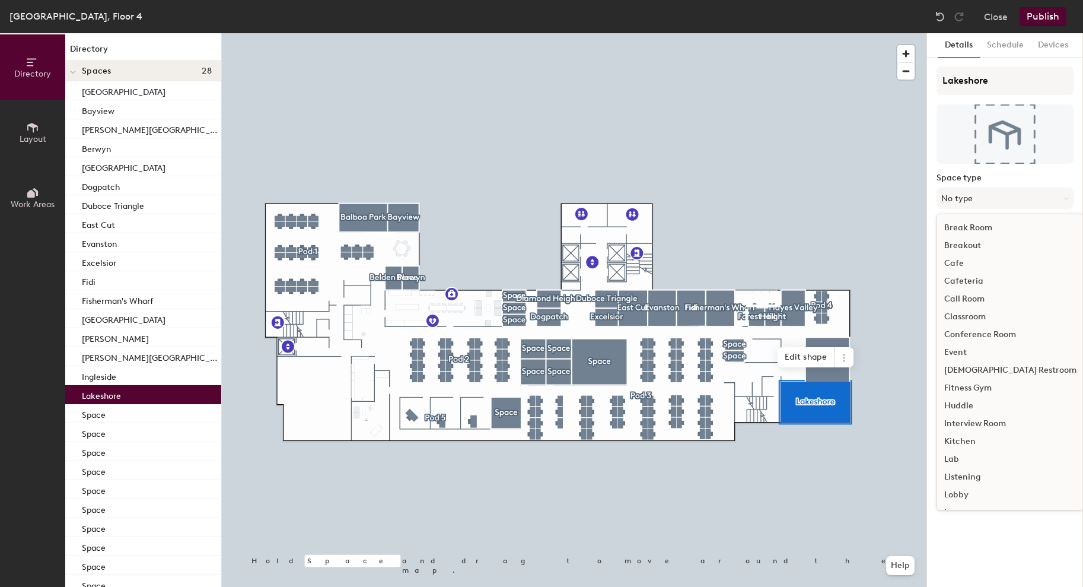
click at [978, 330] on div "Conference Room" at bounding box center [1010, 335] width 147 height 18
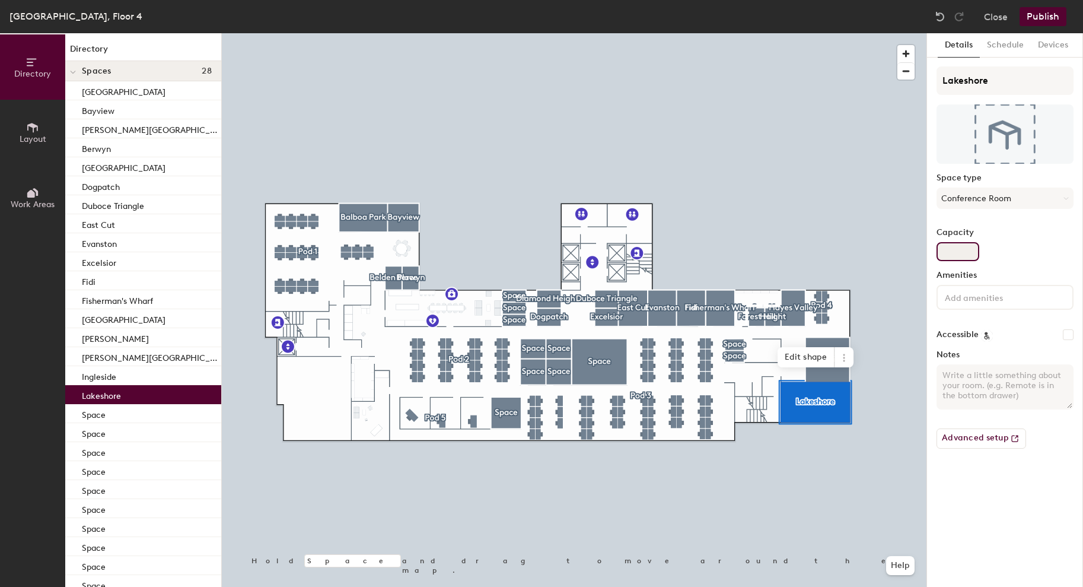
click at [961, 255] on input "Capacity" at bounding box center [958, 251] width 43 height 19
type input "11"
click at [965, 293] on input at bounding box center [996, 297] width 107 height 14
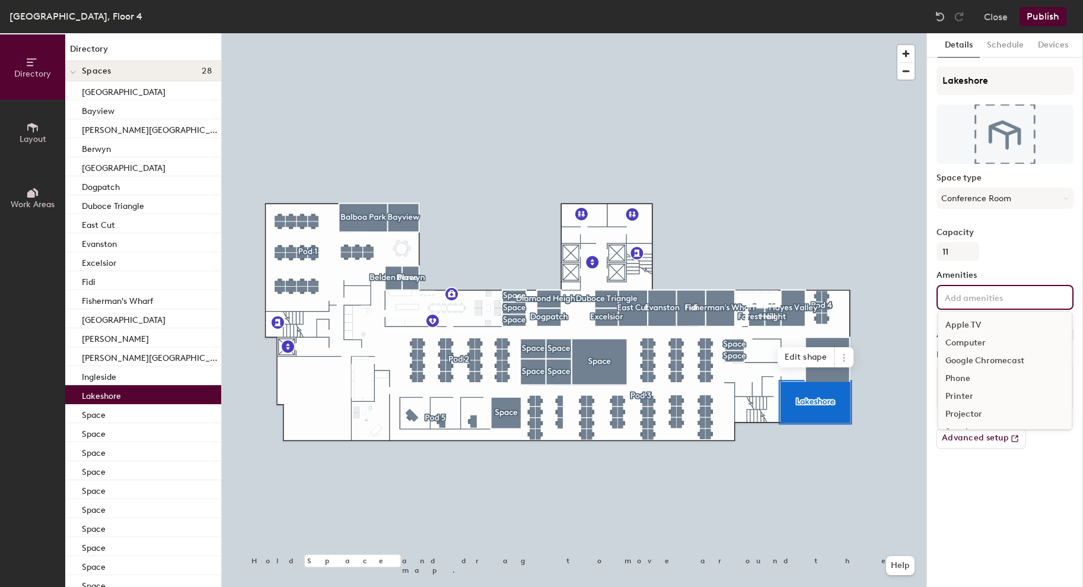
scroll to position [70, 0]
click at [967, 400] on div "Video Conferencing" at bounding box center [1005, 398] width 133 height 18
click at [969, 435] on div "Whiteboard" at bounding box center [1005, 433] width 133 height 18
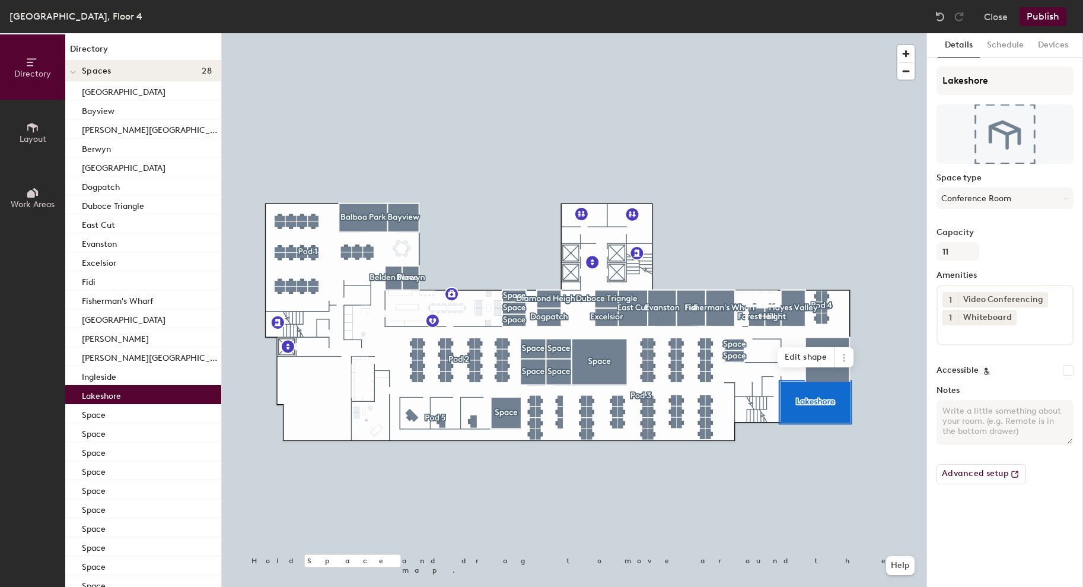
click at [962, 549] on div "Details Schedule Devices Lakeshore Space type Conference Room Capacity 11 Ameni…" at bounding box center [1005, 310] width 156 height 554
click at [963, 422] on textarea "Notes" at bounding box center [1005, 422] width 137 height 45
type textarea "Stools"
click at [502, 33] on div at bounding box center [574, 33] width 705 height 0
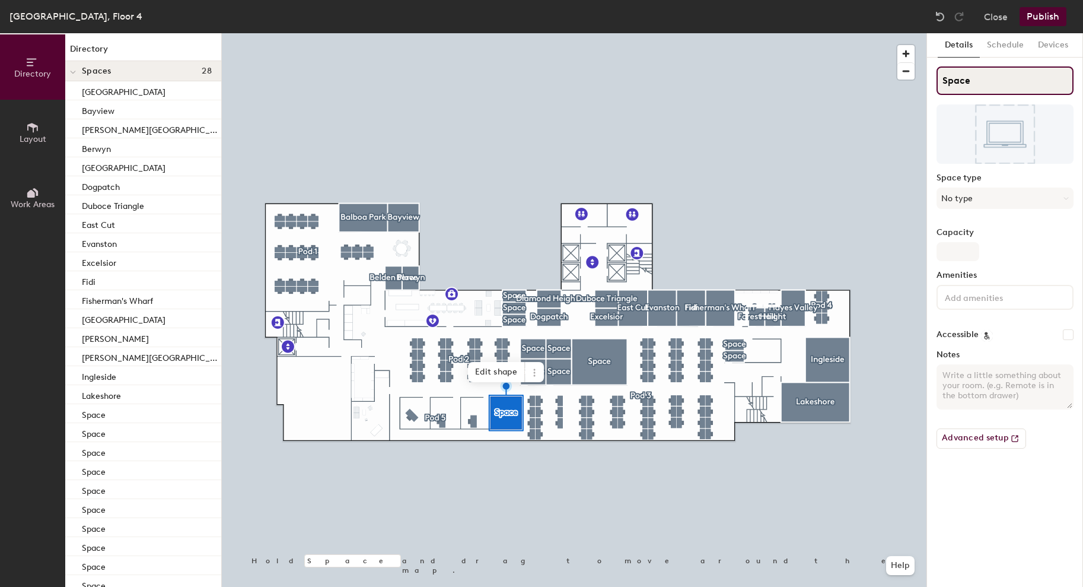
click at [956, 81] on input "Space" at bounding box center [1005, 80] width 137 height 28
type input "South Beach"
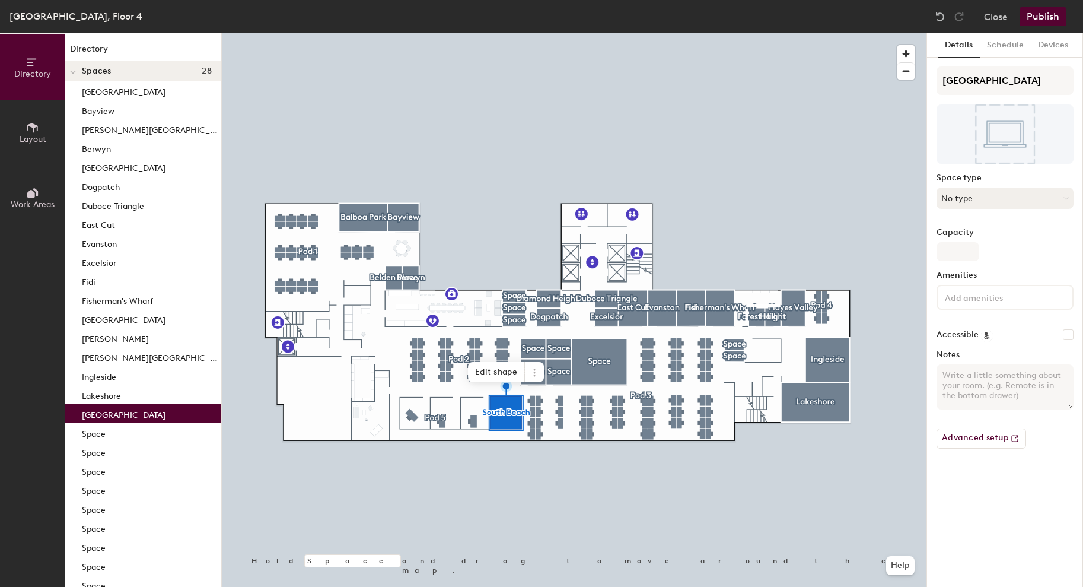
click at [963, 192] on button "No type" at bounding box center [1005, 197] width 137 height 21
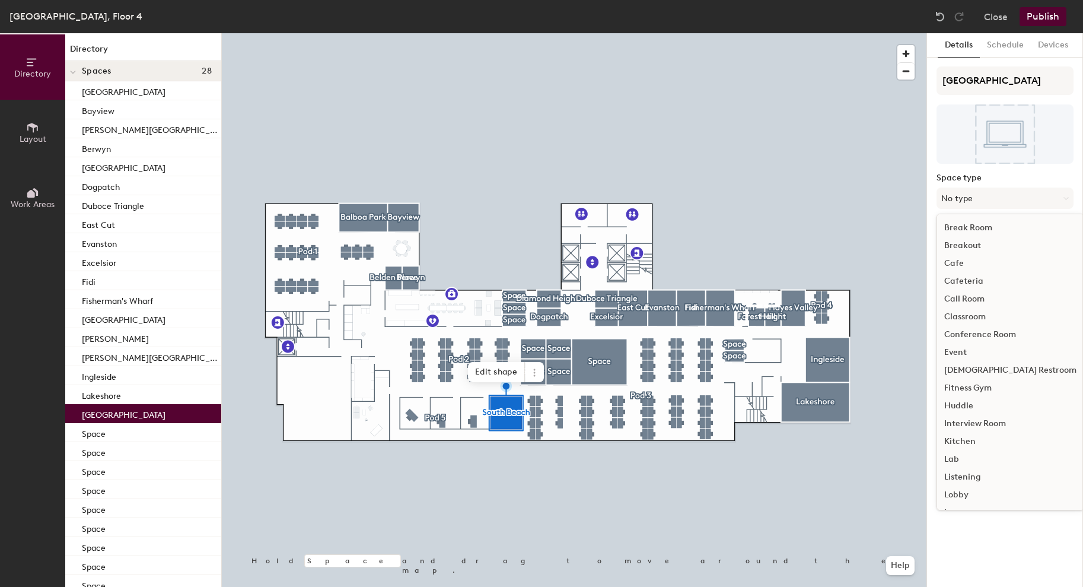
click at [973, 338] on div "Conference Room" at bounding box center [1010, 335] width 147 height 18
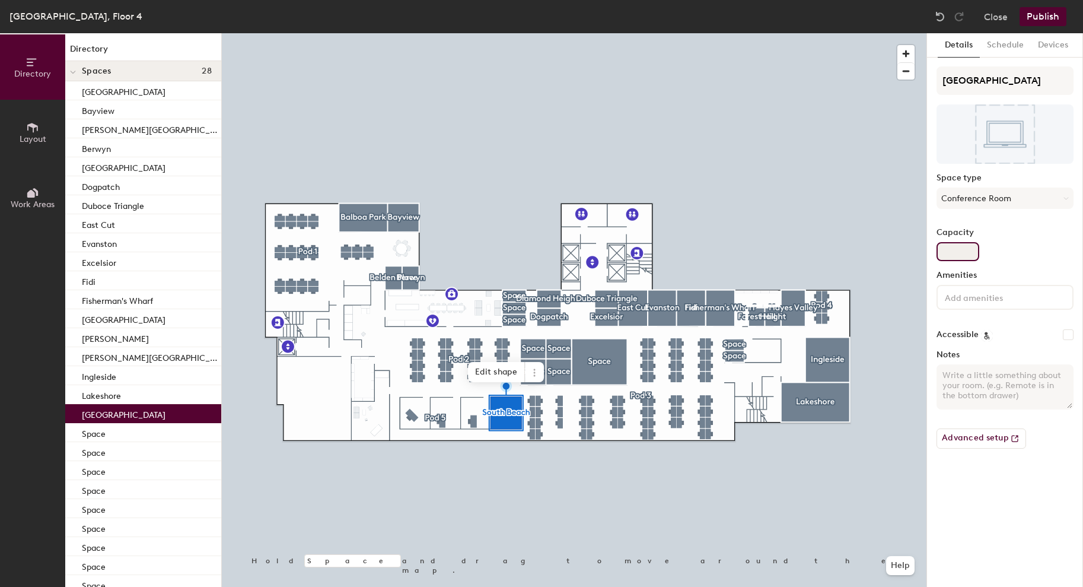
click at [958, 244] on input "Capacity" at bounding box center [958, 251] width 43 height 19
type input "4"
click at [977, 297] on input at bounding box center [996, 297] width 107 height 14
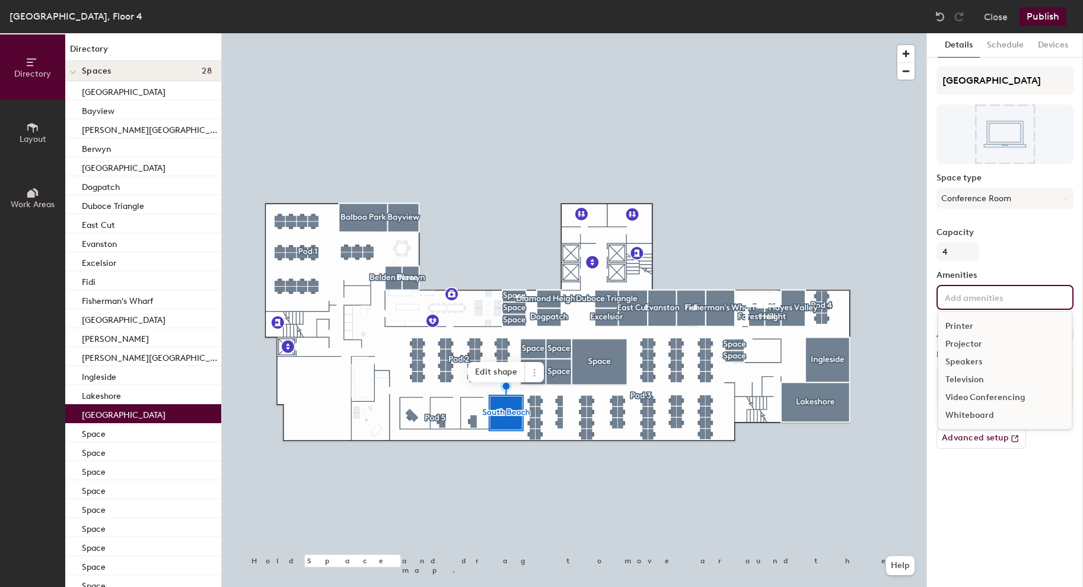
click at [977, 399] on div "Video Conferencing" at bounding box center [1005, 398] width 133 height 18
click at [977, 431] on div "Whiteboard" at bounding box center [1005, 433] width 133 height 18
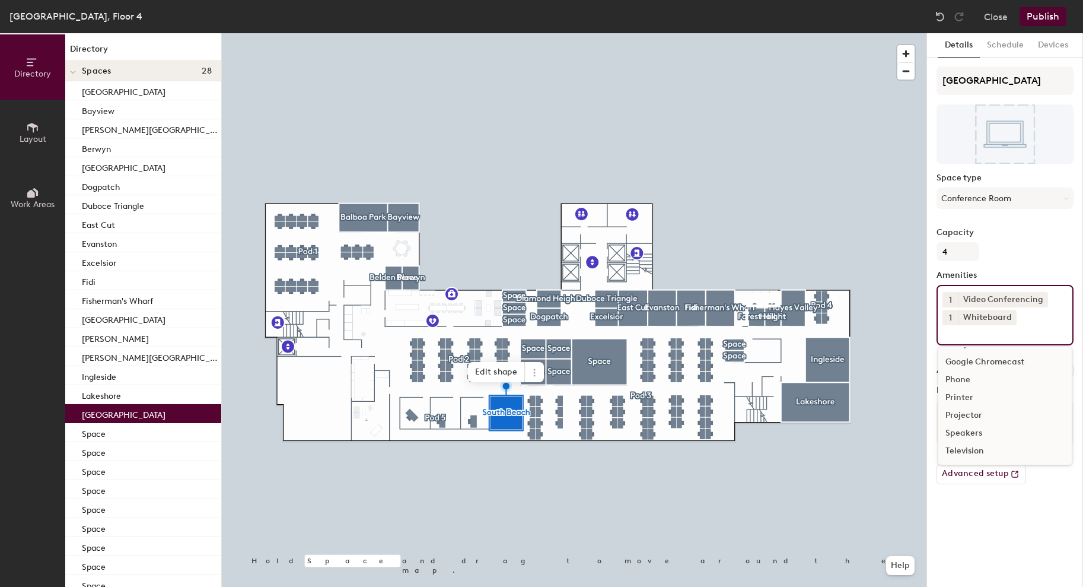
scroll to position [34, 0]
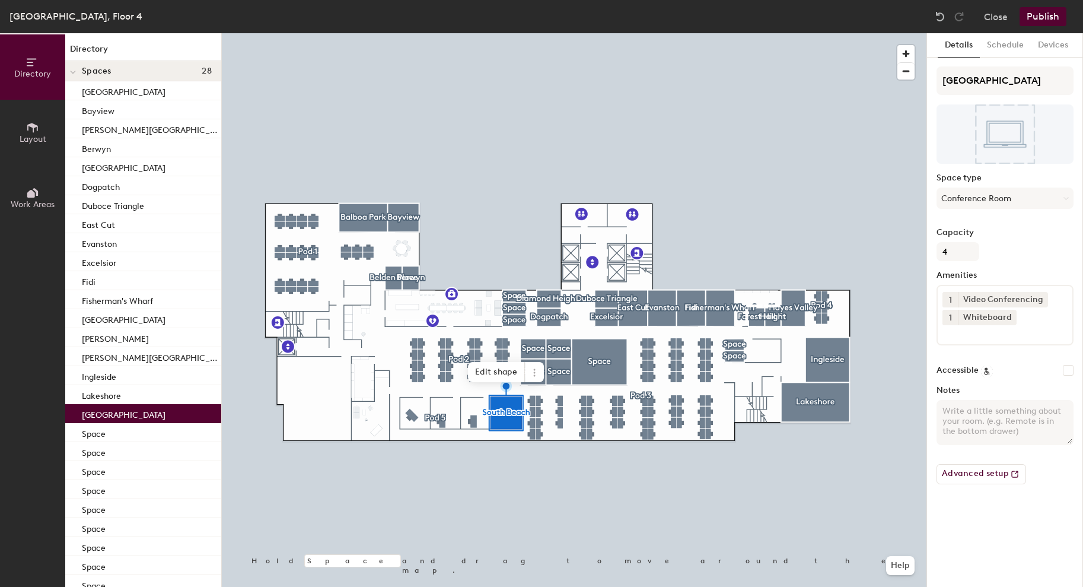
click at [968, 553] on div "Details Schedule Devices South Beach Space type Conference Room Capacity 4 Amen…" at bounding box center [1005, 310] width 156 height 554
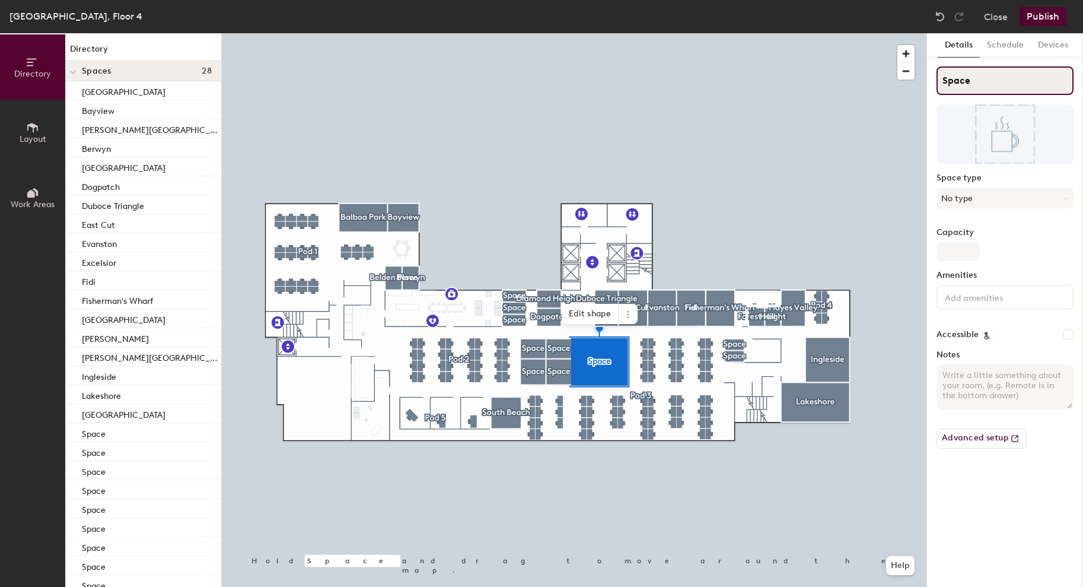
click at [957, 79] on input "Space" at bounding box center [1005, 80] width 137 height 28
type input "North Beach"
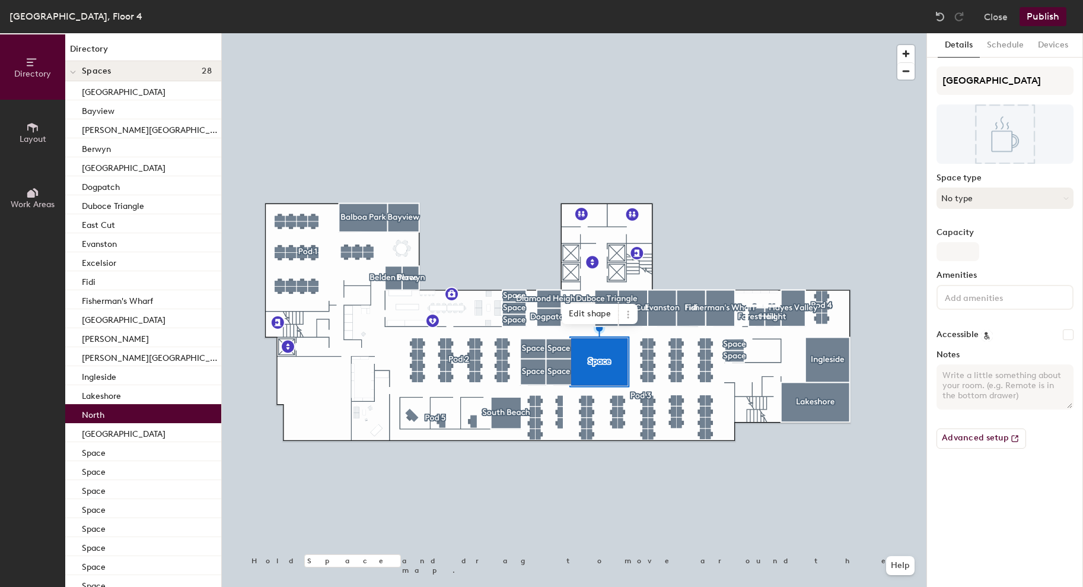
click at [977, 193] on button "No type" at bounding box center [1005, 197] width 137 height 21
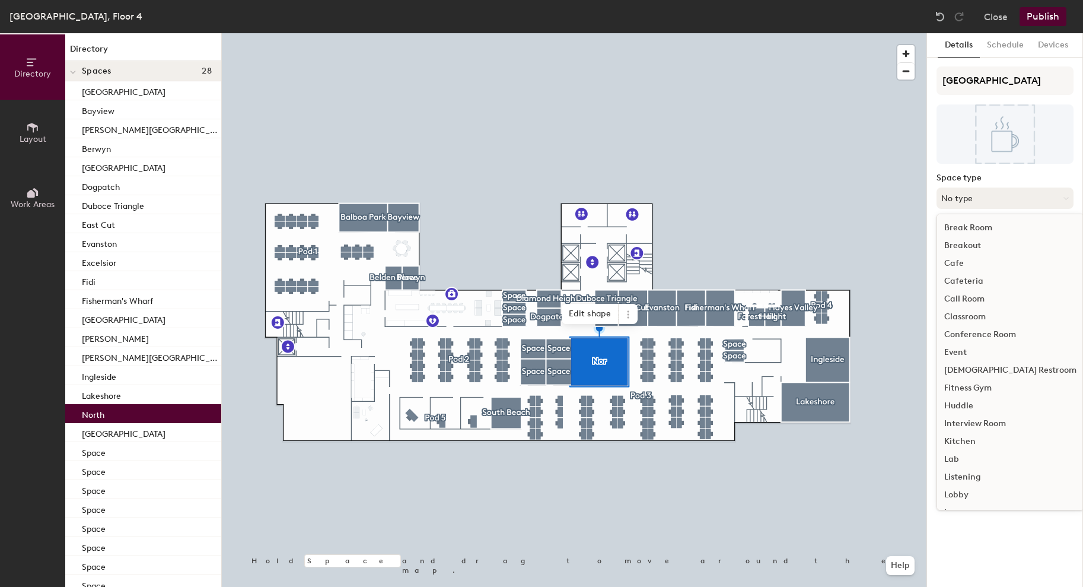
click at [982, 200] on button "No type" at bounding box center [1005, 197] width 137 height 21
click at [965, 196] on button "No type" at bounding box center [1005, 197] width 137 height 21
click at [984, 338] on div "Conference Room" at bounding box center [1010, 335] width 147 height 18
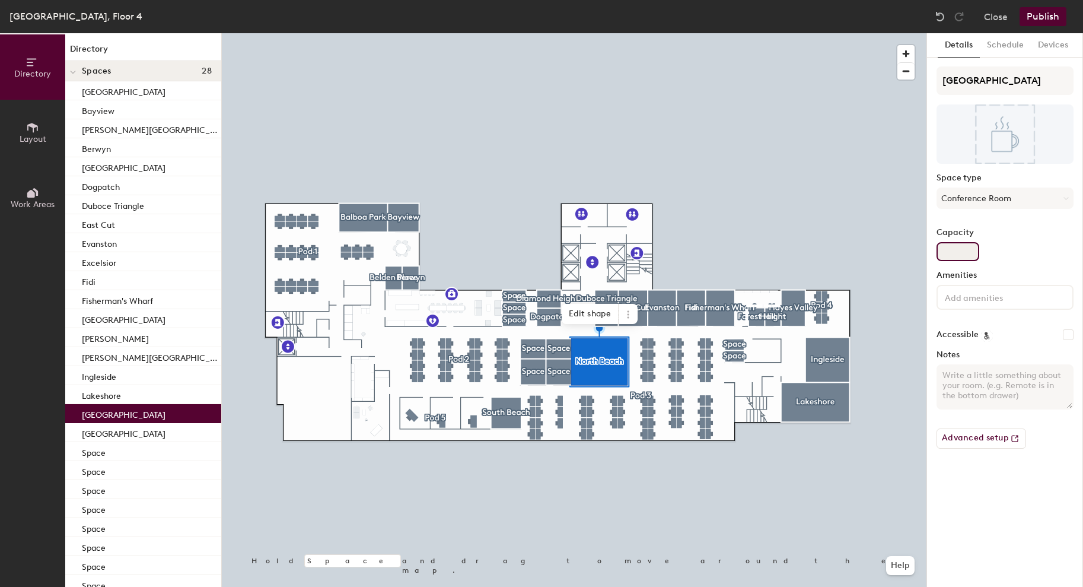
click at [955, 249] on input "Capacity" at bounding box center [958, 251] width 43 height 19
type input "10"
click at [969, 302] on input at bounding box center [996, 297] width 107 height 14
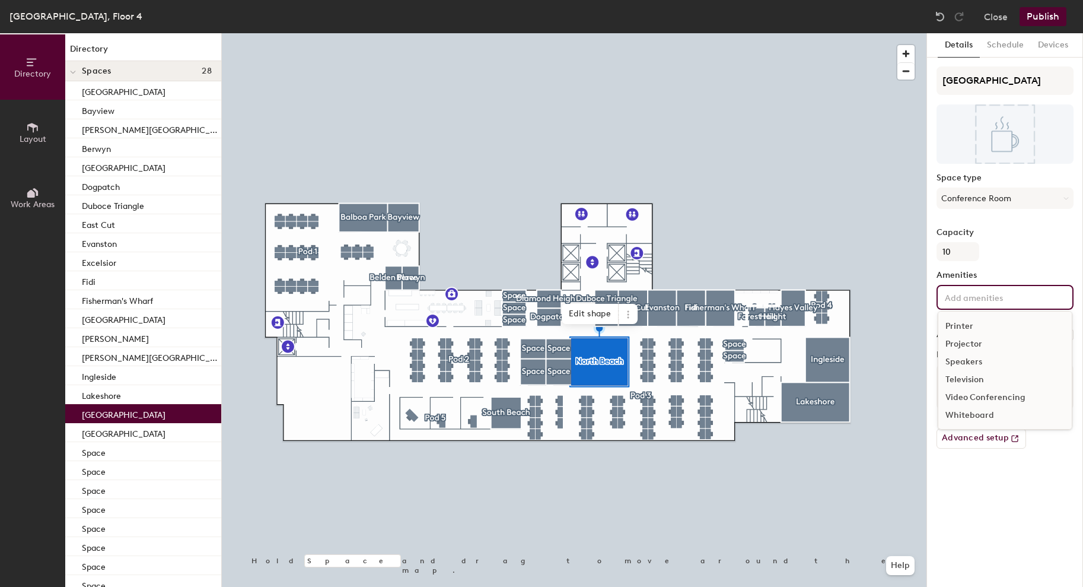
click at [974, 397] on div "Video Conferencing" at bounding box center [1005, 398] width 133 height 18
click at [972, 432] on div "Whiteboard" at bounding box center [1005, 433] width 133 height 18
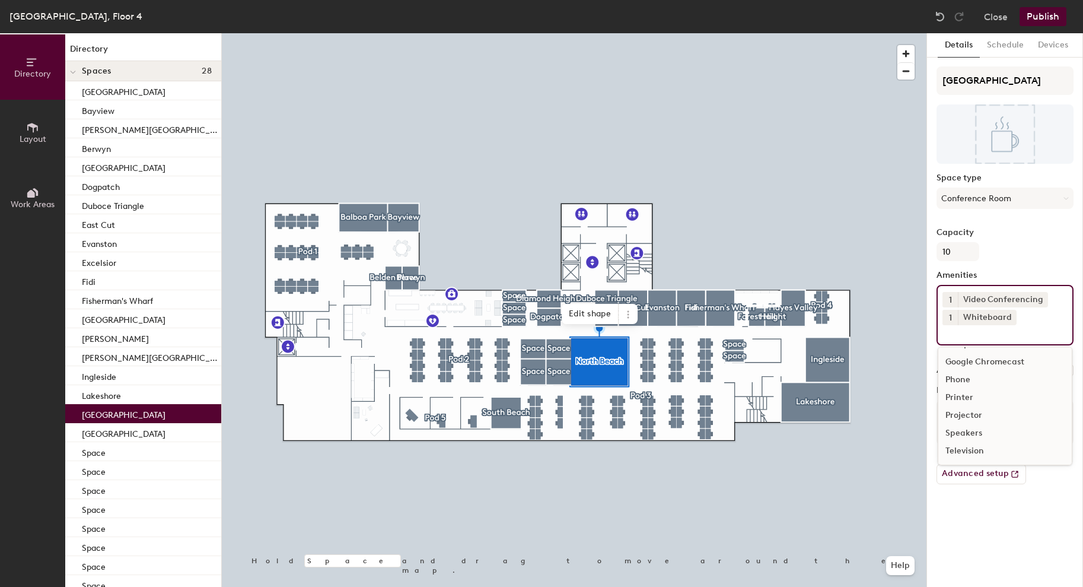
click at [968, 545] on div "Details Schedule Devices North Beach Space type Conference Room Capacity 10 Ame…" at bounding box center [1005, 310] width 156 height 554
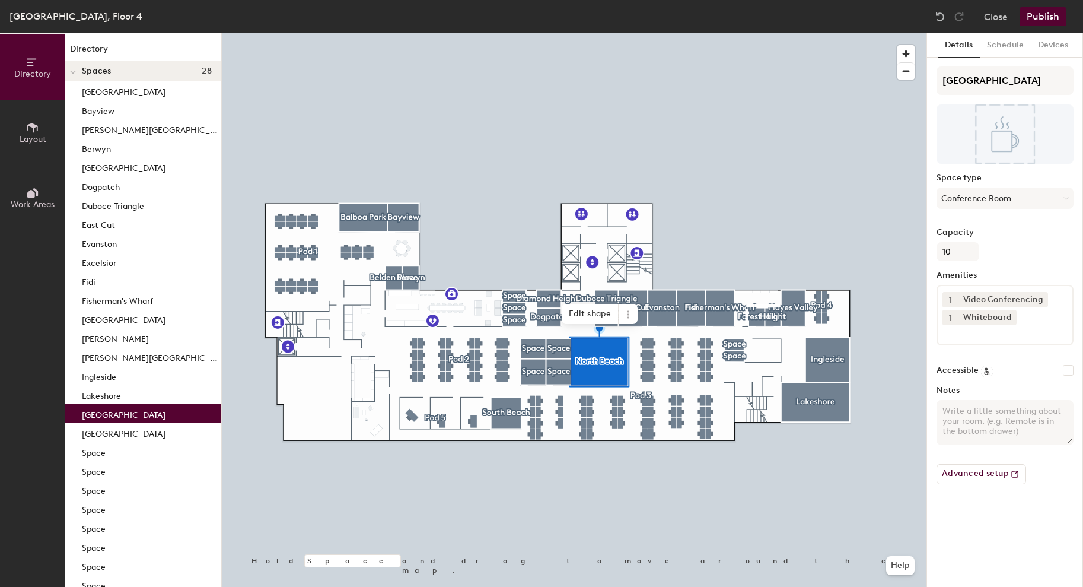
click at [975, 421] on textarea "Notes" at bounding box center [1005, 422] width 137 height 45
type textarea "Stools"
click at [564, 33] on div at bounding box center [574, 33] width 705 height 0
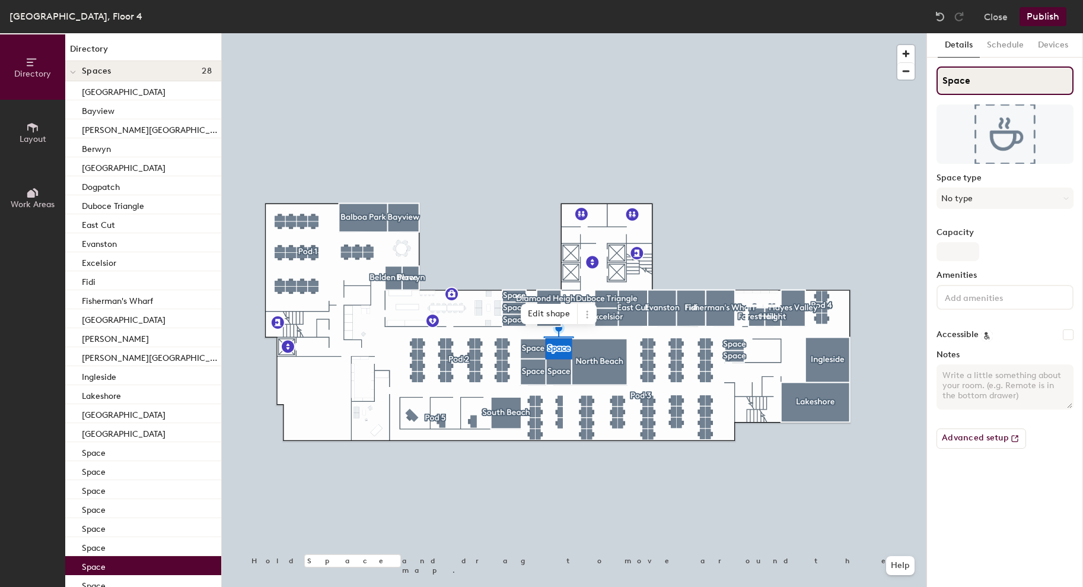
click at [955, 83] on input "Space" at bounding box center [1005, 80] width 137 height 28
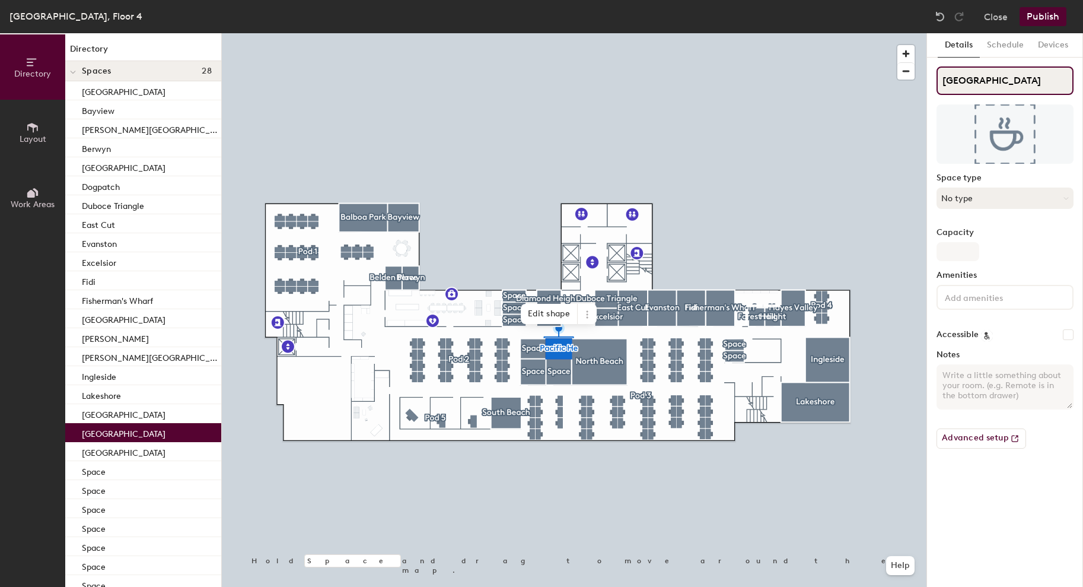
type input "Pacific Heights"
click at [955, 198] on button "No type" at bounding box center [1005, 197] width 137 height 21
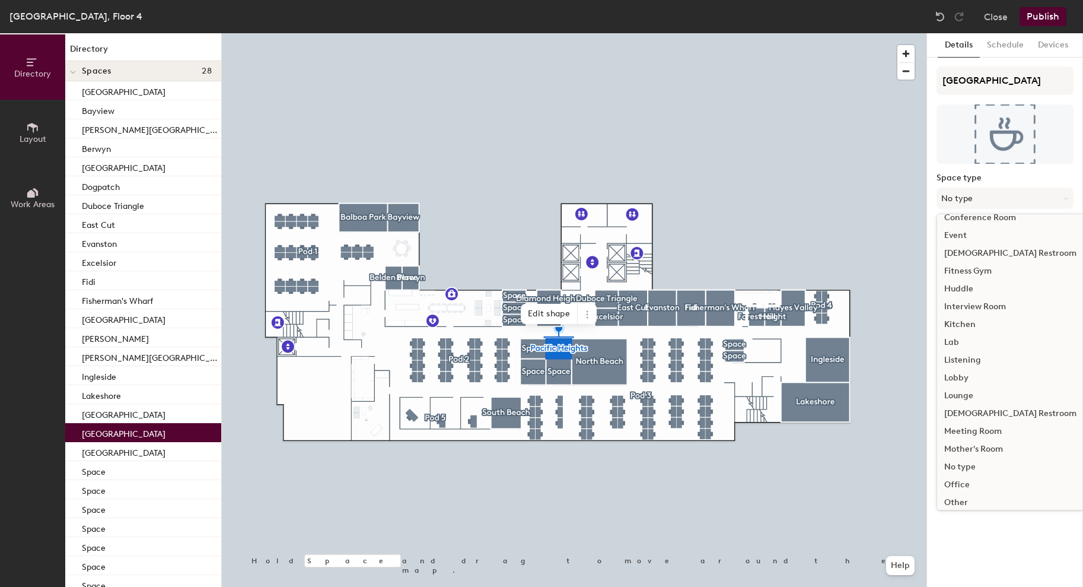
scroll to position [266, 0]
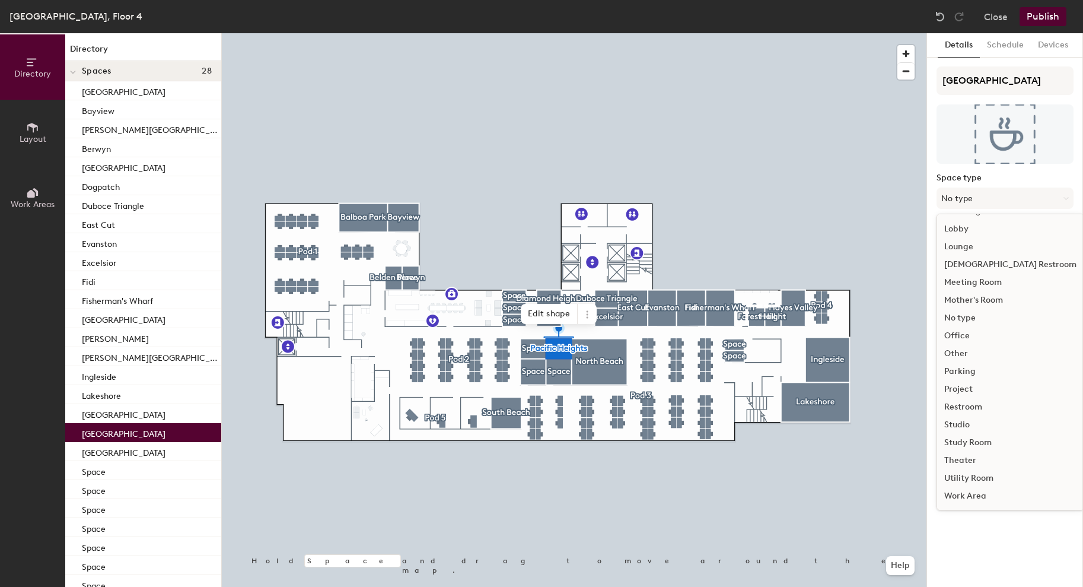
click at [994, 281] on div "Meeting Room" at bounding box center [1010, 282] width 147 height 18
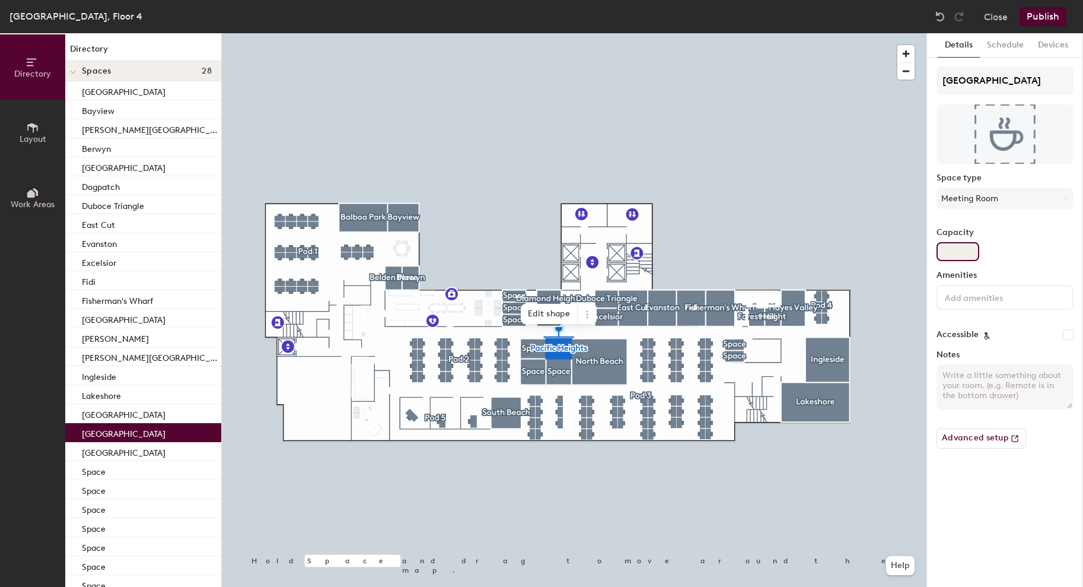
click at [956, 249] on input "Capacity" at bounding box center [958, 251] width 43 height 19
type input "3"
click at [970, 298] on input at bounding box center [996, 297] width 107 height 14
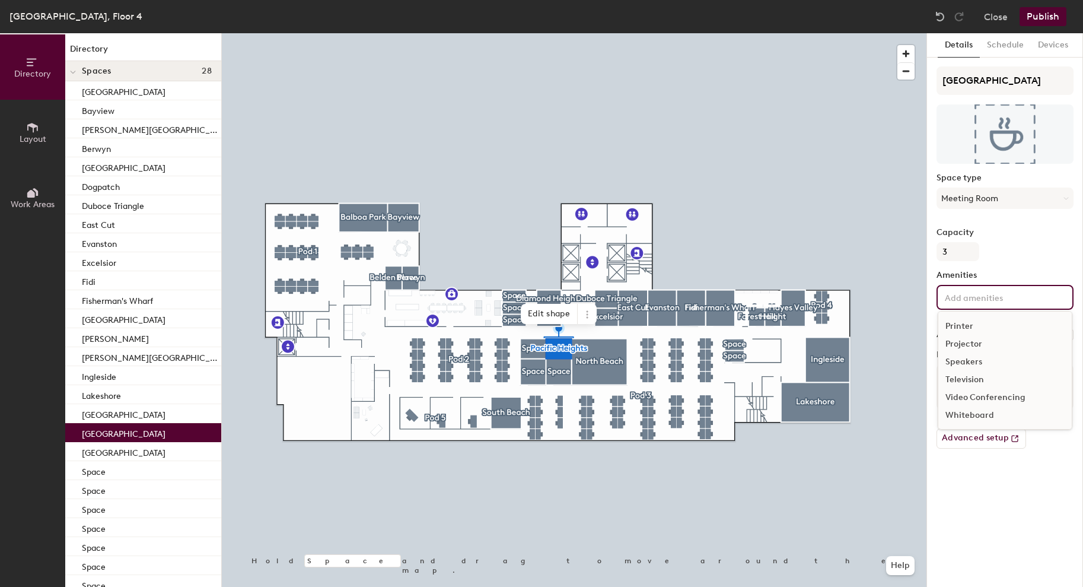
click at [975, 400] on div "Video Conferencing" at bounding box center [1005, 398] width 133 height 18
click at [976, 434] on div "Whiteboard" at bounding box center [1005, 433] width 133 height 18
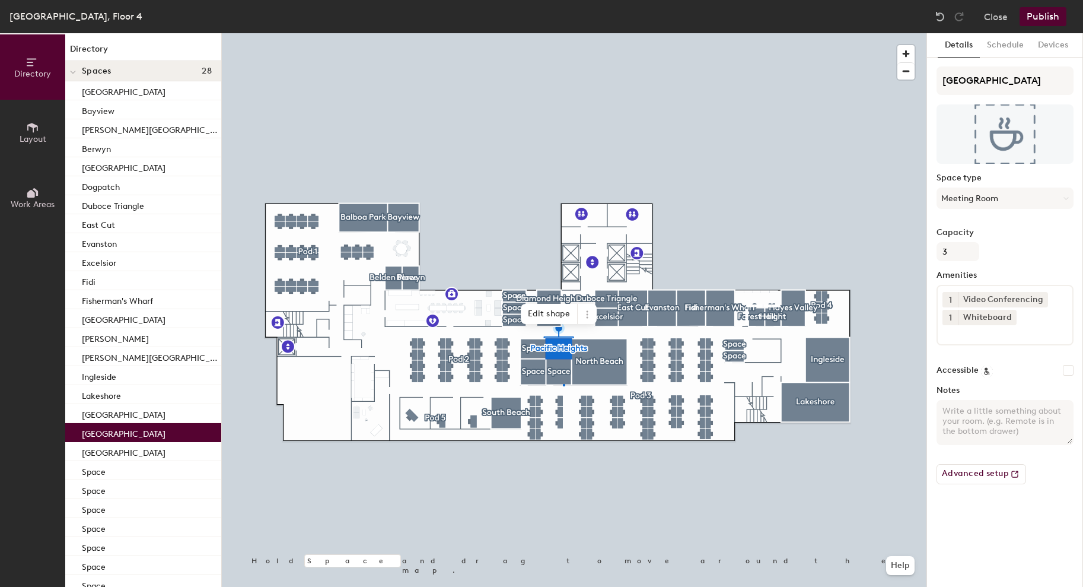
click at [563, 33] on div at bounding box center [574, 33] width 705 height 0
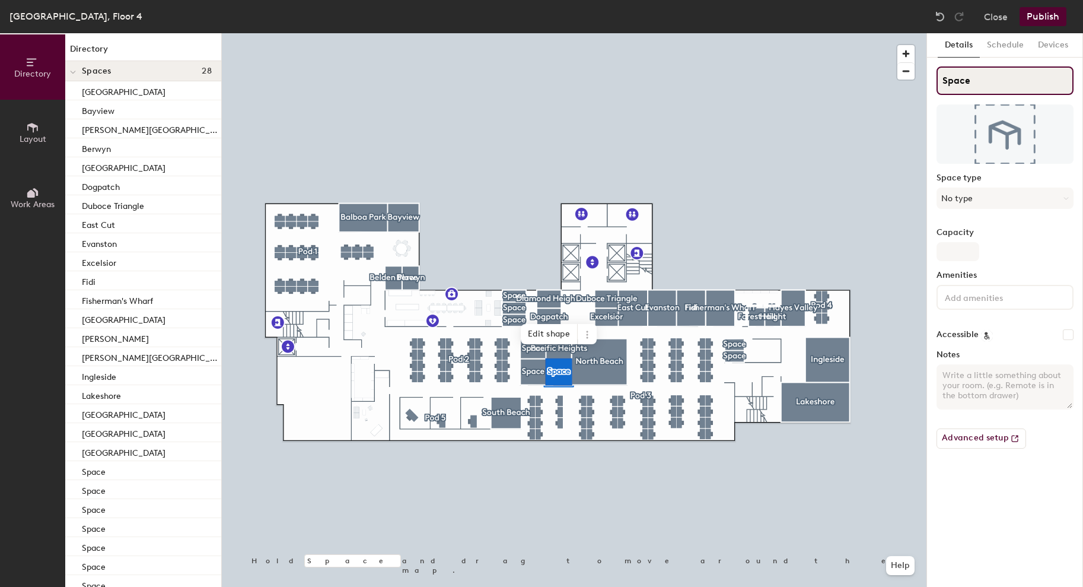
click at [959, 81] on input "Space" at bounding box center [1005, 80] width 137 height 28
type input "Park Side"
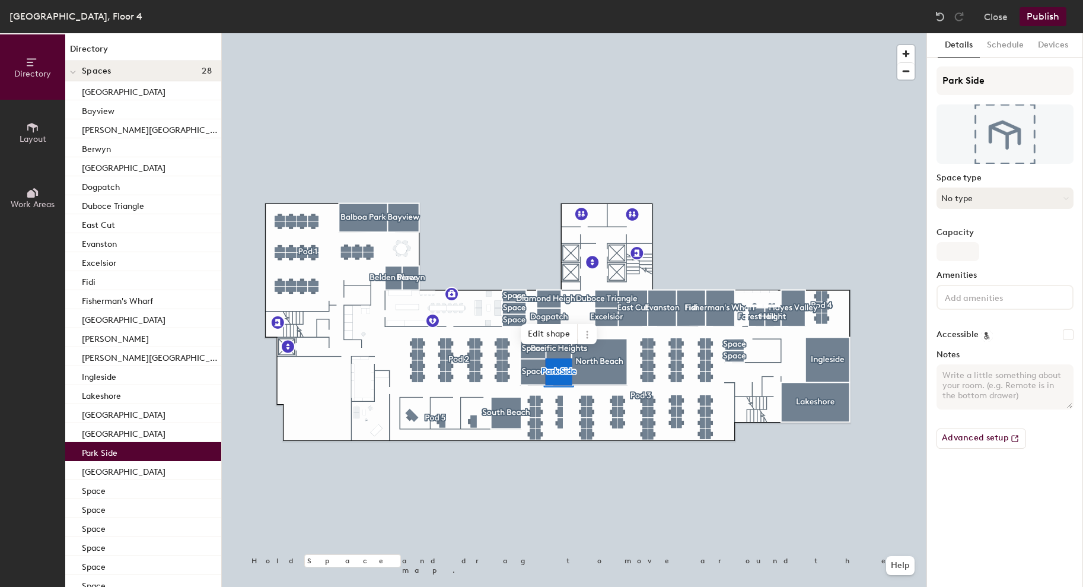
click at [972, 197] on button "No type" at bounding box center [1005, 197] width 137 height 21
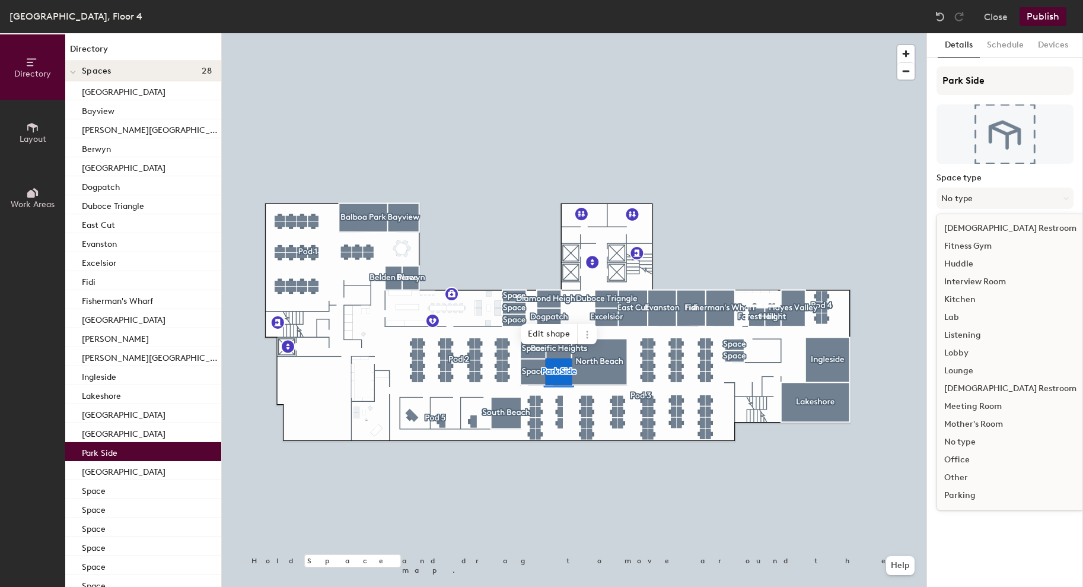
scroll to position [146, 0]
click at [980, 403] on div "Meeting Room" at bounding box center [1010, 402] width 147 height 18
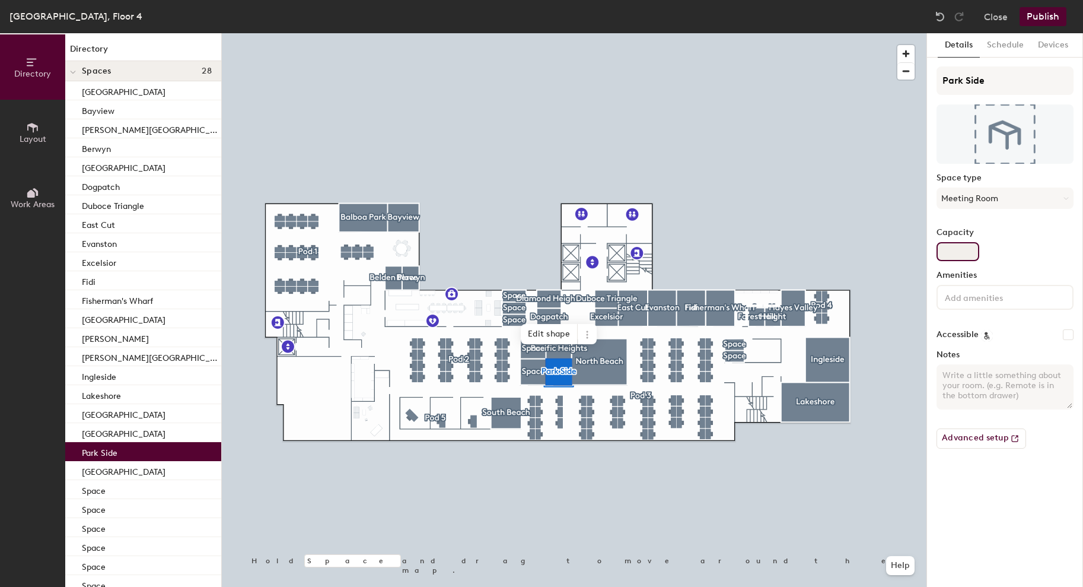
click at [955, 257] on input "Capacity" at bounding box center [958, 251] width 43 height 19
type input "5"
click at [994, 304] on div at bounding box center [1005, 297] width 137 height 25
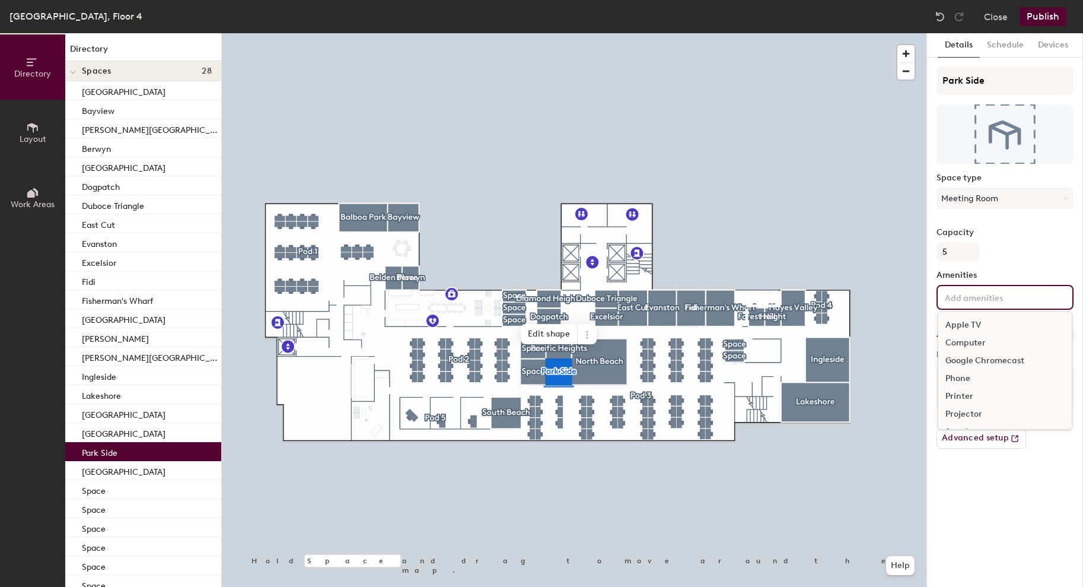
scroll to position [70, 0]
click at [984, 395] on div "Video Conferencing" at bounding box center [1005, 398] width 133 height 18
click at [979, 434] on div "Whiteboard" at bounding box center [1005, 433] width 133 height 18
click at [980, 542] on div "Details Schedule Devices Park Side Space type Meeting Room Capacity 5 Amenities…" at bounding box center [1005, 310] width 156 height 554
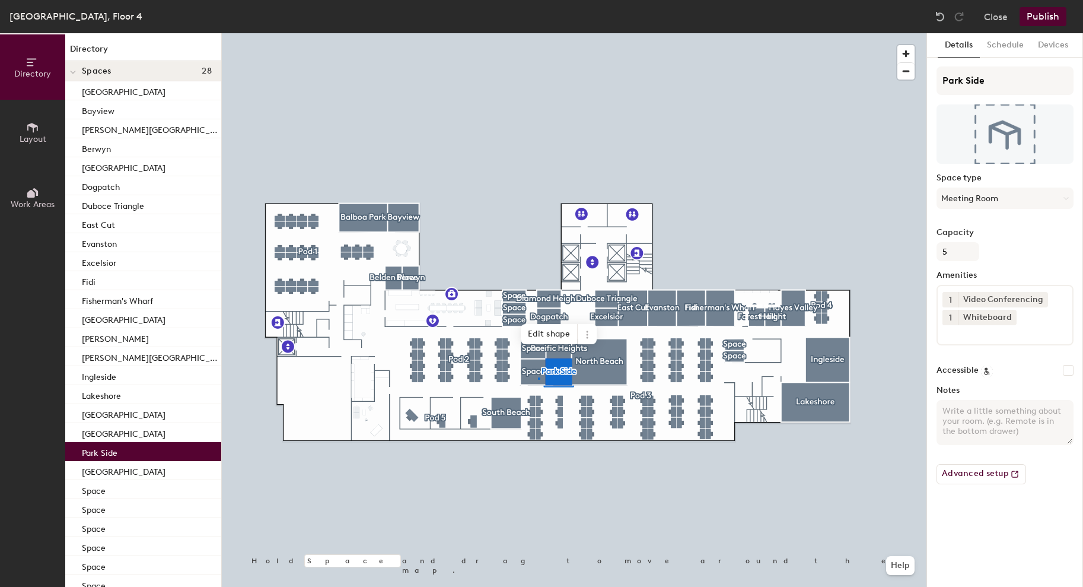
click at [538, 33] on div at bounding box center [574, 33] width 705 height 0
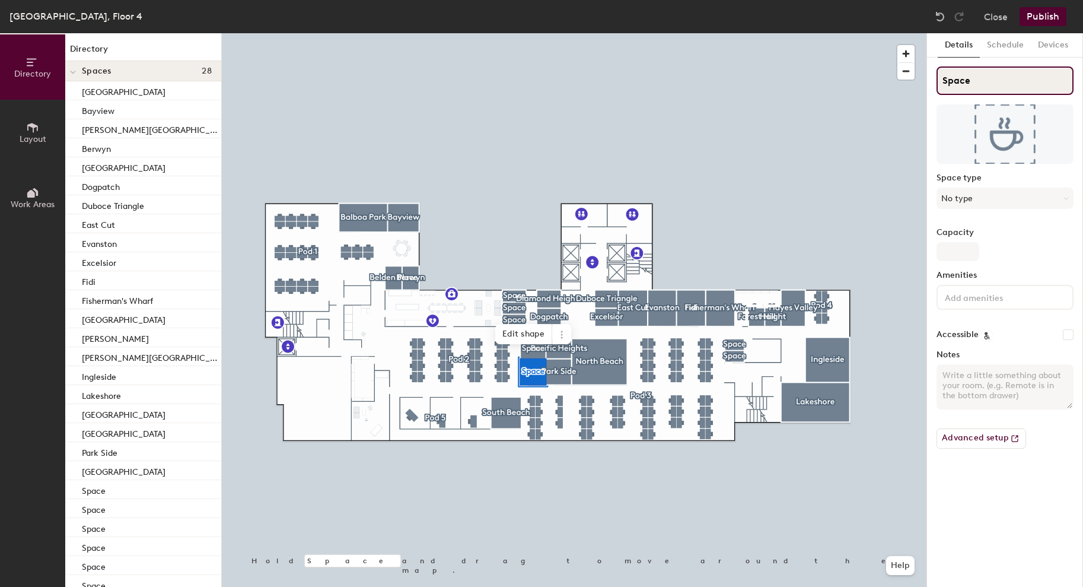
click at [960, 77] on input "Space" at bounding box center [1005, 80] width 137 height 28
type input "Presidio"
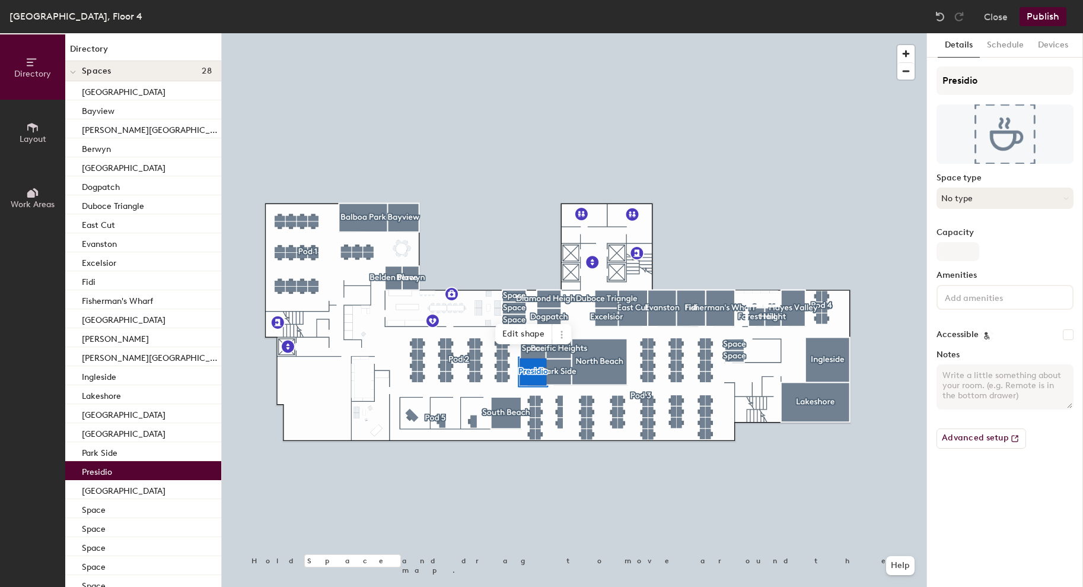
click at [993, 203] on button "No type" at bounding box center [1005, 197] width 137 height 21
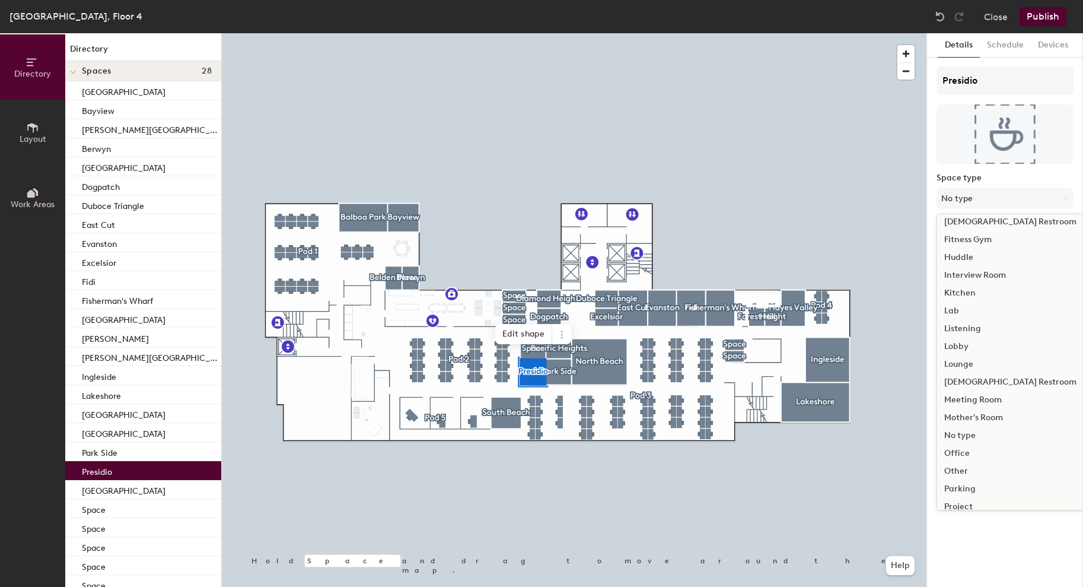
scroll to position [152, 0]
click at [974, 402] on div "Meeting Room" at bounding box center [1010, 396] width 147 height 18
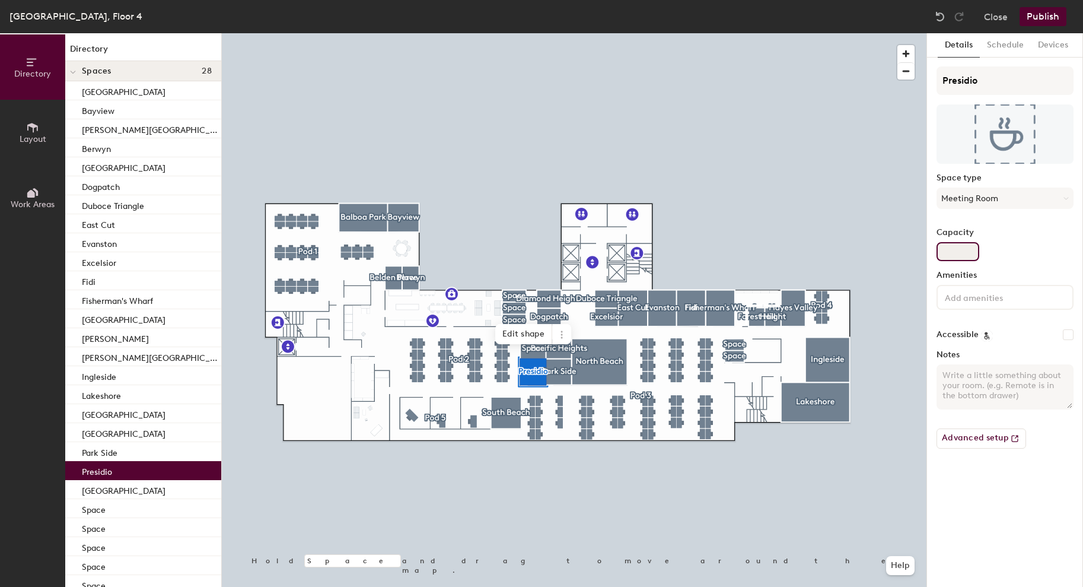
click at [960, 253] on input "Capacity" at bounding box center [958, 251] width 43 height 19
type input "5"
click at [974, 286] on div at bounding box center [1005, 297] width 137 height 25
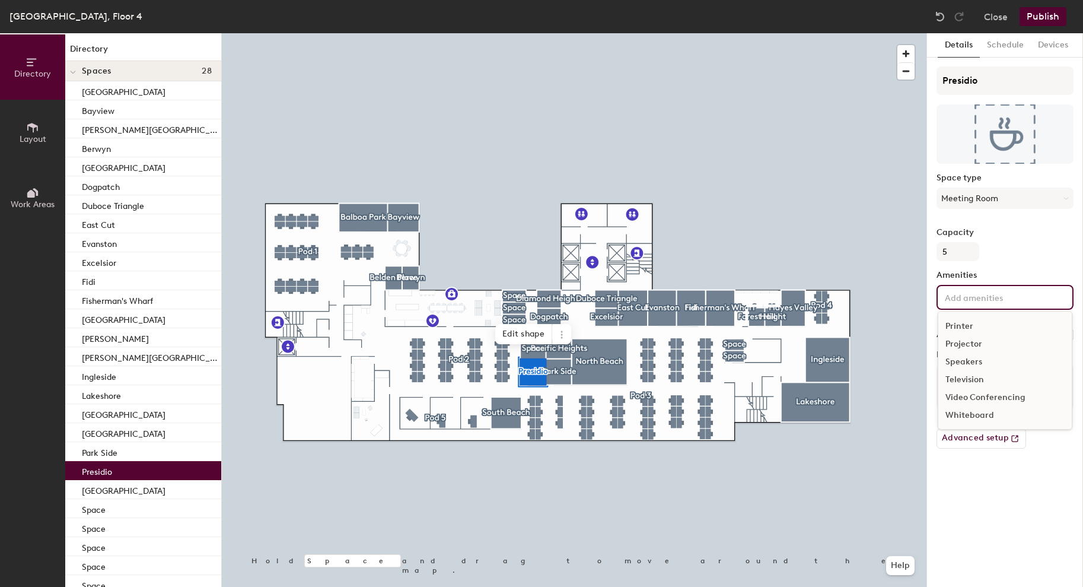
click at [978, 397] on div "Video Conferencing" at bounding box center [1005, 398] width 133 height 18
click at [978, 431] on div "Whiteboard" at bounding box center [1005, 433] width 133 height 18
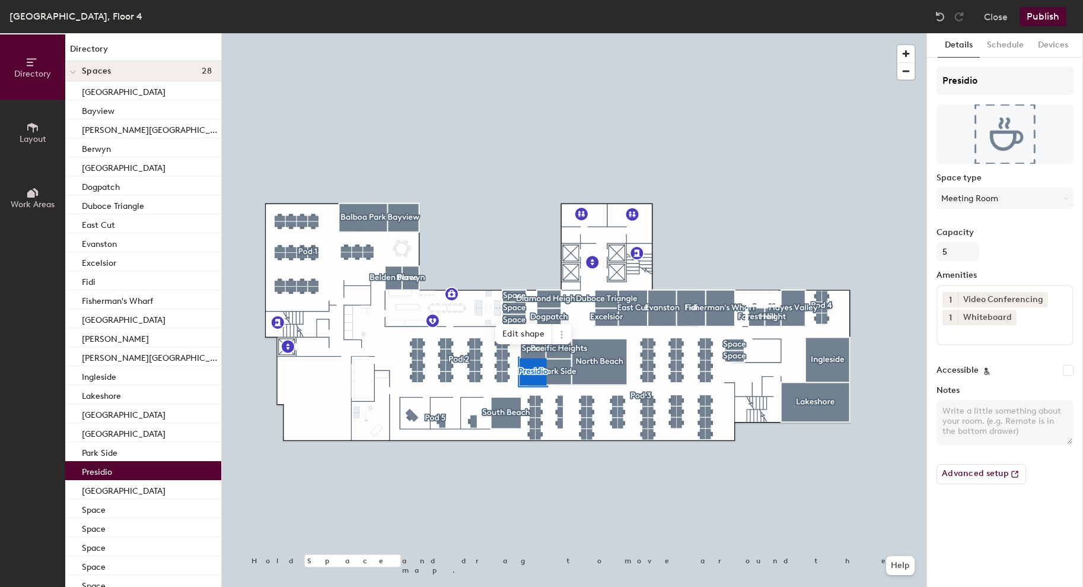
click at [965, 508] on div "Details Schedule Devices Presidio Space type Meeting Room Capacity 5 Amenities …" at bounding box center [1005, 310] width 156 height 554
click at [528, 33] on div at bounding box center [574, 33] width 705 height 0
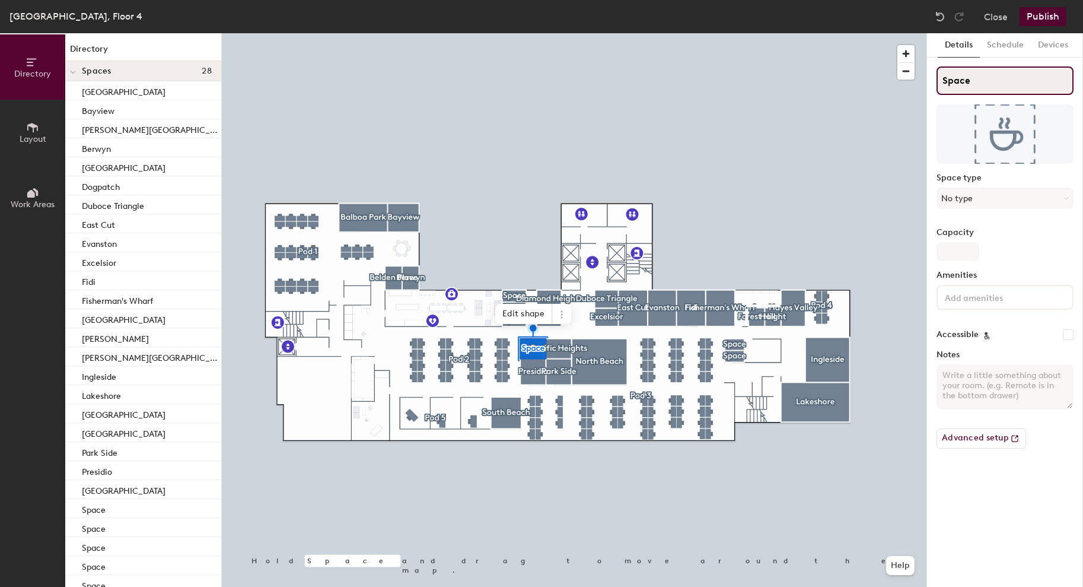
click at [953, 78] on input "Space" at bounding box center [1005, 80] width 137 height 28
type input "Portola"
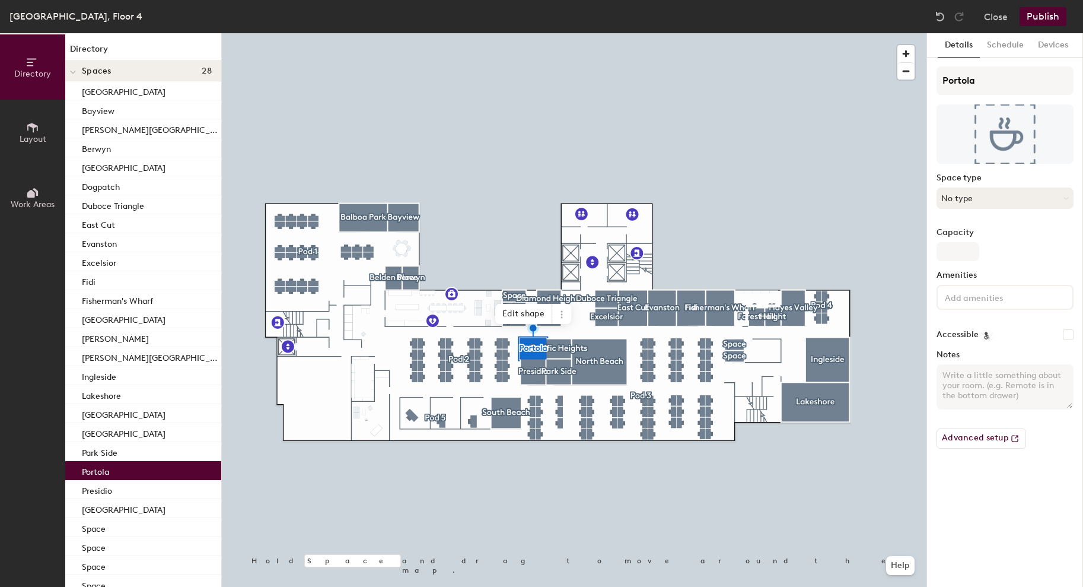
click at [982, 196] on button "No type" at bounding box center [1005, 197] width 137 height 21
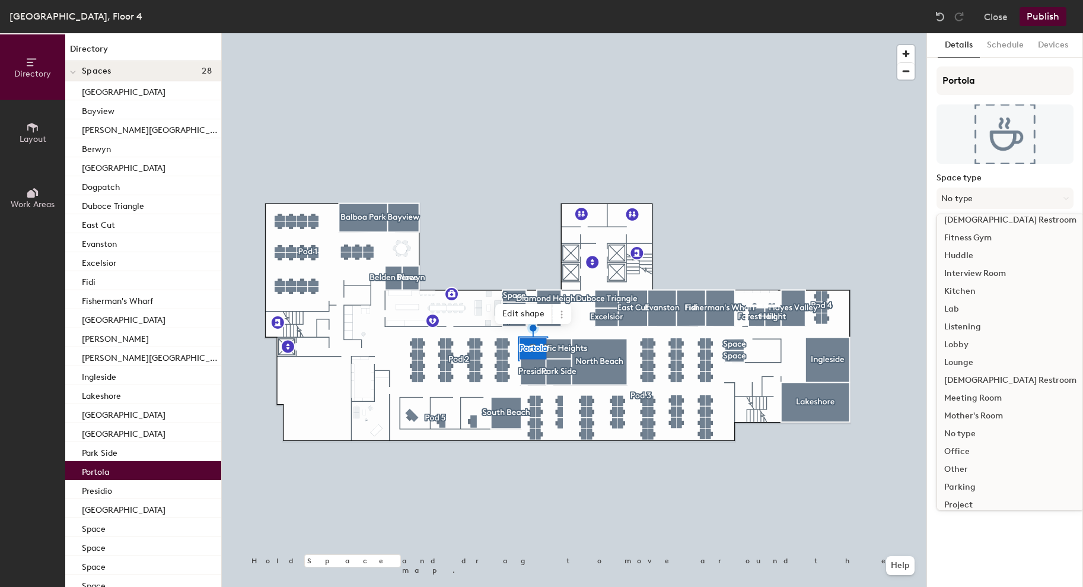
scroll to position [153, 0]
click at [975, 399] on div "Meeting Room" at bounding box center [1010, 395] width 147 height 18
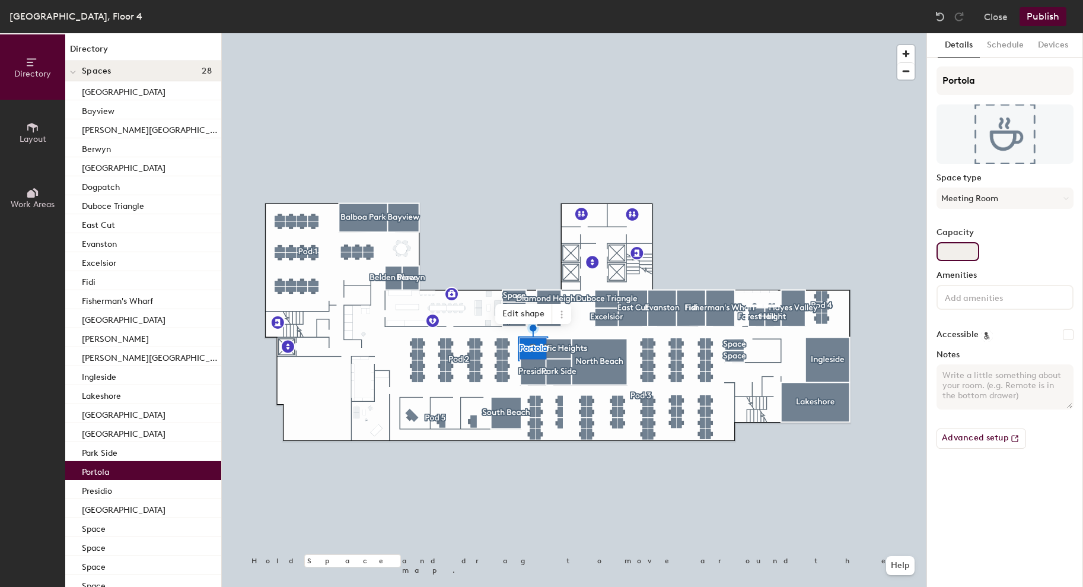
click at [962, 242] on input "Capacity" at bounding box center [958, 251] width 43 height 19
type input "3"
click at [985, 303] on input at bounding box center [996, 297] width 107 height 14
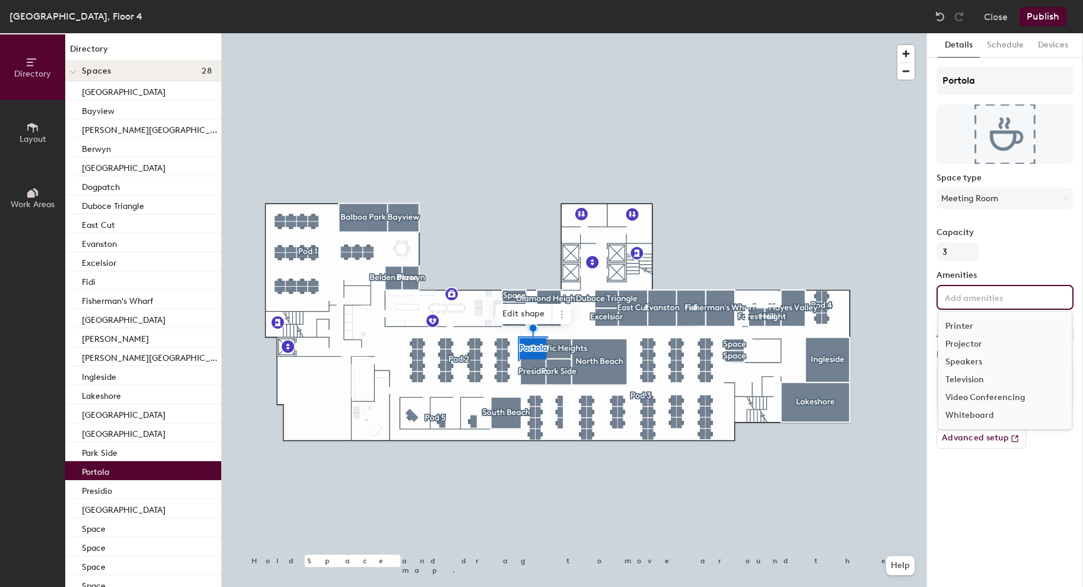
click at [985, 395] on div "Video Conferencing" at bounding box center [1005, 398] width 133 height 18
click at [985, 435] on div "Whiteboard" at bounding box center [1005, 433] width 133 height 18
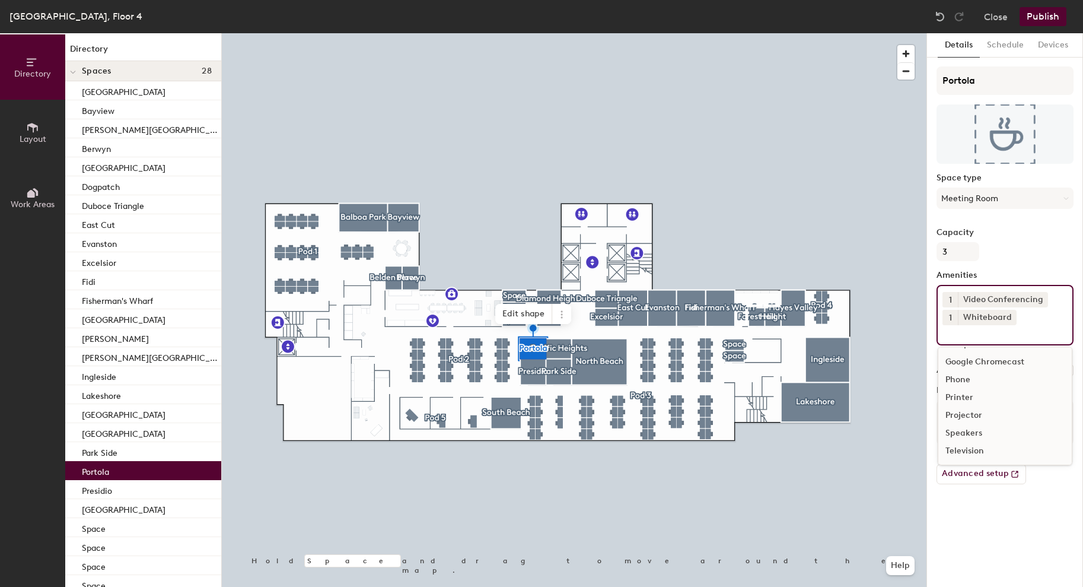
scroll to position [34, 0]
click at [965, 548] on div "Details Schedule Devices Portola Space type Meeting Room Capacity 3 Amenities 1…" at bounding box center [1005, 310] width 156 height 554
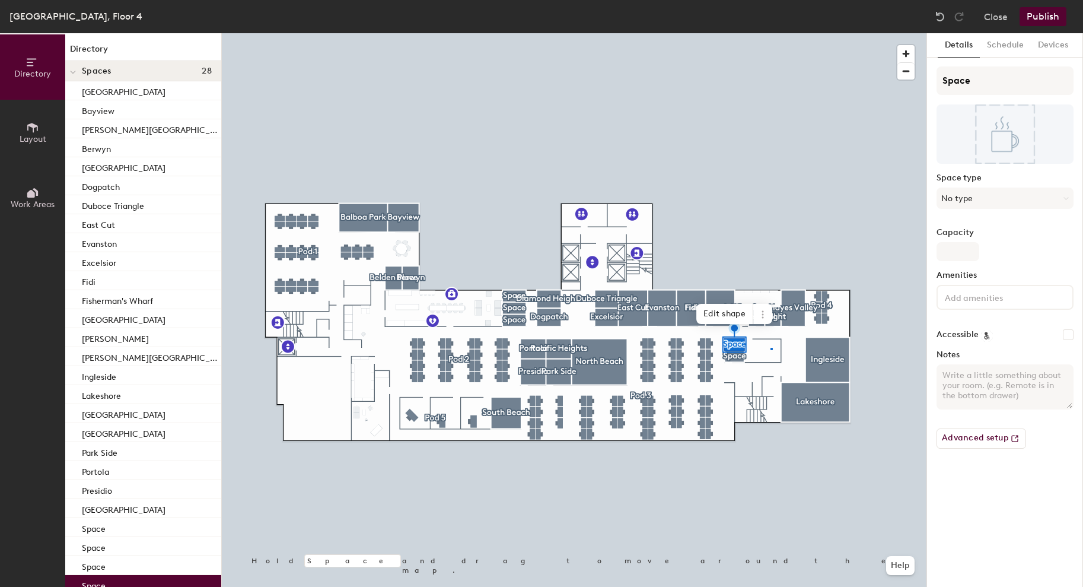
click at [771, 33] on div at bounding box center [574, 33] width 705 height 0
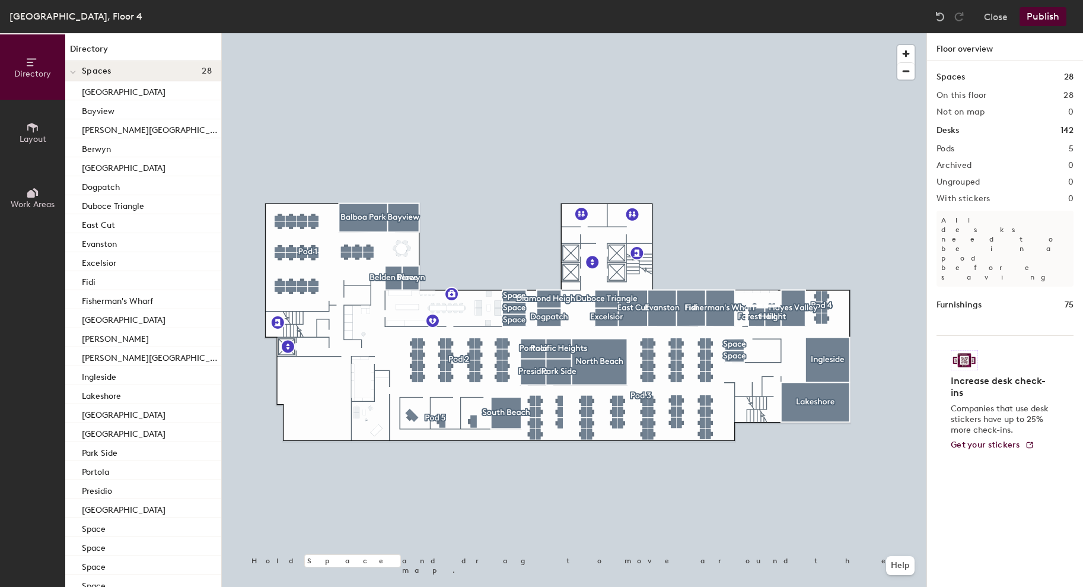
click at [771, 33] on div at bounding box center [574, 33] width 705 height 0
click at [746, 33] on div at bounding box center [574, 33] width 705 height 0
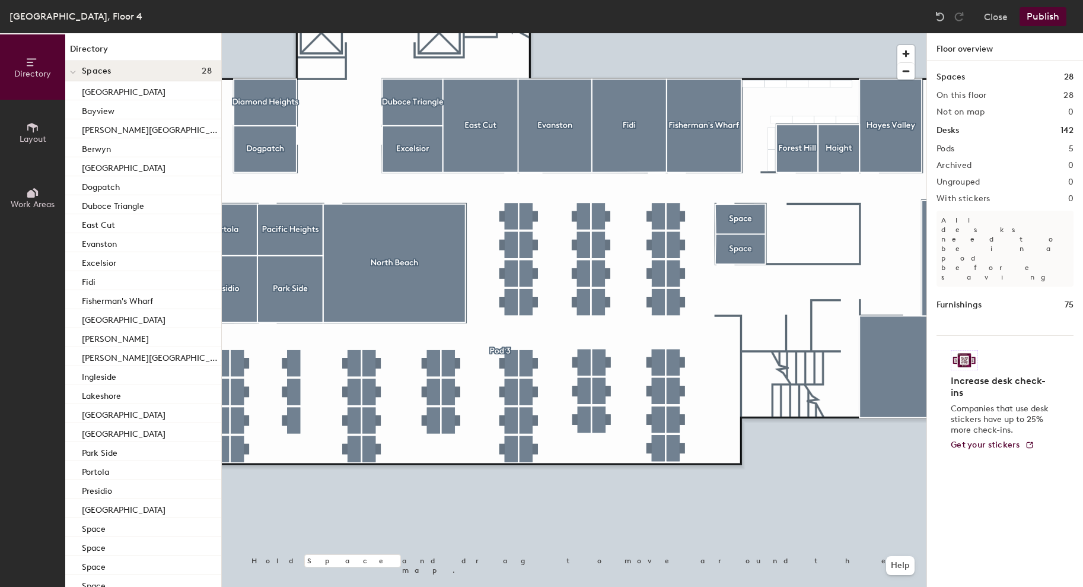
click at [1063, 20] on button "Publish" at bounding box center [1043, 16] width 47 height 19
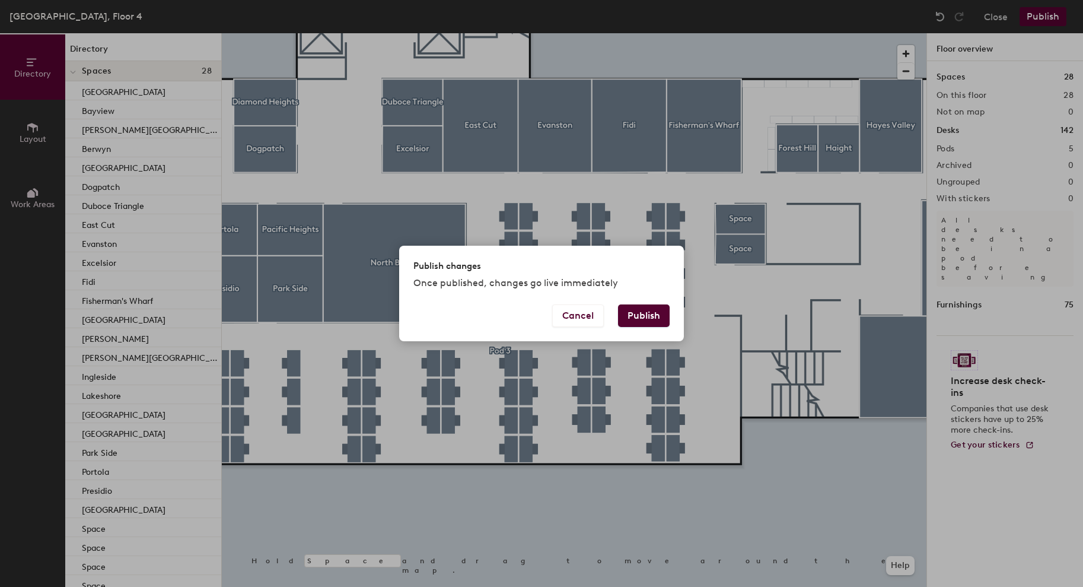
click at [640, 315] on button "Publish" at bounding box center [644, 315] width 52 height 23
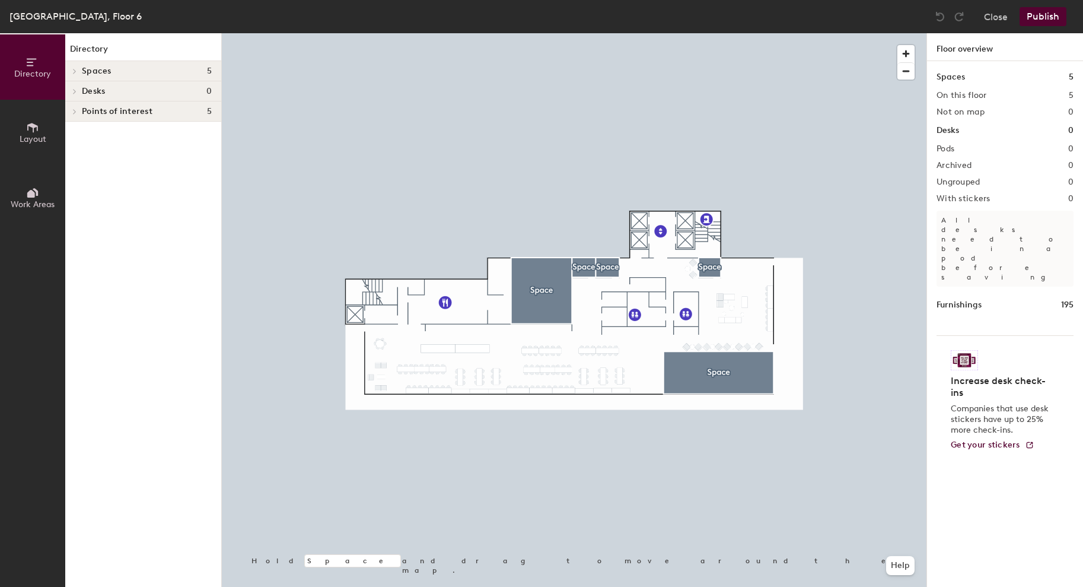
click at [704, 33] on div at bounding box center [574, 33] width 705 height 0
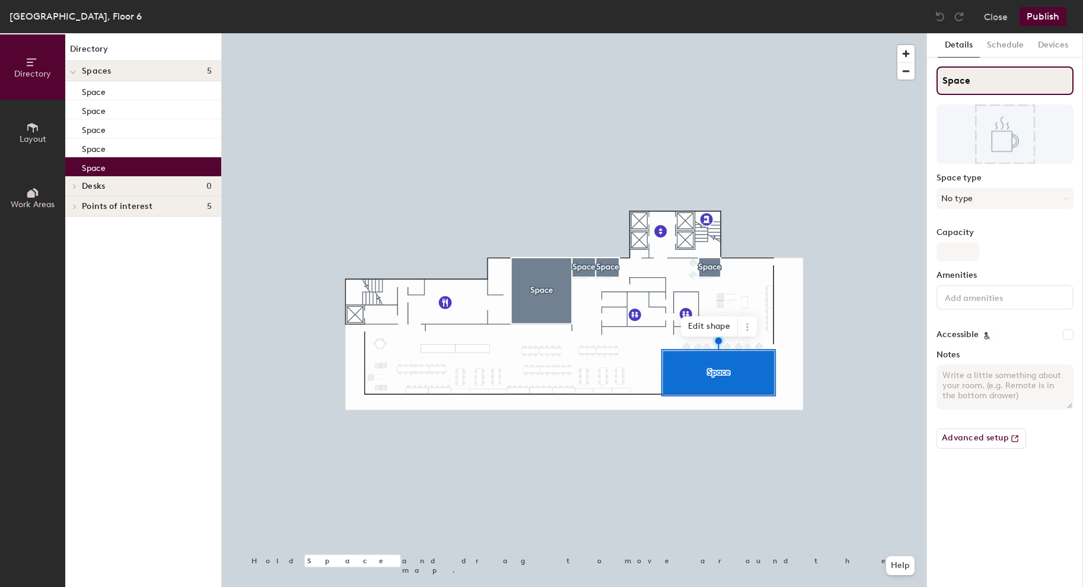
click at [958, 81] on input "Space" at bounding box center [1005, 80] width 137 height 28
type input "Waterloo"
click at [993, 195] on button "No type" at bounding box center [1005, 197] width 137 height 21
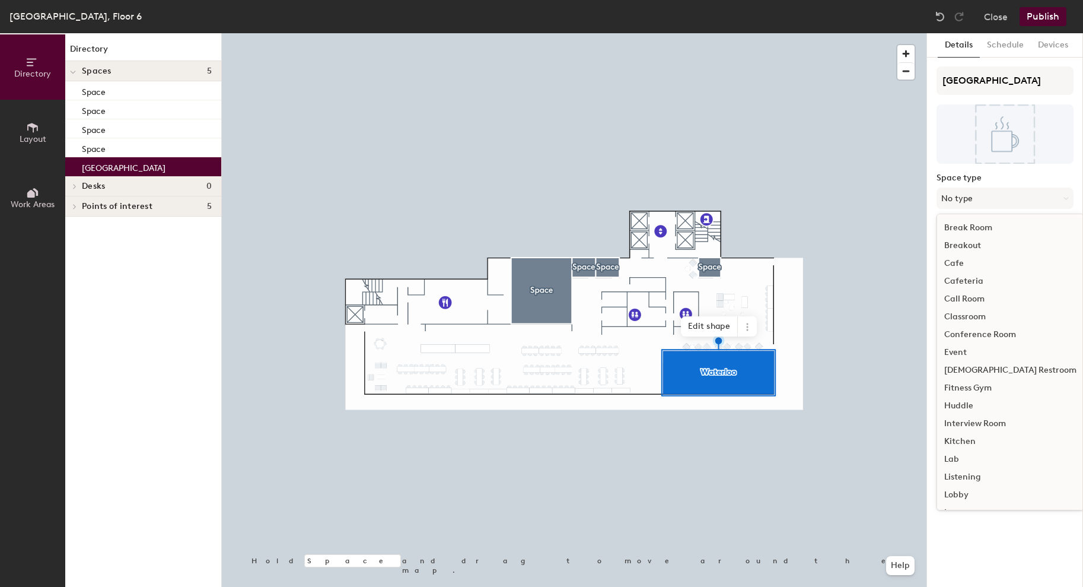
click at [982, 331] on div "Conference Room" at bounding box center [1010, 335] width 147 height 18
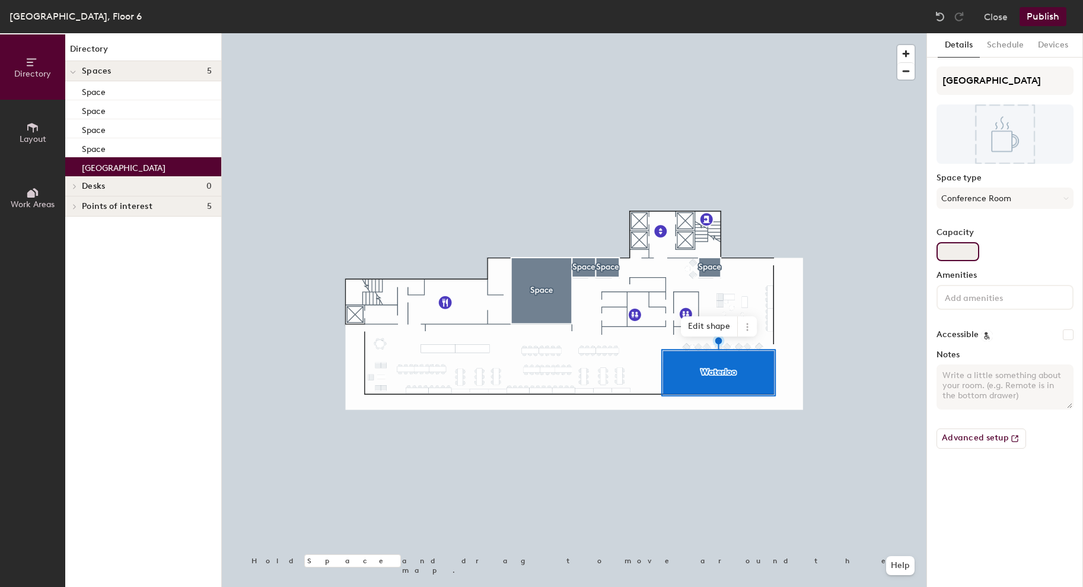
click at [950, 252] on input "Capacity" at bounding box center [958, 251] width 43 height 19
type input "22"
click at [973, 293] on input at bounding box center [996, 297] width 107 height 14
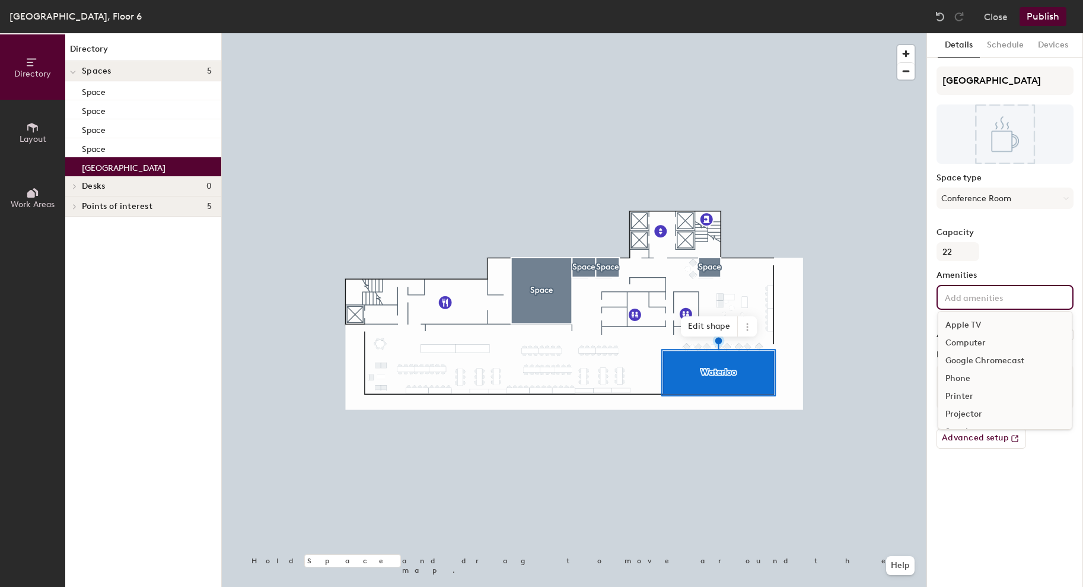
scroll to position [70, 0]
click at [976, 400] on div "Video Conferencing" at bounding box center [1005, 398] width 133 height 18
click at [964, 513] on div "Details Schedule Devices Waterloo Space type Conference Room Capacity 22 Amenit…" at bounding box center [1005, 310] width 156 height 554
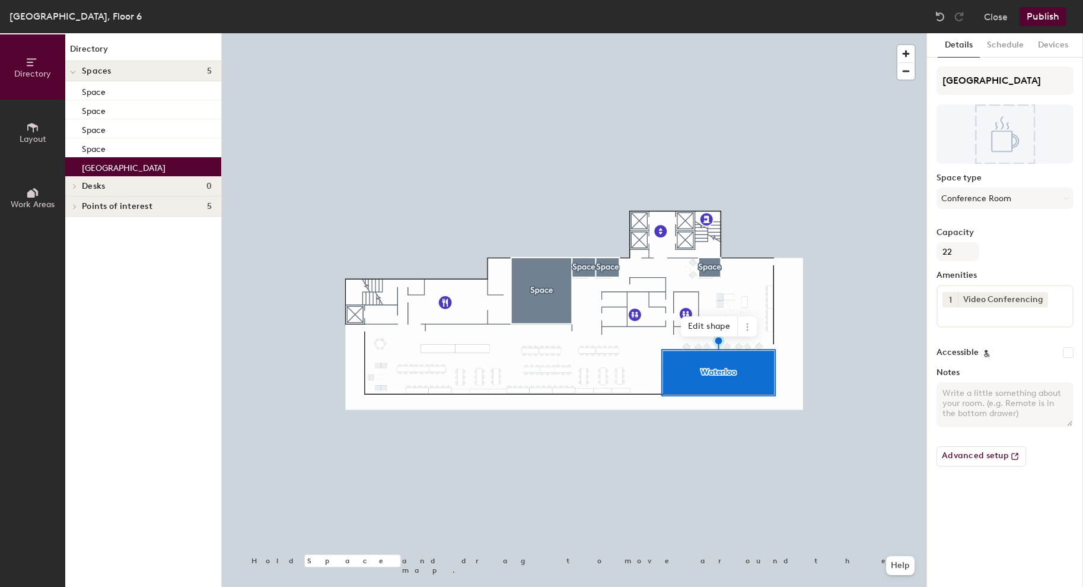
click at [552, 33] on div at bounding box center [574, 33] width 705 height 0
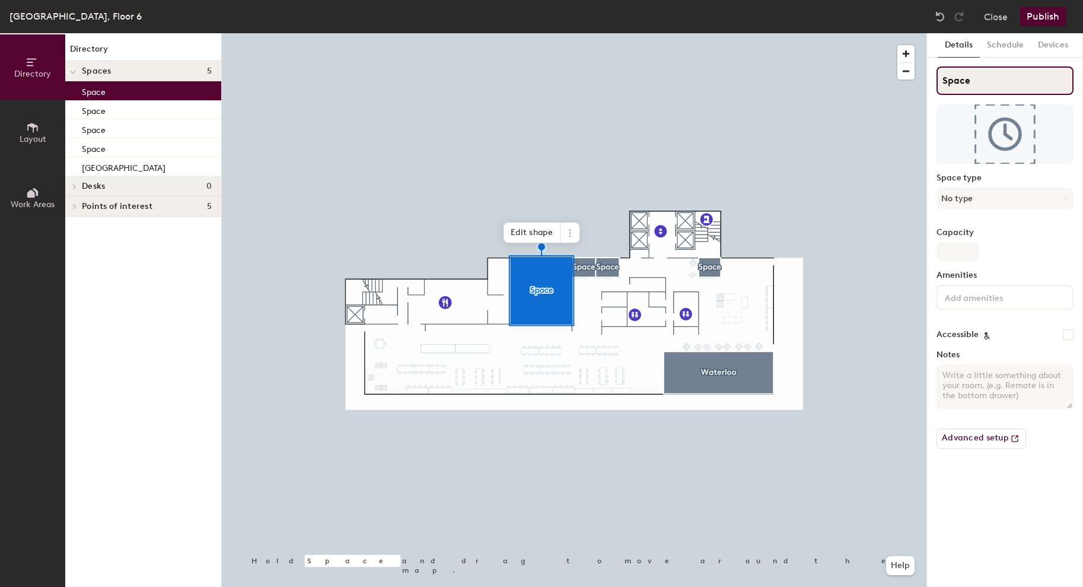
click at [950, 79] on input "Space" at bounding box center [1005, 80] width 137 height 28
type input "Battersea"
click at [963, 192] on button "No type" at bounding box center [1005, 197] width 137 height 21
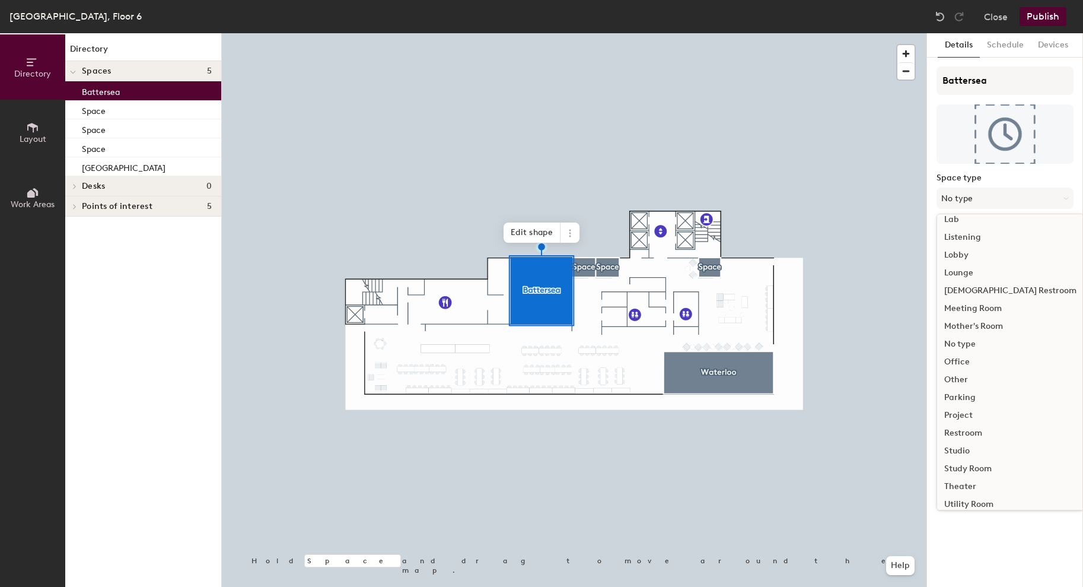
scroll to position [266, 0]
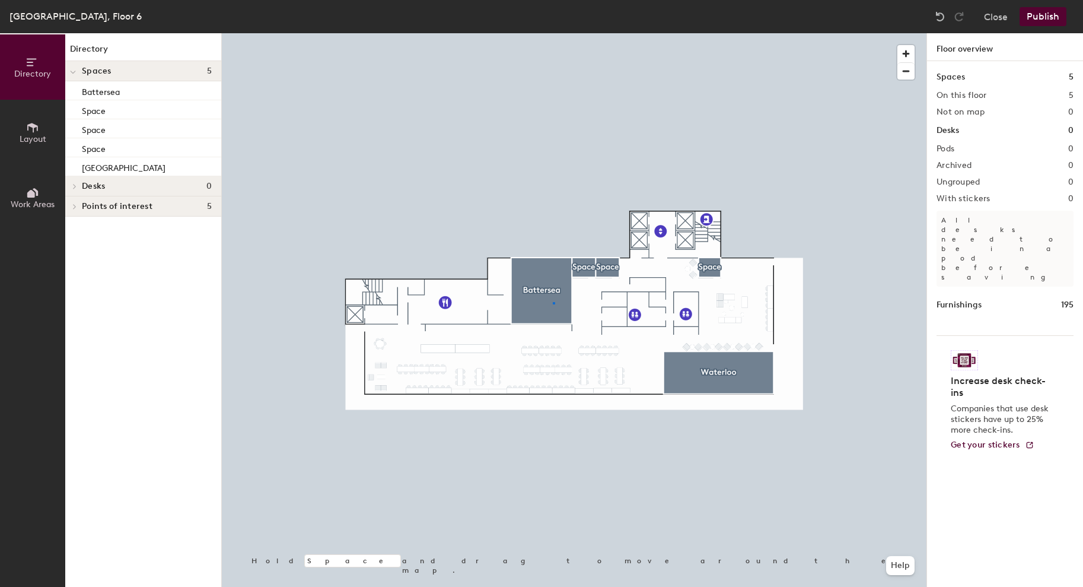
click at [553, 33] on div at bounding box center [574, 33] width 705 height 0
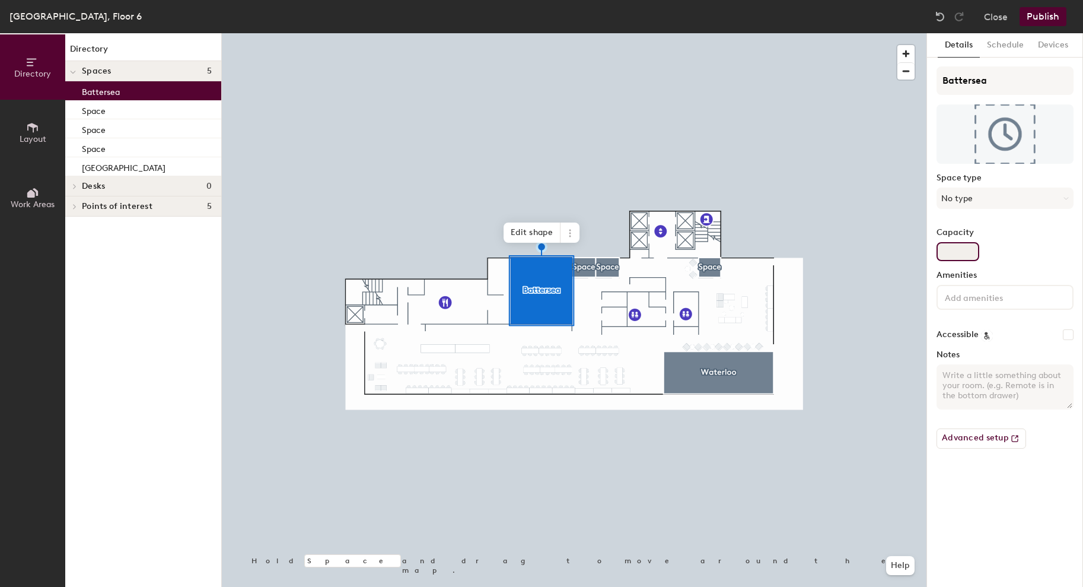
click at [965, 252] on input "Capacity" at bounding box center [958, 251] width 43 height 19
type input "24"
click at [974, 383] on textarea "Notes" at bounding box center [1005, 386] width 137 height 45
type textarea "T"
click at [583, 33] on div at bounding box center [574, 33] width 705 height 0
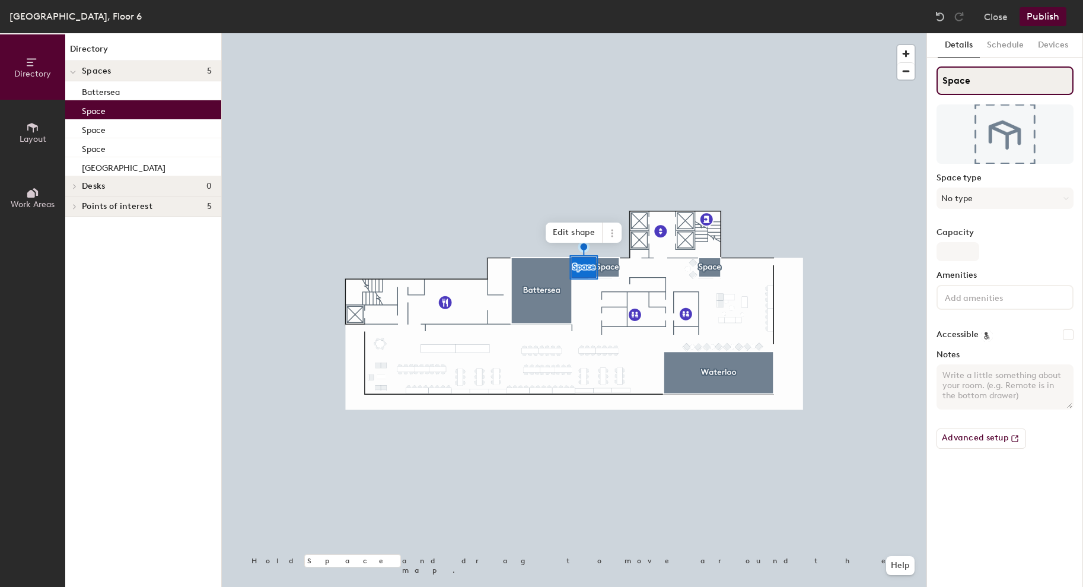
click at [942, 86] on input "Space" at bounding box center [1005, 80] width 137 height 28
type input "Clapham"
click at [953, 199] on button "No type" at bounding box center [1005, 197] width 137 height 21
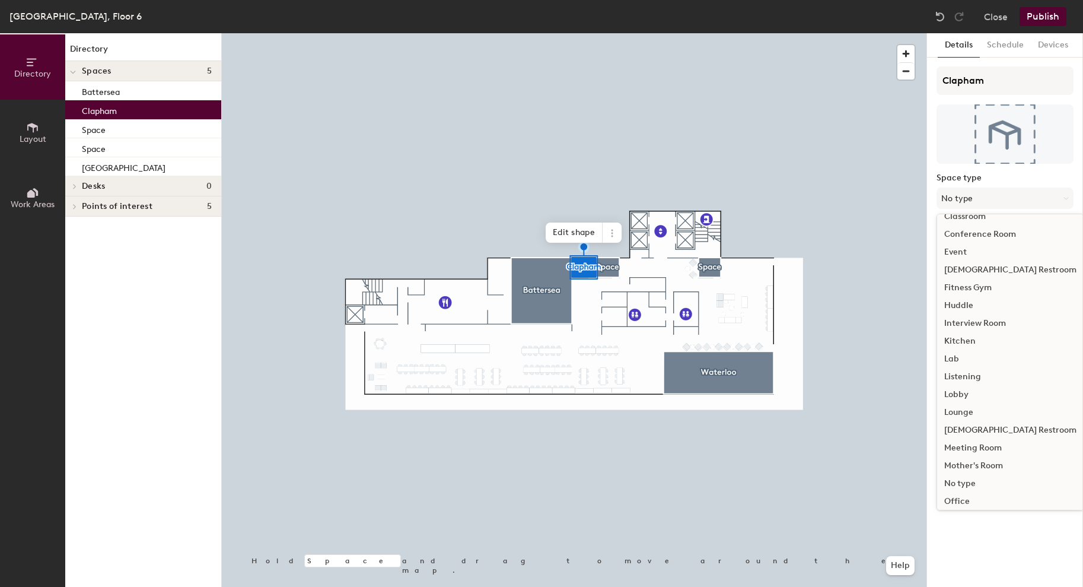
scroll to position [119, 0]
click at [968, 431] on div "Meeting Room" at bounding box center [1010, 429] width 147 height 18
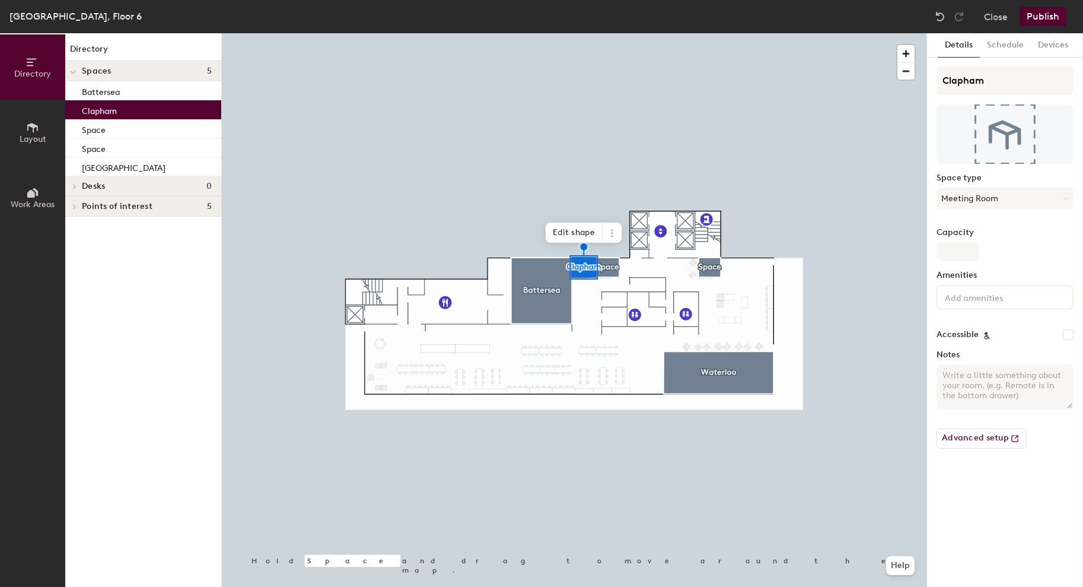
click at [955, 267] on div "Clapham Space type Meeting Room Capacity Amenities Accessible Notes Advanced se…" at bounding box center [1005, 262] width 137 height 392
click at [955, 258] on input "Capacity" at bounding box center [958, 251] width 43 height 19
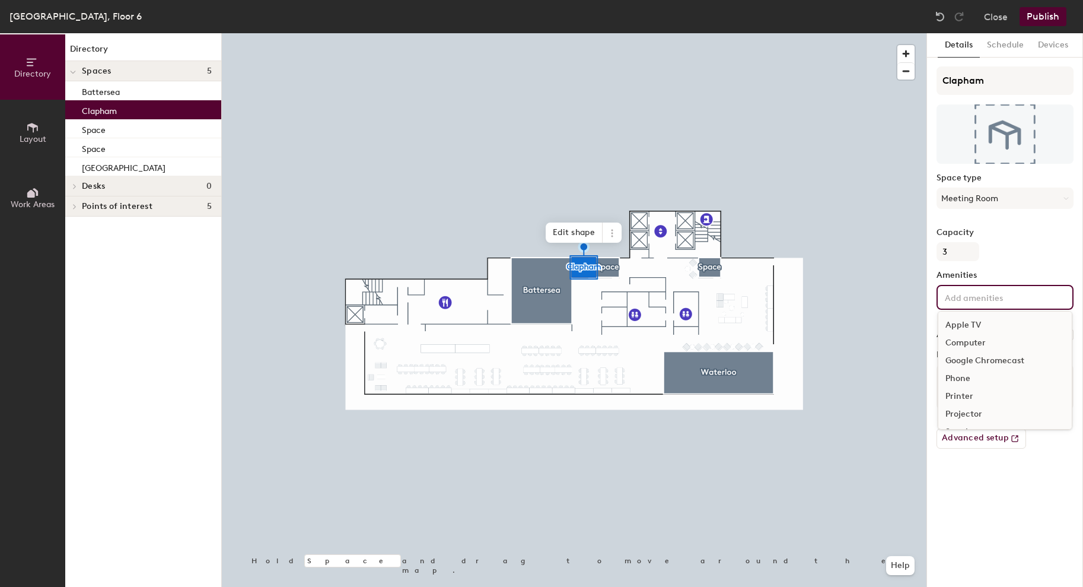
click at [994, 303] on input at bounding box center [996, 297] width 107 height 14
click at [978, 397] on div "Video Conferencing" at bounding box center [1005, 398] width 133 height 18
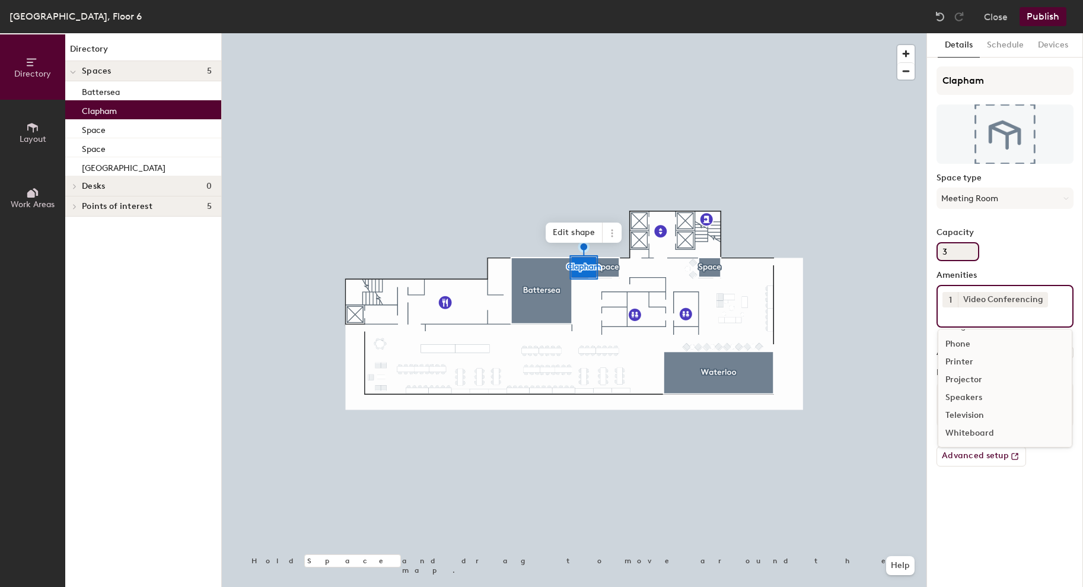
click at [943, 255] on input "3" at bounding box center [958, 251] width 43 height 19
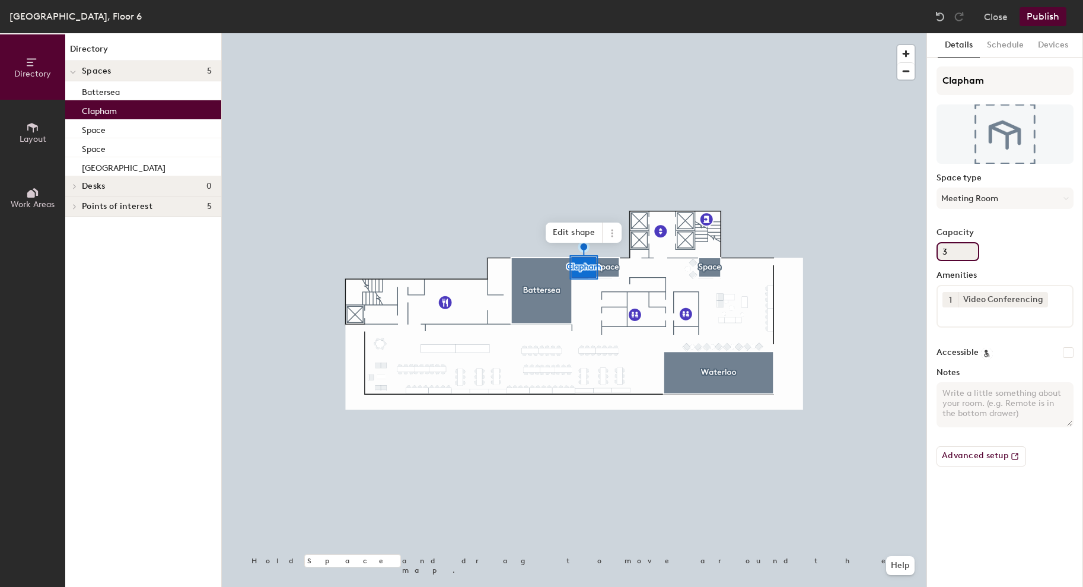
click at [943, 255] on input "3" at bounding box center [958, 251] width 43 height 19
type input "2"
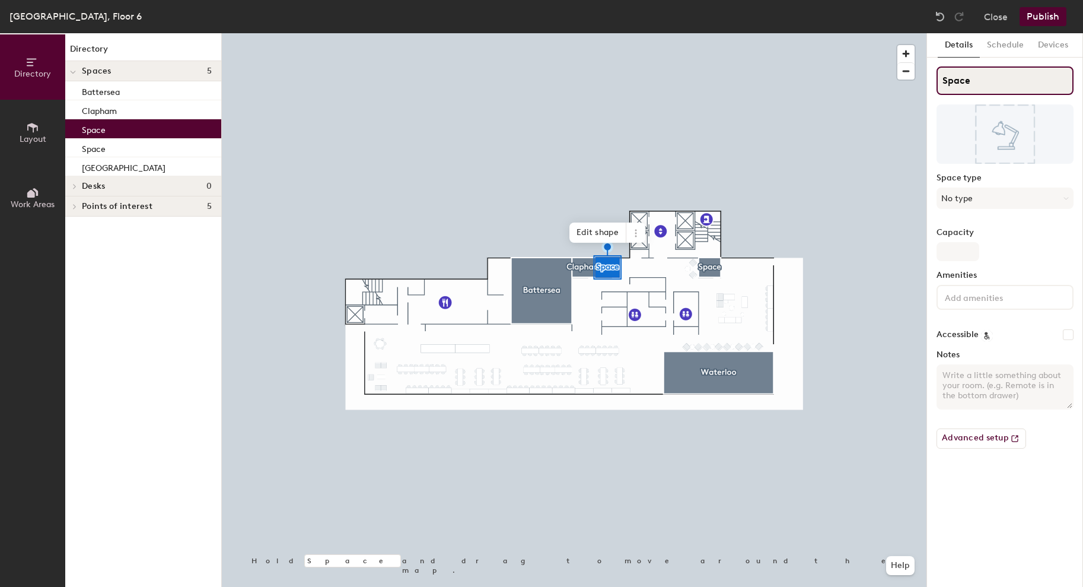
click at [950, 84] on input "Space" at bounding box center [1005, 80] width 137 height 28
type input "Mile End"
click at [1004, 200] on button "No type" at bounding box center [1005, 197] width 137 height 21
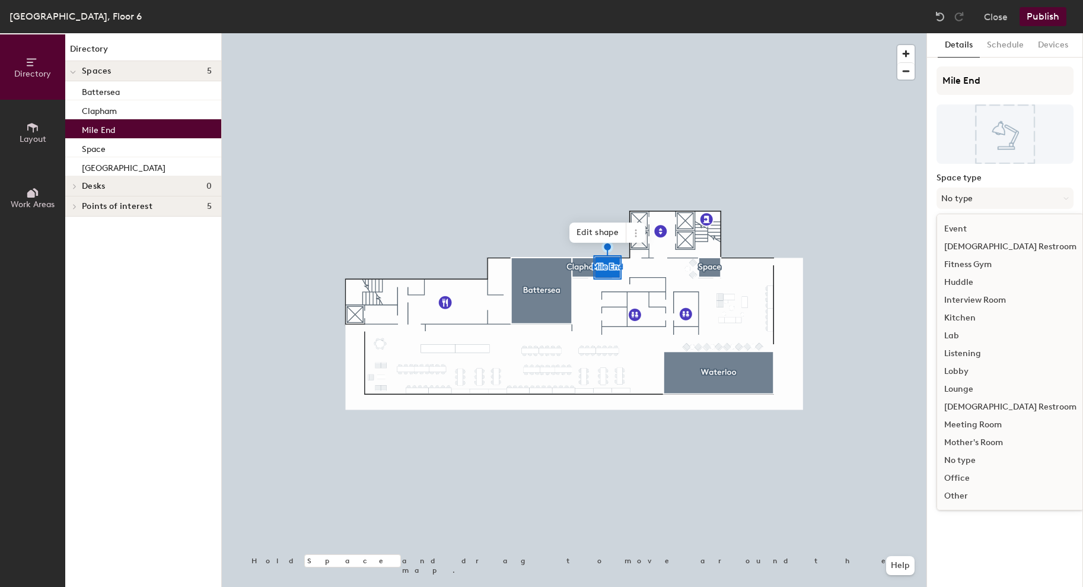
scroll to position [126, 0]
click at [971, 422] on div "Meeting Room" at bounding box center [1010, 422] width 147 height 18
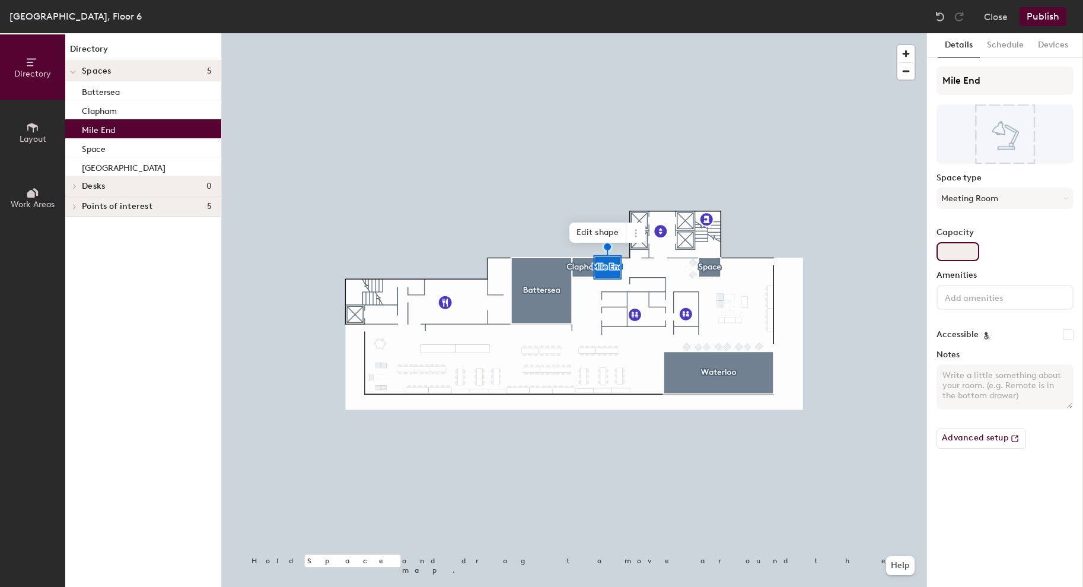
click at [955, 247] on input "Capacity" at bounding box center [958, 251] width 43 height 19
type input "2"
click at [964, 297] on input at bounding box center [996, 297] width 107 height 14
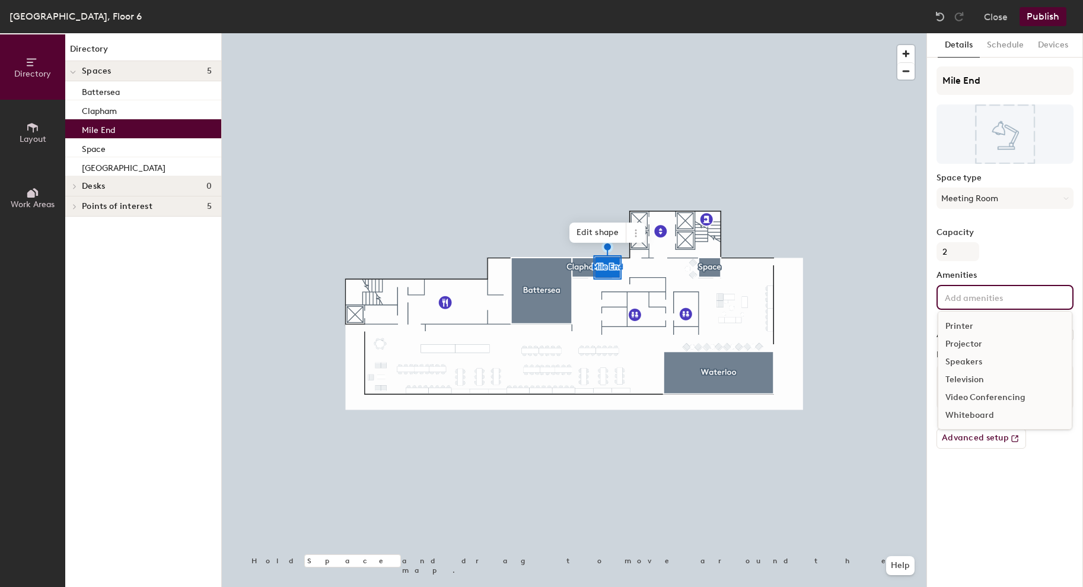
click at [978, 394] on div "Video Conferencing" at bounding box center [1005, 398] width 133 height 18
click at [704, 33] on div at bounding box center [574, 33] width 705 height 0
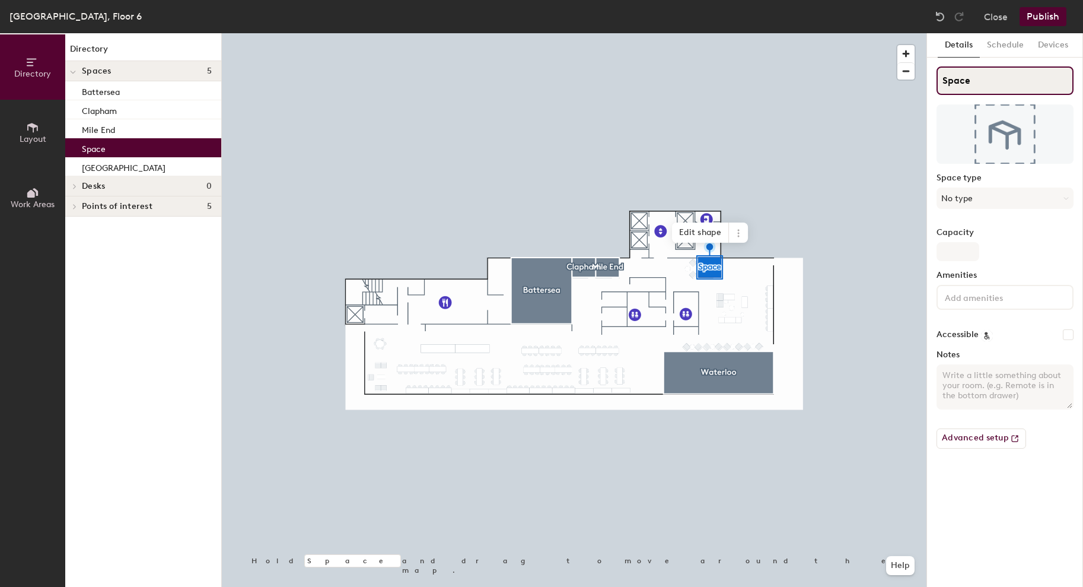
click at [962, 79] on input "Space" at bounding box center [1005, 80] width 137 height 28
type input "Moorgate"
click at [963, 198] on button "No type" at bounding box center [1005, 197] width 137 height 21
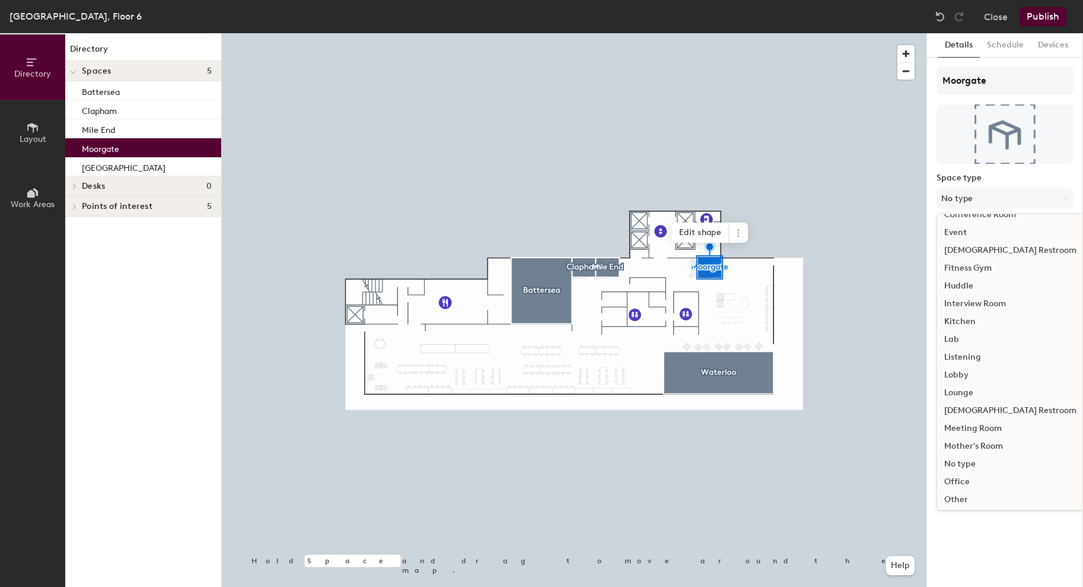
scroll to position [121, 0]
click at [979, 428] on div "Meeting Room" at bounding box center [1010, 427] width 147 height 18
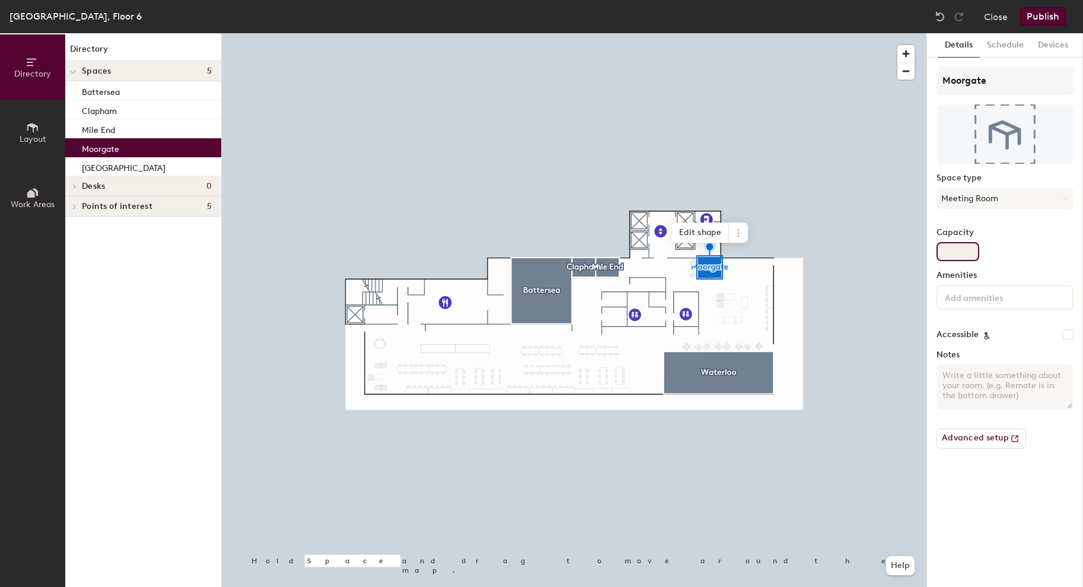
click at [955, 258] on input "Capacity" at bounding box center [958, 251] width 43 height 19
type input "2"
click at [971, 301] on input at bounding box center [996, 297] width 107 height 14
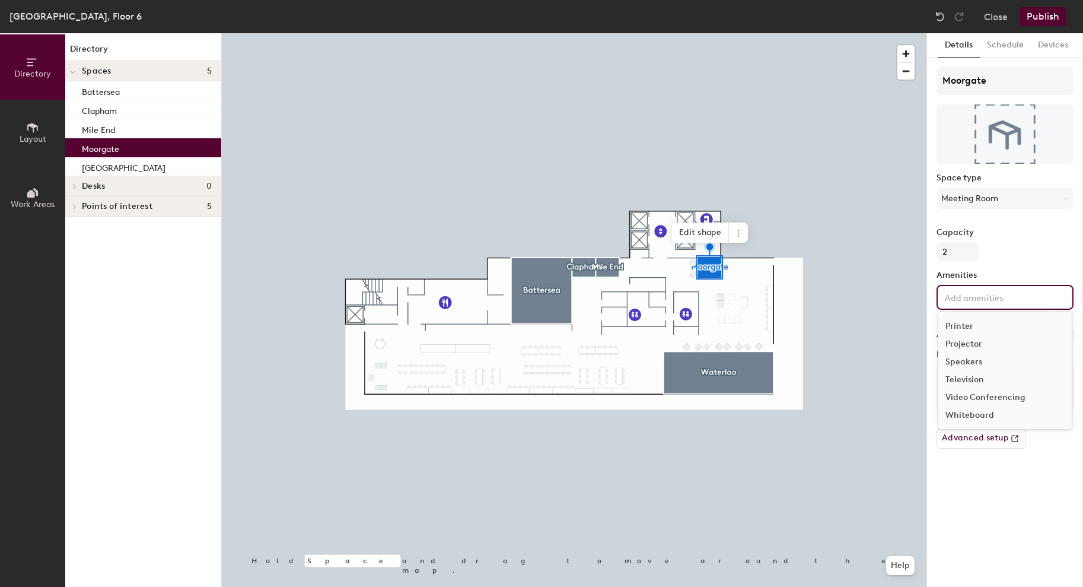
click at [974, 397] on div "Video Conferencing" at bounding box center [1005, 398] width 133 height 18
click at [964, 532] on div "Details Schedule Devices Moorgate Space type Meeting Room Capacity 2 Amenities …" at bounding box center [1005, 310] width 156 height 554
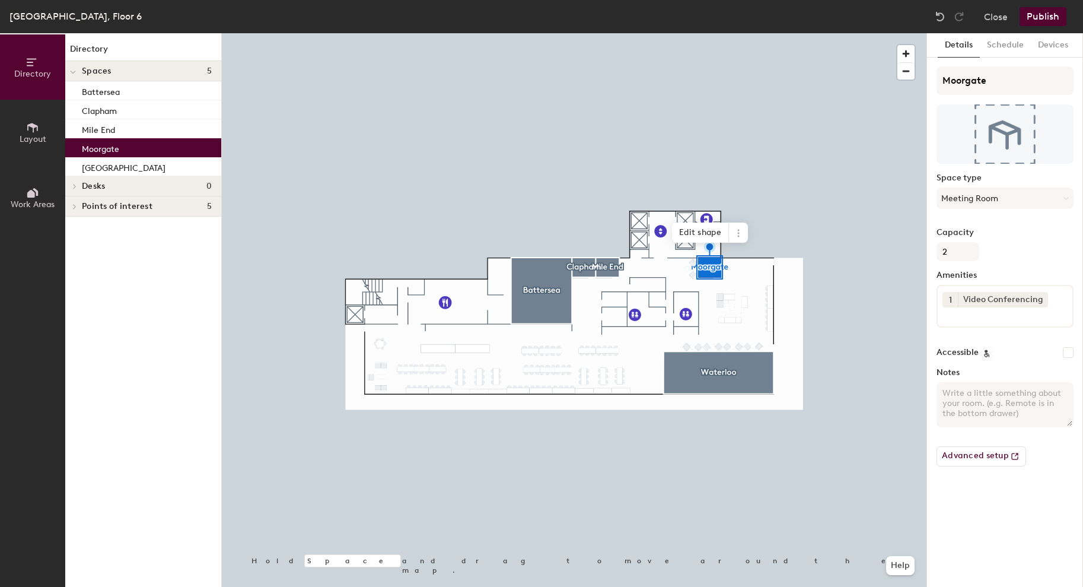
click at [1045, 26] on button "Publish" at bounding box center [1043, 16] width 47 height 19
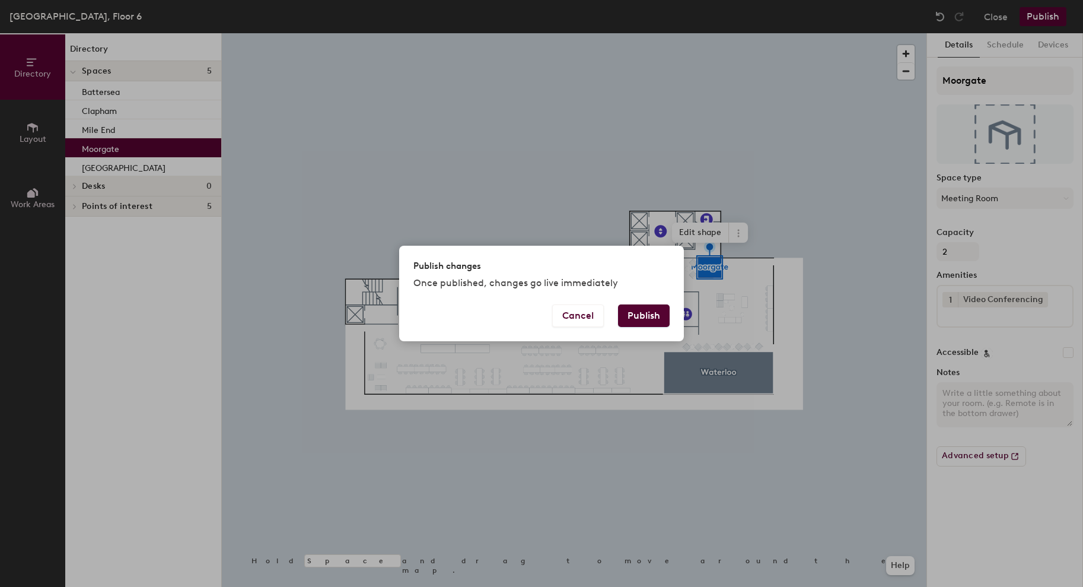
click at [656, 313] on button "Publish" at bounding box center [644, 315] width 52 height 23
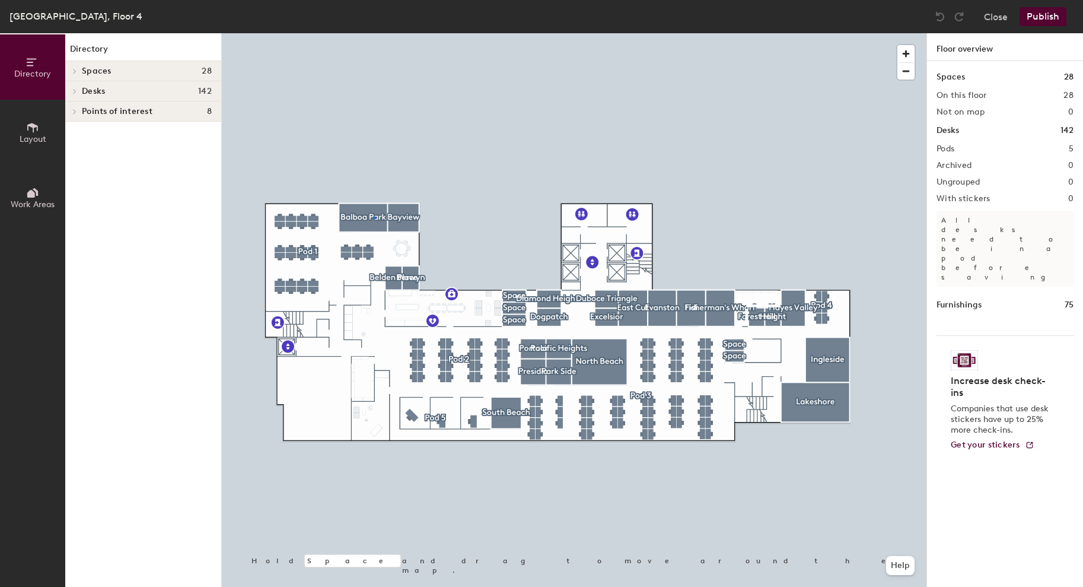
click at [374, 33] on div at bounding box center [574, 33] width 705 height 0
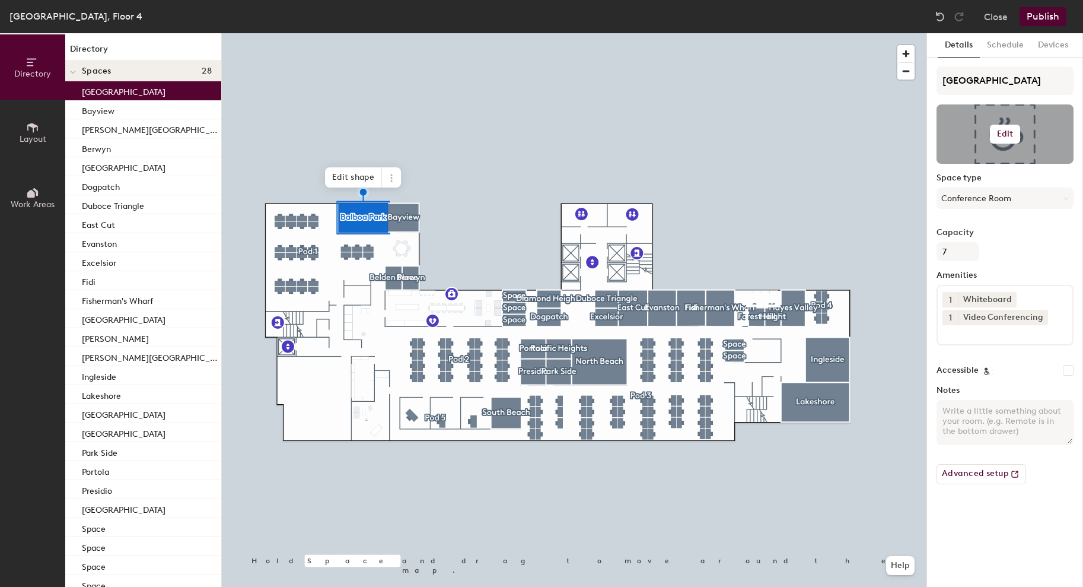
click at [987, 124] on div at bounding box center [1005, 133] width 137 height 59
click at [1004, 132] on h6 "Edit" at bounding box center [1005, 133] width 17 height 9
click at [973, 162] on input "file" at bounding box center [1015, 169] width 136 height 18
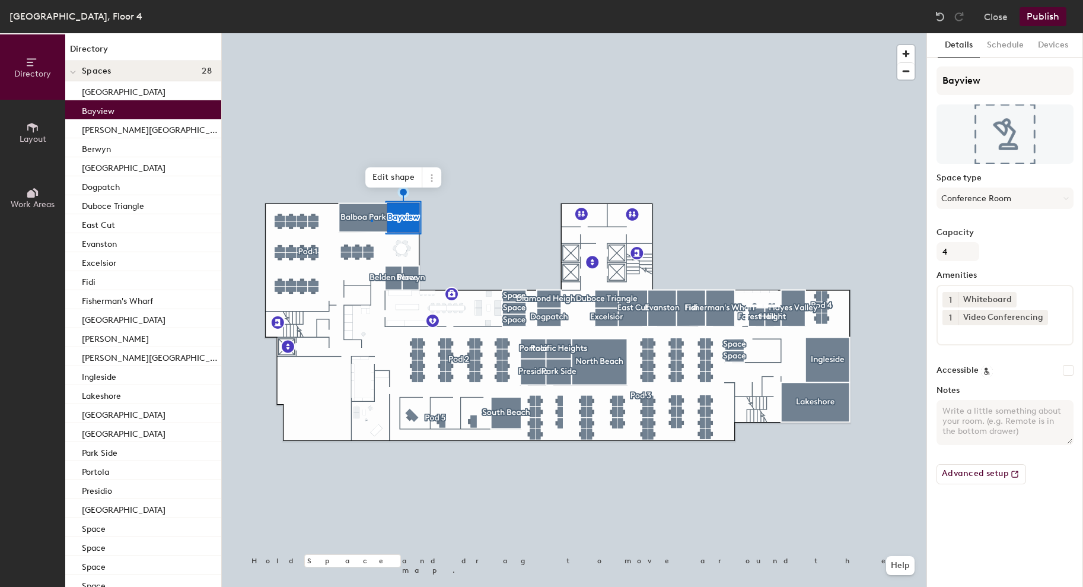
click at [371, 33] on div at bounding box center [574, 33] width 705 height 0
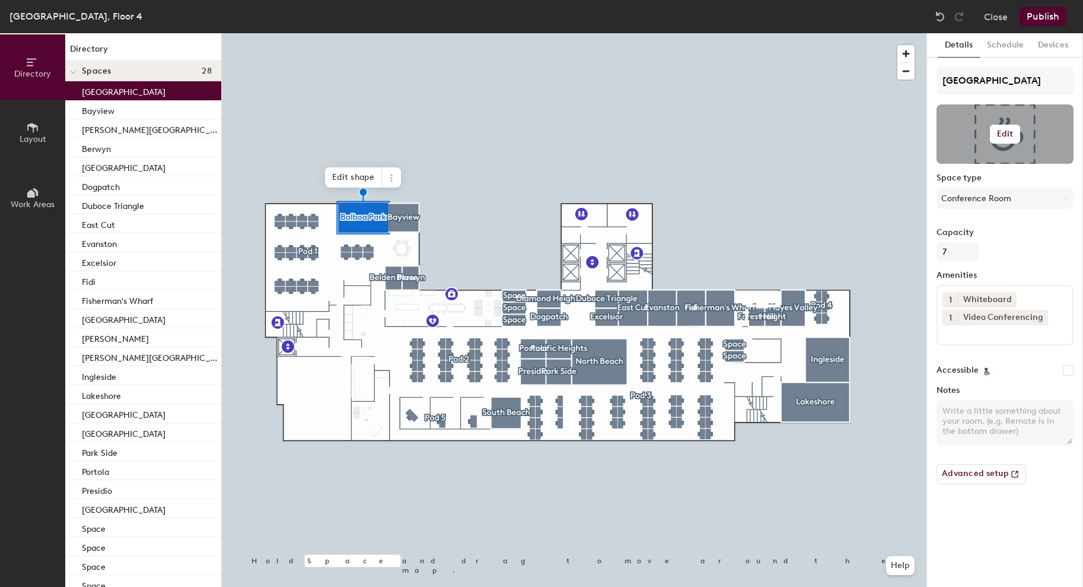
click at [1003, 132] on h6 "Edit" at bounding box center [1005, 133] width 17 height 9
click at [984, 161] on input "file" at bounding box center [1015, 169] width 136 height 18
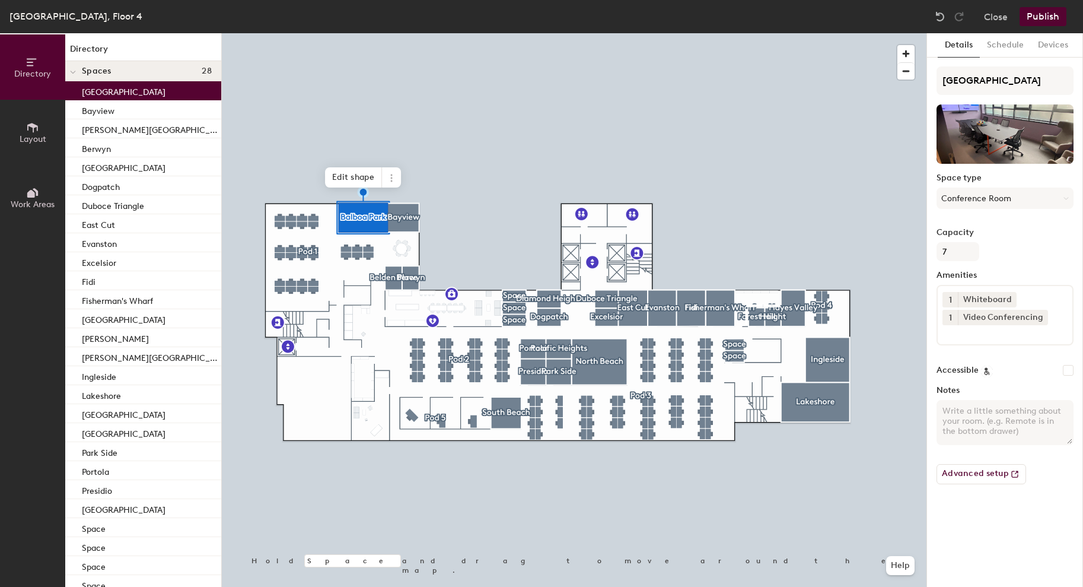
click at [393, 33] on div at bounding box center [574, 33] width 705 height 0
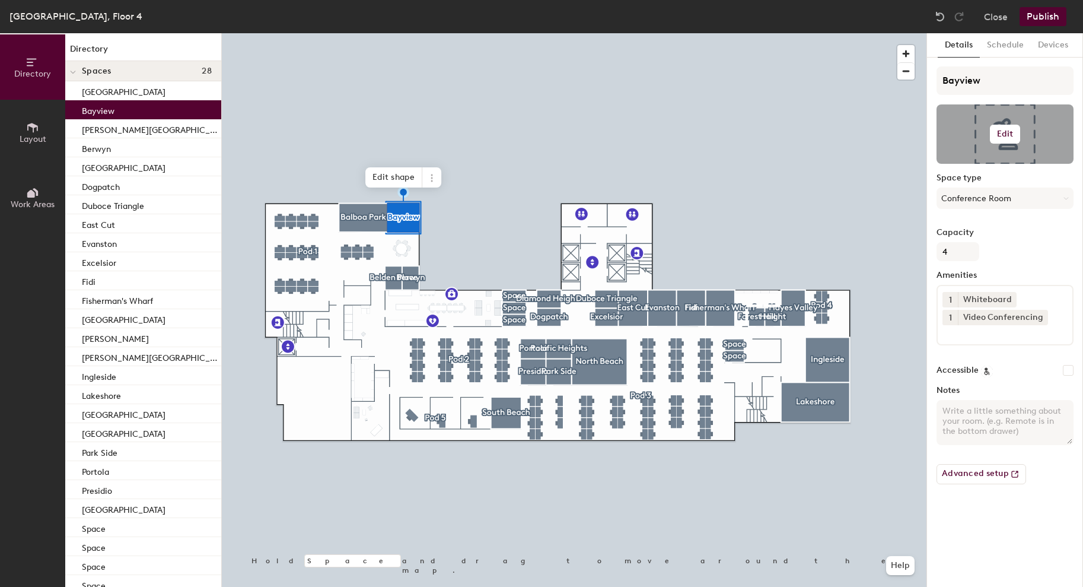
click at [1054, 115] on div at bounding box center [1005, 133] width 137 height 59
click at [1014, 133] on button "Edit" at bounding box center [1005, 134] width 31 height 19
click at [976, 160] on input "file" at bounding box center [1015, 169] width 136 height 18
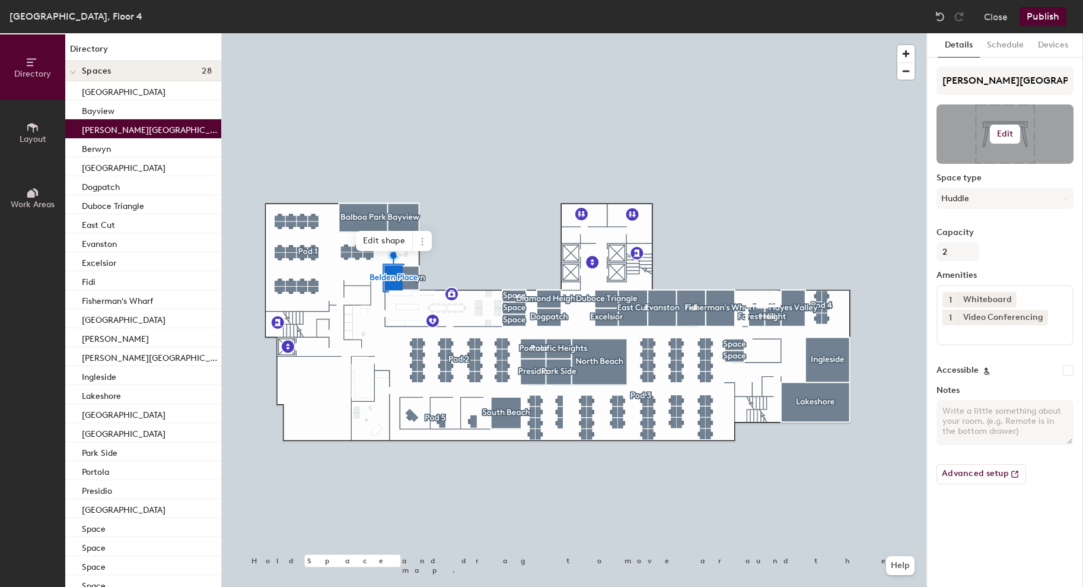
click at [1012, 128] on button "Edit" at bounding box center [1005, 134] width 31 height 19
click at [987, 166] on input "file" at bounding box center [1015, 169] width 136 height 18
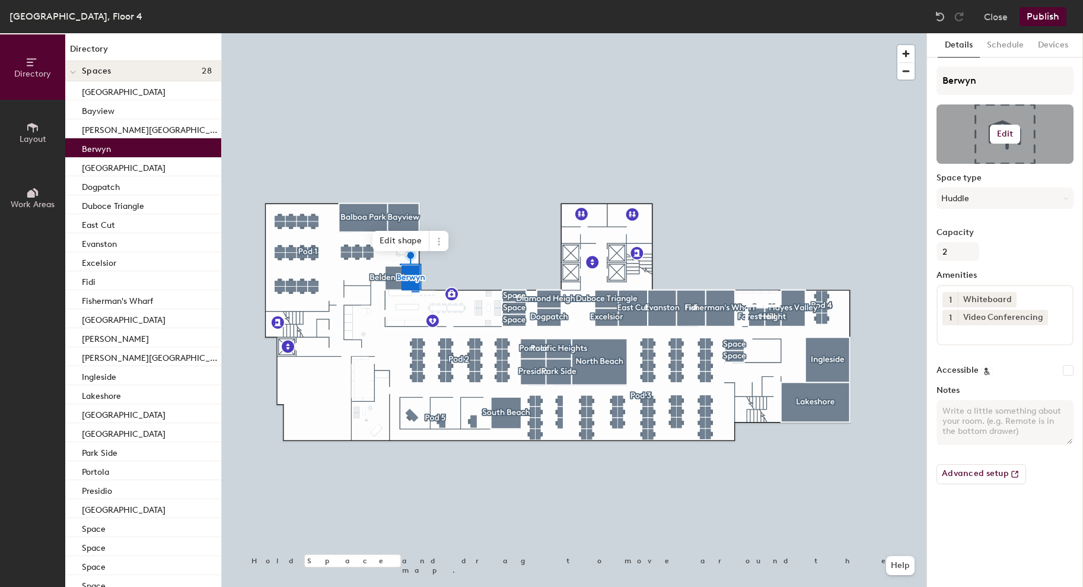
click at [1012, 138] on h6 "Edit" at bounding box center [1005, 133] width 17 height 9
click at [980, 164] on input "file" at bounding box center [1015, 169] width 136 height 18
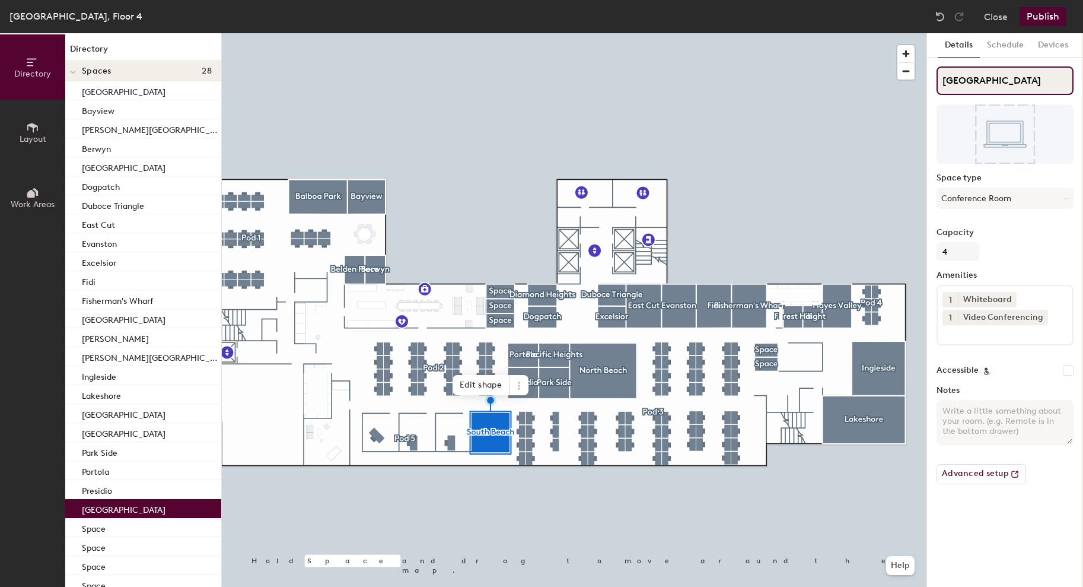
click at [959, 80] on input "[GEOGRAPHIC_DATA]" at bounding box center [1005, 80] width 137 height 28
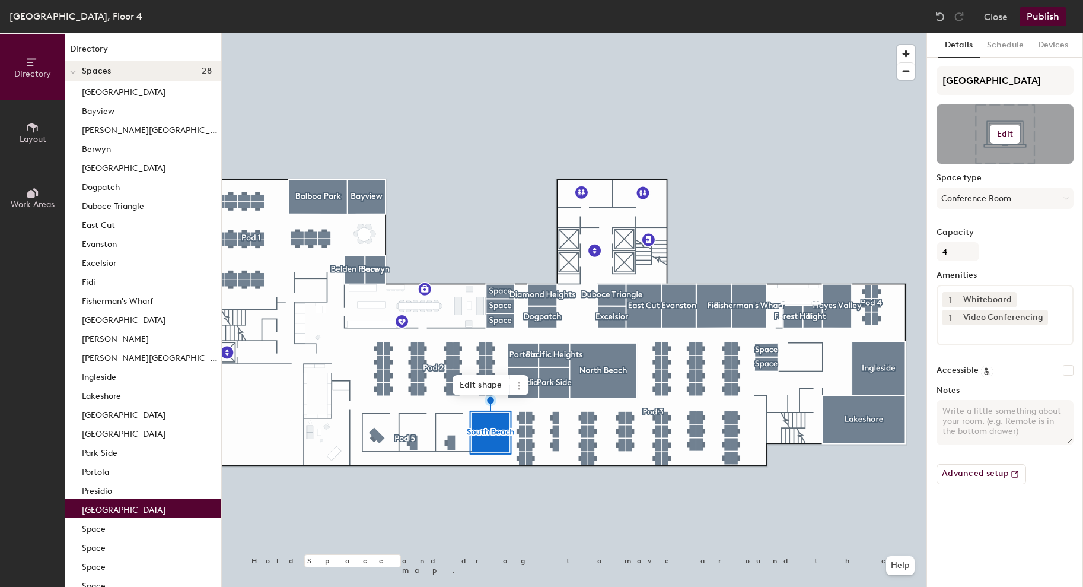
click at [1010, 118] on div at bounding box center [1005, 133] width 137 height 59
click at [1010, 129] on h6 "Edit" at bounding box center [1005, 133] width 17 height 9
click at [977, 165] on input "file" at bounding box center [1015, 169] width 136 height 18
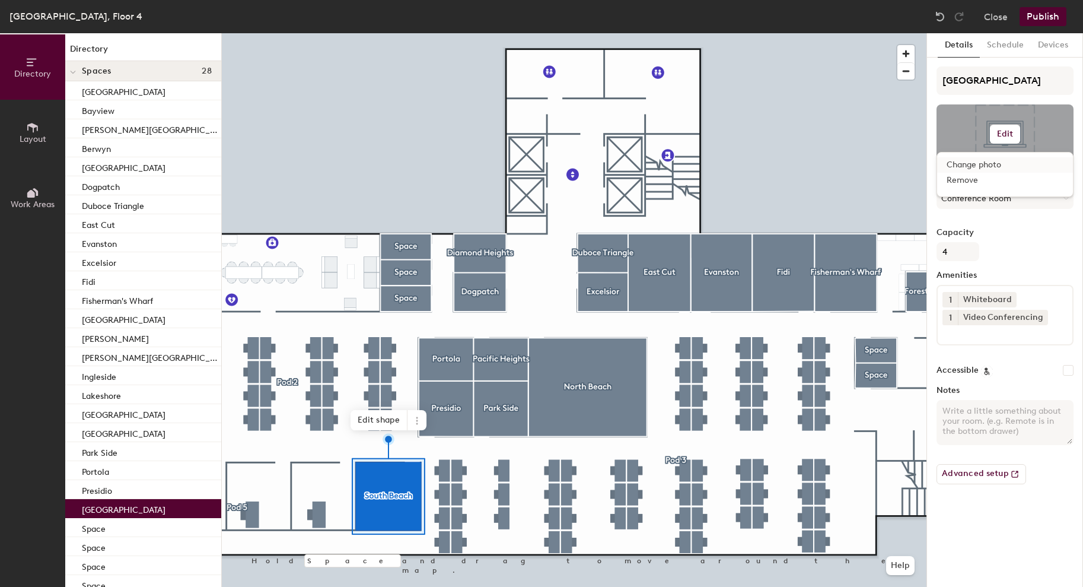
click at [490, 33] on div at bounding box center [574, 33] width 705 height 0
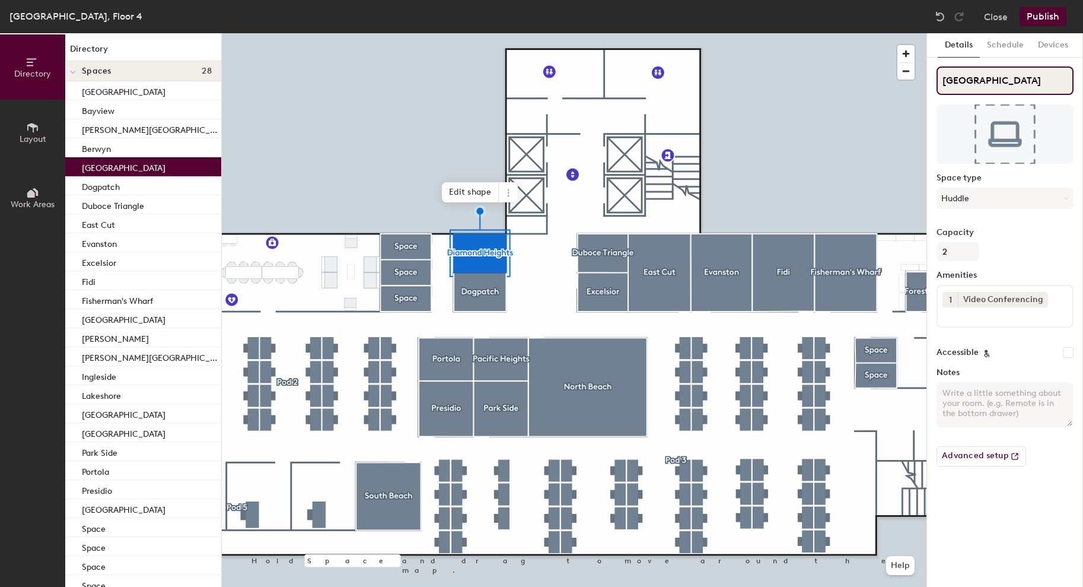
click at [984, 85] on input "[GEOGRAPHIC_DATA]" at bounding box center [1005, 80] width 137 height 28
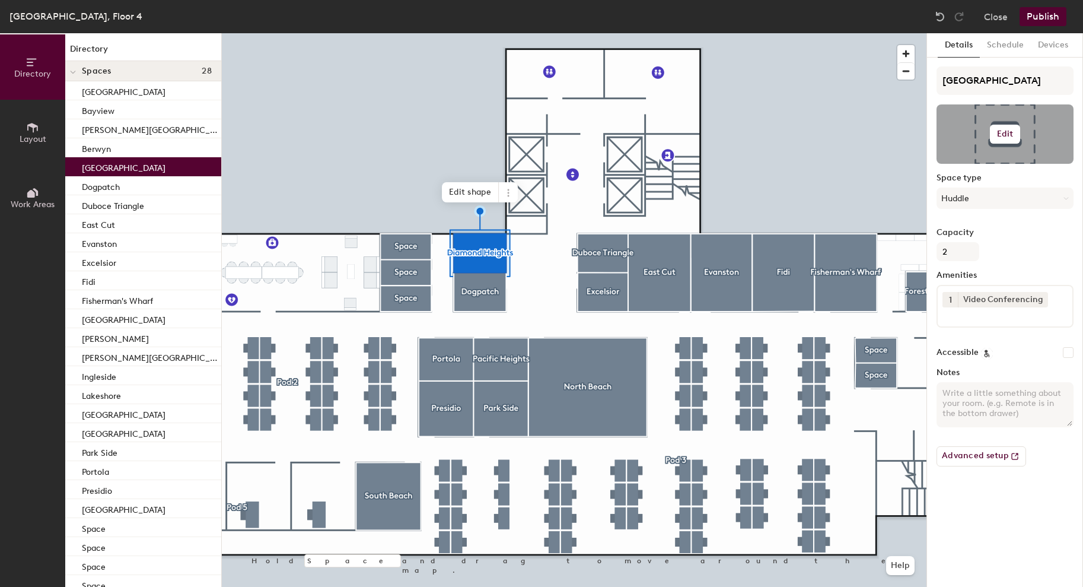
click at [1010, 129] on h6 "Edit" at bounding box center [1005, 133] width 17 height 9
click at [989, 160] on input "file" at bounding box center [1015, 169] width 136 height 18
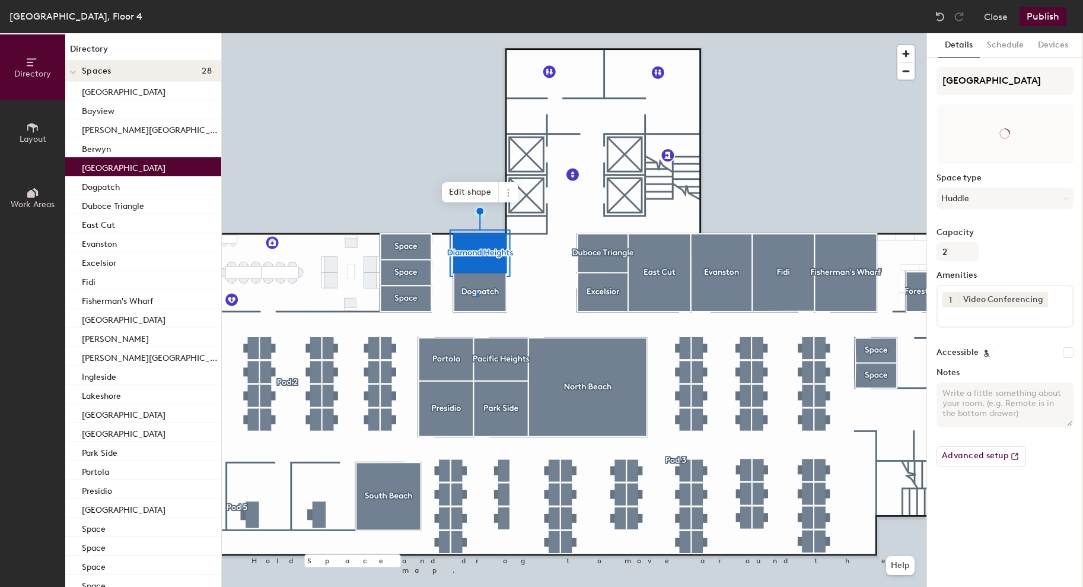
click at [477, 33] on div at bounding box center [574, 33] width 705 height 0
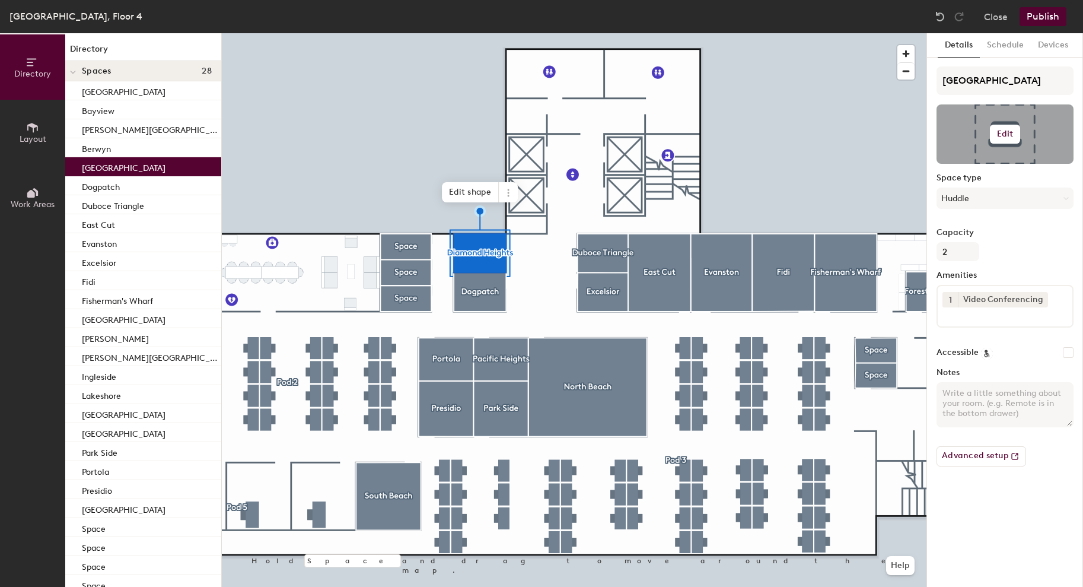
click at [988, 133] on div at bounding box center [1005, 133] width 137 height 59
click at [1000, 133] on h6 "Edit" at bounding box center [1005, 133] width 17 height 9
click at [970, 167] on input "file" at bounding box center [1015, 169] width 136 height 18
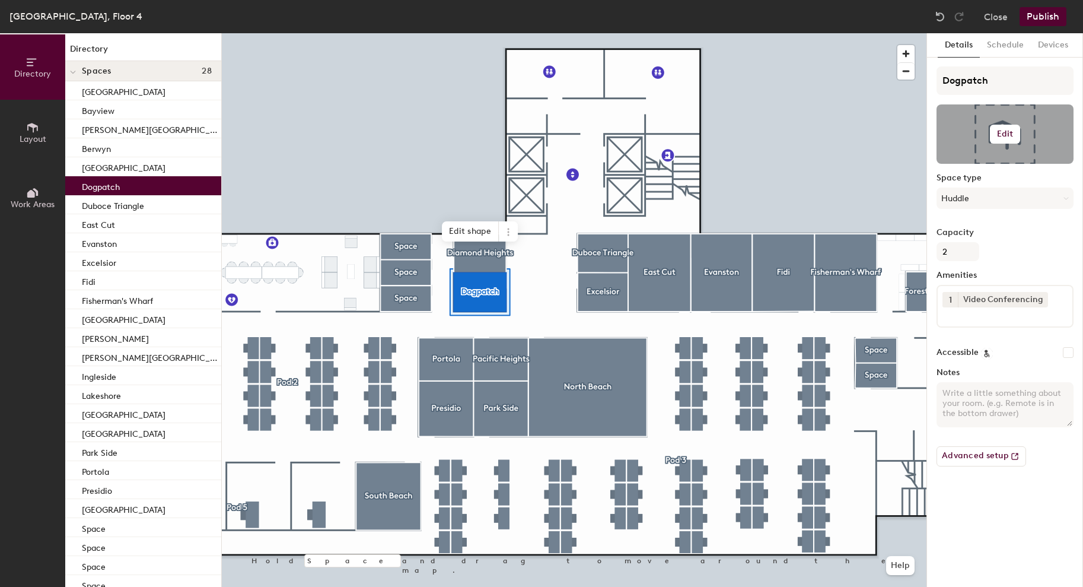
click at [1009, 131] on h6 "Edit" at bounding box center [1005, 133] width 17 height 9
click at [994, 164] on input "file" at bounding box center [1015, 169] width 136 height 18
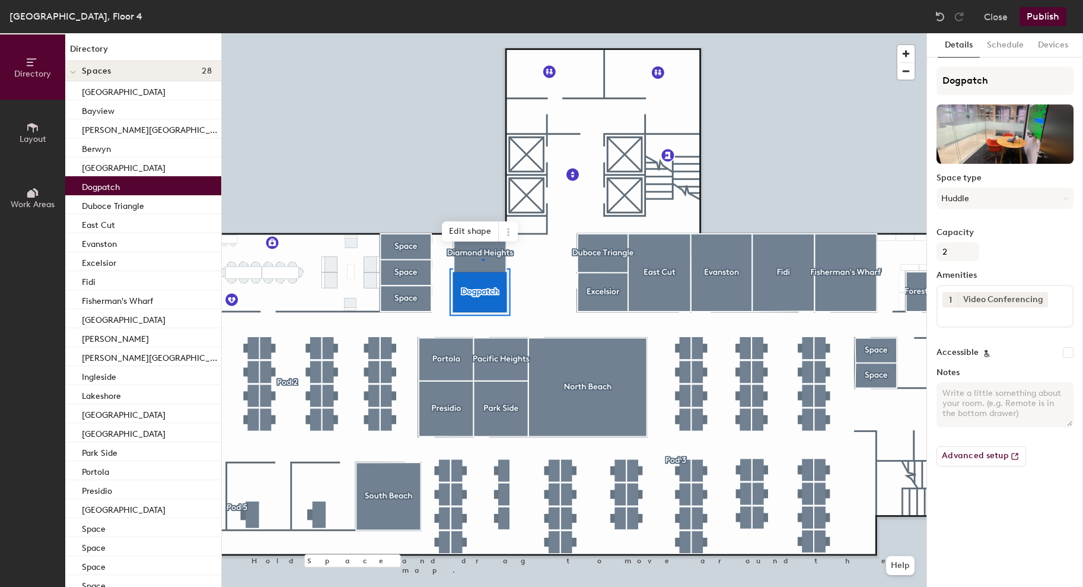
click at [482, 33] on div at bounding box center [574, 33] width 705 height 0
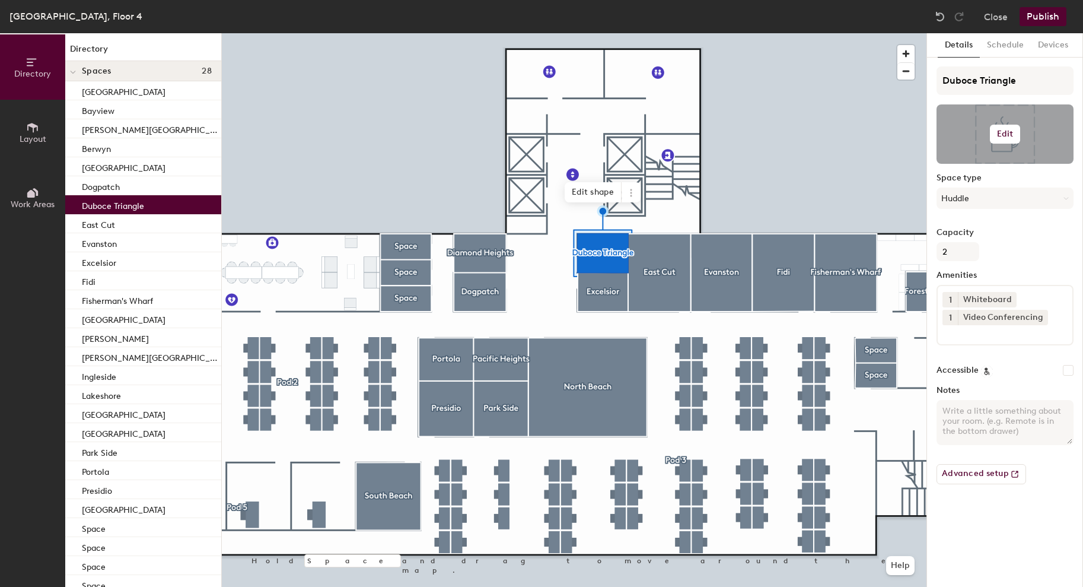
click at [1000, 135] on h6 "Edit" at bounding box center [1005, 133] width 17 height 9
click at [981, 163] on input "file" at bounding box center [1015, 169] width 136 height 18
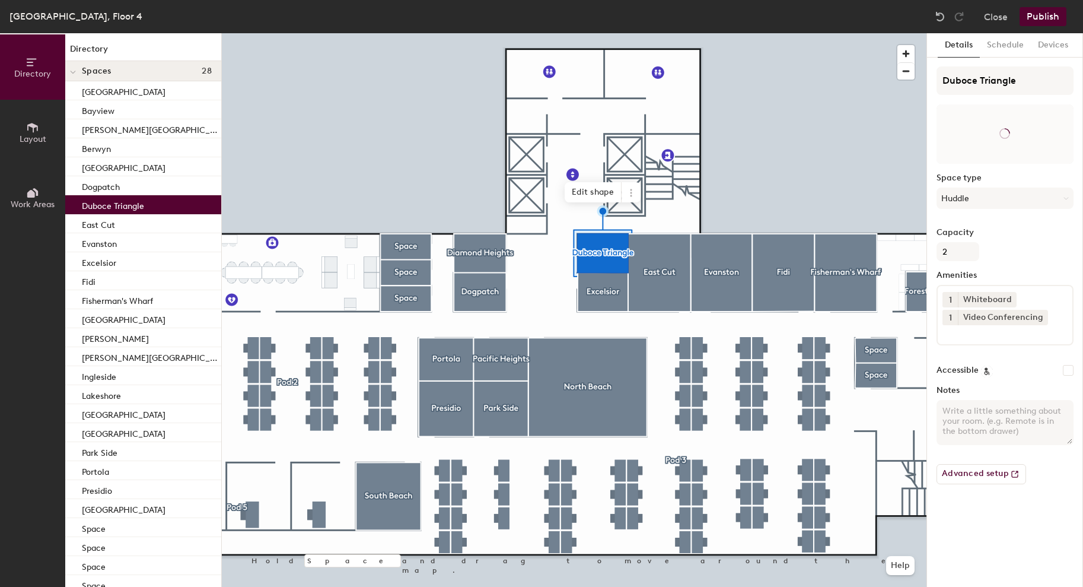
click at [608, 33] on div at bounding box center [574, 33] width 705 height 0
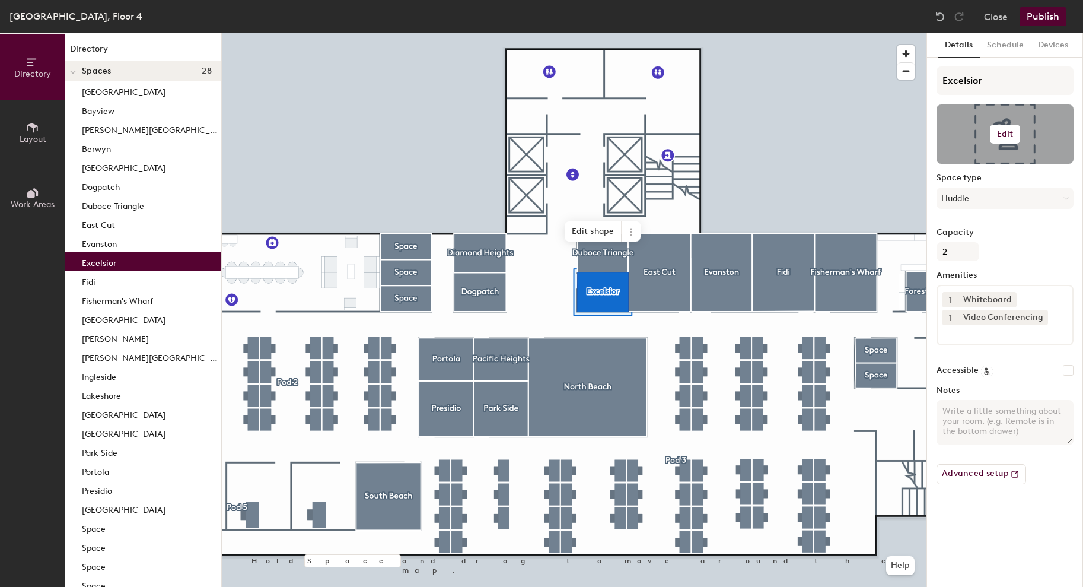
click at [1004, 134] on h6 "Edit" at bounding box center [1005, 133] width 17 height 9
click at [981, 163] on input "file" at bounding box center [1015, 169] width 136 height 18
click at [711, 33] on div at bounding box center [574, 33] width 705 height 0
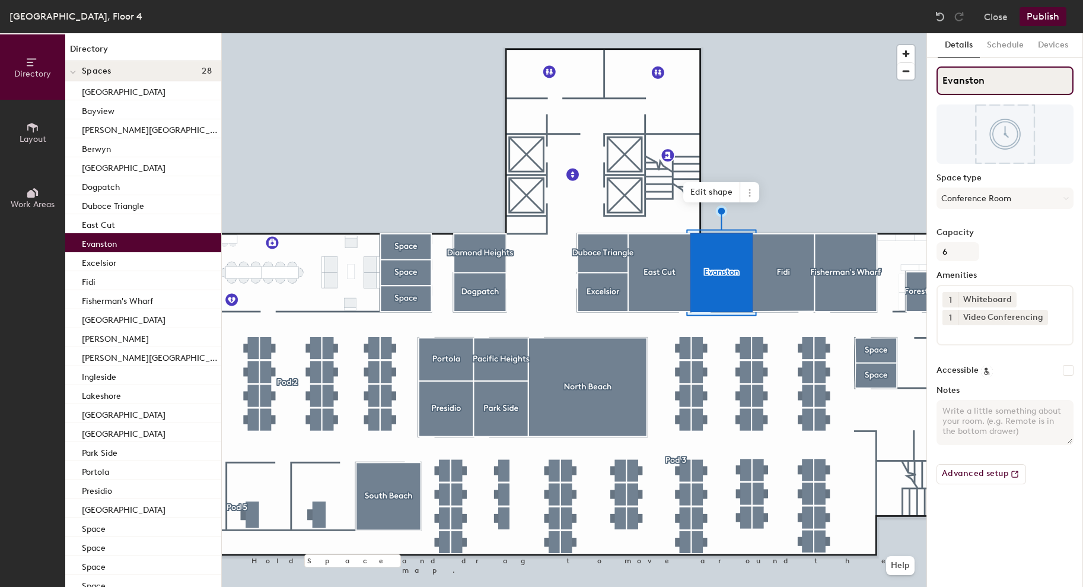
click at [972, 85] on input "Evanston" at bounding box center [1005, 80] width 137 height 28
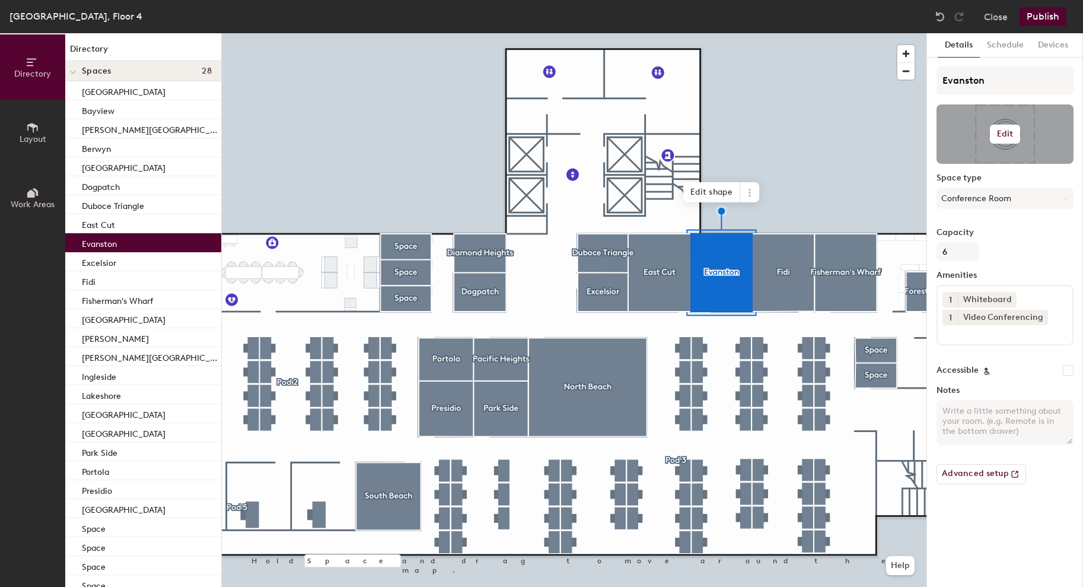
click at [1000, 128] on button "Edit" at bounding box center [1005, 134] width 31 height 19
click at [987, 166] on input "file" at bounding box center [1015, 169] width 136 height 18
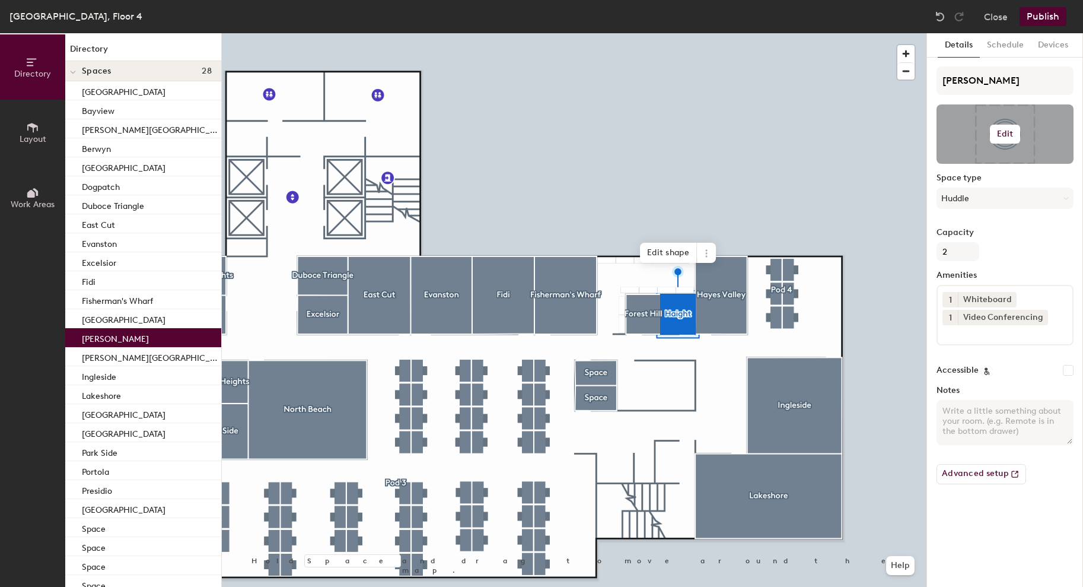
click at [1006, 128] on button "Edit" at bounding box center [1005, 134] width 31 height 19
click at [964, 167] on input "file" at bounding box center [1015, 169] width 136 height 18
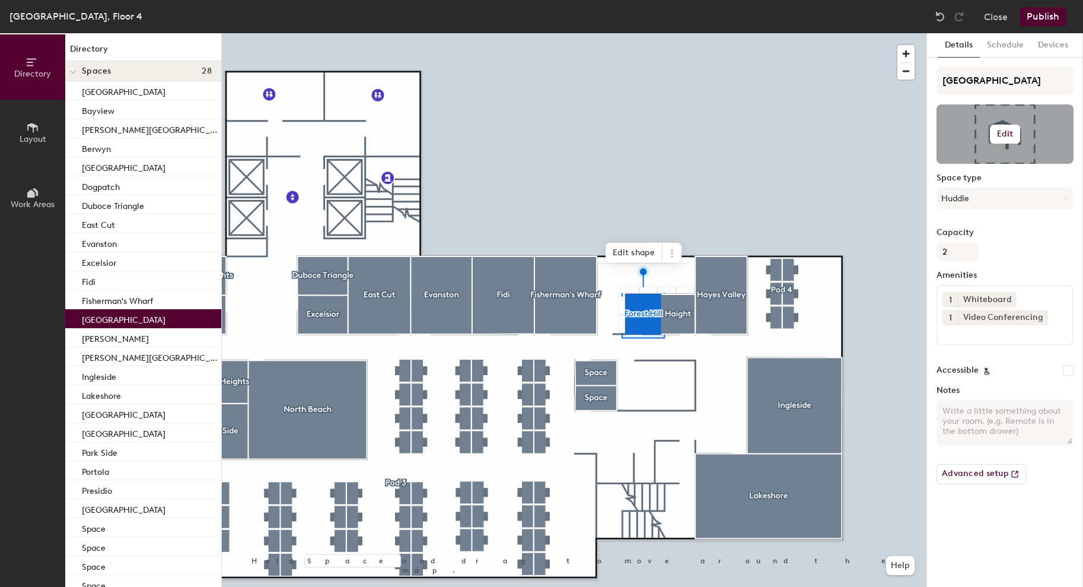
click at [1010, 137] on h6 "Edit" at bounding box center [1005, 133] width 17 height 9
click at [985, 165] on input "file" at bounding box center [1015, 169] width 136 height 18
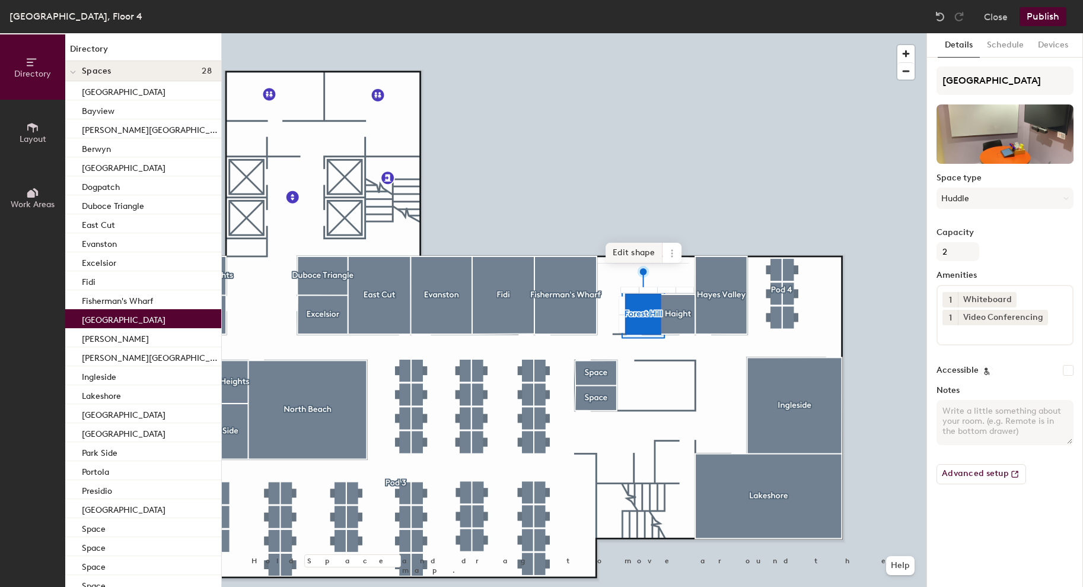
click at [332, 33] on div at bounding box center [574, 33] width 705 height 0
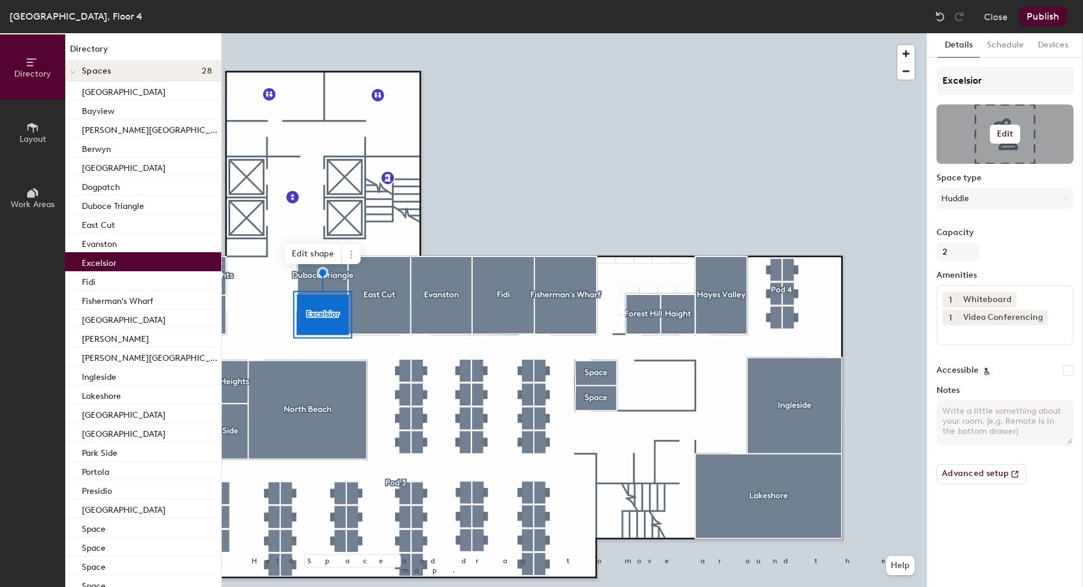
click at [1002, 129] on h6 "Edit" at bounding box center [1005, 133] width 17 height 9
click at [1007, 168] on input "file" at bounding box center [1015, 169] width 136 height 18
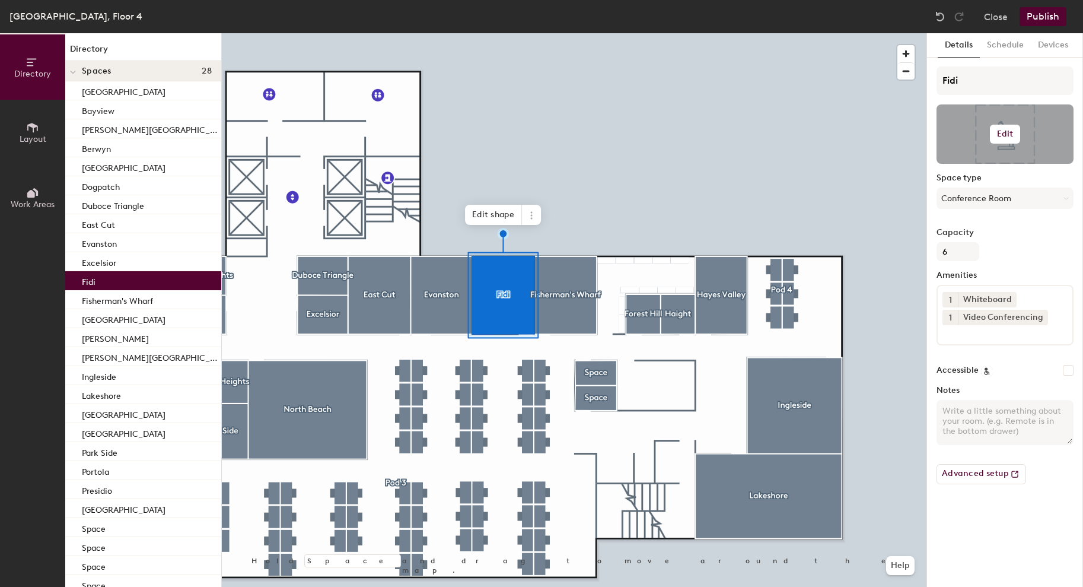
click at [1009, 135] on h6 "Edit" at bounding box center [1005, 133] width 17 height 9
click at [969, 167] on input "file" at bounding box center [1015, 169] width 136 height 18
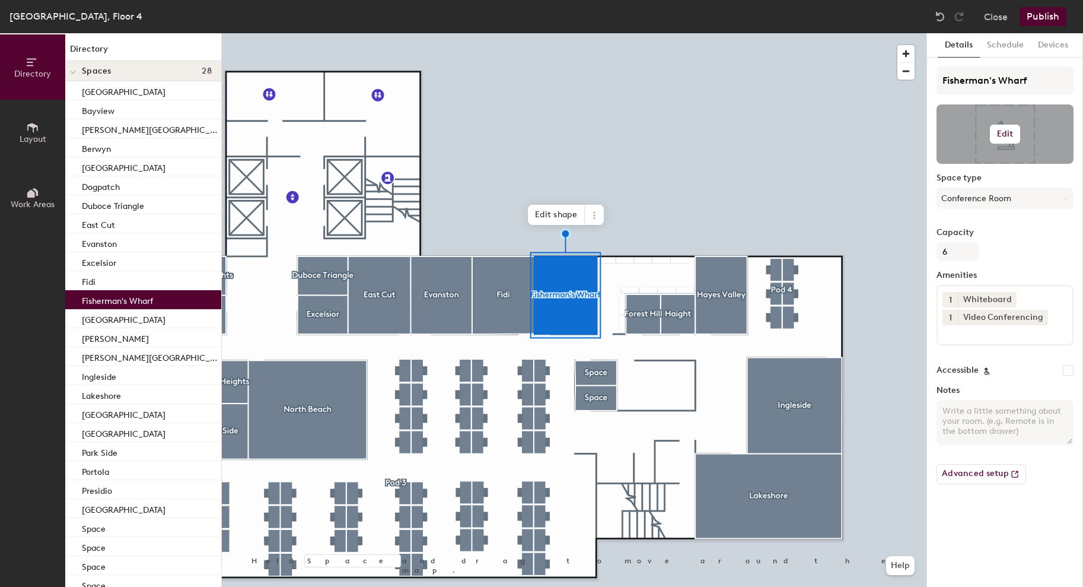
click at [1010, 135] on h6 "Edit" at bounding box center [1005, 133] width 17 height 9
click at [990, 168] on input "file" at bounding box center [1015, 169] width 136 height 18
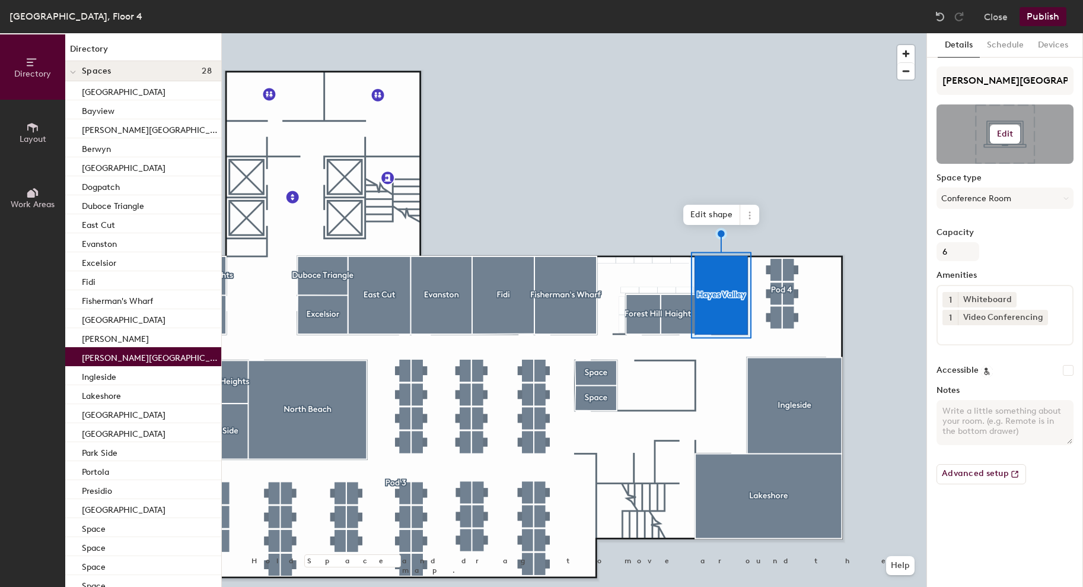
click at [998, 134] on h6 "Edit" at bounding box center [1005, 133] width 17 height 9
click at [983, 167] on input "file" at bounding box center [1015, 169] width 136 height 18
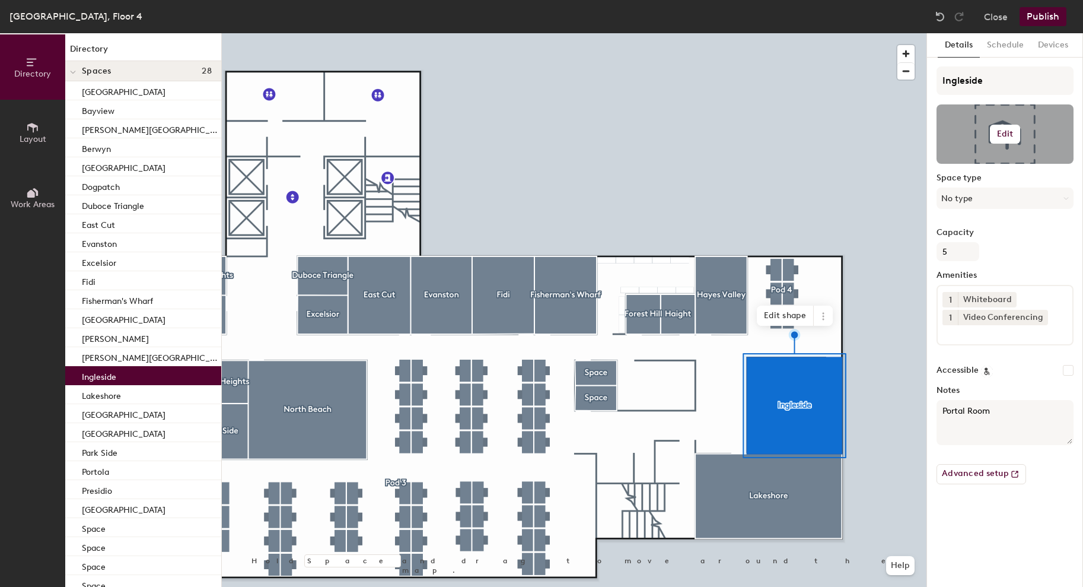
click at [996, 136] on button "Edit" at bounding box center [1005, 134] width 31 height 19
click at [969, 168] on input "file" at bounding box center [1015, 169] width 136 height 18
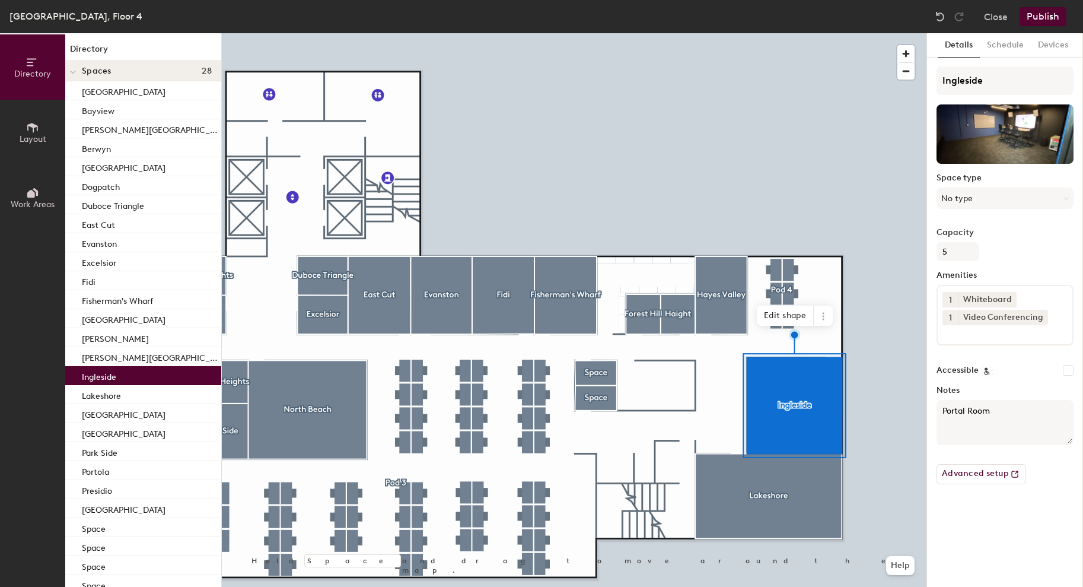
click at [310, 33] on div at bounding box center [574, 33] width 705 height 0
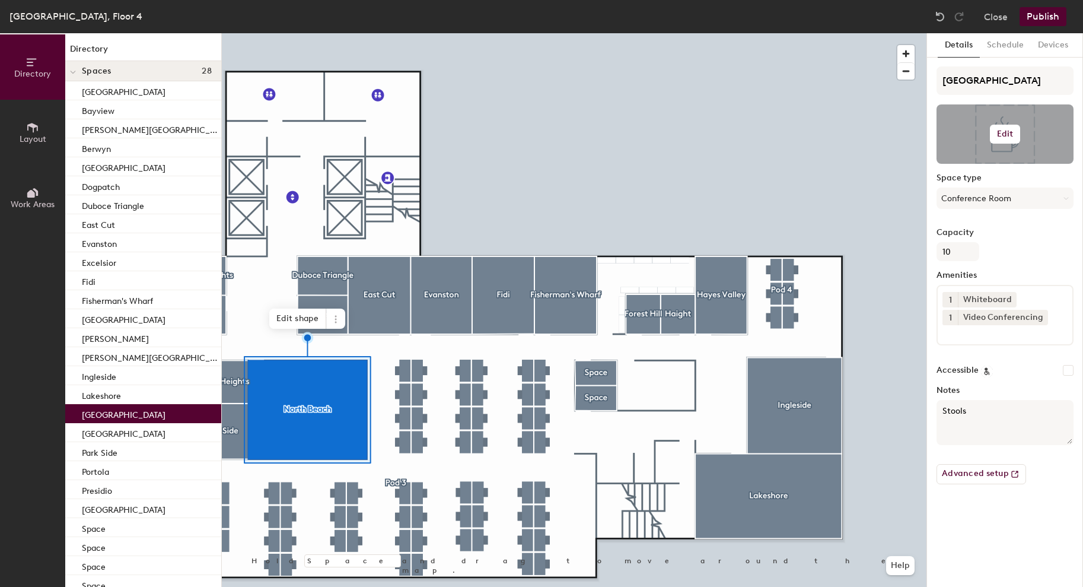
click at [1007, 134] on h6 "Edit" at bounding box center [1005, 133] width 17 height 9
click at [981, 168] on input "file" at bounding box center [1015, 169] width 136 height 18
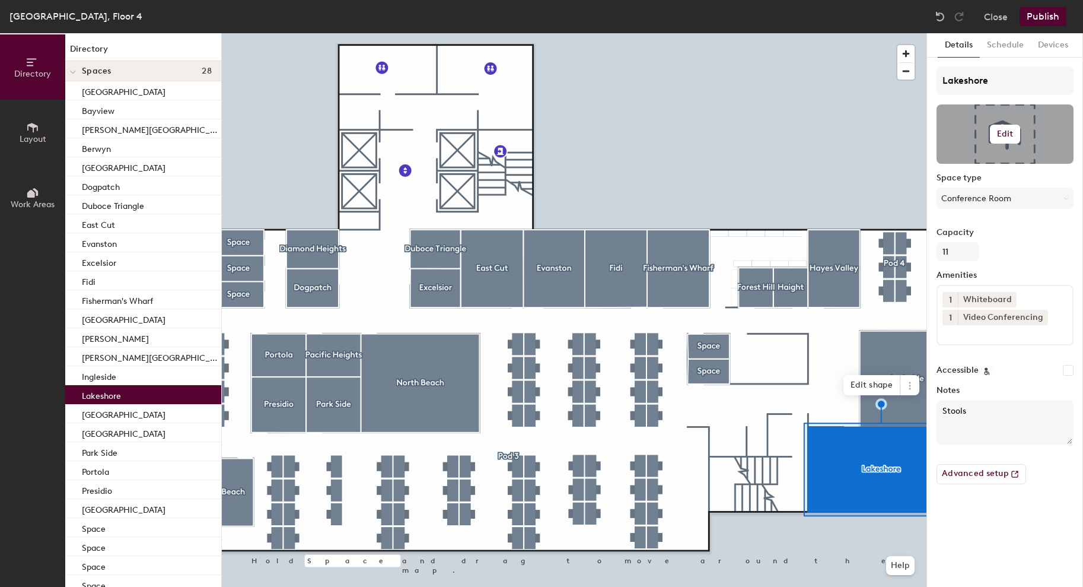
click at [1009, 138] on h6 "Edit" at bounding box center [1005, 133] width 17 height 9
click at [985, 168] on input "file" at bounding box center [1015, 169] width 136 height 18
click at [335, 33] on div at bounding box center [574, 33] width 705 height 0
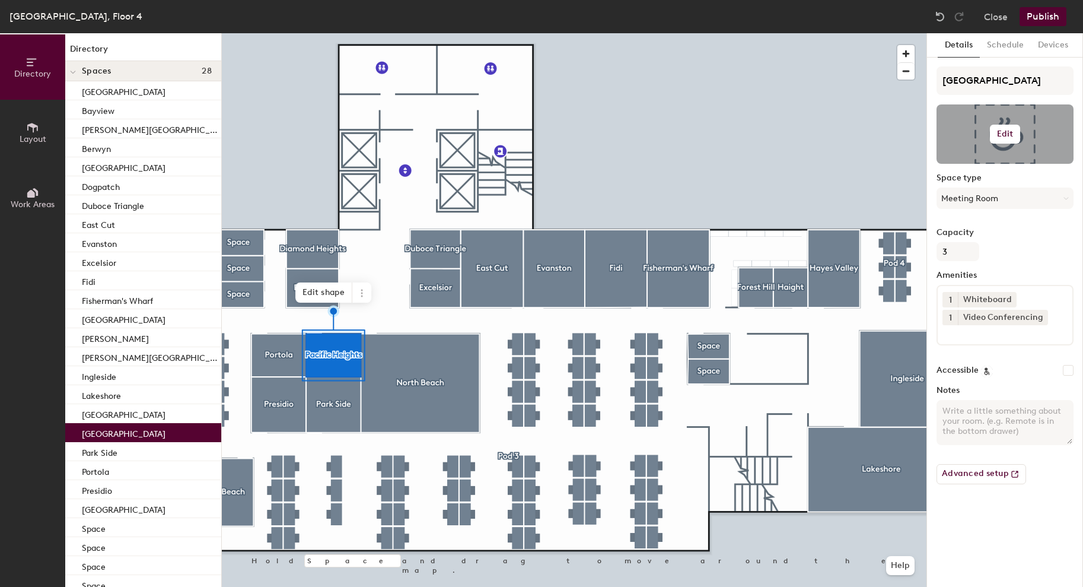
click at [1011, 129] on h6 "Edit" at bounding box center [1005, 133] width 17 height 9
click at [984, 168] on input "file" at bounding box center [1015, 169] width 136 height 18
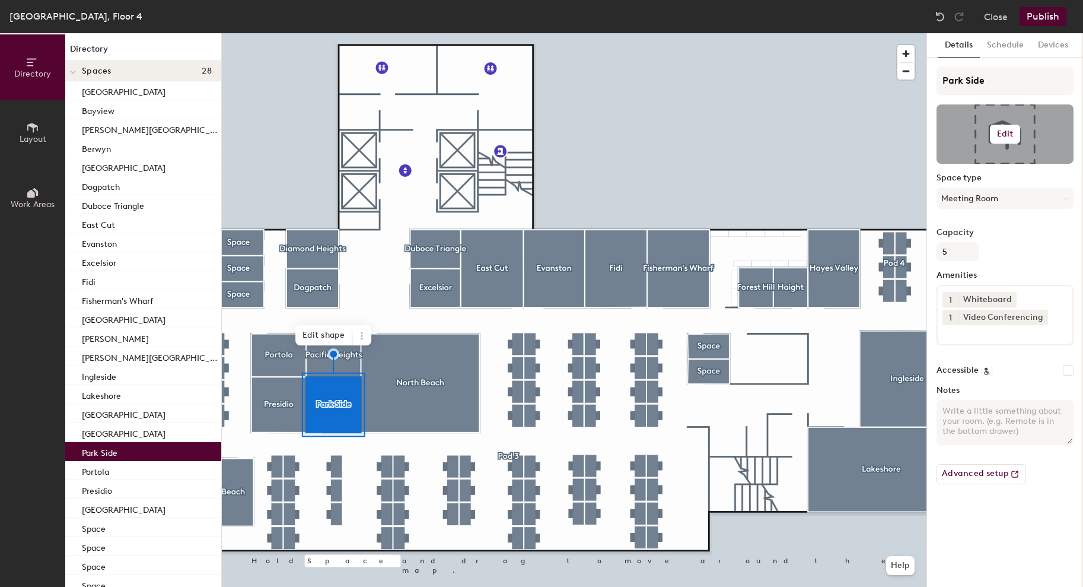
click at [1005, 136] on h6 "Edit" at bounding box center [1005, 133] width 17 height 9
click at [978, 167] on input "file" at bounding box center [1015, 169] width 136 height 18
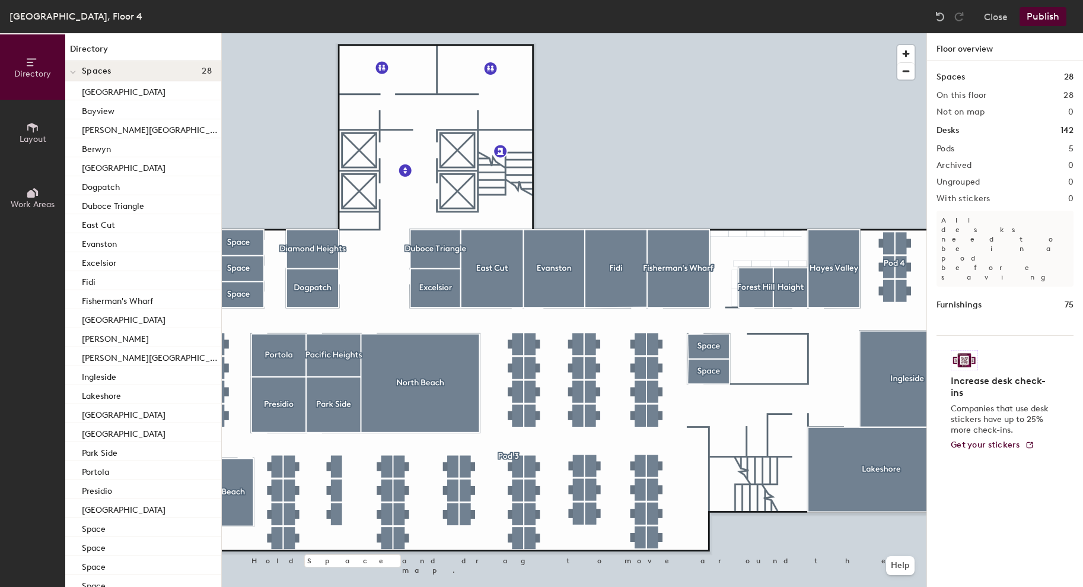
click at [1041, 17] on button "Publish" at bounding box center [1043, 16] width 47 height 19
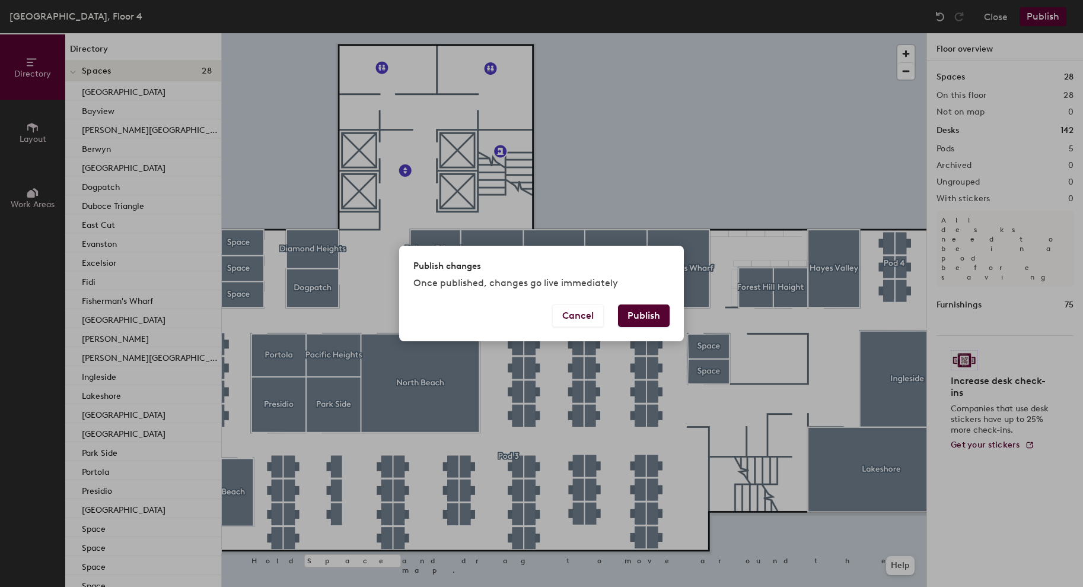
click at [635, 314] on button "Publish" at bounding box center [644, 315] width 52 height 23
